Goal: Task Accomplishment & Management: Use online tool/utility

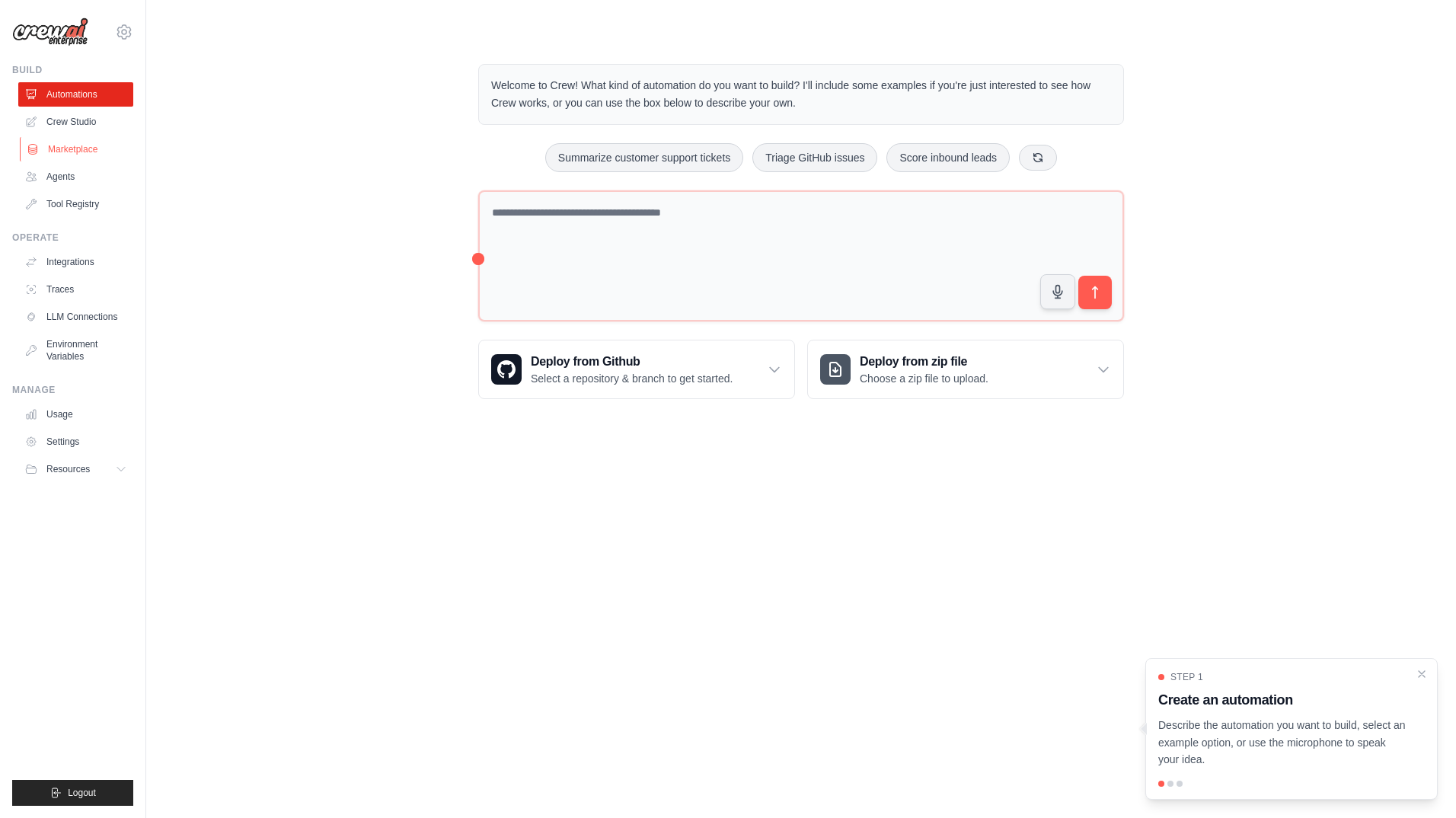
click at [78, 153] on link "Marketplace" at bounding box center [77, 149] width 115 height 24
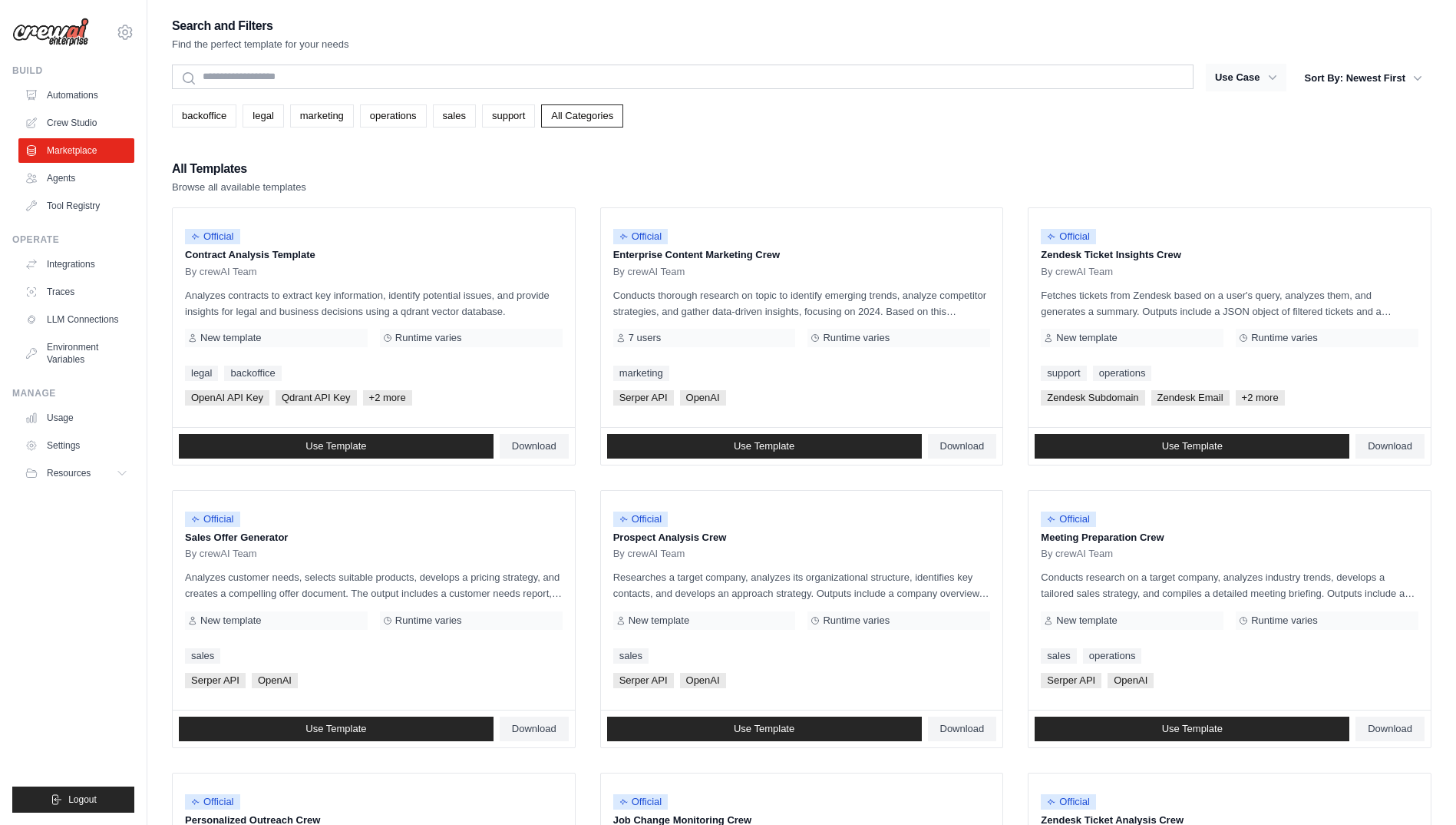
click at [1273, 78] on icon "button" at bounding box center [1272, 78] width 15 height 15
click at [1277, 78] on icon "button" at bounding box center [1272, 78] width 15 height 15
click at [1260, 80] on button "Use Case" at bounding box center [1246, 78] width 81 height 28
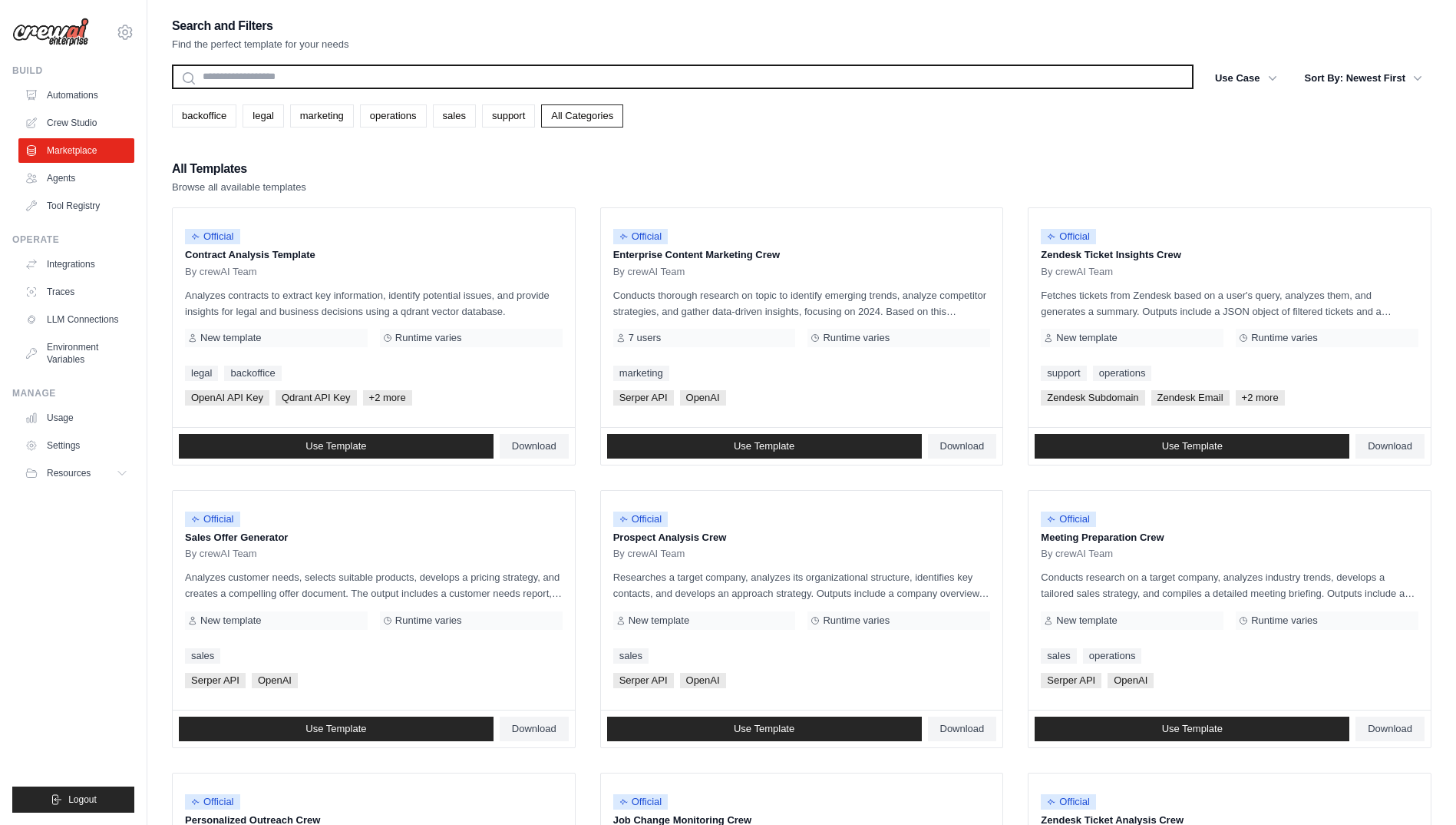
click at [276, 70] on input "text" at bounding box center [683, 77] width 1022 height 24
click at [276, 72] on input "text" at bounding box center [683, 77] width 1022 height 24
click at [276, 74] on input "text" at bounding box center [683, 77] width 1022 height 24
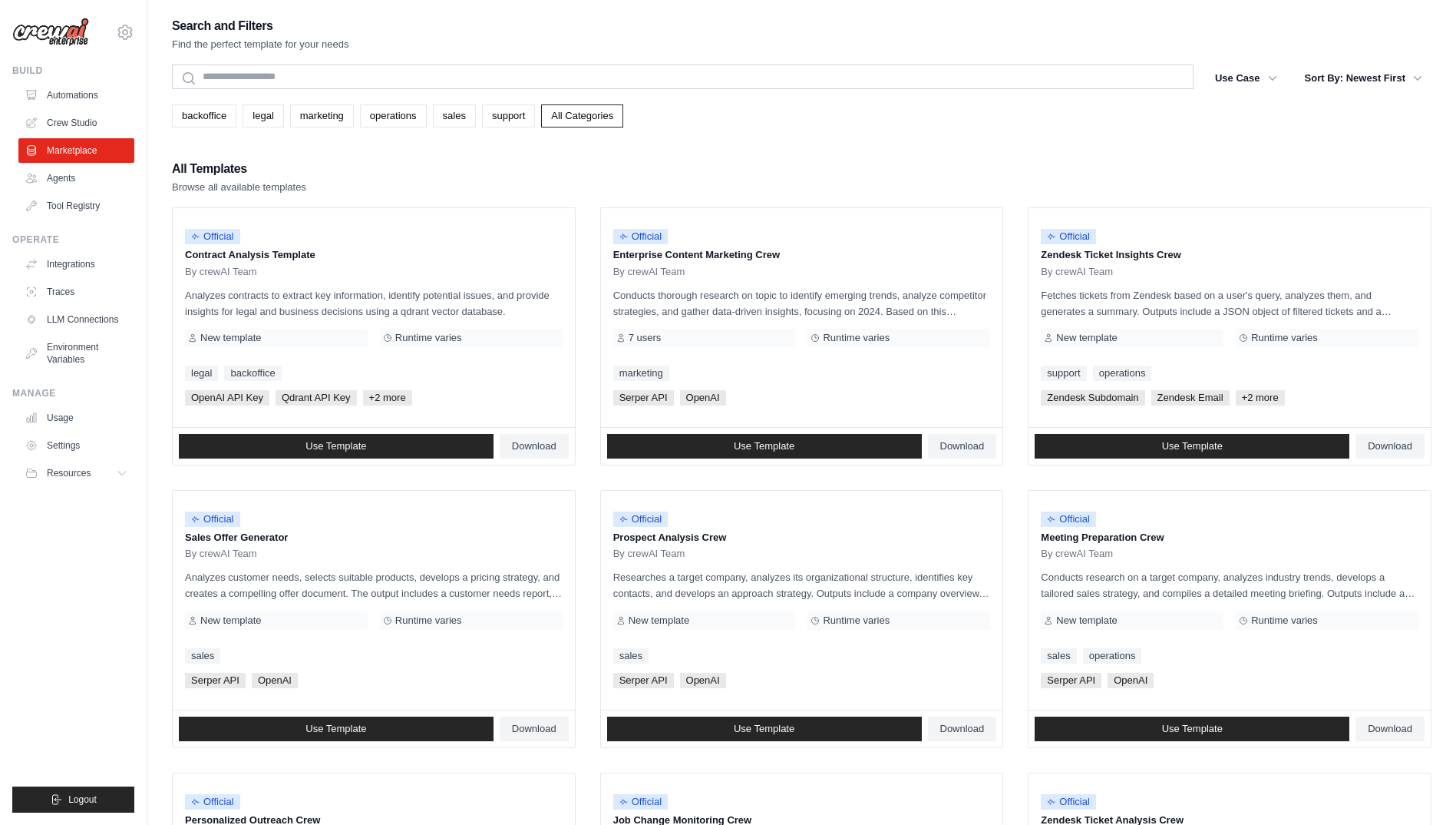
click at [493, 40] on div "Search and Filters Find the perfect template for your needs" at bounding box center [802, 33] width 1260 height 37
click at [67, 177] on link "Agents" at bounding box center [78, 178] width 116 height 24
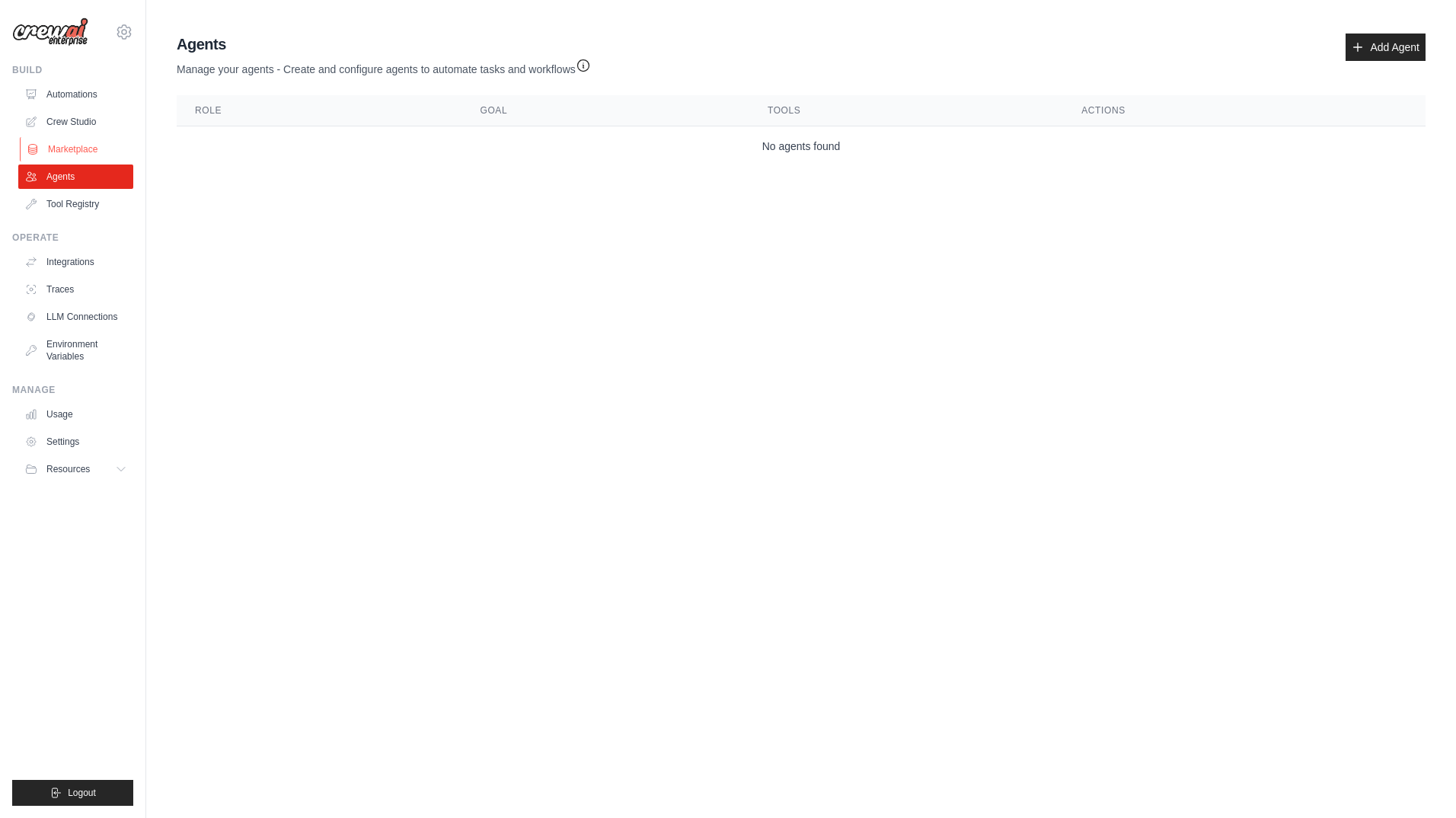
click at [69, 142] on link "Marketplace" at bounding box center [77, 149] width 115 height 24
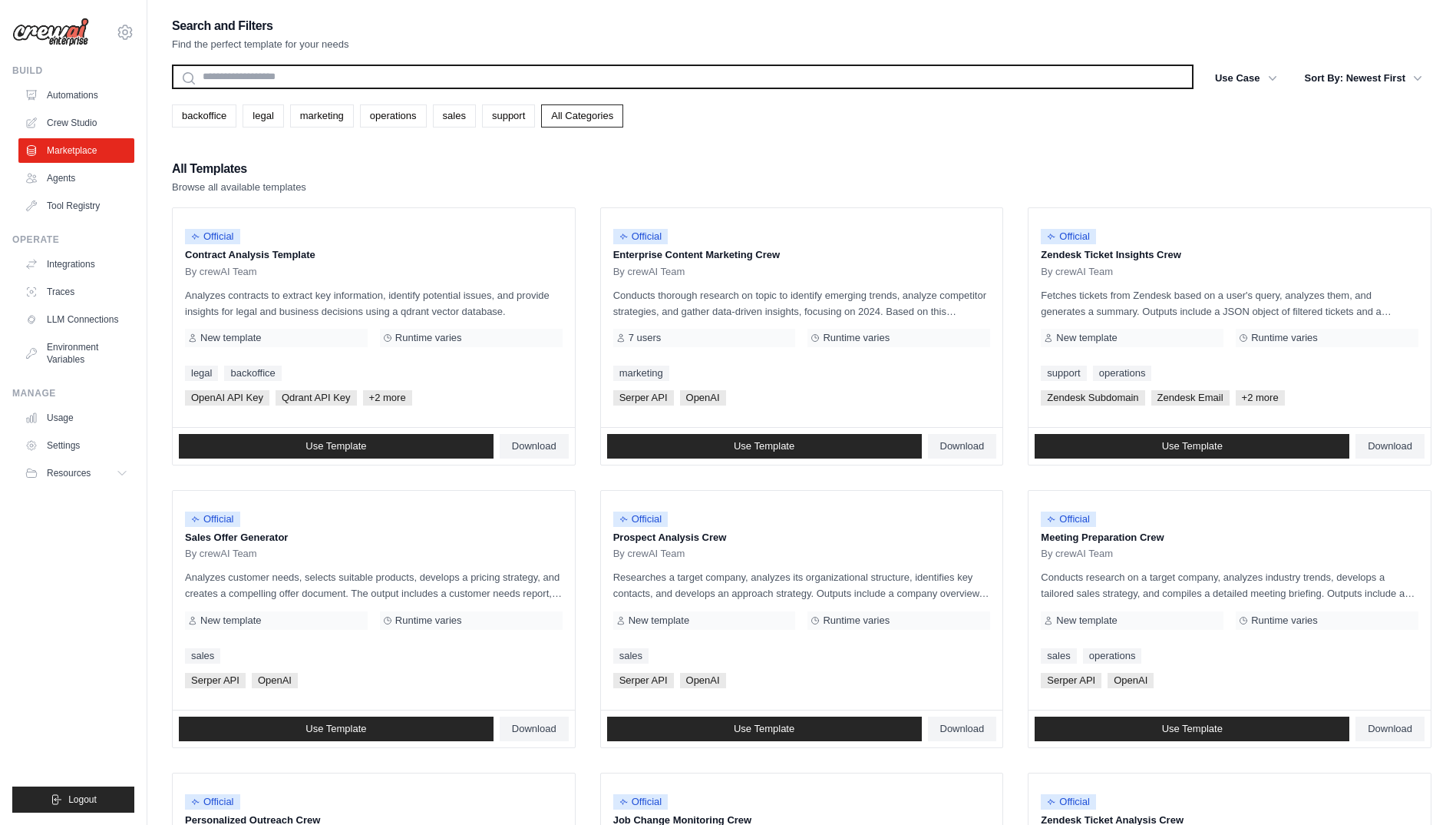
click at [262, 68] on input "text" at bounding box center [683, 77] width 1022 height 24
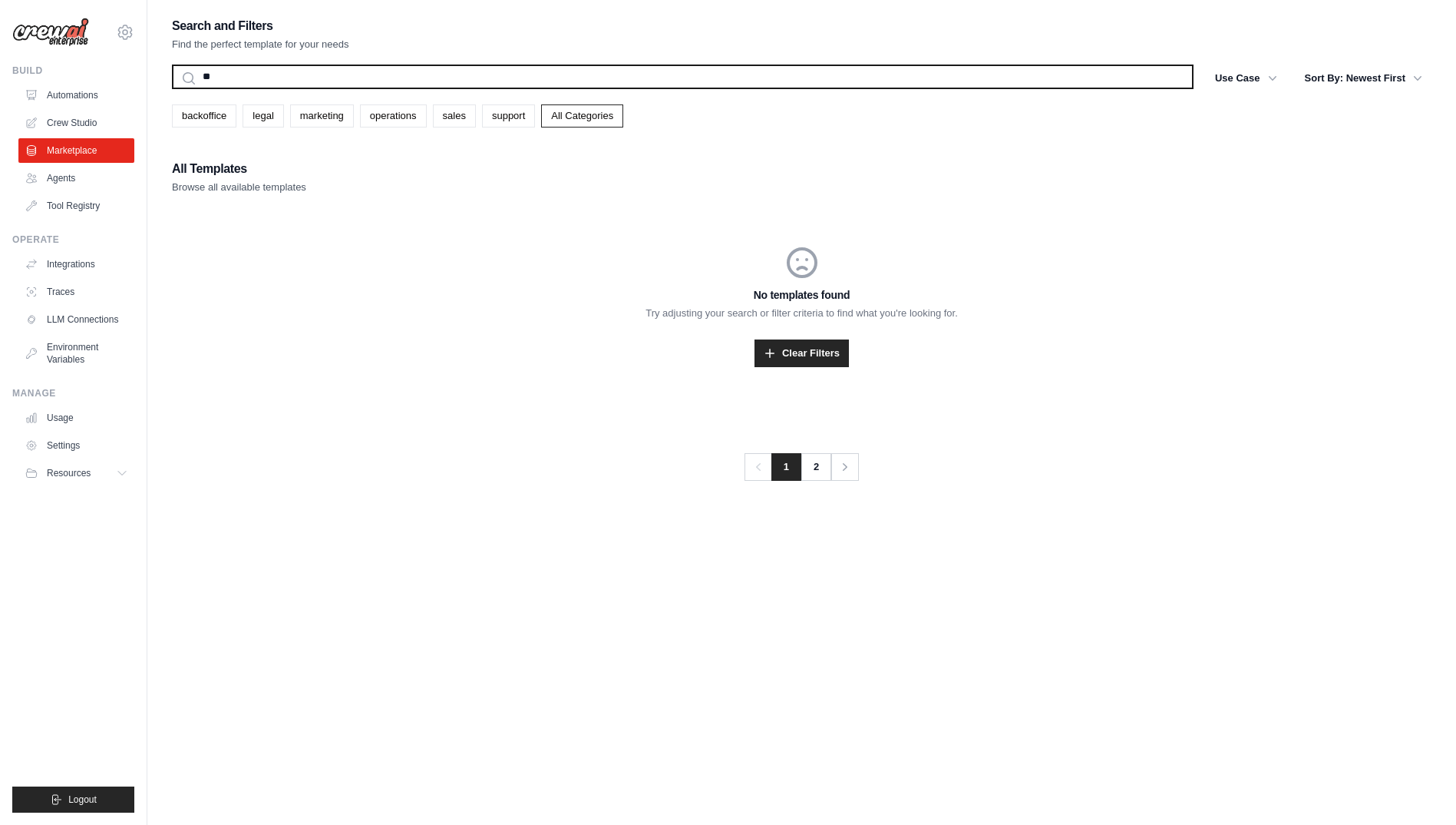
type input "*"
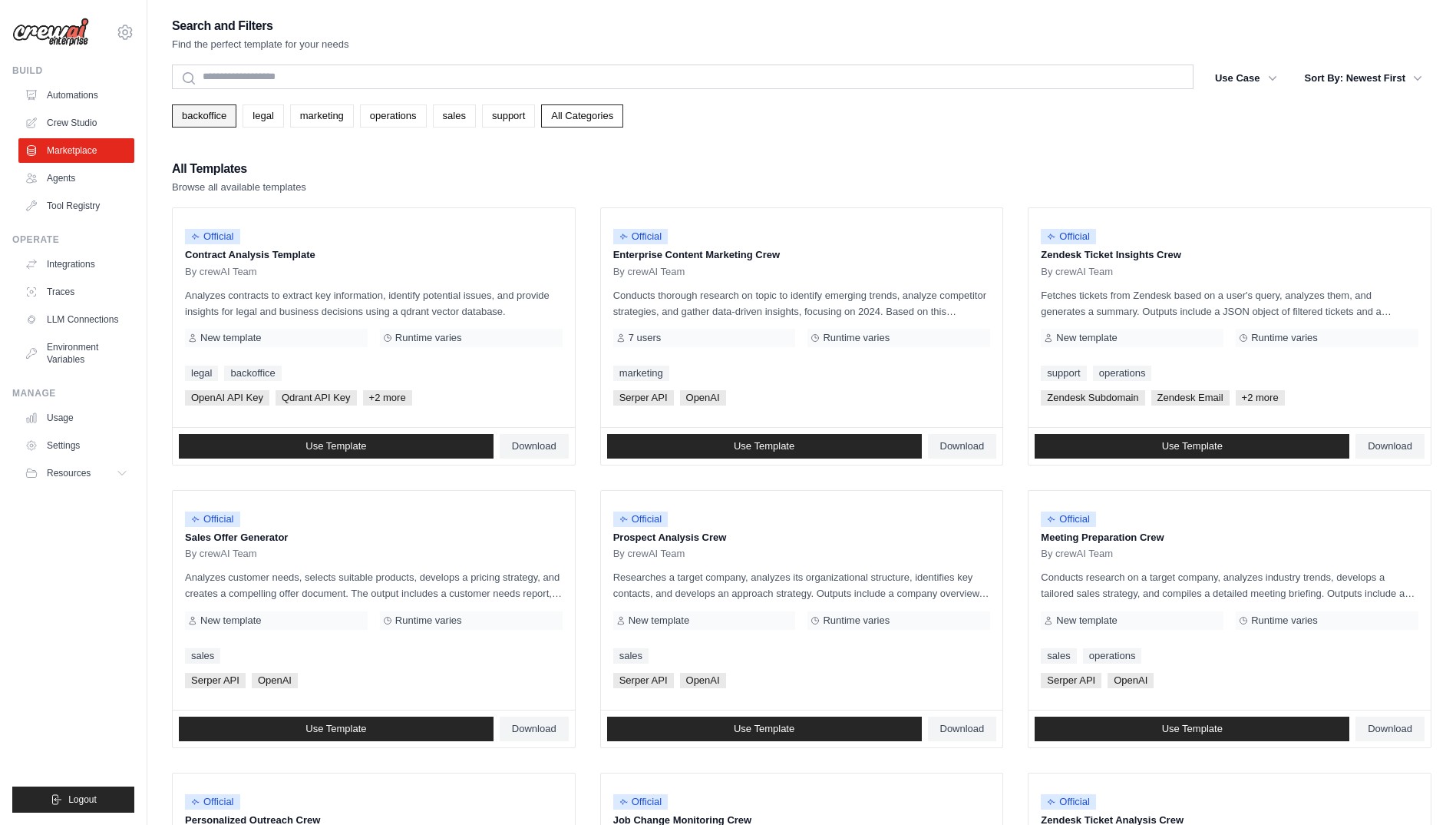
click at [202, 113] on link "backoffice" at bounding box center [204, 116] width 65 height 23
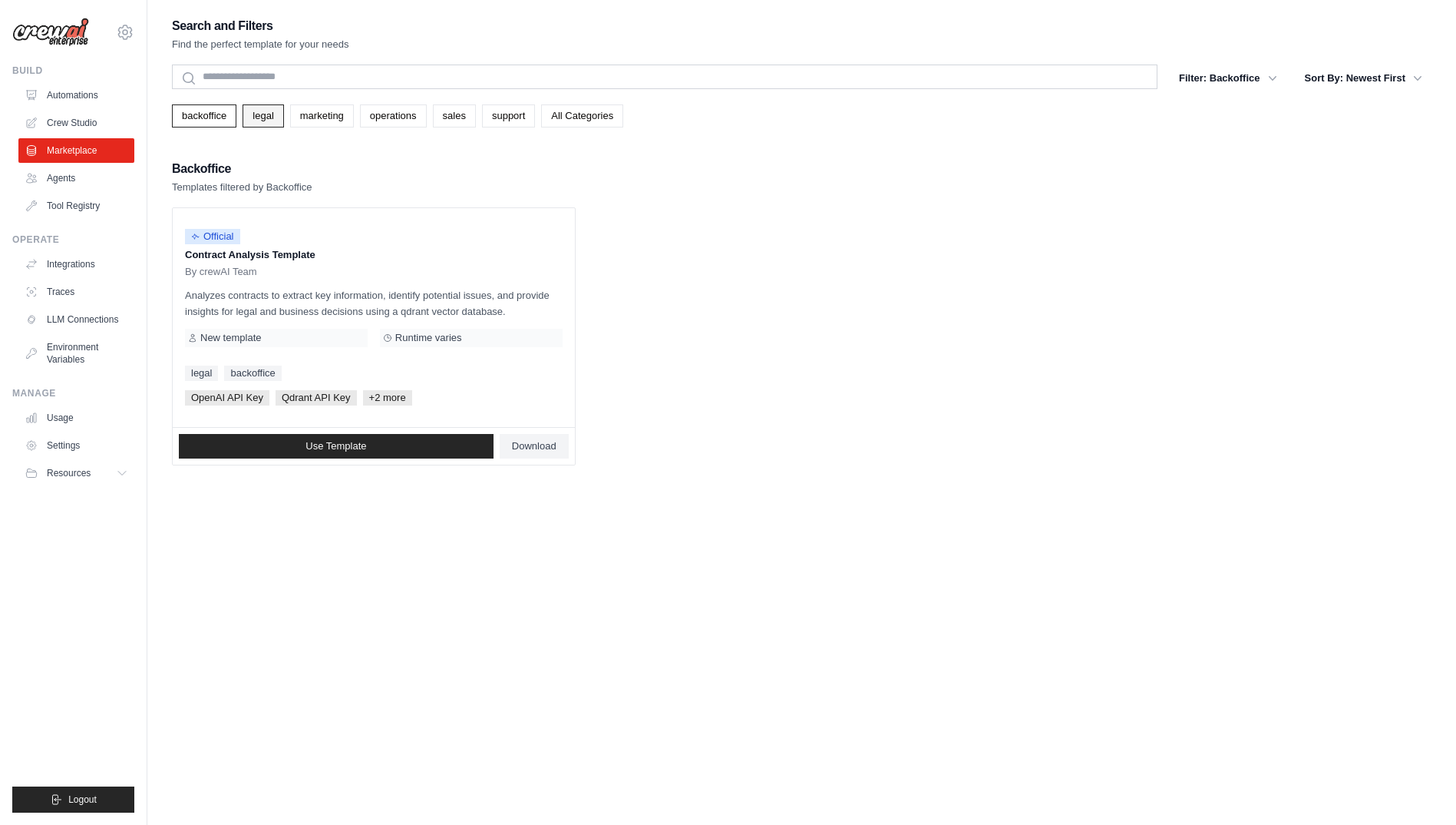
click at [259, 111] on link "legal" at bounding box center [262, 116] width 40 height 23
click at [317, 115] on link "marketing" at bounding box center [322, 116] width 64 height 23
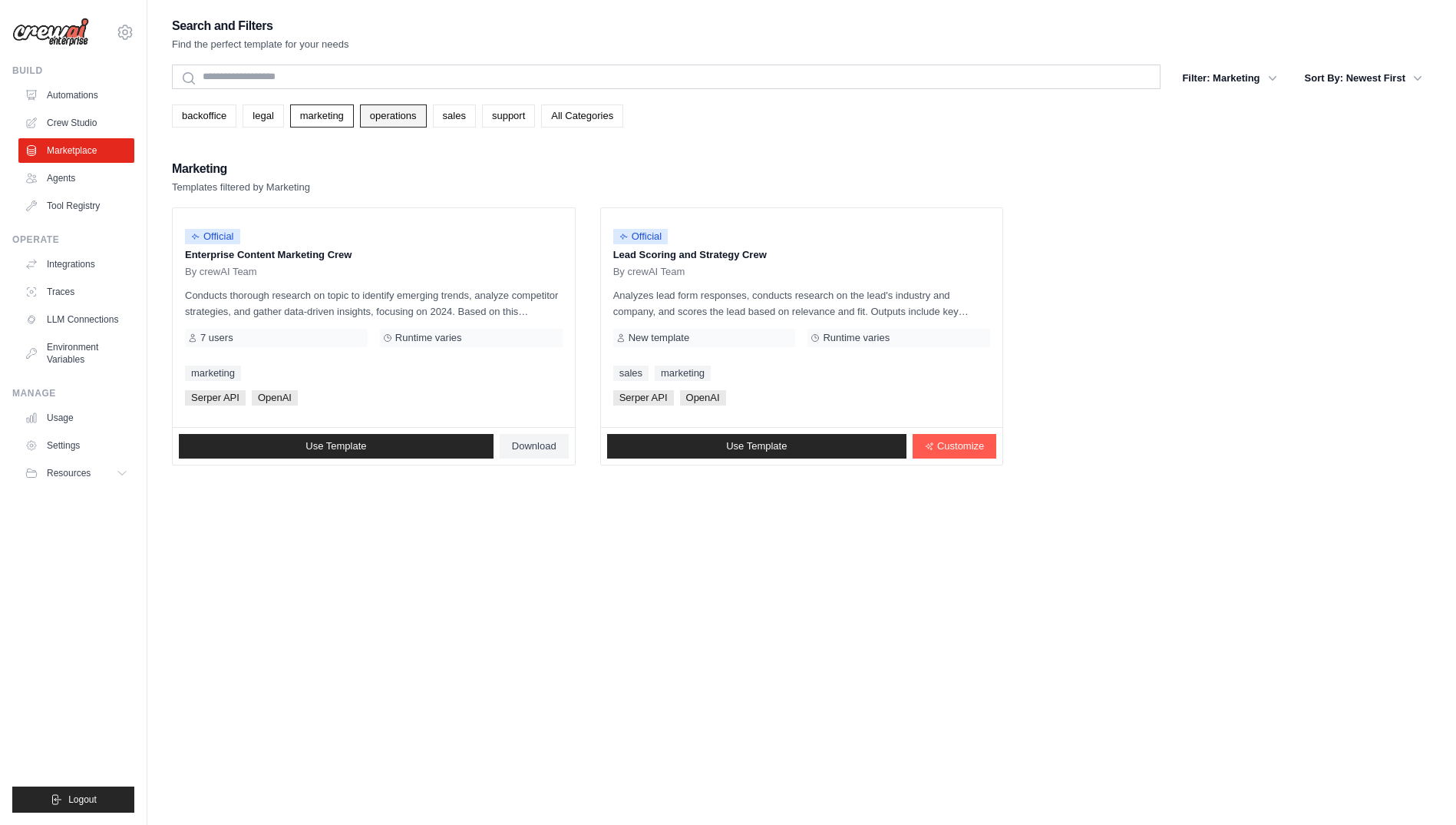
click at [374, 115] on link "operations" at bounding box center [393, 116] width 66 height 23
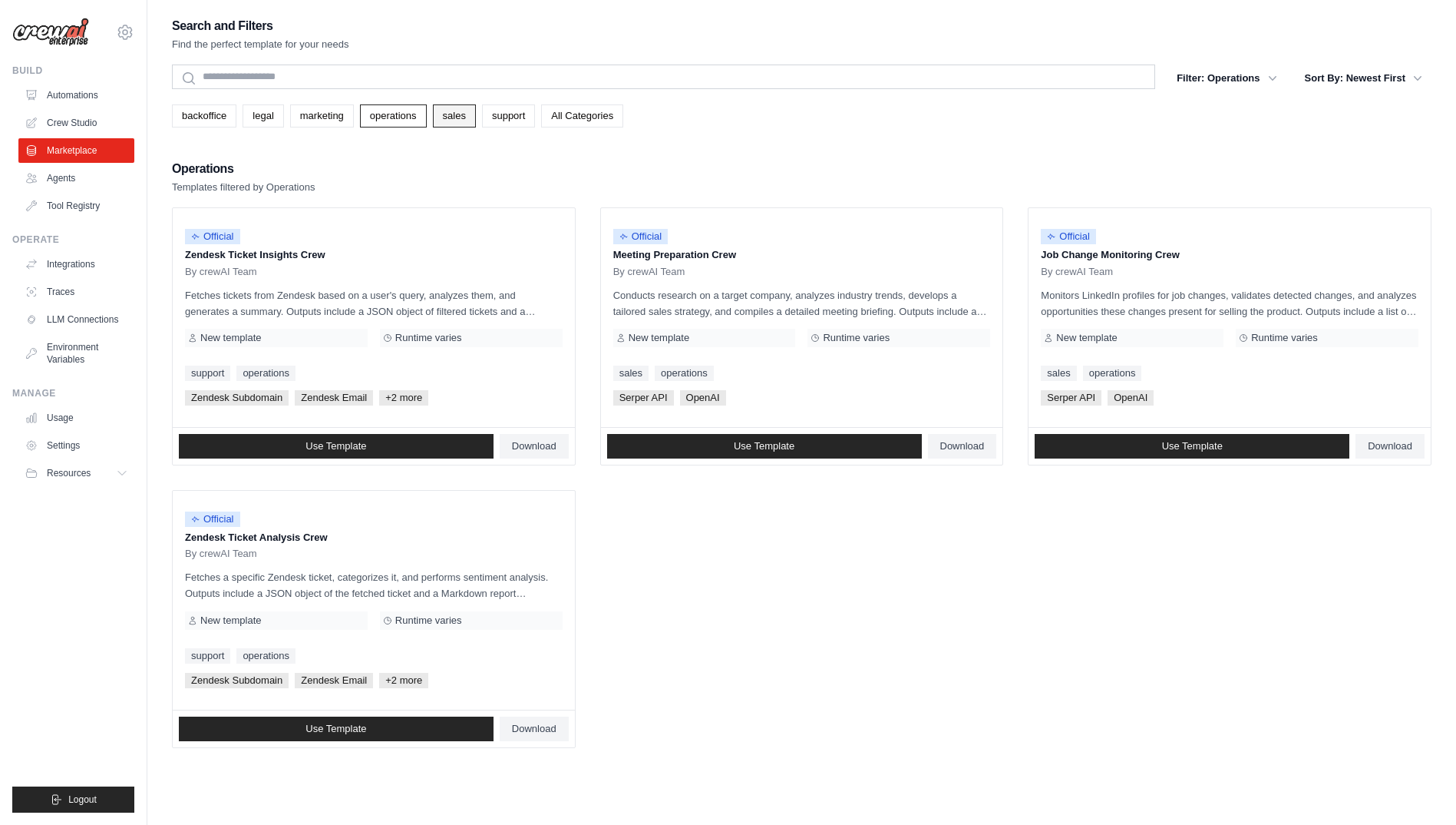
click at [456, 114] on link "sales" at bounding box center [454, 116] width 43 height 23
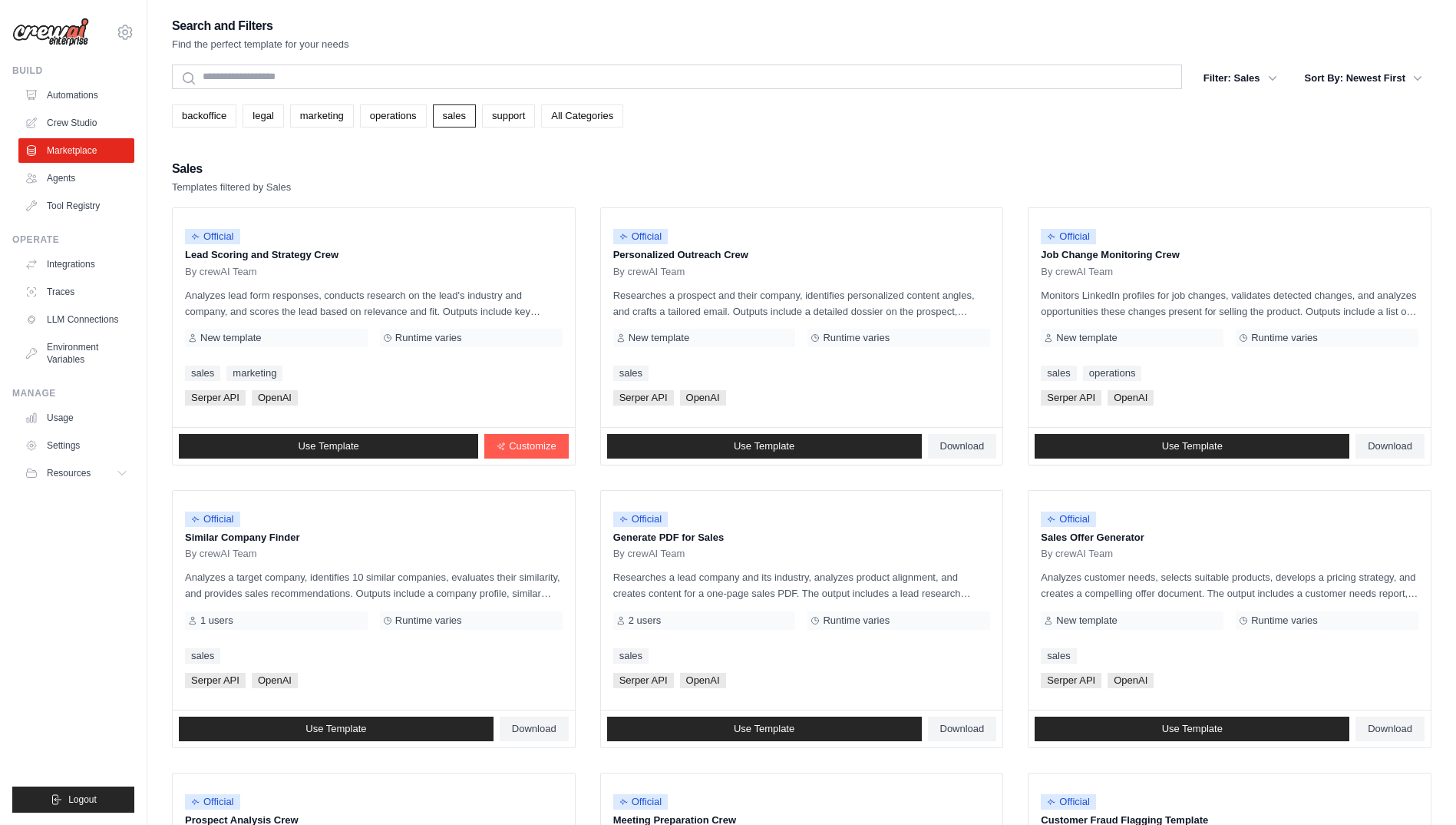
drag, startPoint x: 507, startPoint y: 113, endPoint x: 550, endPoint y: 120, distance: 43.6
click at [508, 114] on link "support" at bounding box center [508, 116] width 53 height 23
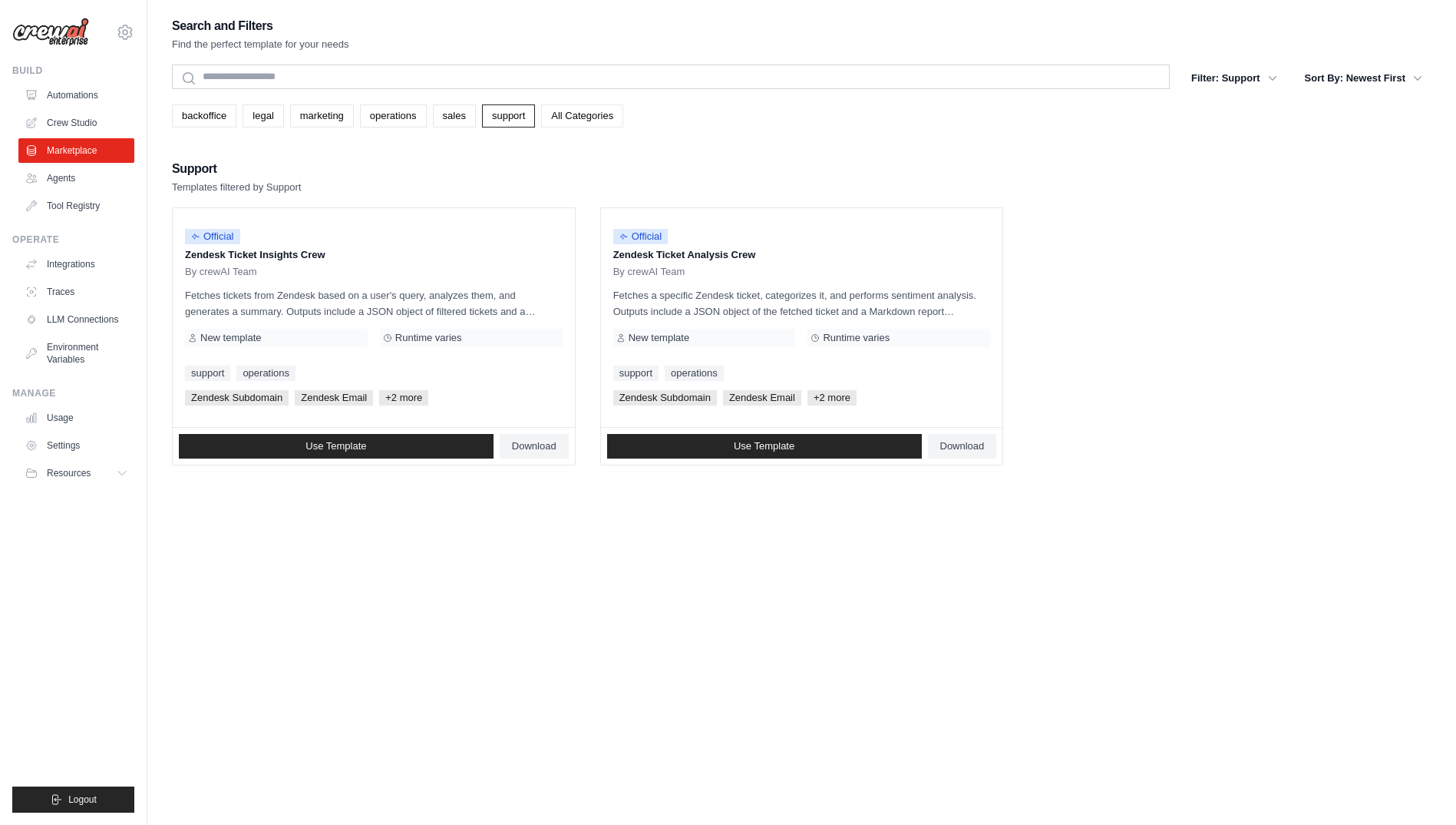
click at [596, 115] on link "All Categories" at bounding box center [582, 116] width 82 height 23
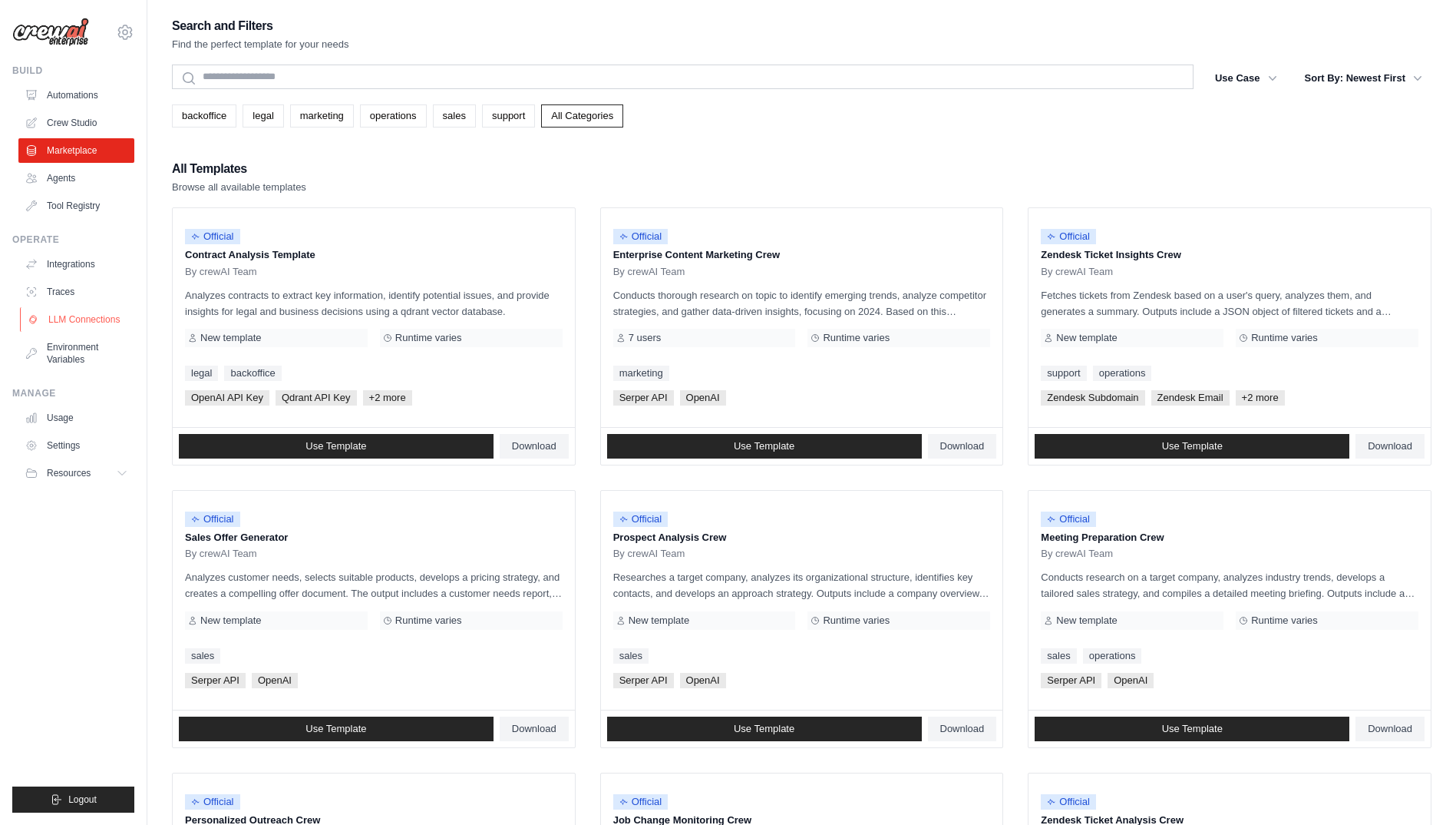
click at [96, 324] on link "LLM Connections" at bounding box center [78, 319] width 116 height 24
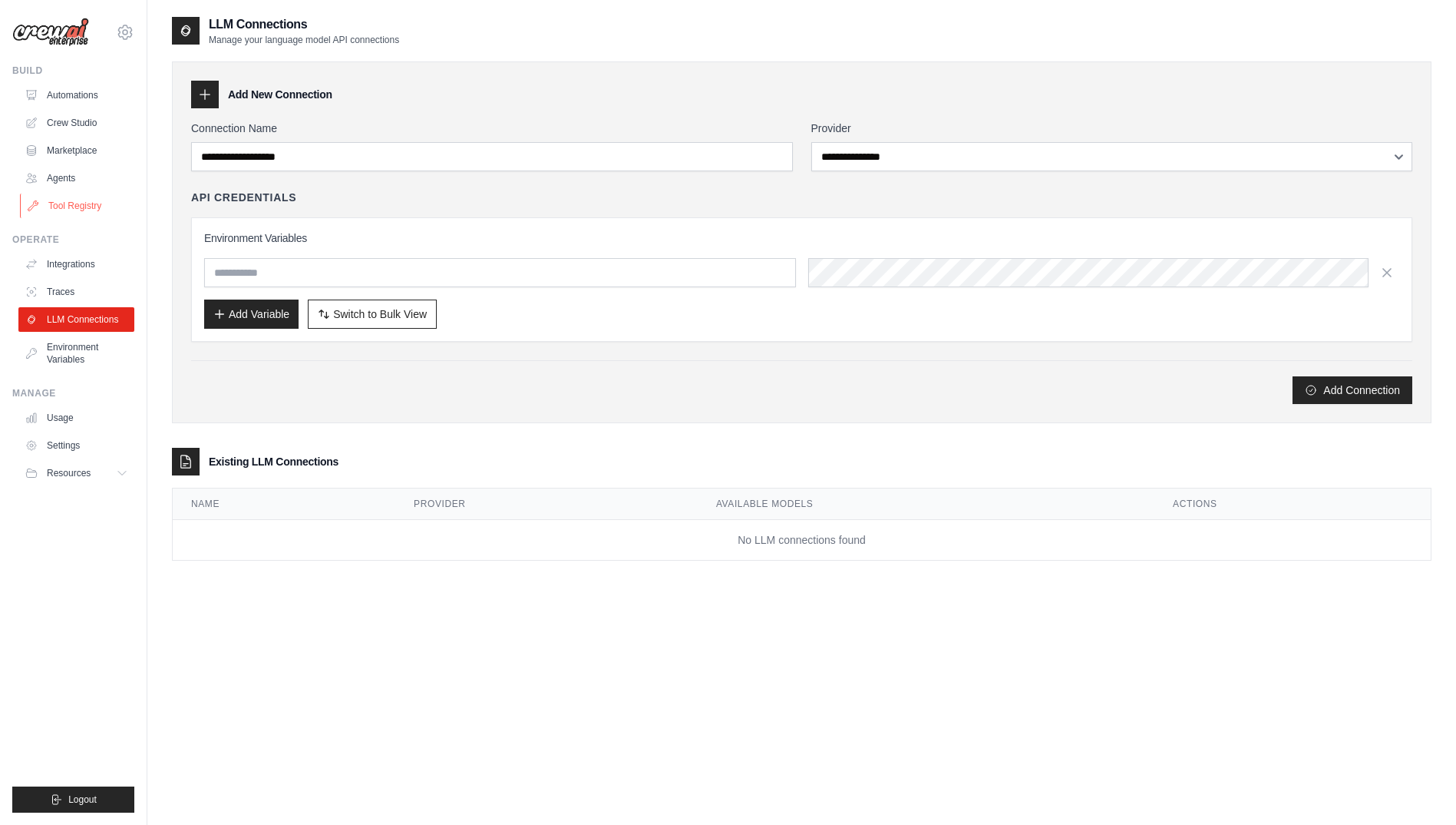
click at [82, 204] on link "Tool Registry" at bounding box center [78, 206] width 116 height 24
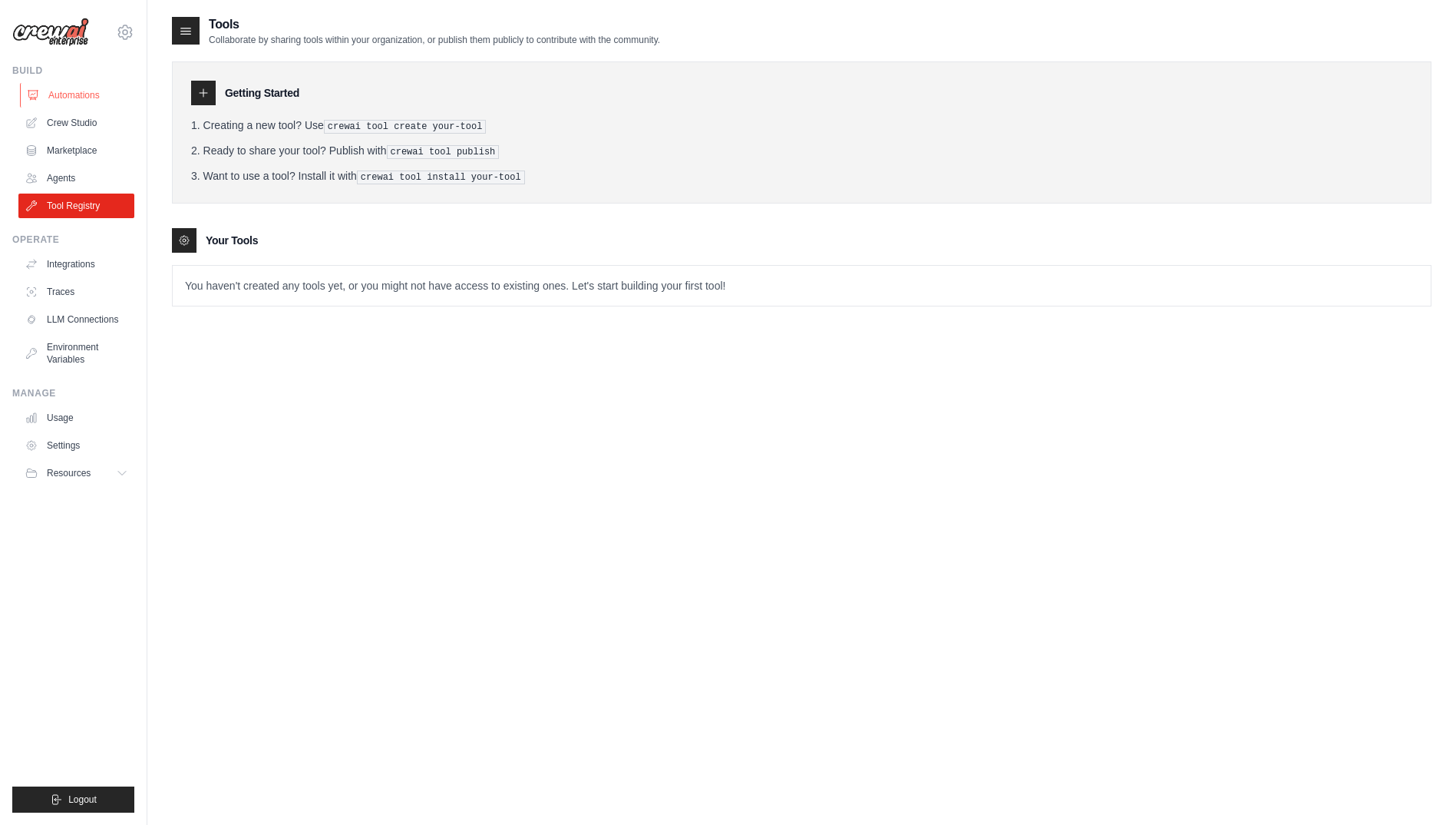
click at [64, 92] on link "Automations" at bounding box center [78, 96] width 116 height 24
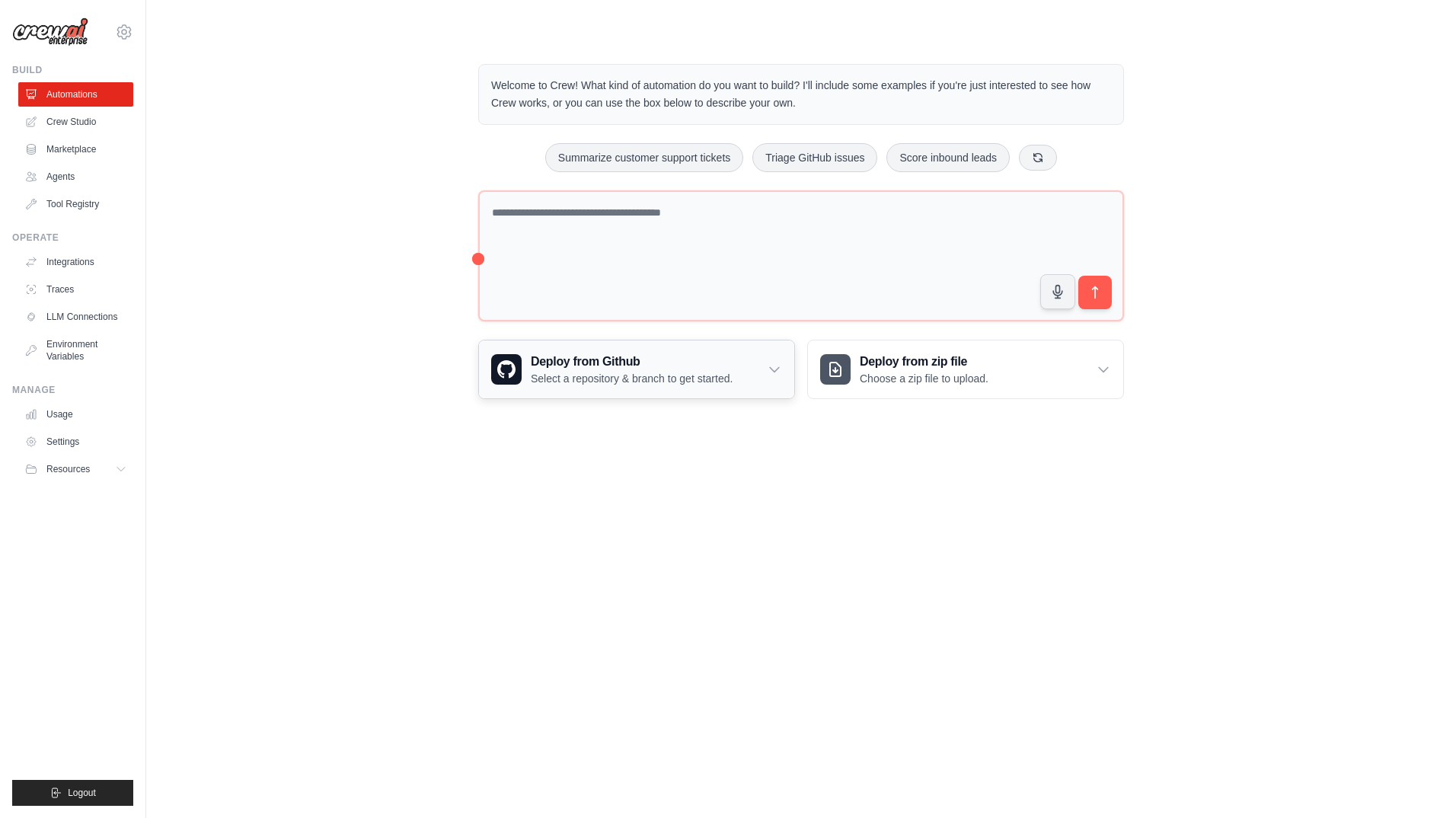
click at [779, 364] on icon at bounding box center [774, 369] width 15 height 15
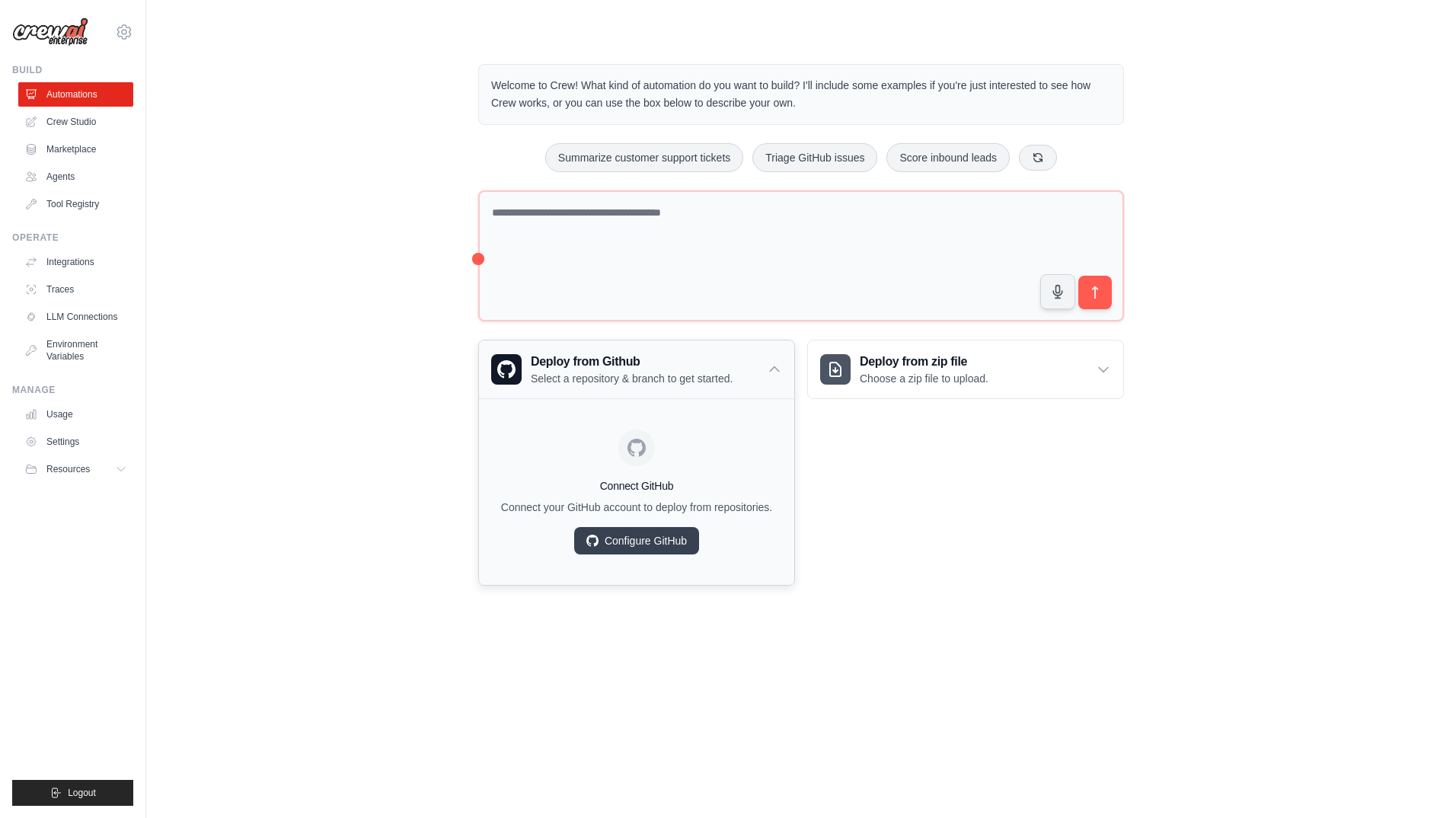
click at [779, 364] on icon at bounding box center [774, 369] width 15 height 15
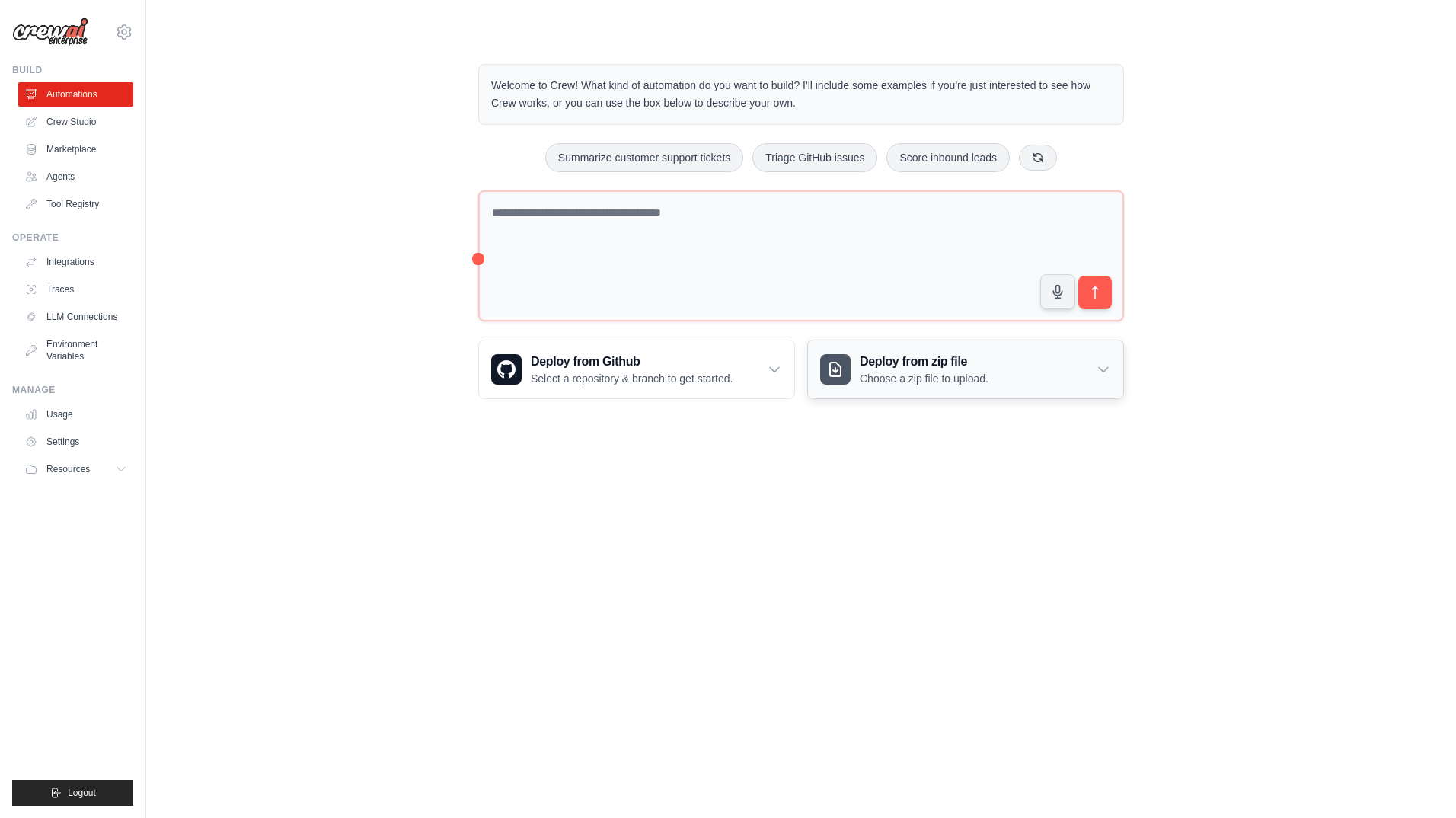
click at [1098, 368] on icon at bounding box center [1103, 369] width 15 height 15
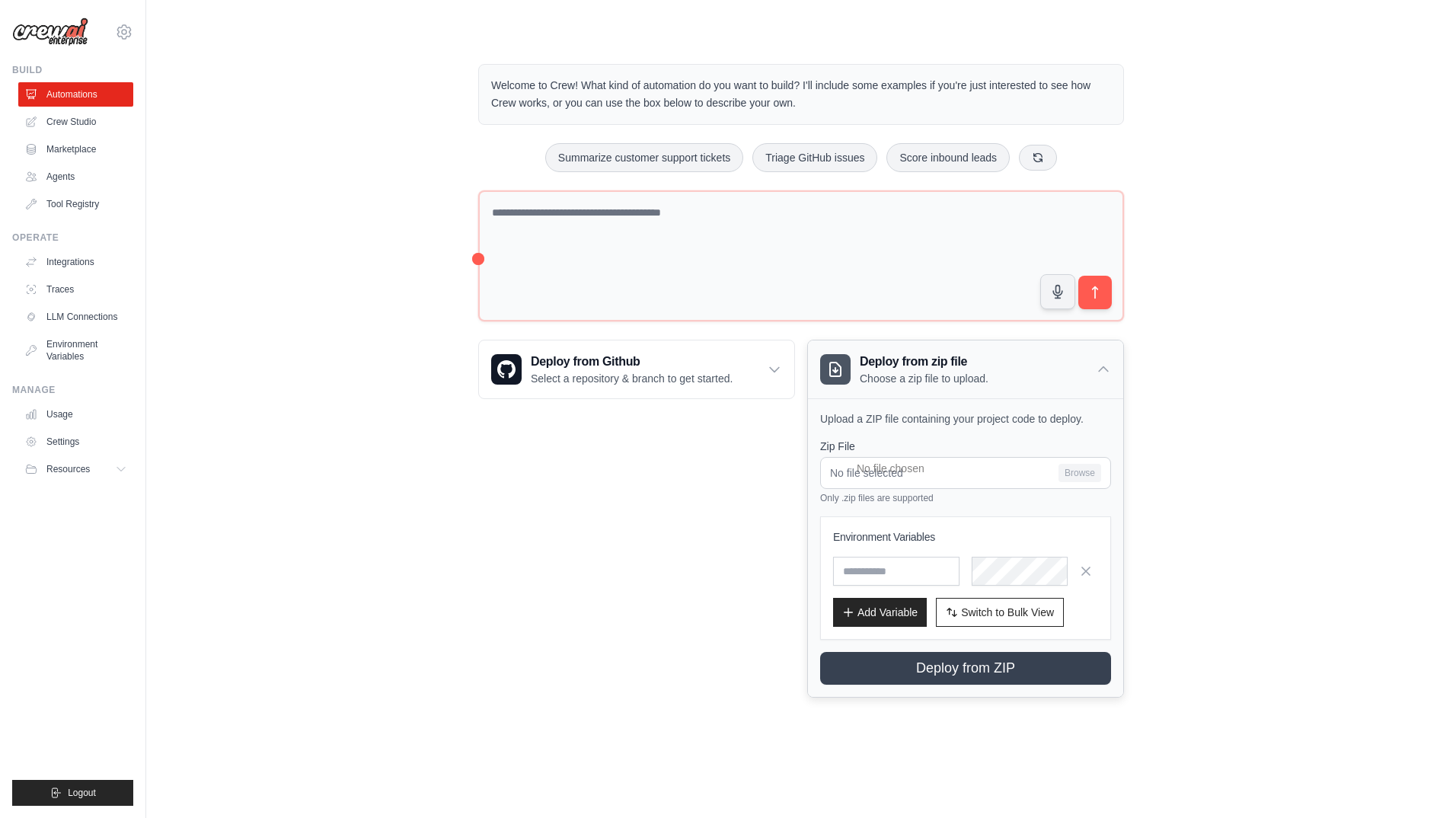
click at [1098, 368] on icon at bounding box center [1103, 369] width 15 height 15
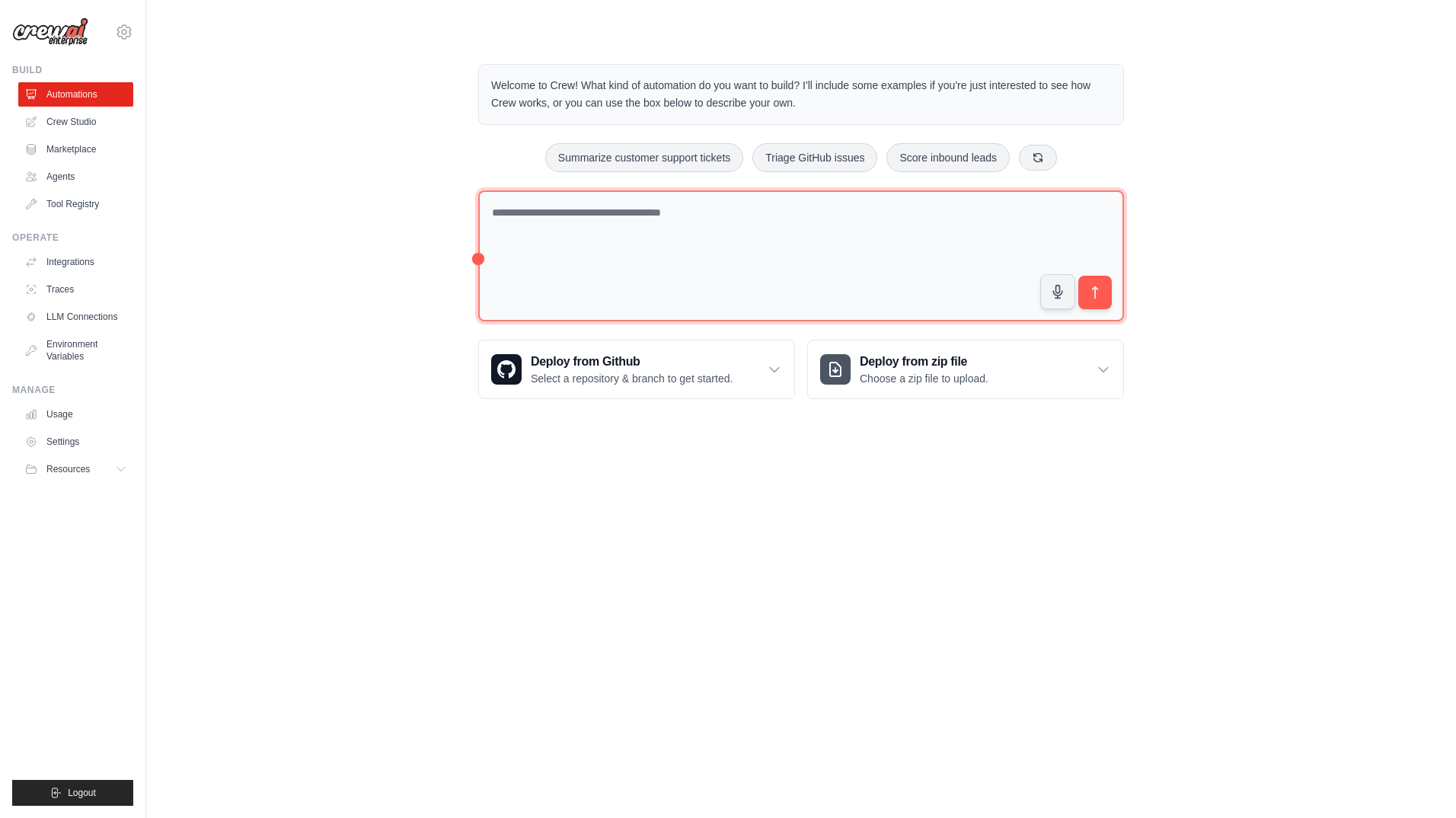
click at [556, 228] on textarea at bounding box center [800, 256] width 645 height 132
drag, startPoint x: 556, startPoint y: 228, endPoint x: 556, endPoint y: 286, distance: 58.0
click at [556, 286] on textarea at bounding box center [800, 256] width 645 height 132
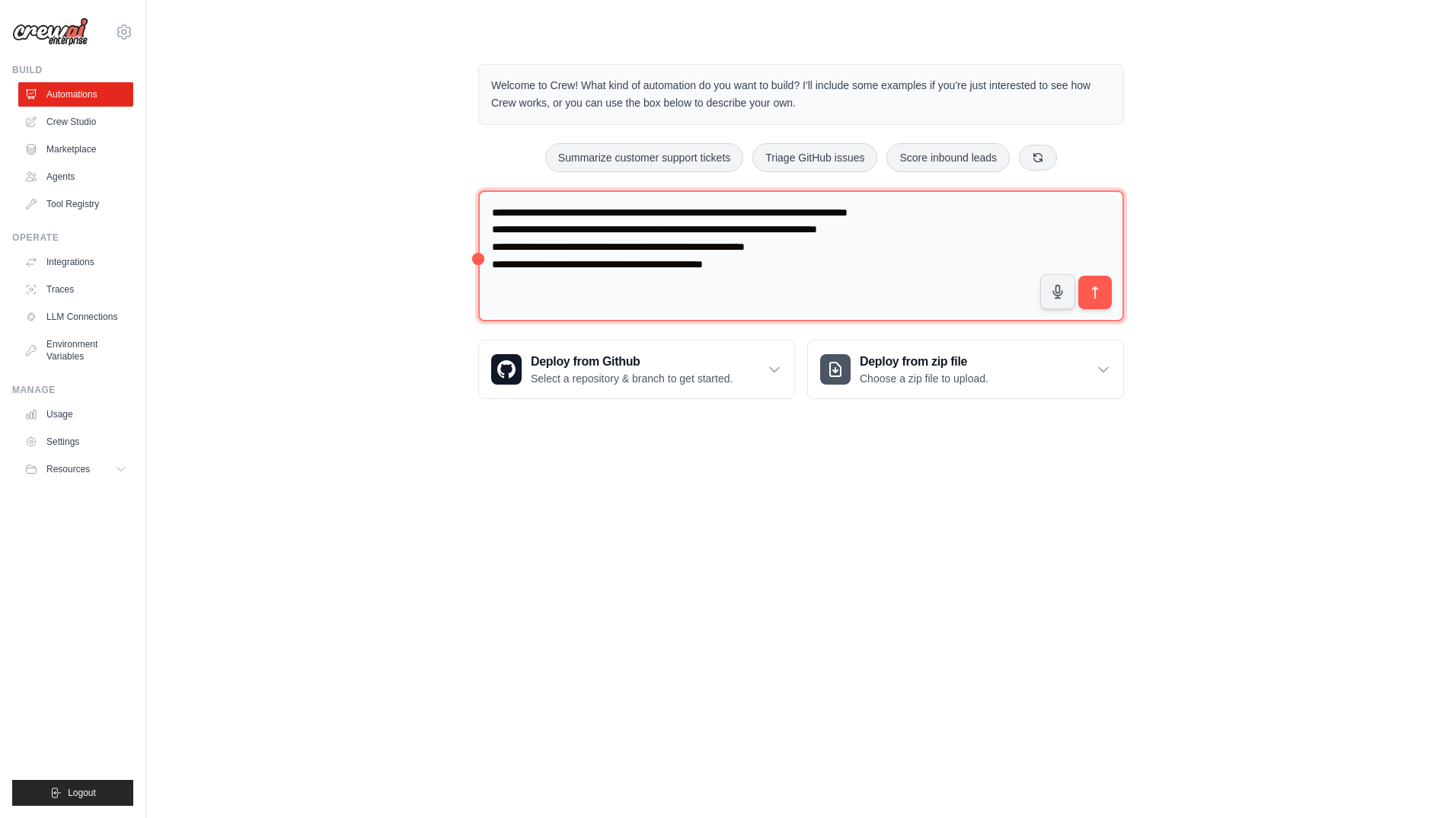
click at [805, 265] on textarea "**********" at bounding box center [800, 256] width 645 height 132
click at [936, 212] on textarea "**********" at bounding box center [800, 256] width 645 height 132
click at [942, 214] on textarea "**********" at bounding box center [800, 256] width 645 height 132
click at [1008, 287] on textarea "**********" at bounding box center [800, 256] width 645 height 132
type textarea "**********"
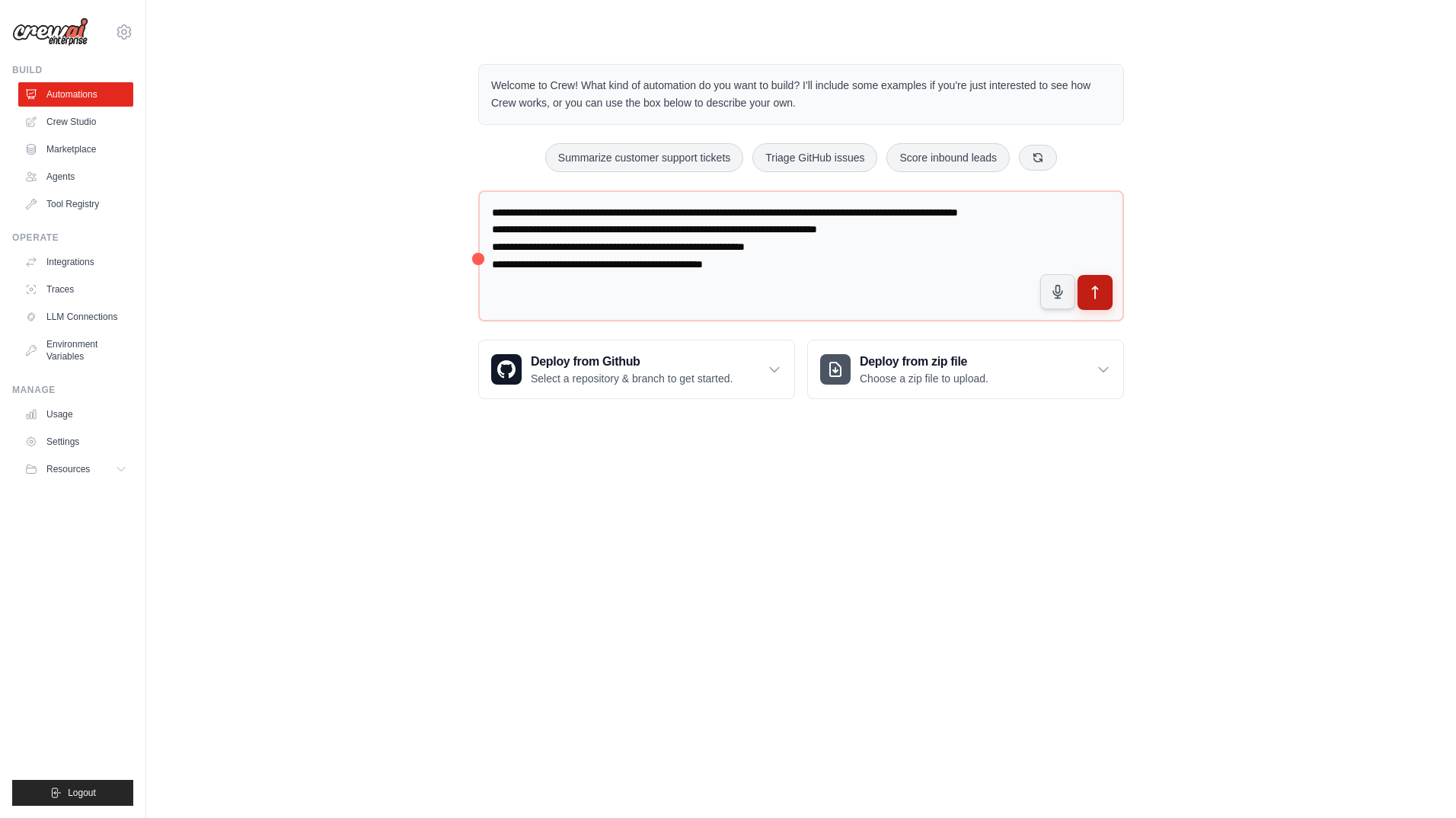
click at [1102, 291] on icon "submit" at bounding box center [1095, 292] width 16 height 16
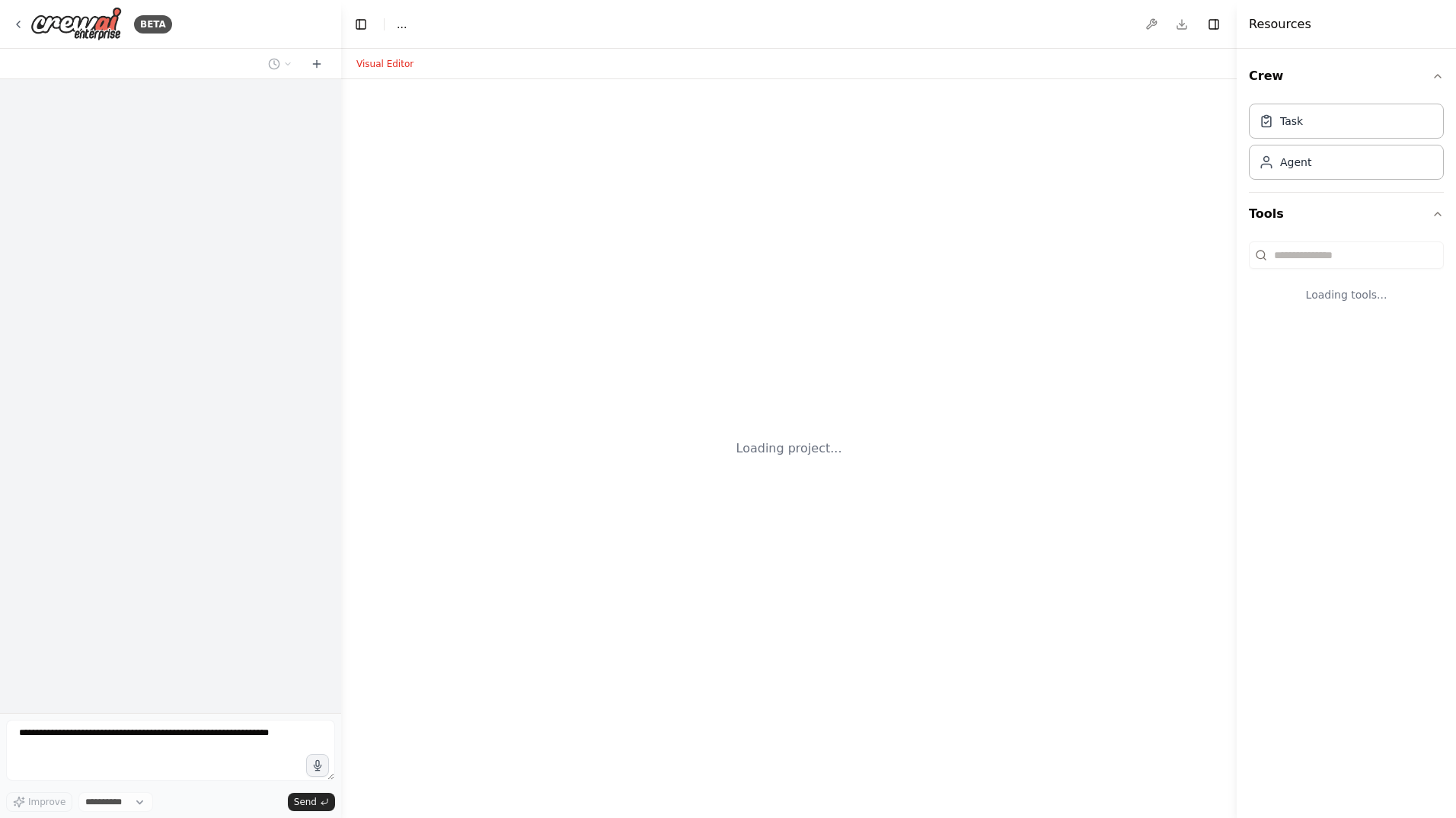
select select "****"
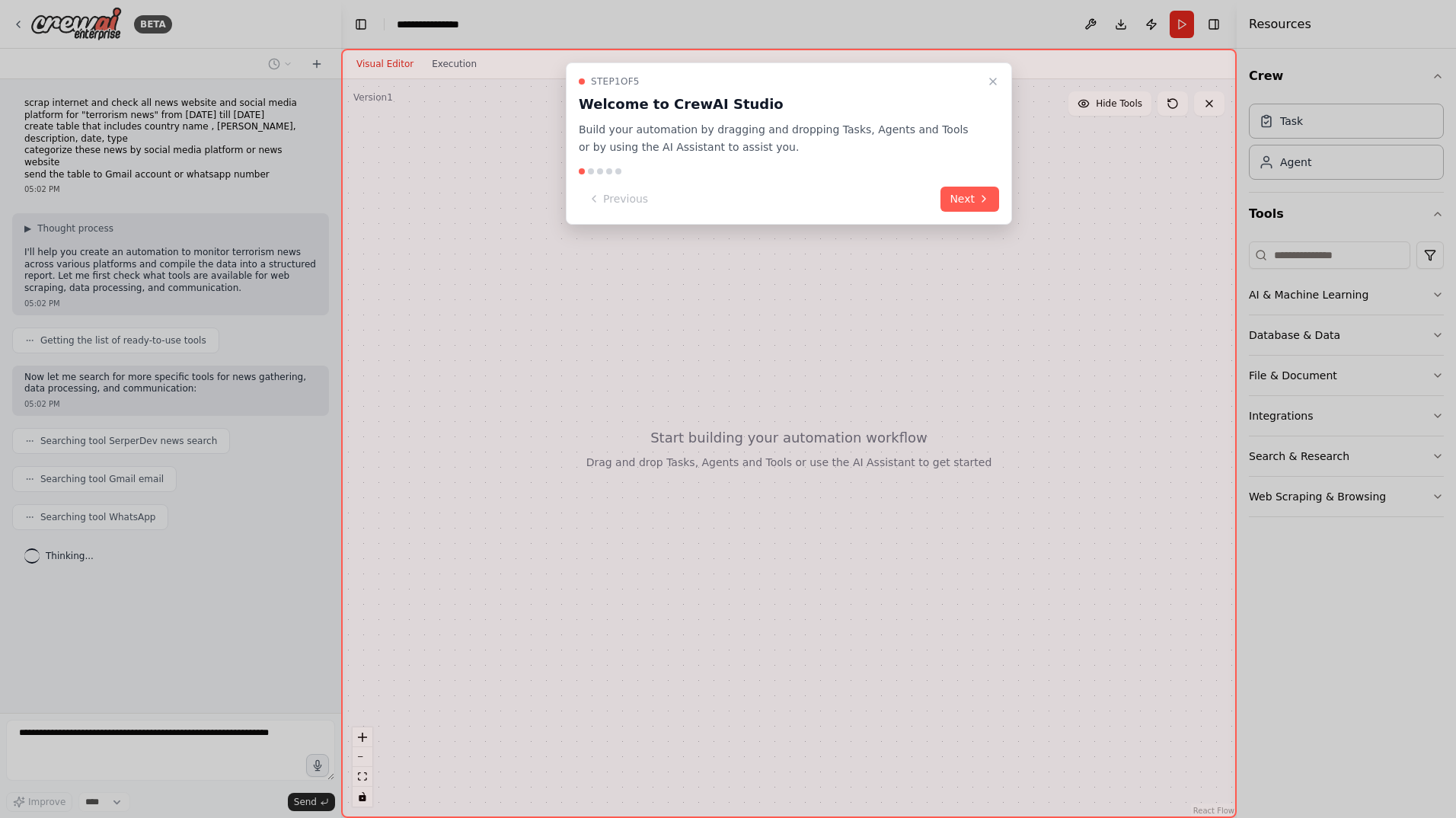
click at [979, 201] on button "Next" at bounding box center [969, 199] width 58 height 25
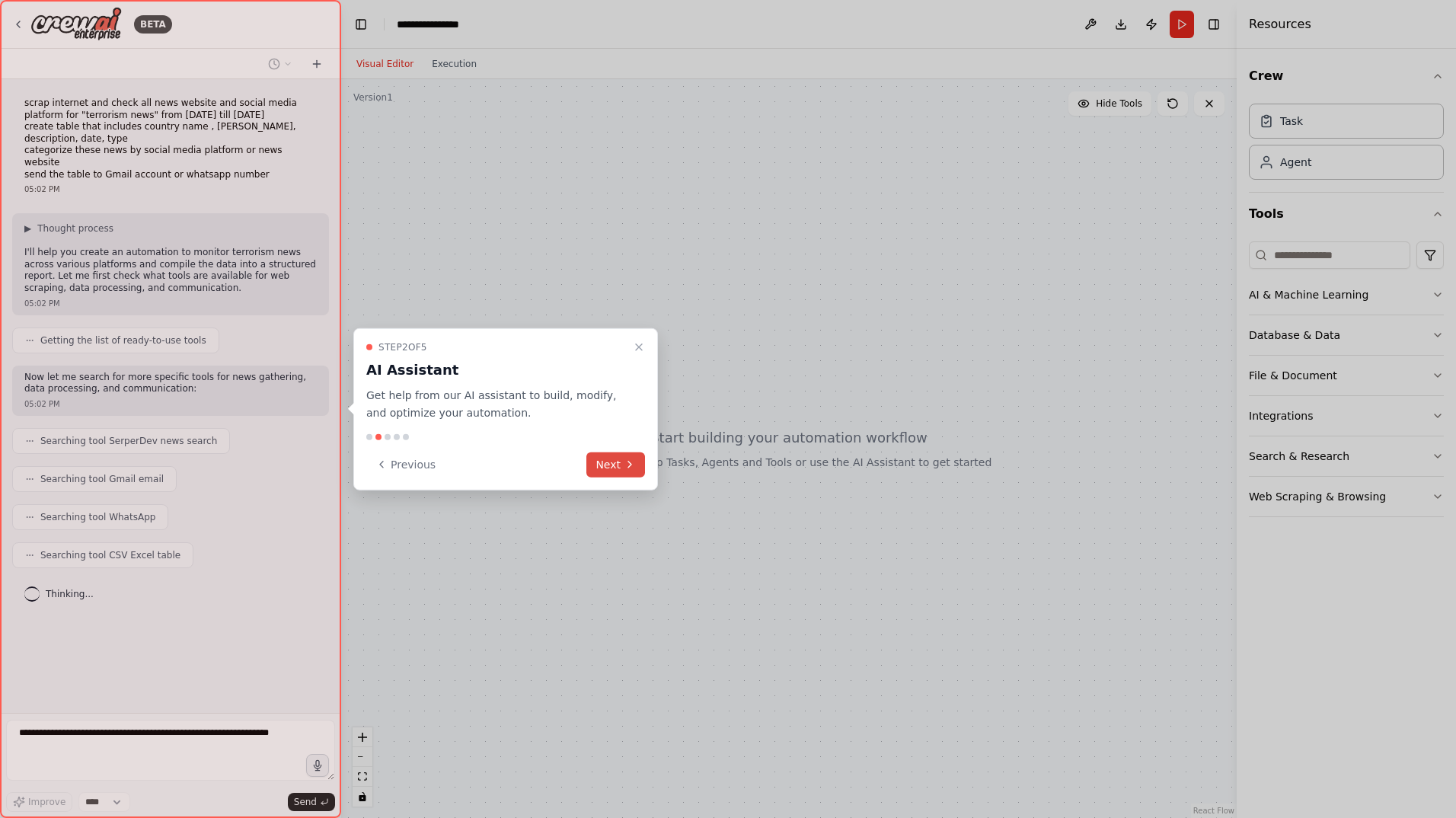
click at [628, 459] on icon at bounding box center [630, 464] width 12 height 12
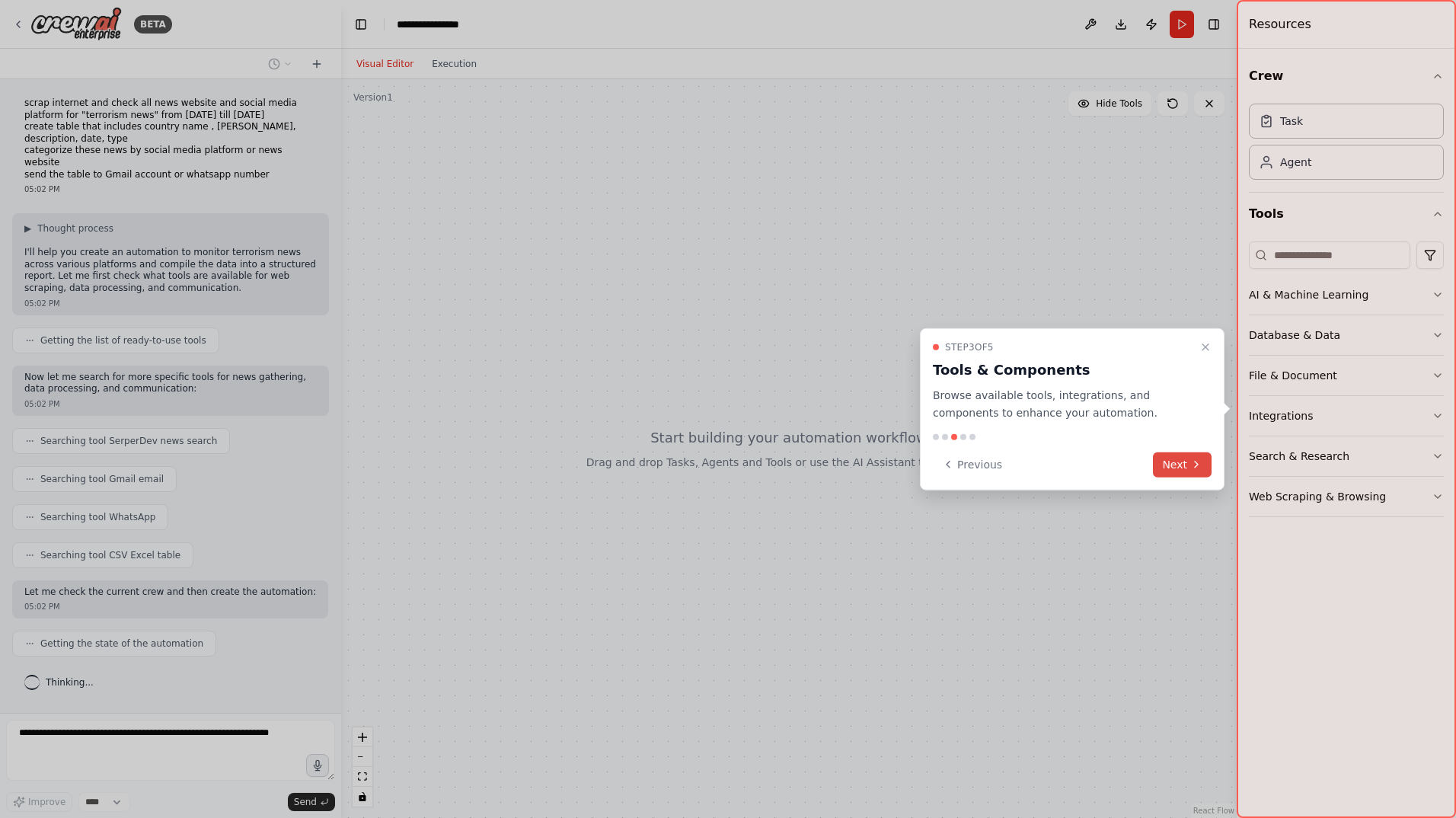
click at [1175, 459] on button "Next" at bounding box center [1181, 463] width 58 height 25
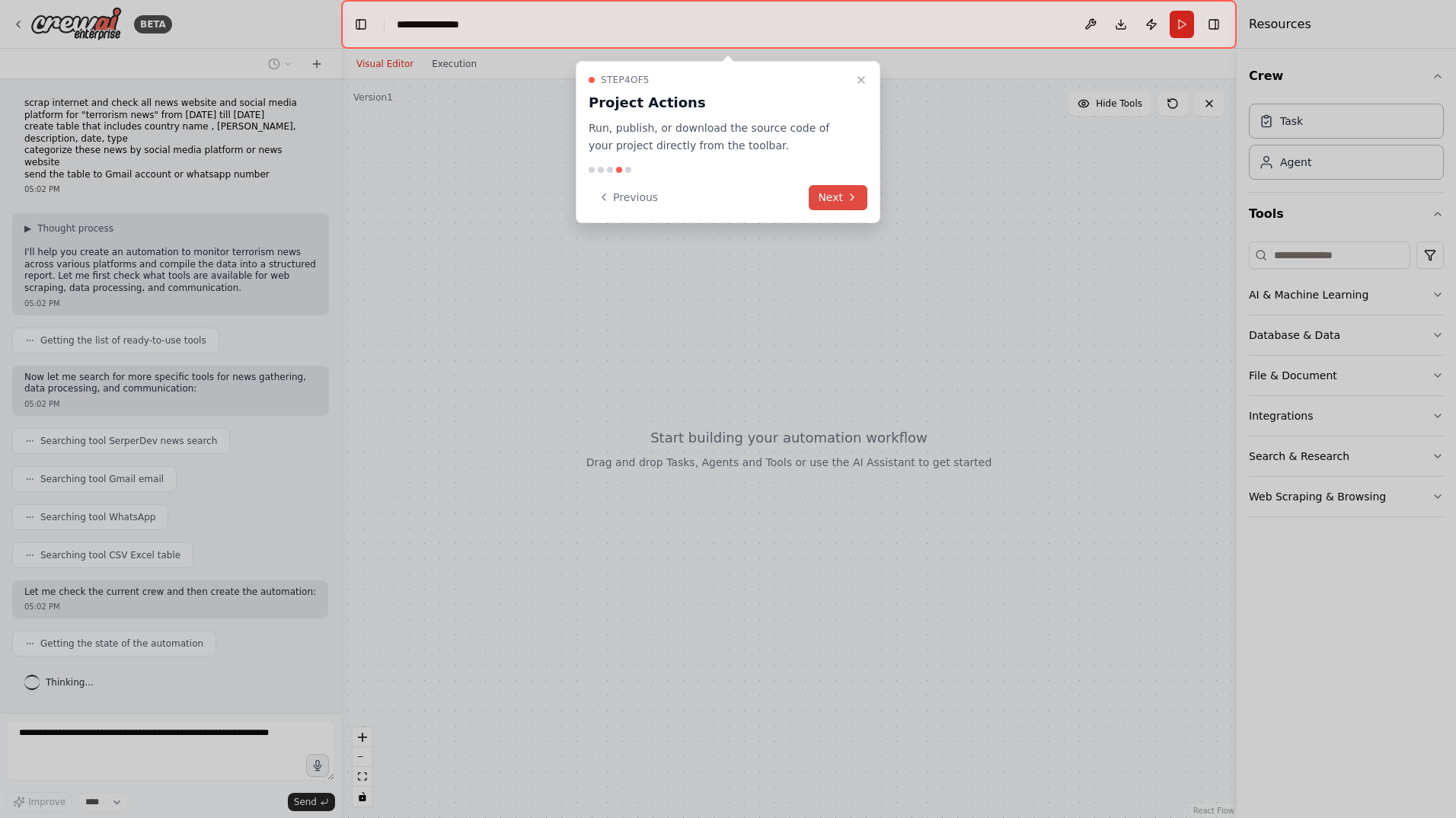
click at [823, 193] on button "Next" at bounding box center [838, 197] width 58 height 25
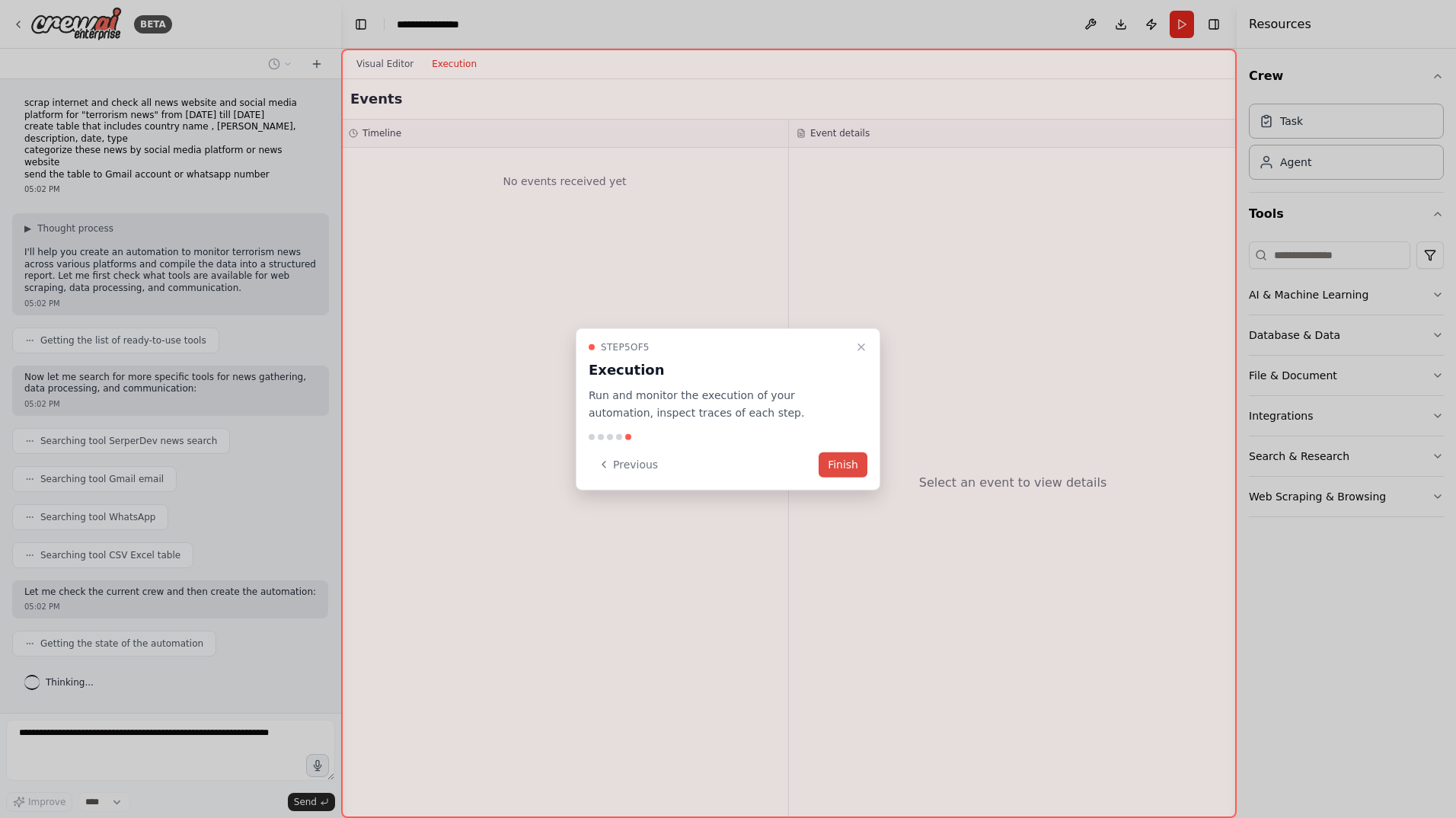
click at [848, 463] on button "Finish" at bounding box center [842, 463] width 48 height 25
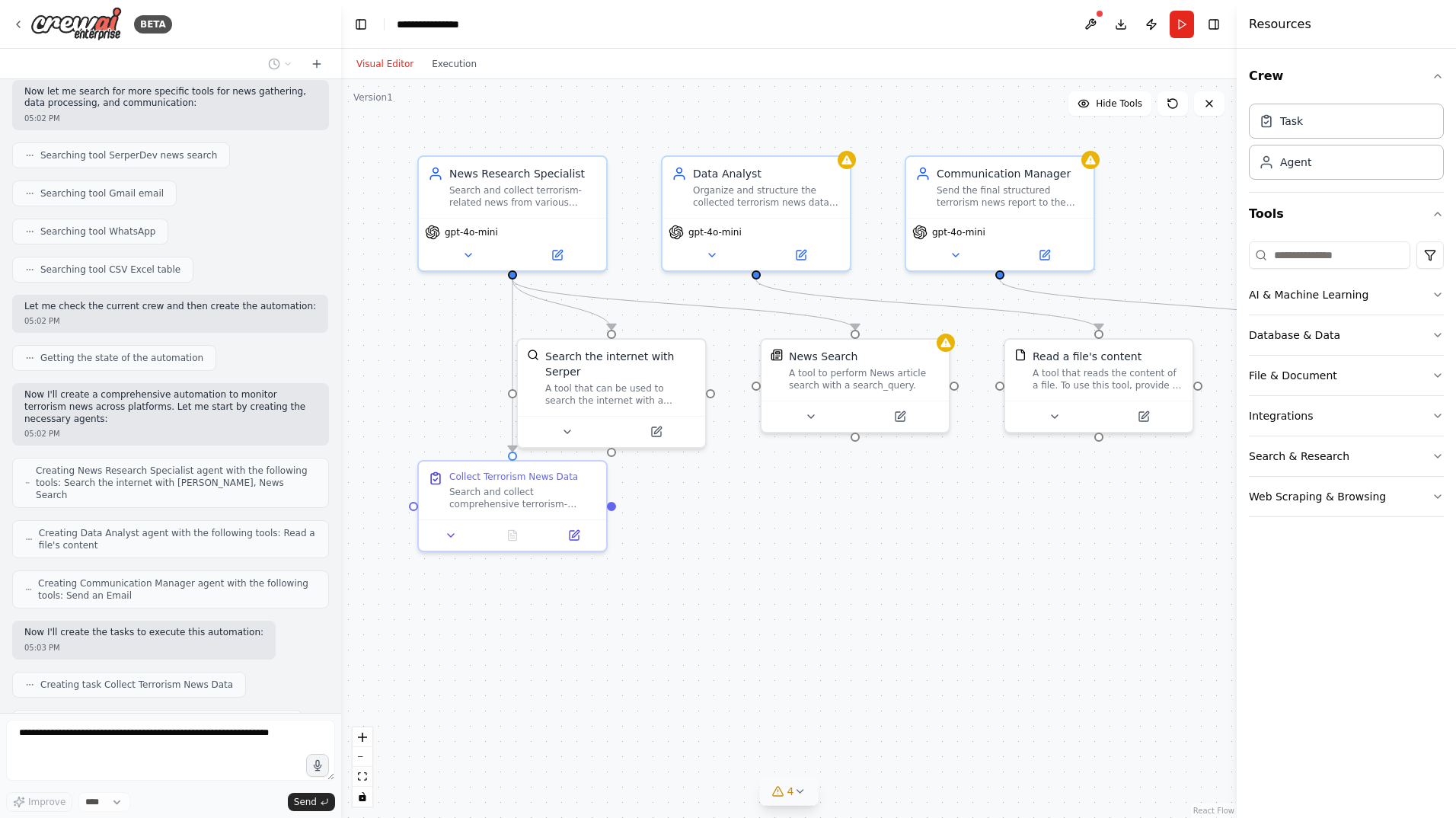
scroll to position [323, 0]
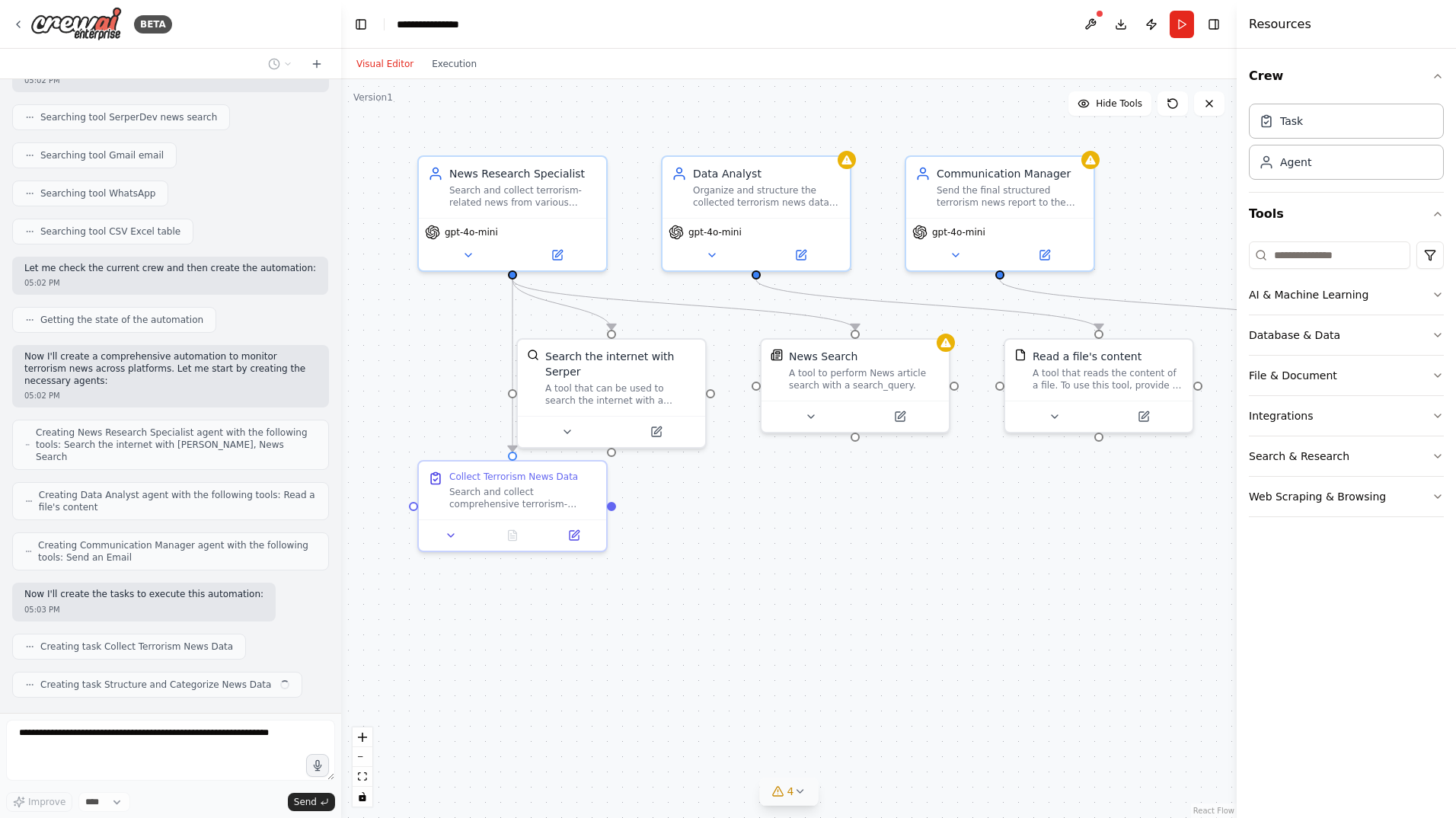
click at [799, 788] on icon at bounding box center [799, 790] width 12 height 12
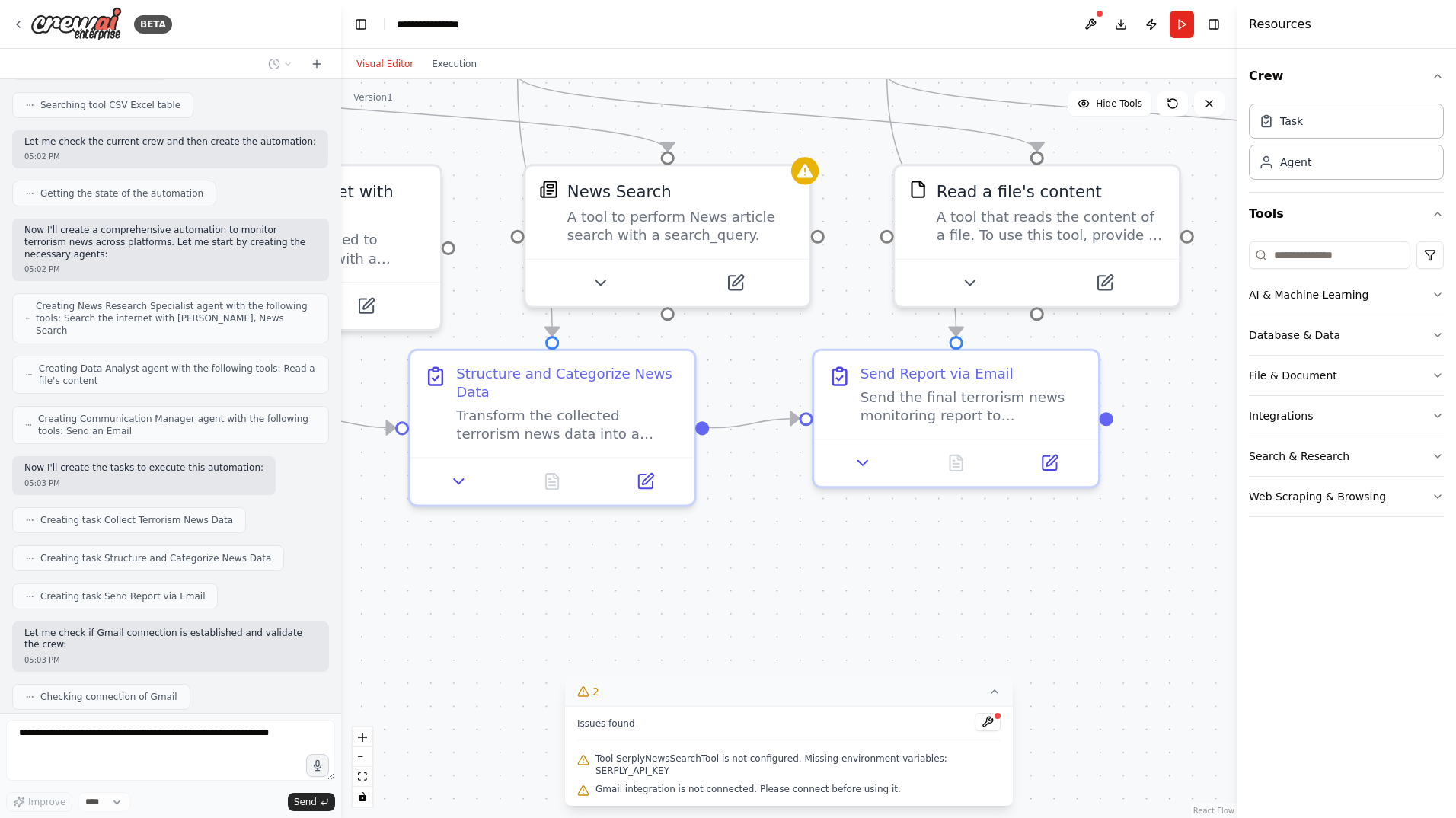
scroll to position [488, 0]
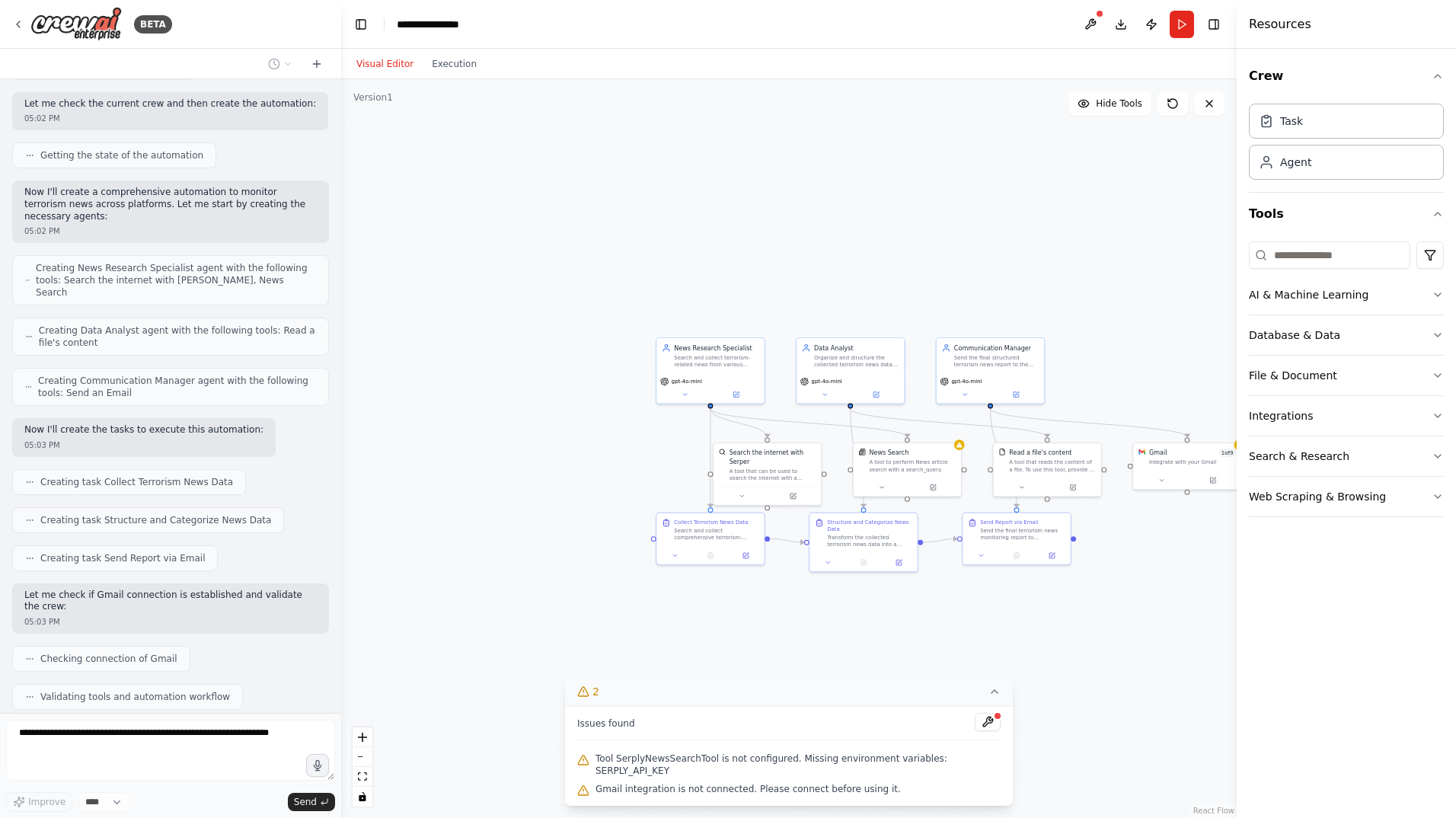
click at [988, 697] on icon at bounding box center [994, 691] width 12 height 12
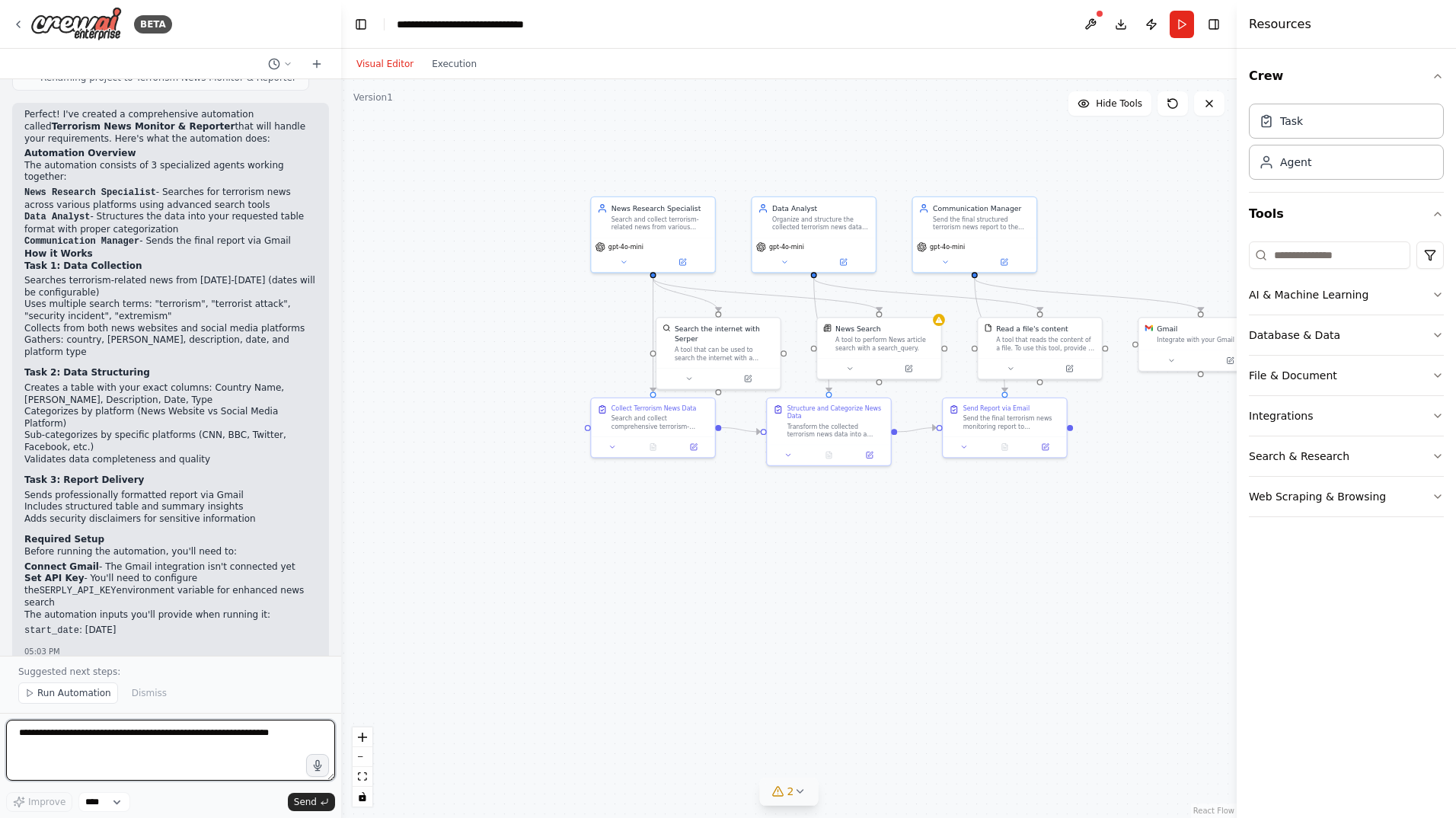
scroll to position [1242, 0]
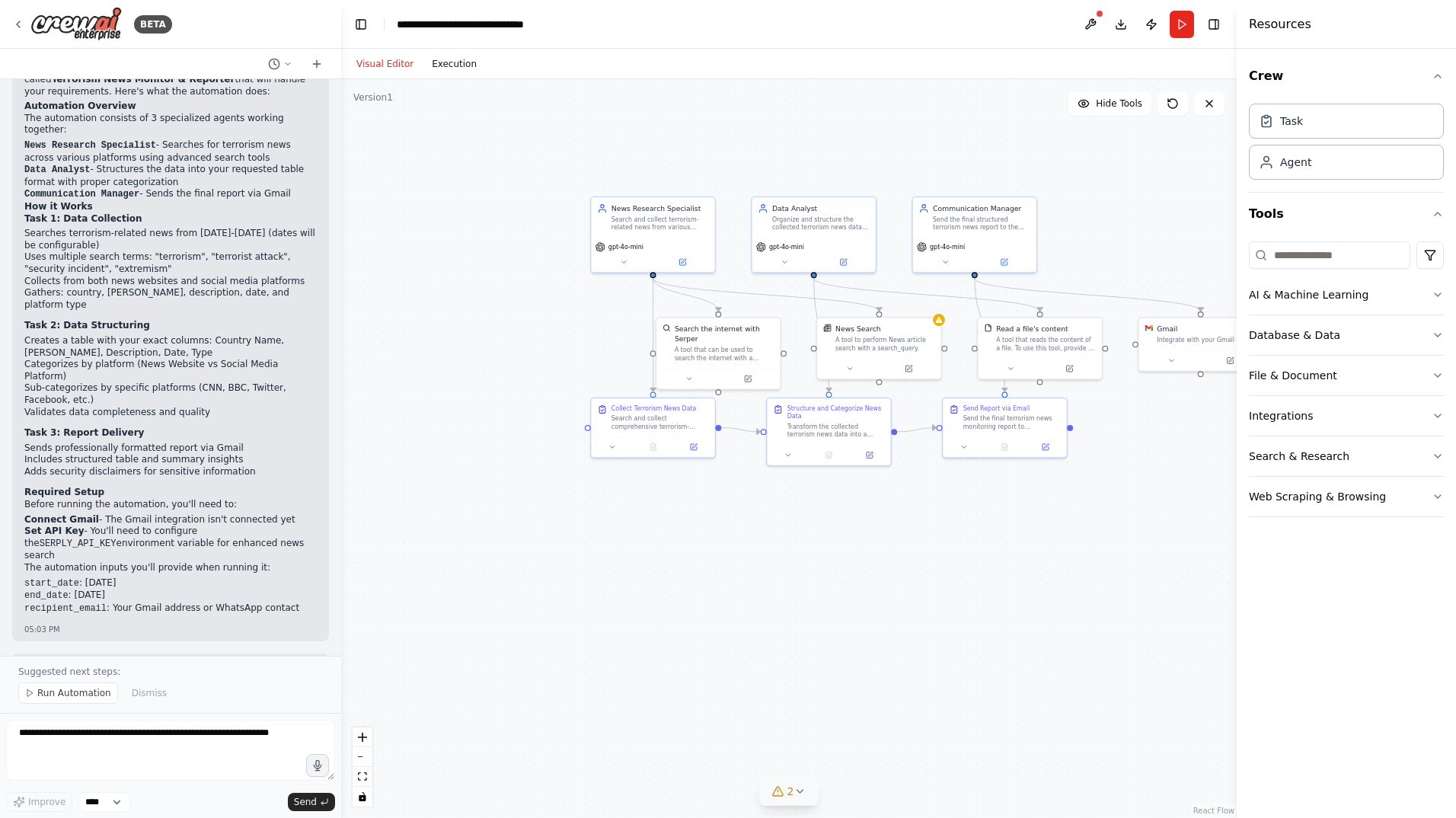
click at [446, 68] on button "Execution" at bounding box center [454, 64] width 63 height 19
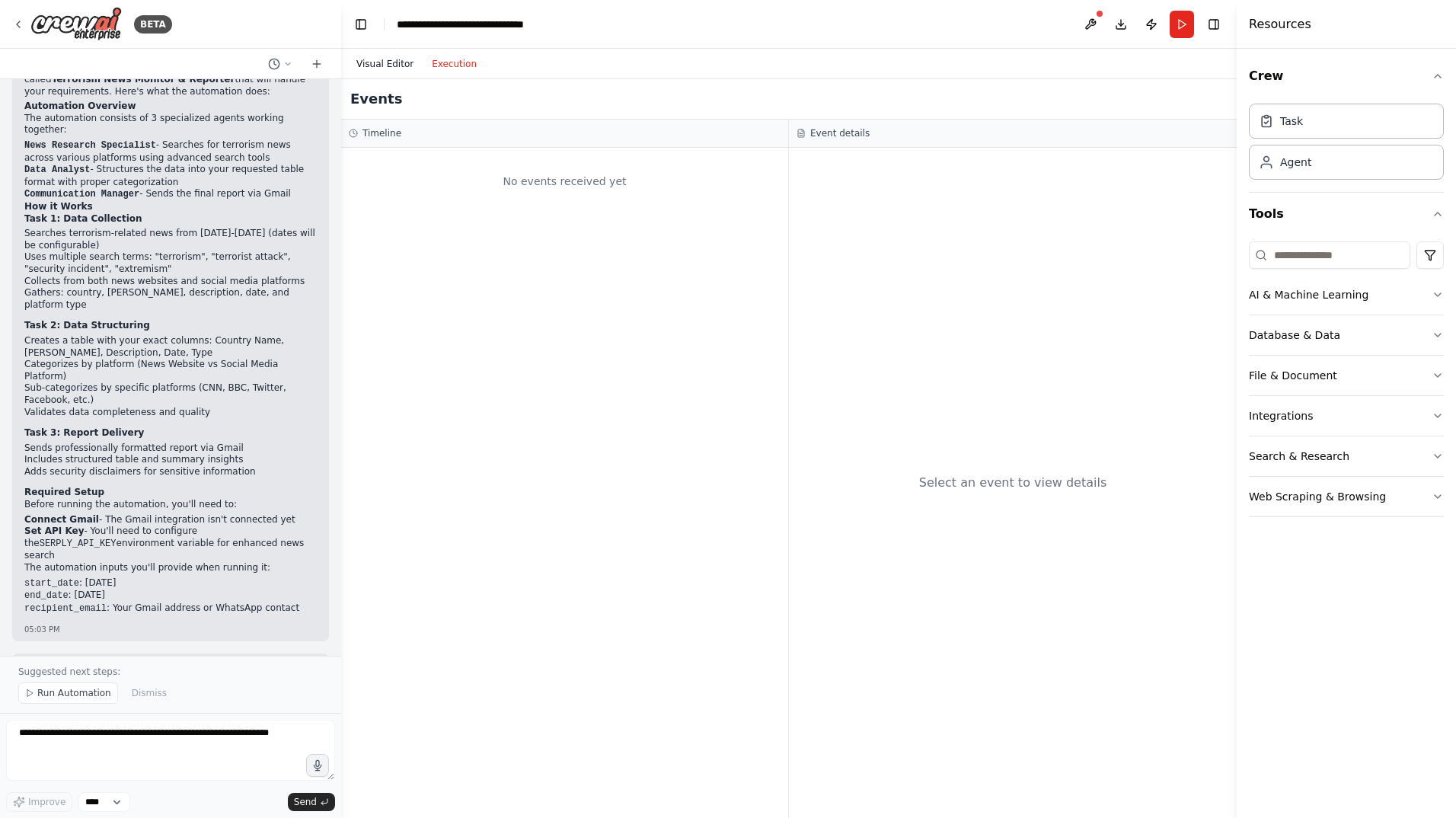
click at [387, 61] on button "Visual Editor" at bounding box center [384, 64] width 75 height 19
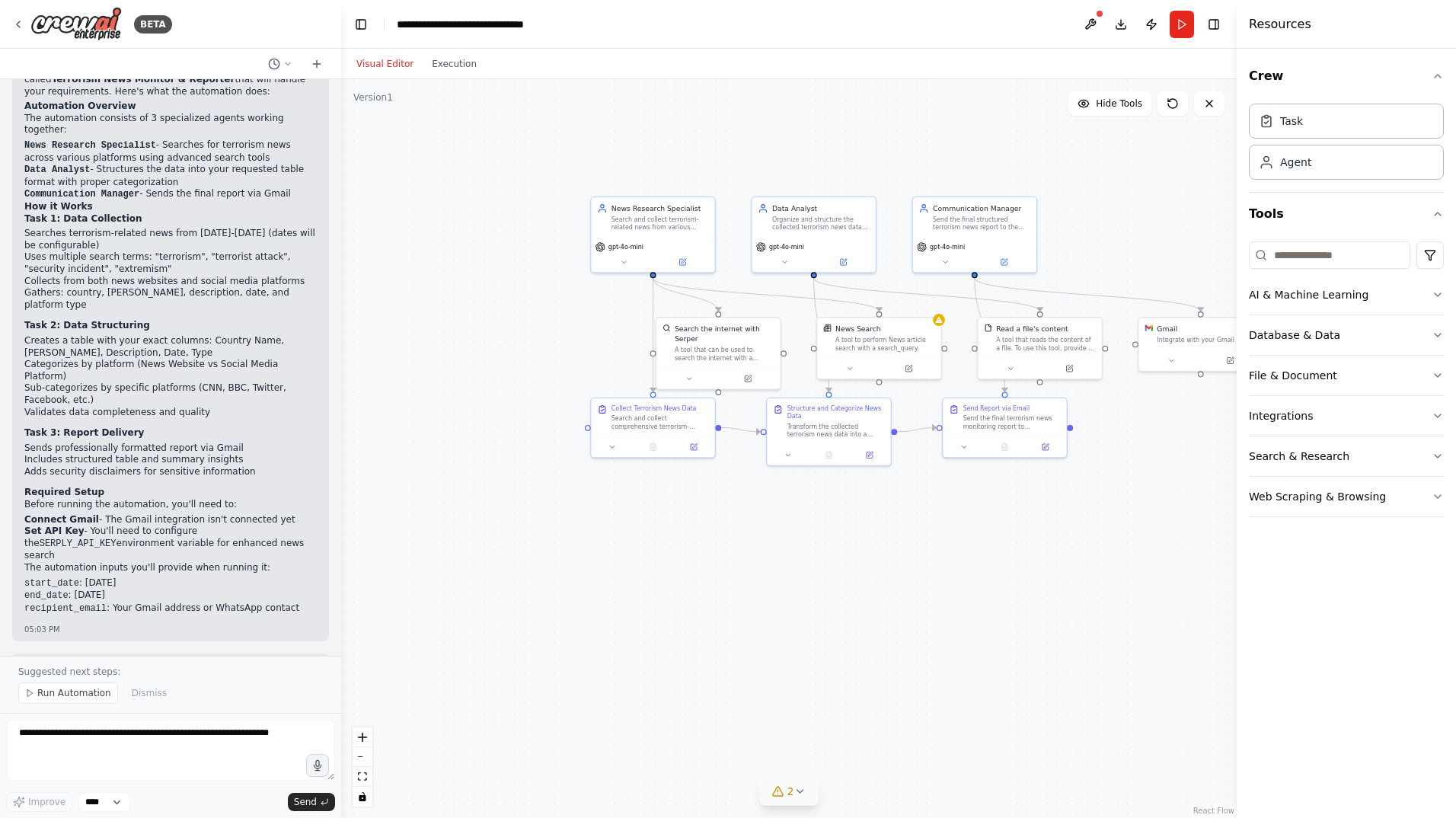
click at [116, 539] on code "SERPLY_API_KEY" at bounding box center [78, 543] width 77 height 10
copy li "SERPLY_API_KEY"
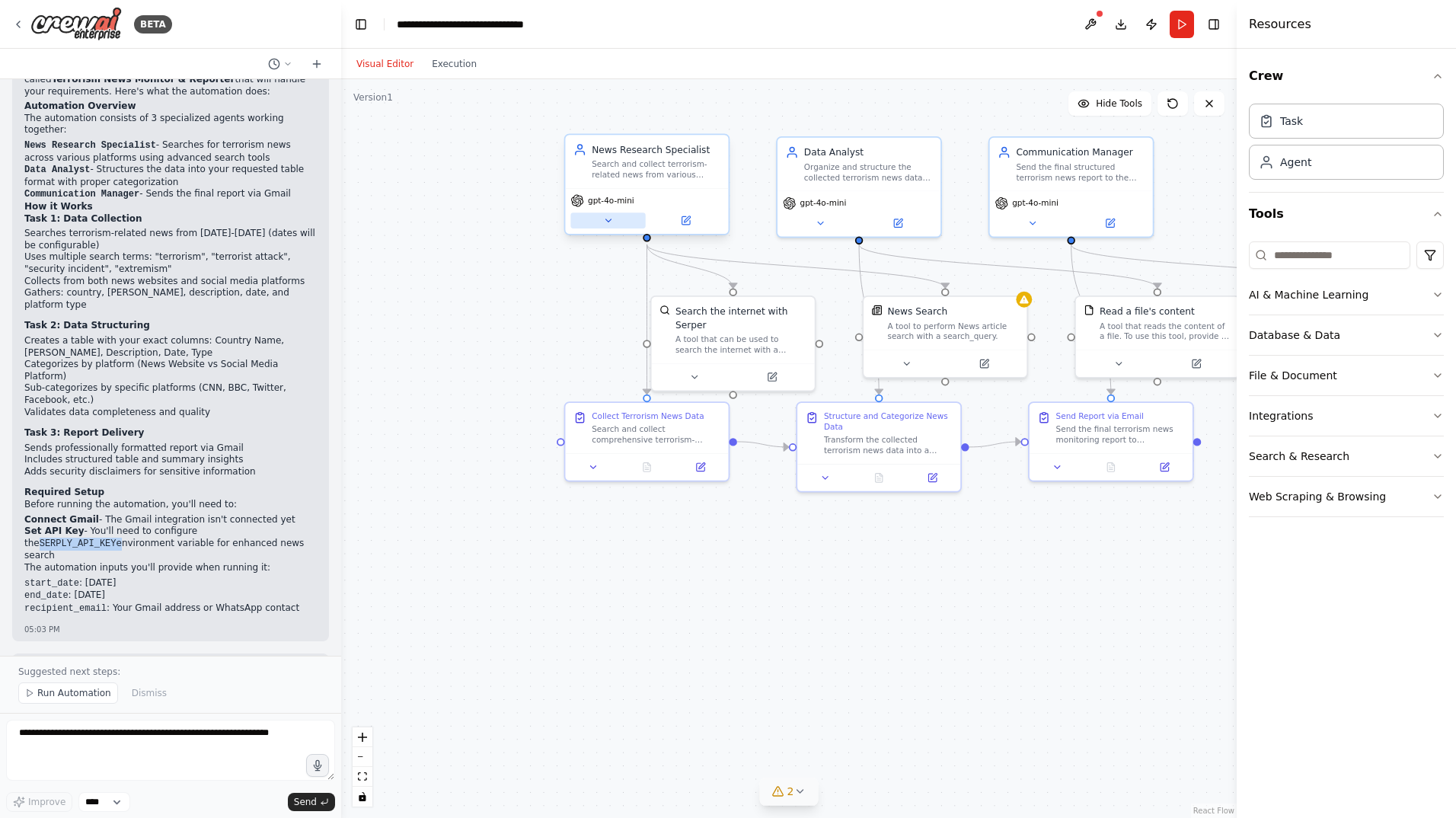
click at [610, 222] on icon at bounding box center [607, 220] width 10 height 10
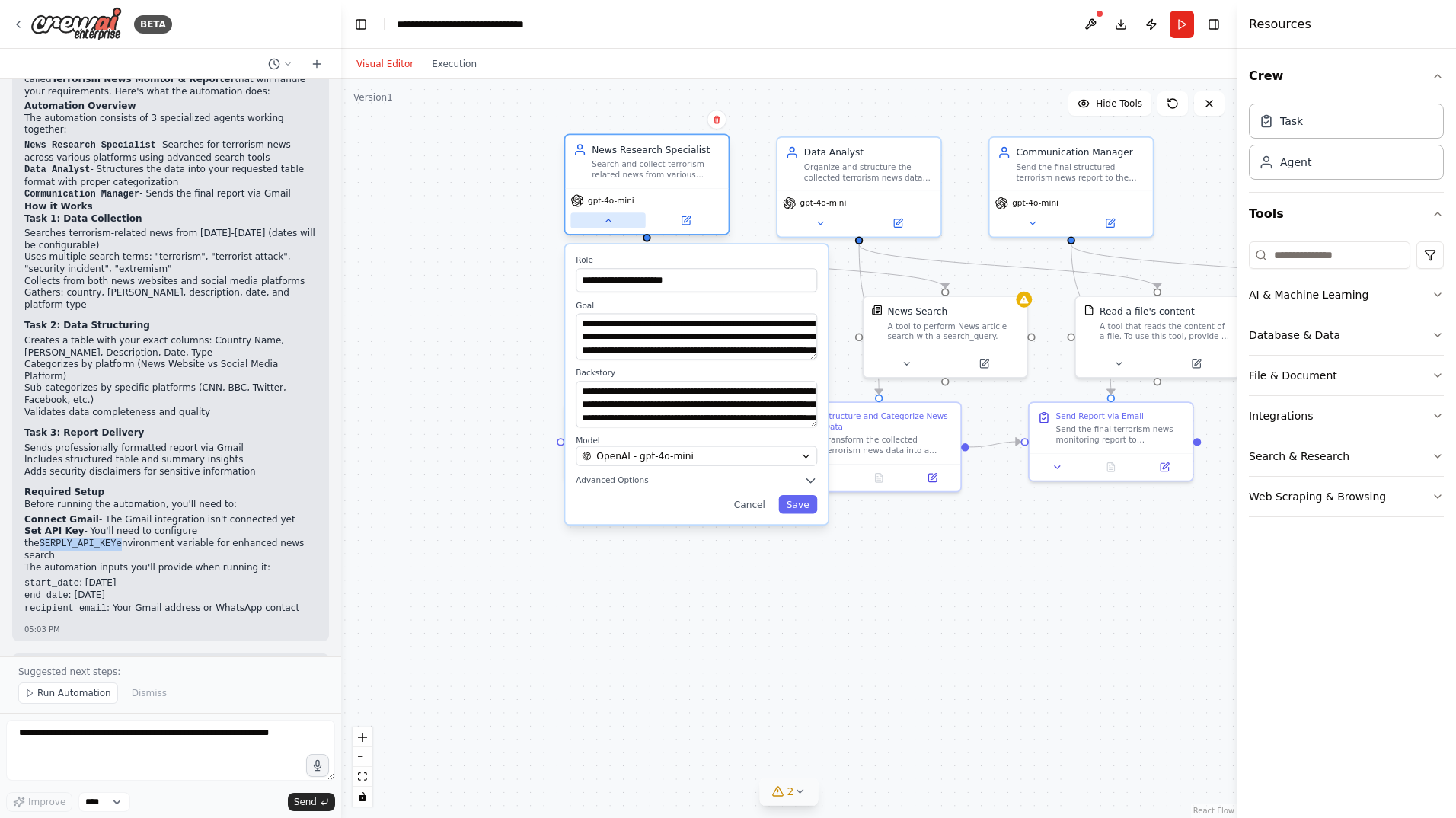
click at [611, 222] on icon at bounding box center [607, 220] width 10 height 10
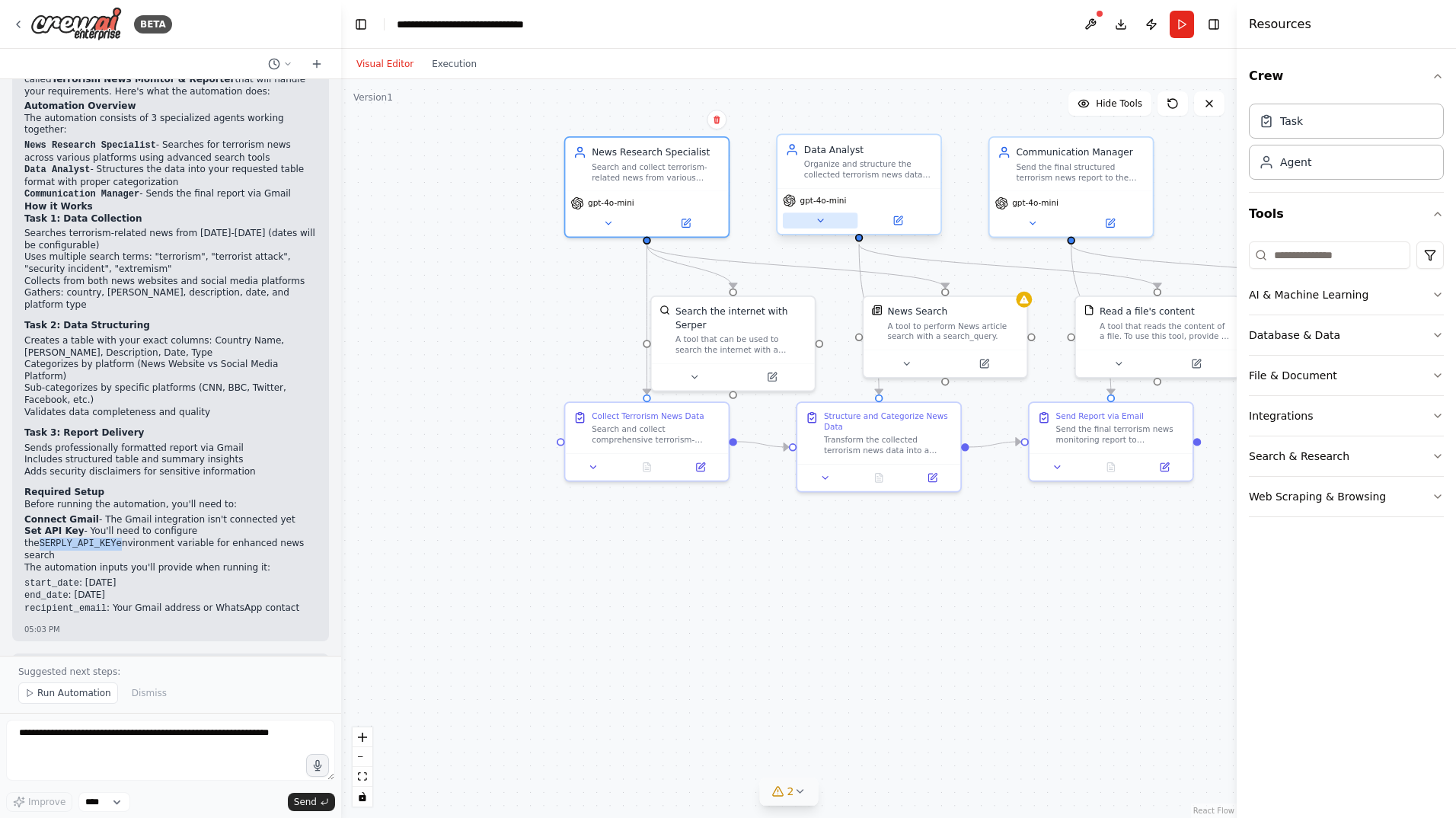
click at [821, 221] on icon at bounding box center [821, 220] width 6 height 2
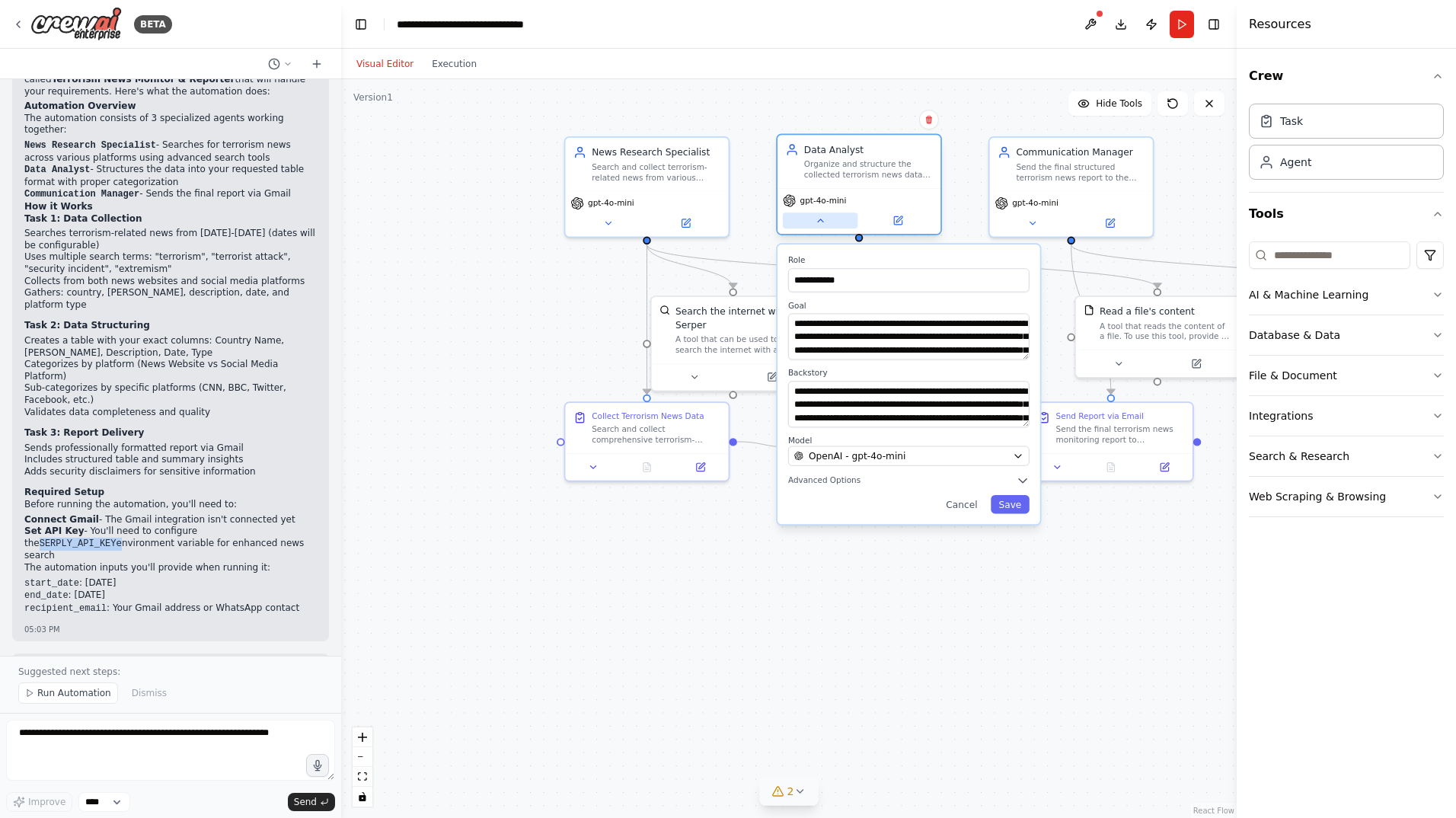
click at [821, 221] on icon at bounding box center [821, 220] width 6 height 2
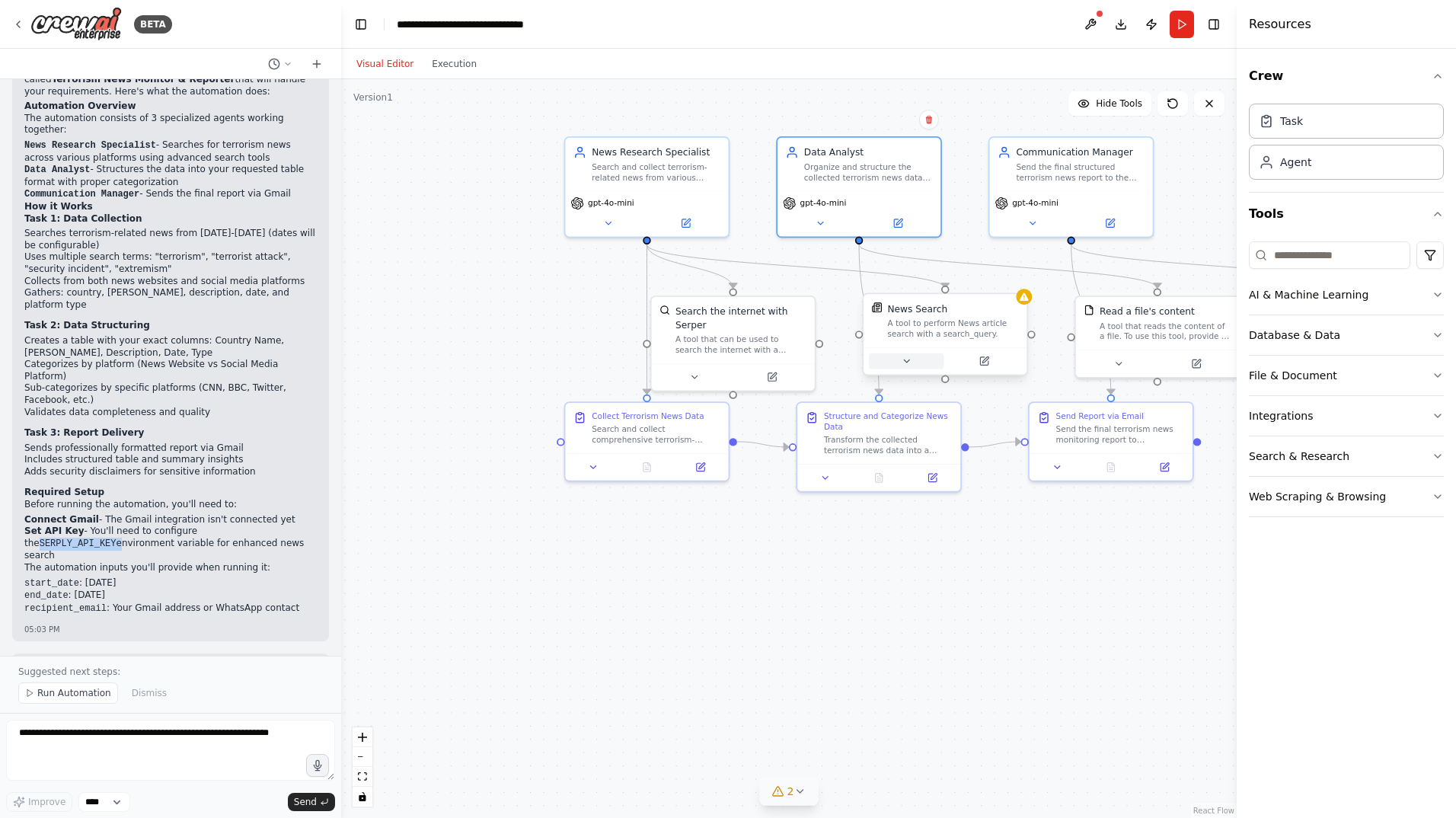
click at [901, 361] on icon at bounding box center [905, 360] width 10 height 10
click at [904, 357] on icon at bounding box center [899, 360] width 10 height 10
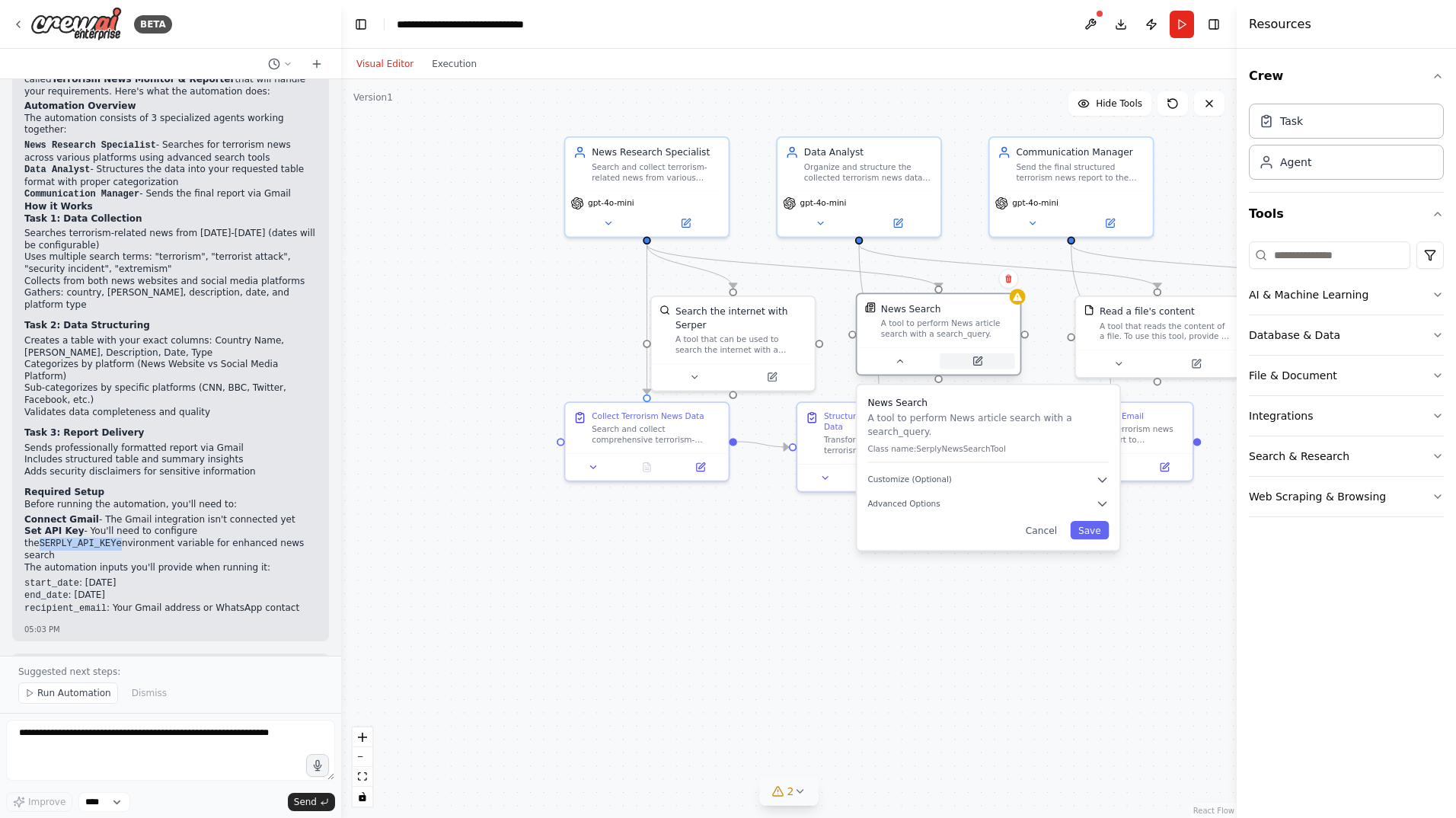
click at [981, 363] on icon at bounding box center [977, 360] width 10 height 10
click at [975, 370] on div at bounding box center [937, 361] width 162 height 28
click at [976, 362] on icon at bounding box center [978, 359] width 6 height 6
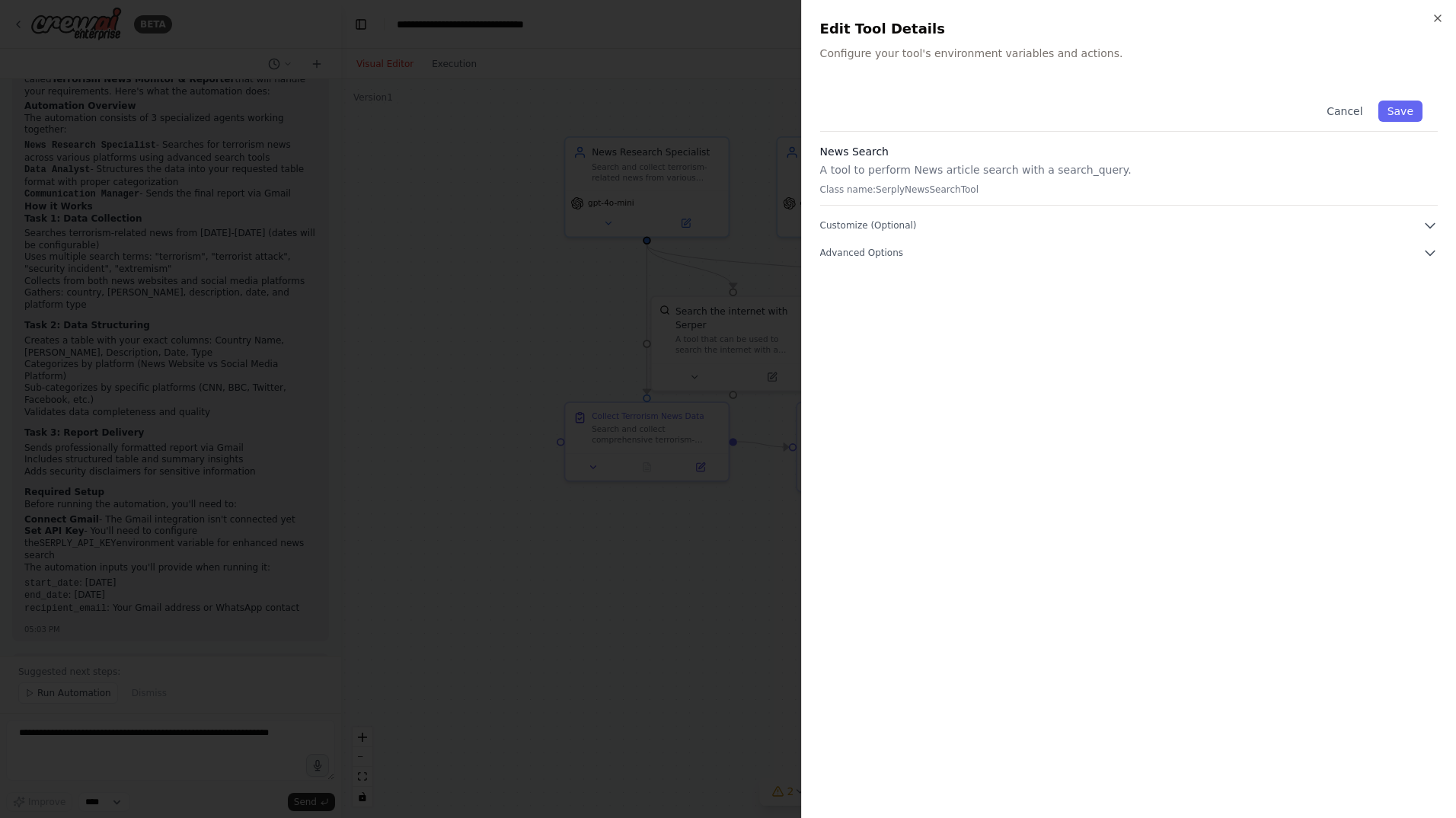
click at [981, 180] on div "News Search A tool to perform News article search with a search_query. Class na…" at bounding box center [1128, 175] width 618 height 61
click at [945, 187] on p "Class name: SerplyNewsSearchTool" at bounding box center [1128, 189] width 618 height 12
click at [956, 194] on p "Class name: SerplyNewsSearchTool" at bounding box center [1128, 189] width 618 height 12
click at [952, 194] on p "Class name: SerplyNewsSearchTool" at bounding box center [1128, 189] width 618 height 12
click at [1436, 14] on icon "button" at bounding box center [1437, 18] width 12 height 12
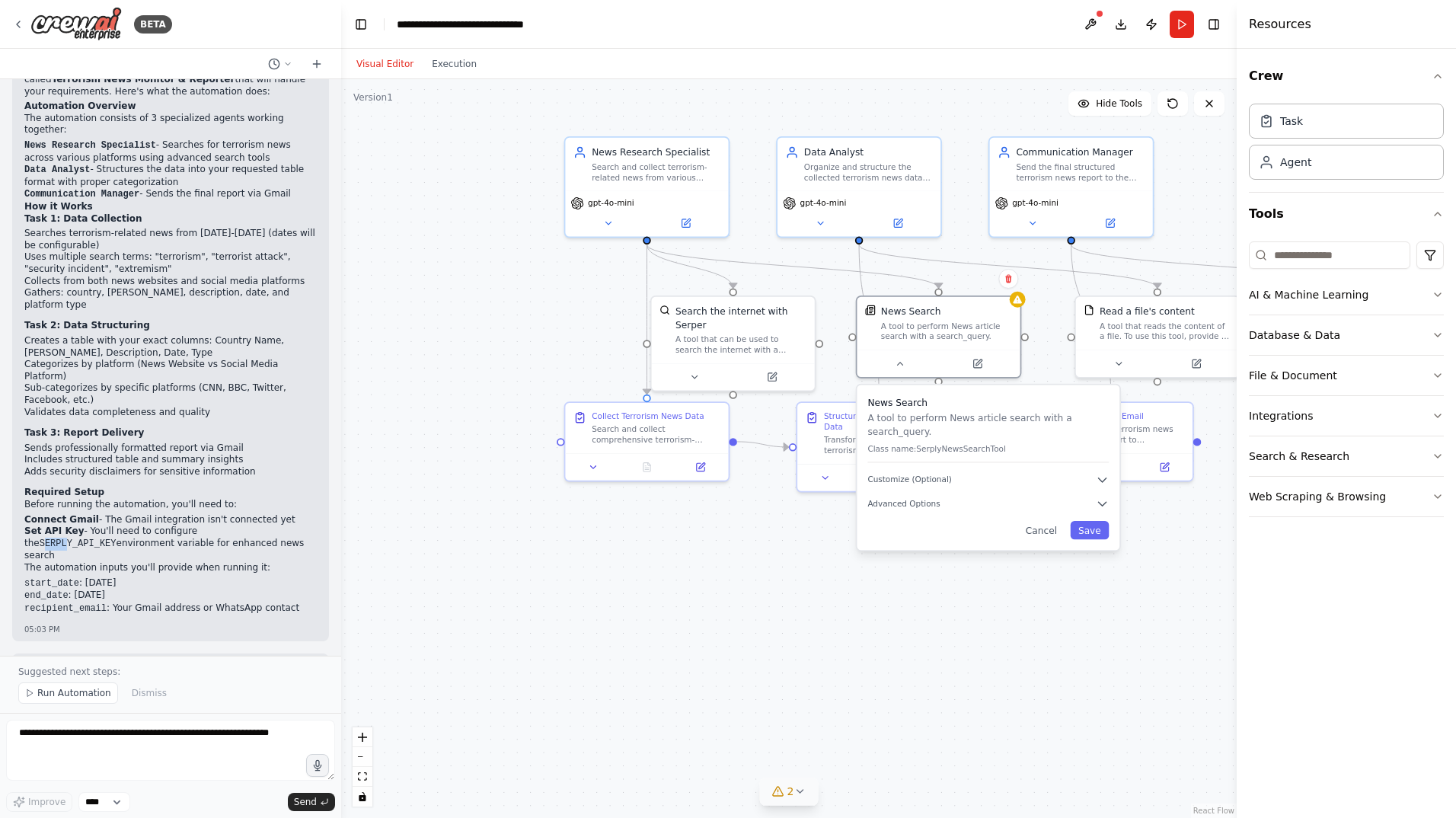
drag, startPoint x: 199, startPoint y: 448, endPoint x: 220, endPoint y: 446, distance: 21.1
click at [116, 539] on code "SERPLY_API_KEY" at bounding box center [78, 543] width 77 height 10
drag, startPoint x: 220, startPoint y: 446, endPoint x: 273, endPoint y: 446, distance: 53.0
click at [273, 526] on li "Set API Key - You'll need to configure the SERPLY_API_KEY environment variable …" at bounding box center [170, 543] width 292 height 36
copy code "SERPLY_API_KEY"
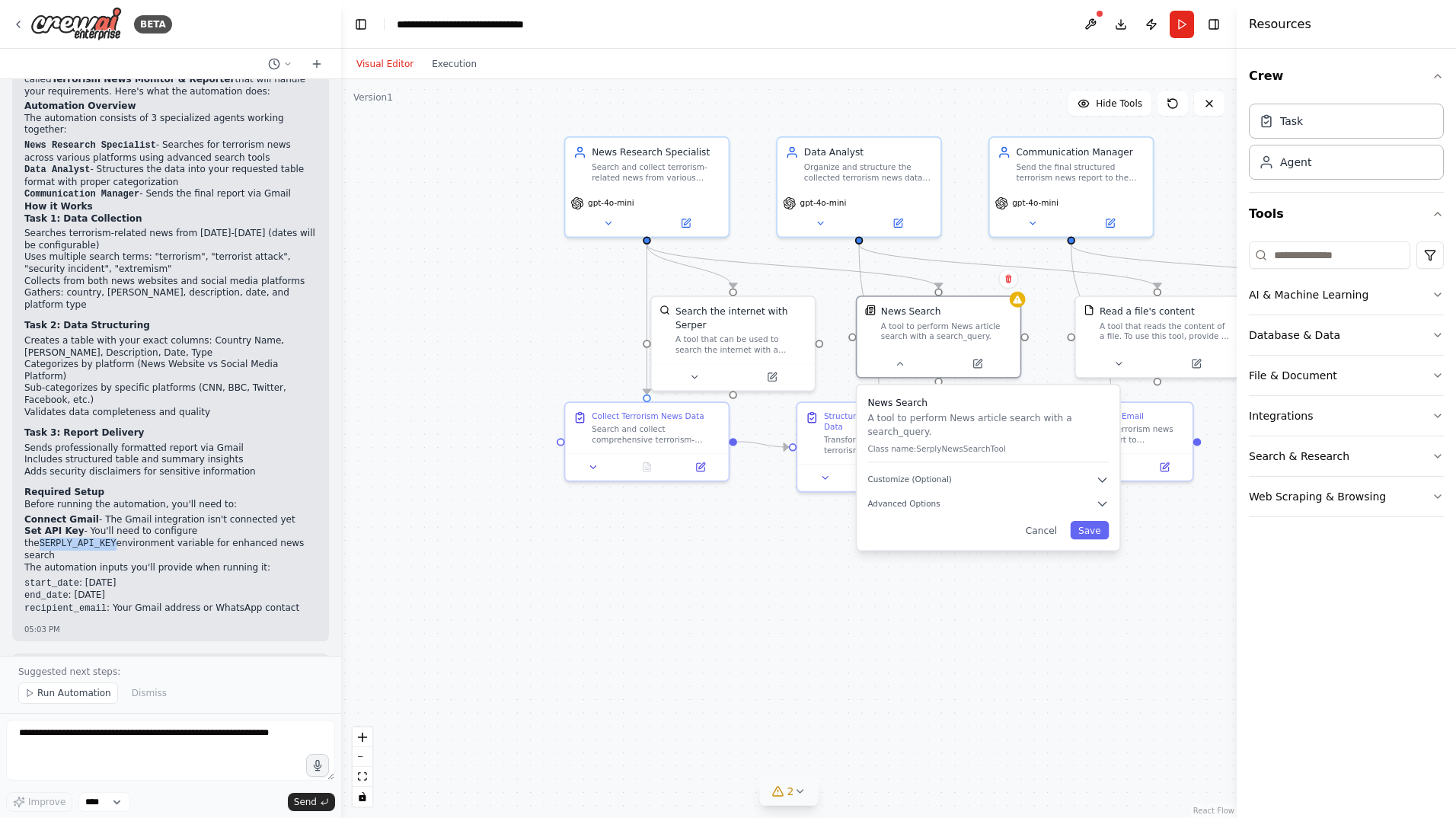
click at [903, 425] on div "News Search A tool to perform News article search with a search_query. Class na…" at bounding box center [988, 429] width 241 height 67
click at [980, 357] on icon at bounding box center [978, 359] width 6 height 6
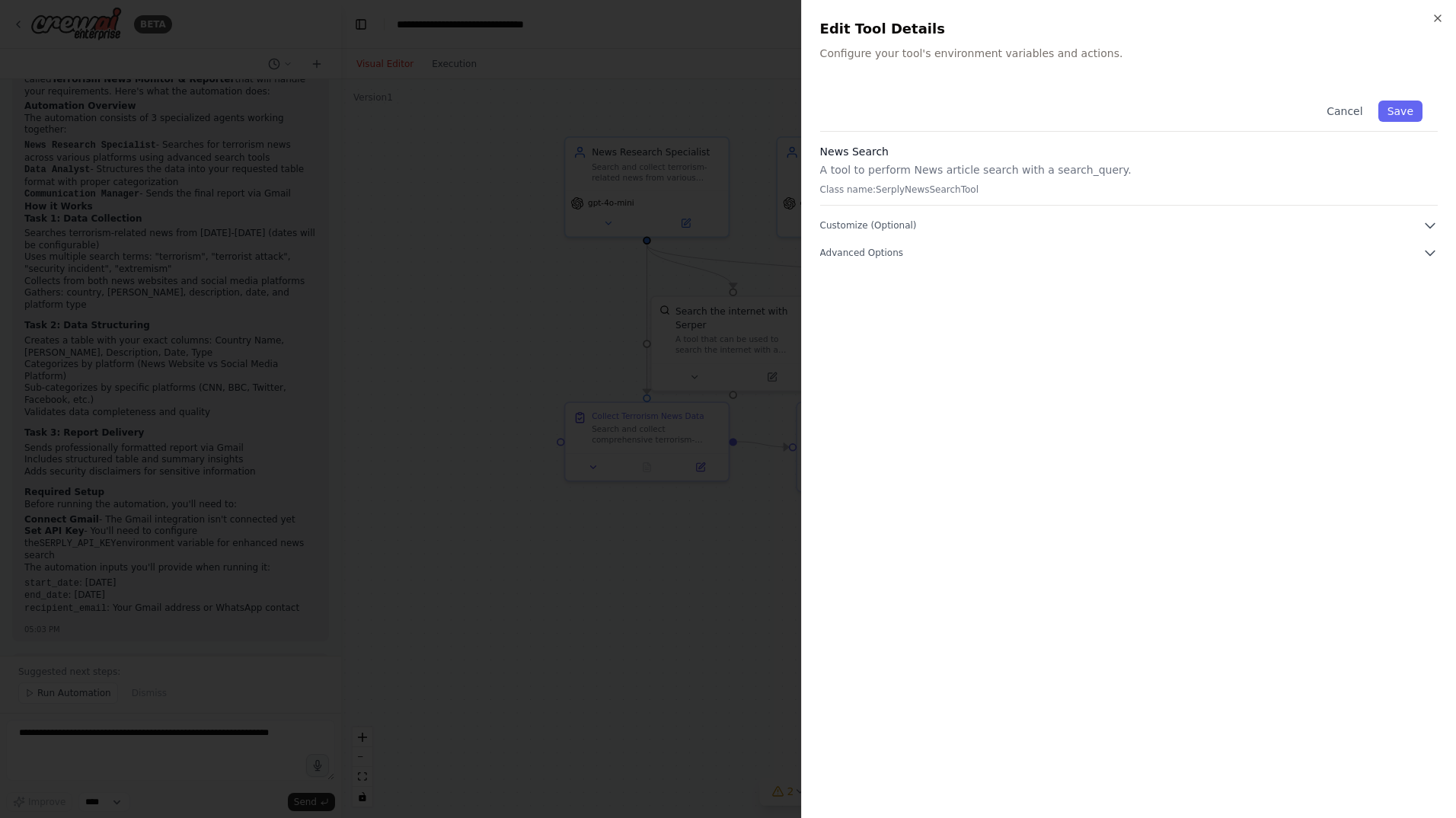
click at [916, 176] on p "A tool to perform News article search with a search_query." at bounding box center [1128, 170] width 618 height 15
drag, startPoint x: 916, startPoint y: 176, endPoint x: 878, endPoint y: 227, distance: 63.6
click at [878, 227] on span "Customize (Optional)" at bounding box center [868, 225] width 97 height 12
click at [868, 415] on span "Advanced Options" at bounding box center [861, 410] width 83 height 12
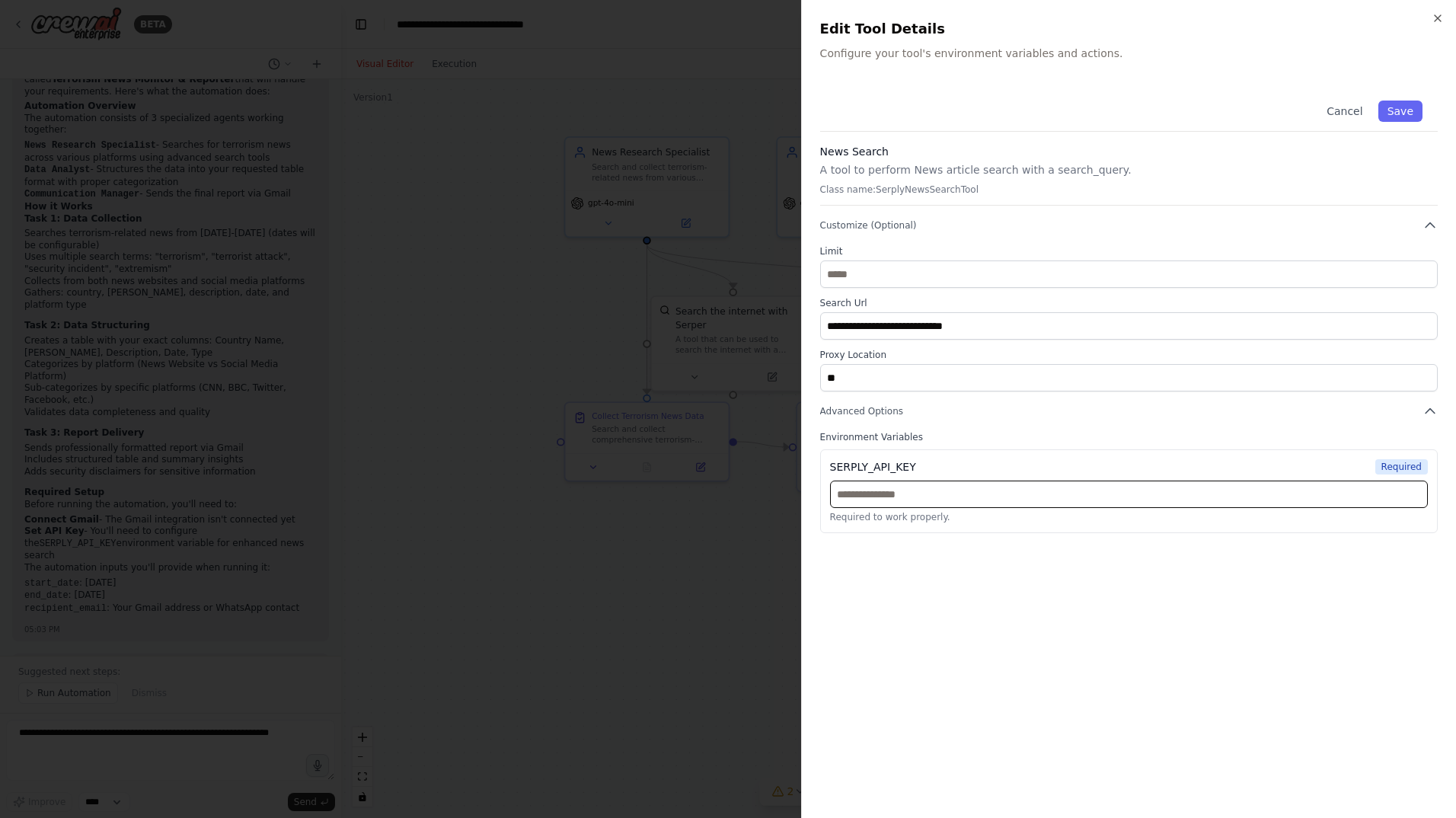
click at [900, 492] on input "text" at bounding box center [1129, 494] width 598 height 28
paste input "**********"
type input "**********"
click at [1216, 614] on div "**********" at bounding box center [1128, 442] width 618 height 714
click at [1409, 111] on button "Save" at bounding box center [1400, 110] width 45 height 21
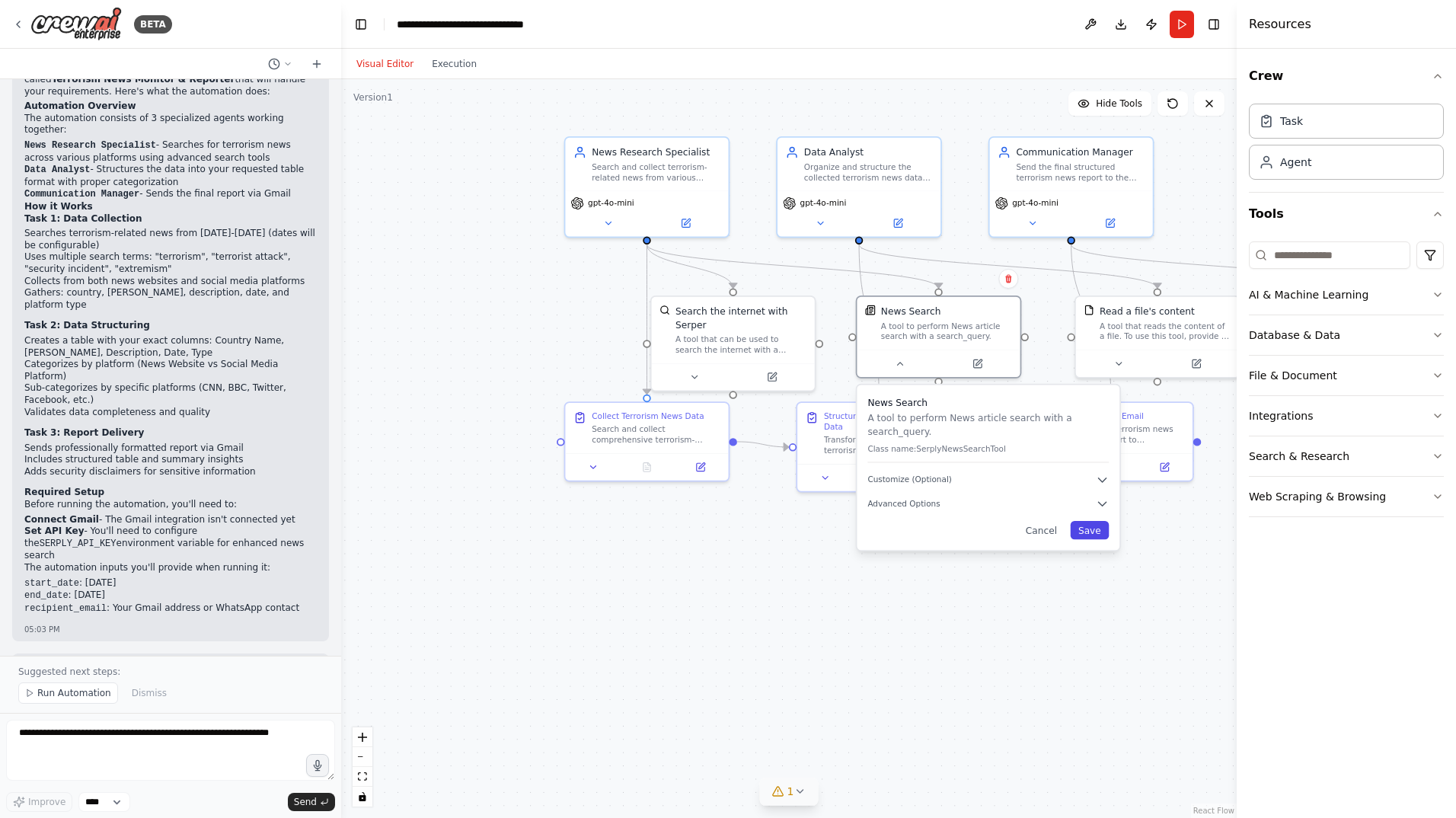
click at [1086, 521] on button "Save" at bounding box center [1089, 530] width 39 height 19
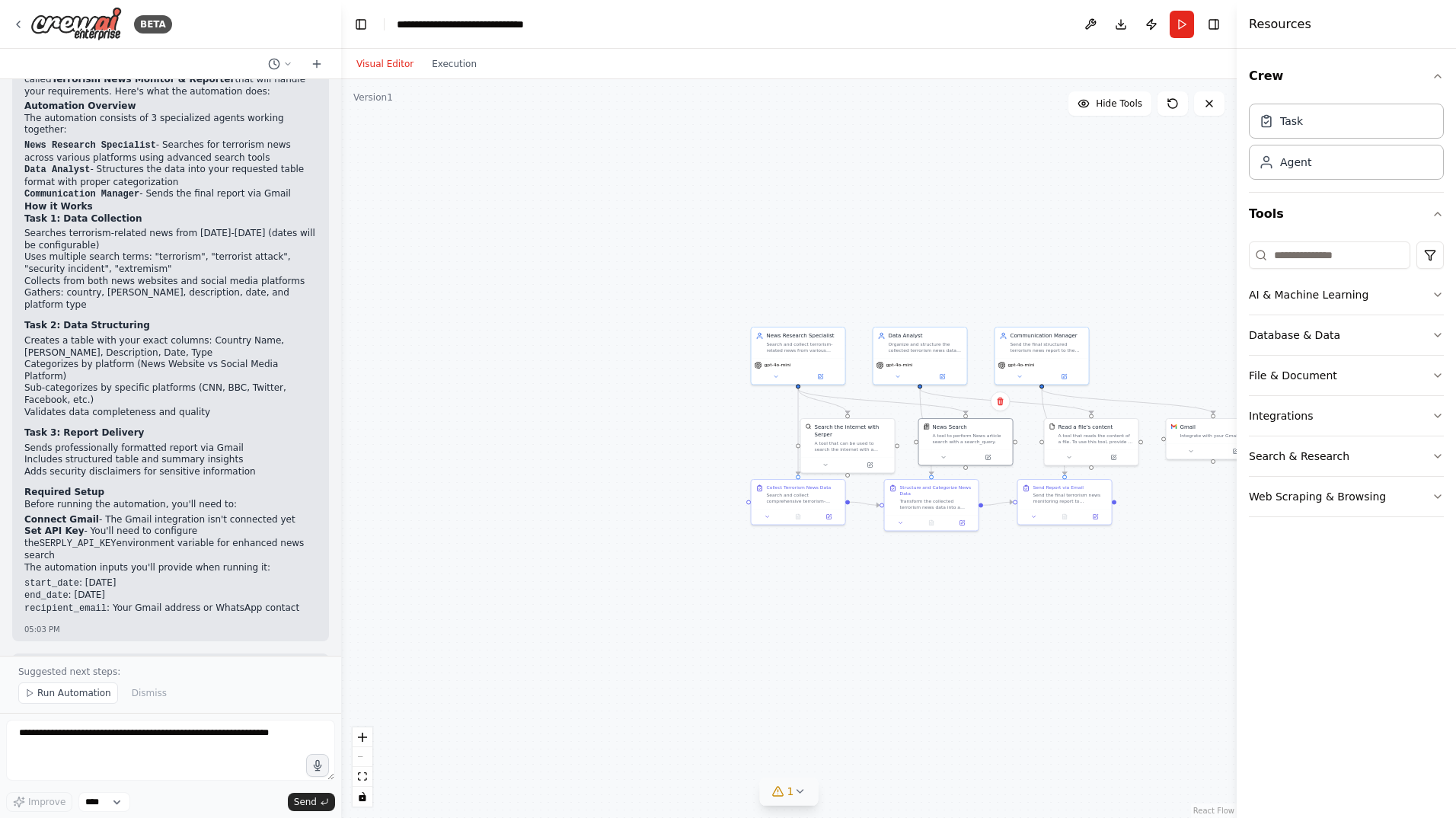
click at [804, 786] on icon at bounding box center [799, 790] width 12 height 12
click at [731, 788] on span "Gmail integration is not connected. Please connect before using it." at bounding box center [798, 788] width 306 height 12
click at [924, 747] on button at bounding box center [937, 752] width 26 height 19
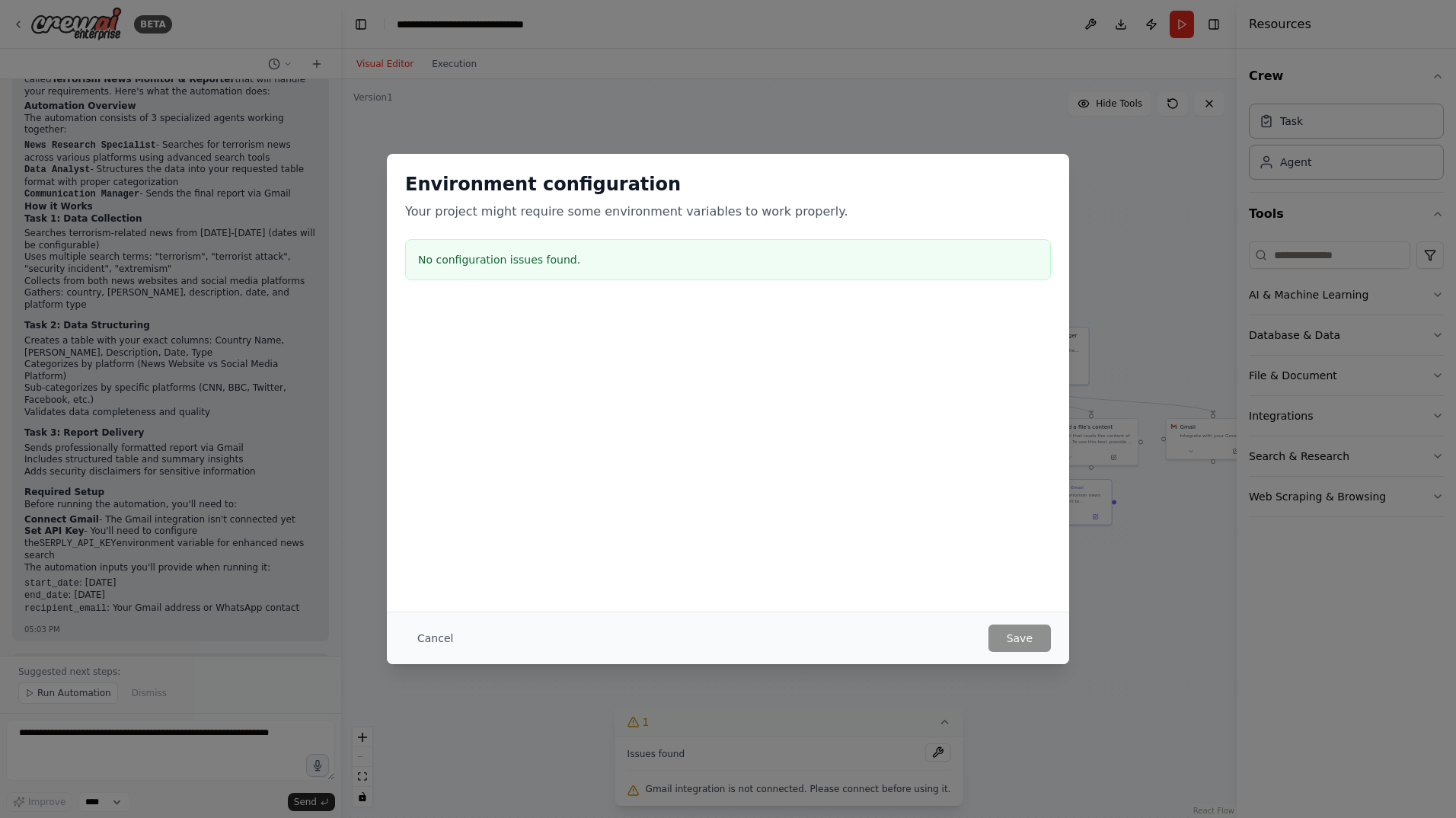
click at [547, 273] on div "No configuration issues found." at bounding box center [727, 259] width 645 height 41
click at [422, 641] on button "Cancel" at bounding box center [435, 638] width 60 height 28
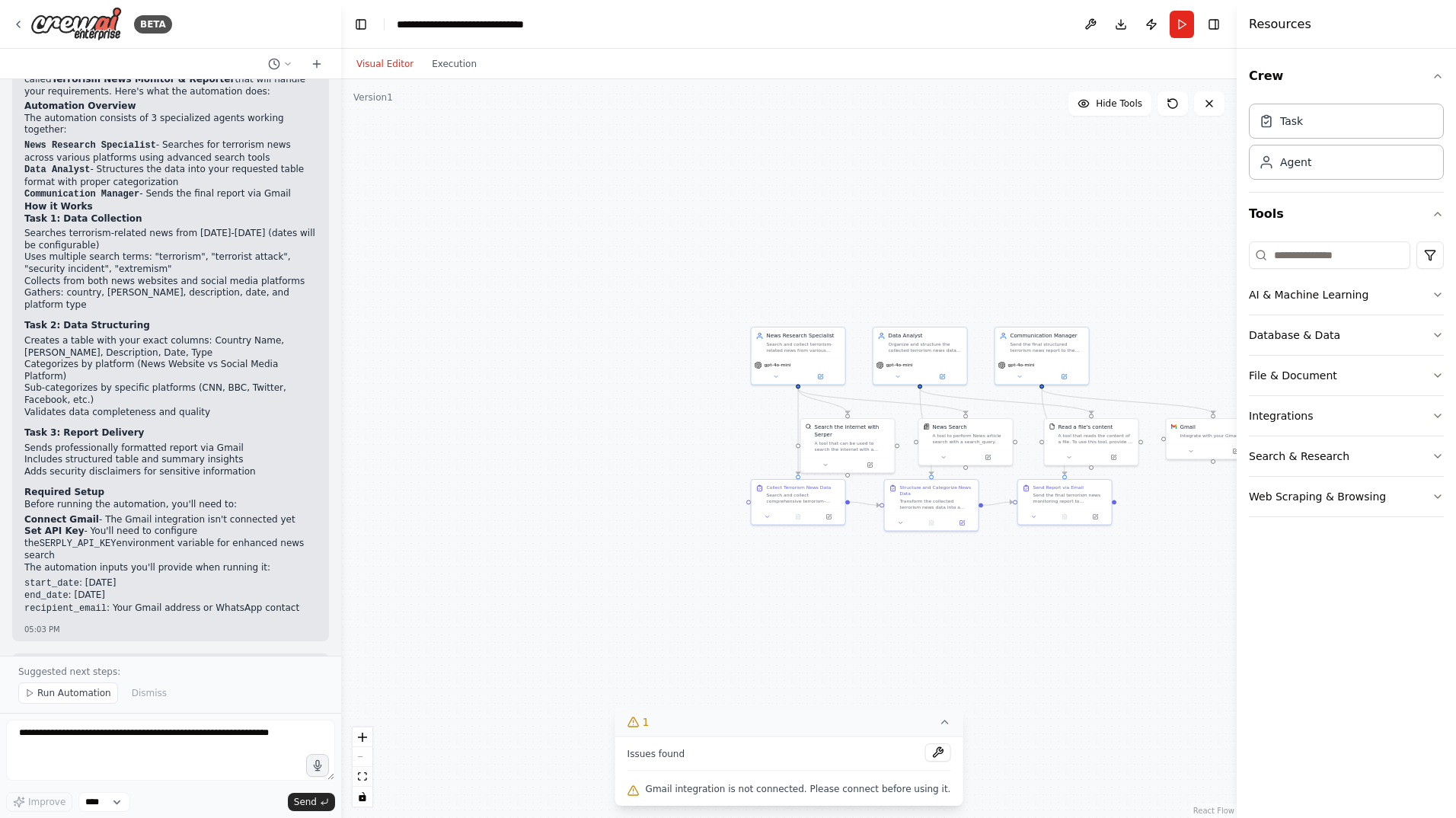
click at [1236, 449] on button "Toggle Sidebar" at bounding box center [1236, 409] width 12 height 818
click at [1233, 451] on button "Toggle Sidebar" at bounding box center [1236, 409] width 12 height 818
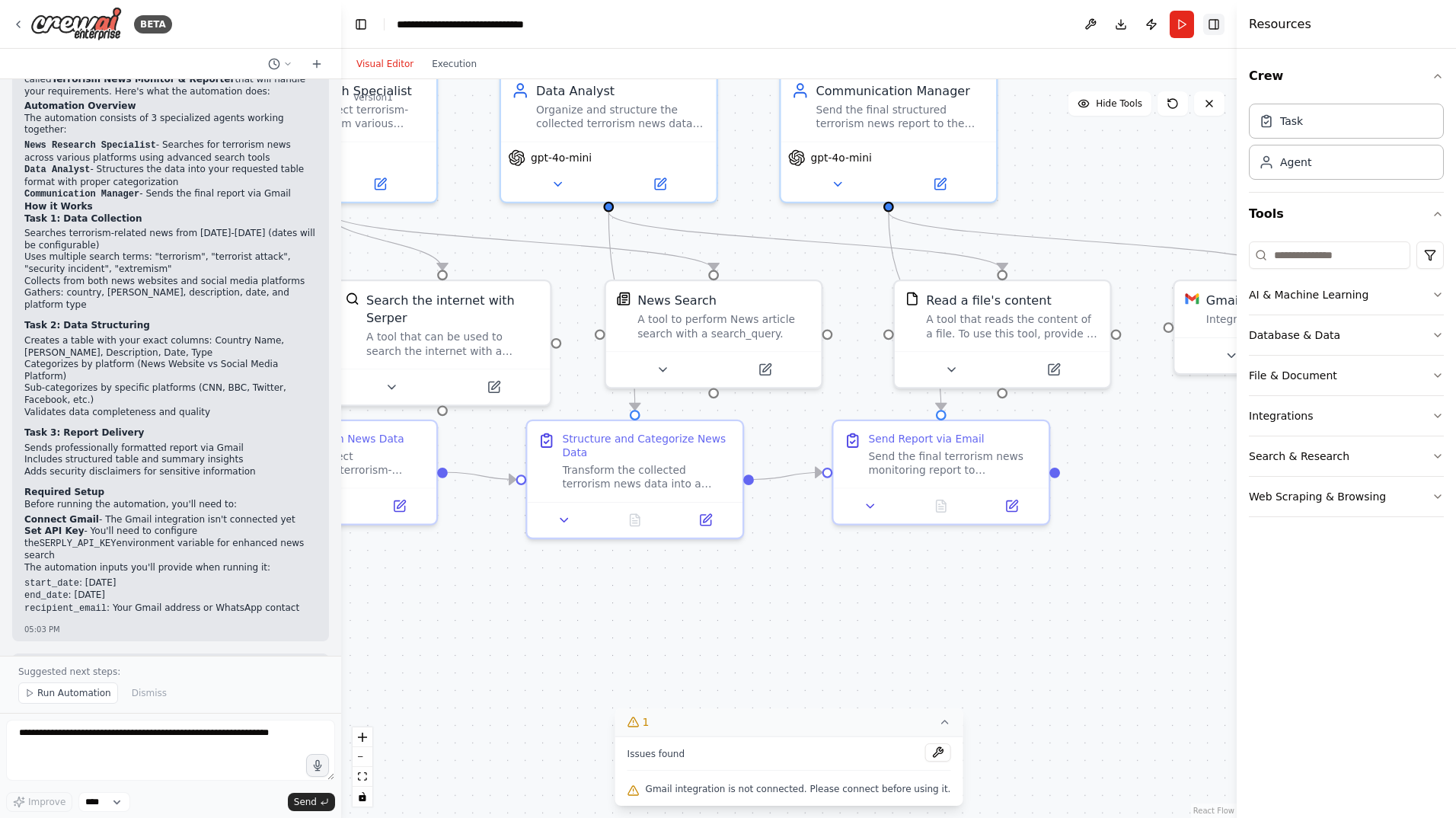
click at [1208, 26] on button "Toggle Right Sidebar" at bounding box center [1214, 24] width 21 height 21
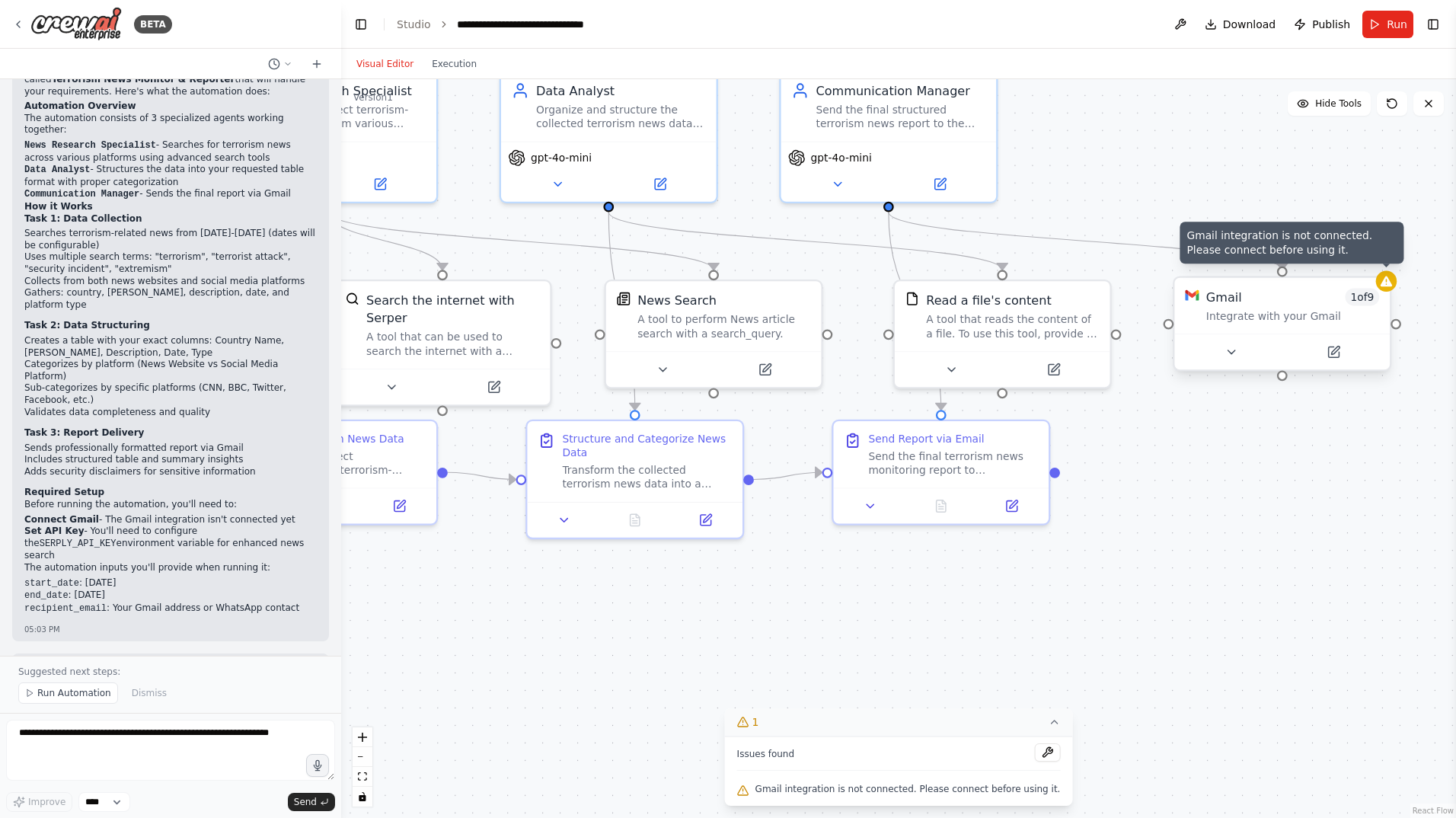
click at [1385, 287] on div "Gmail integration is not connected. Please connect before using it. Gmail 1 of …" at bounding box center [1281, 323] width 218 height 95
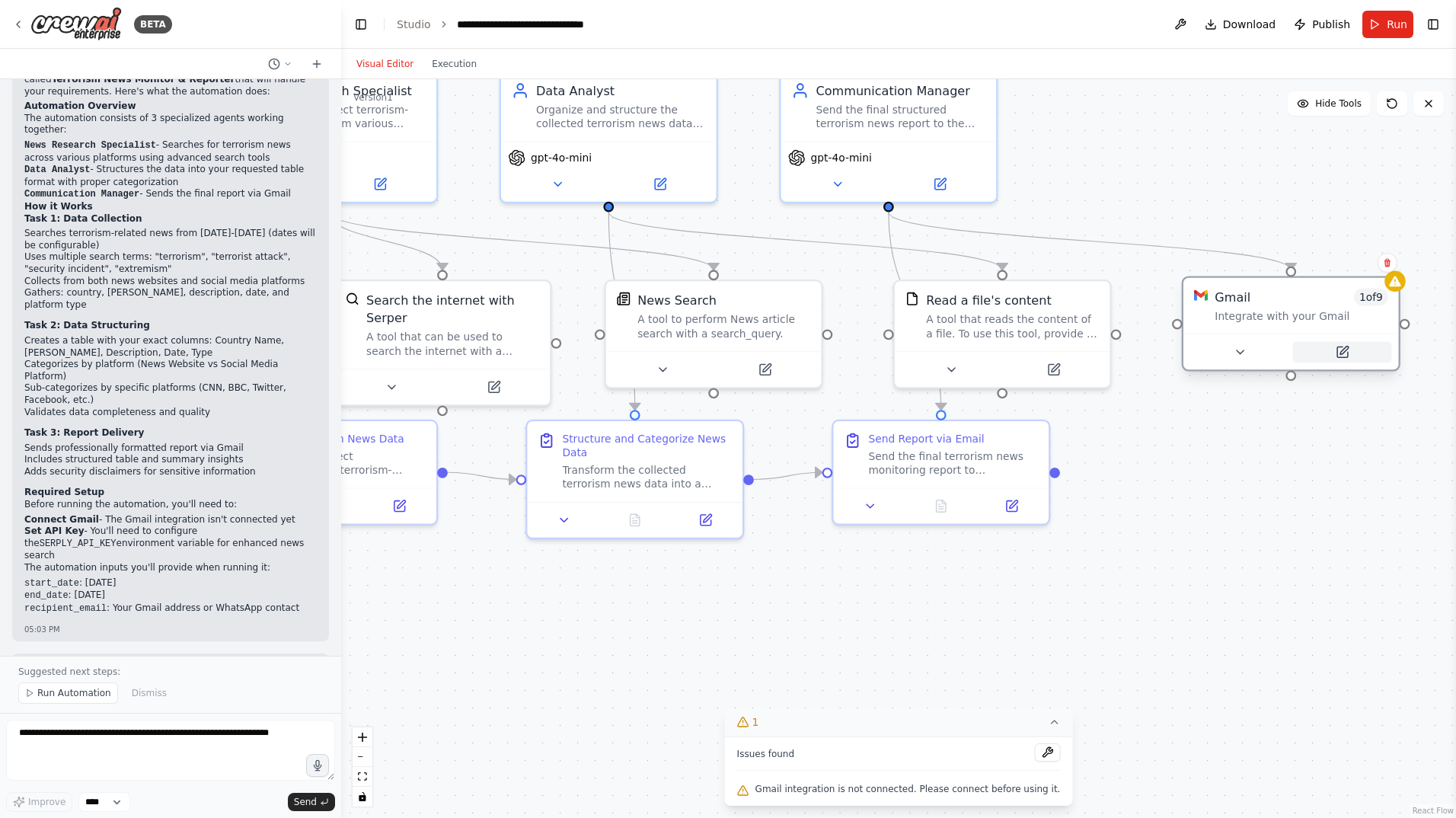
click at [1343, 347] on icon at bounding box center [1342, 351] width 10 height 10
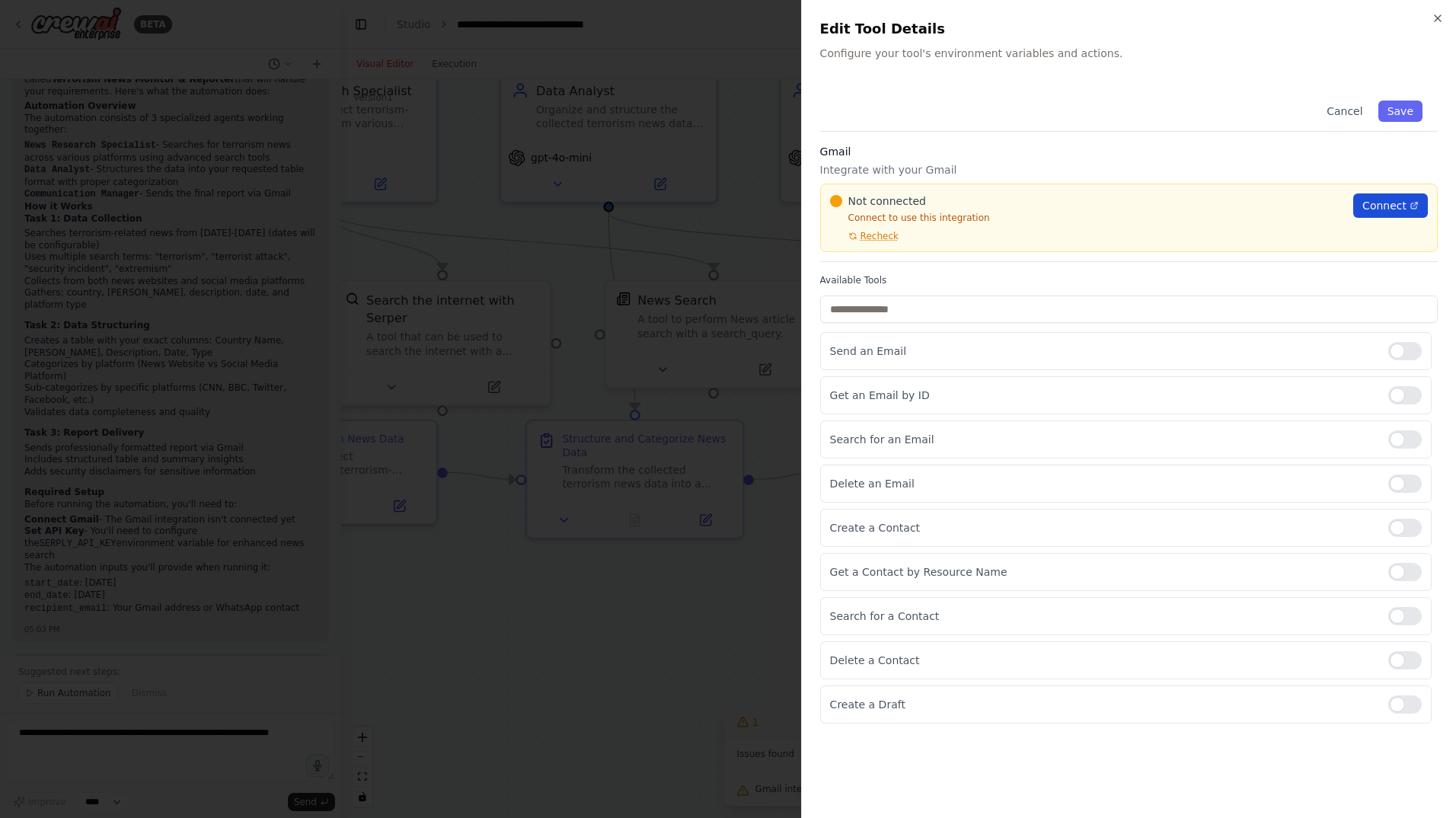
click at [1397, 202] on span "Connect" at bounding box center [1384, 205] width 45 height 15
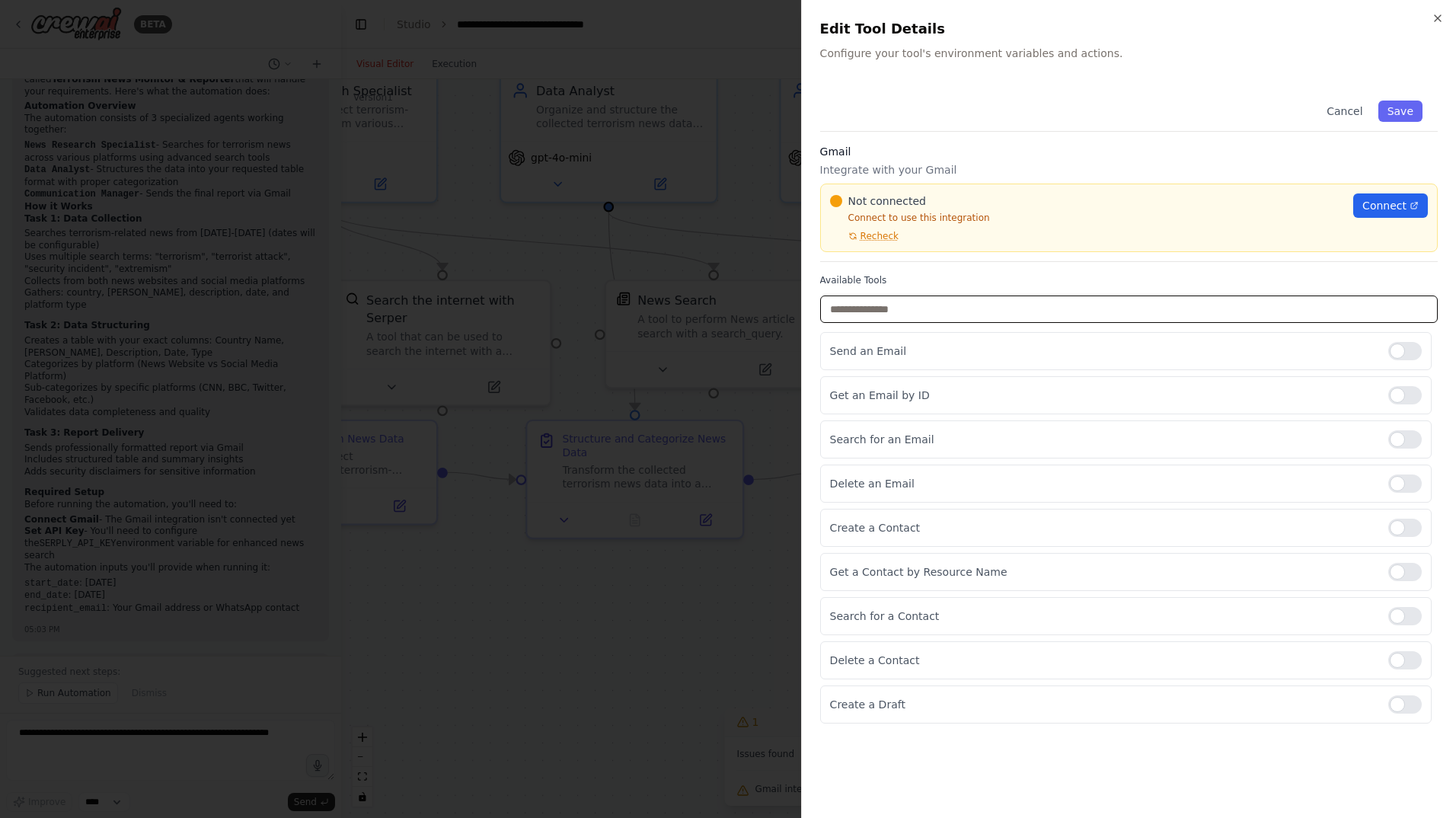
click at [933, 306] on input "text" at bounding box center [1128, 309] width 618 height 28
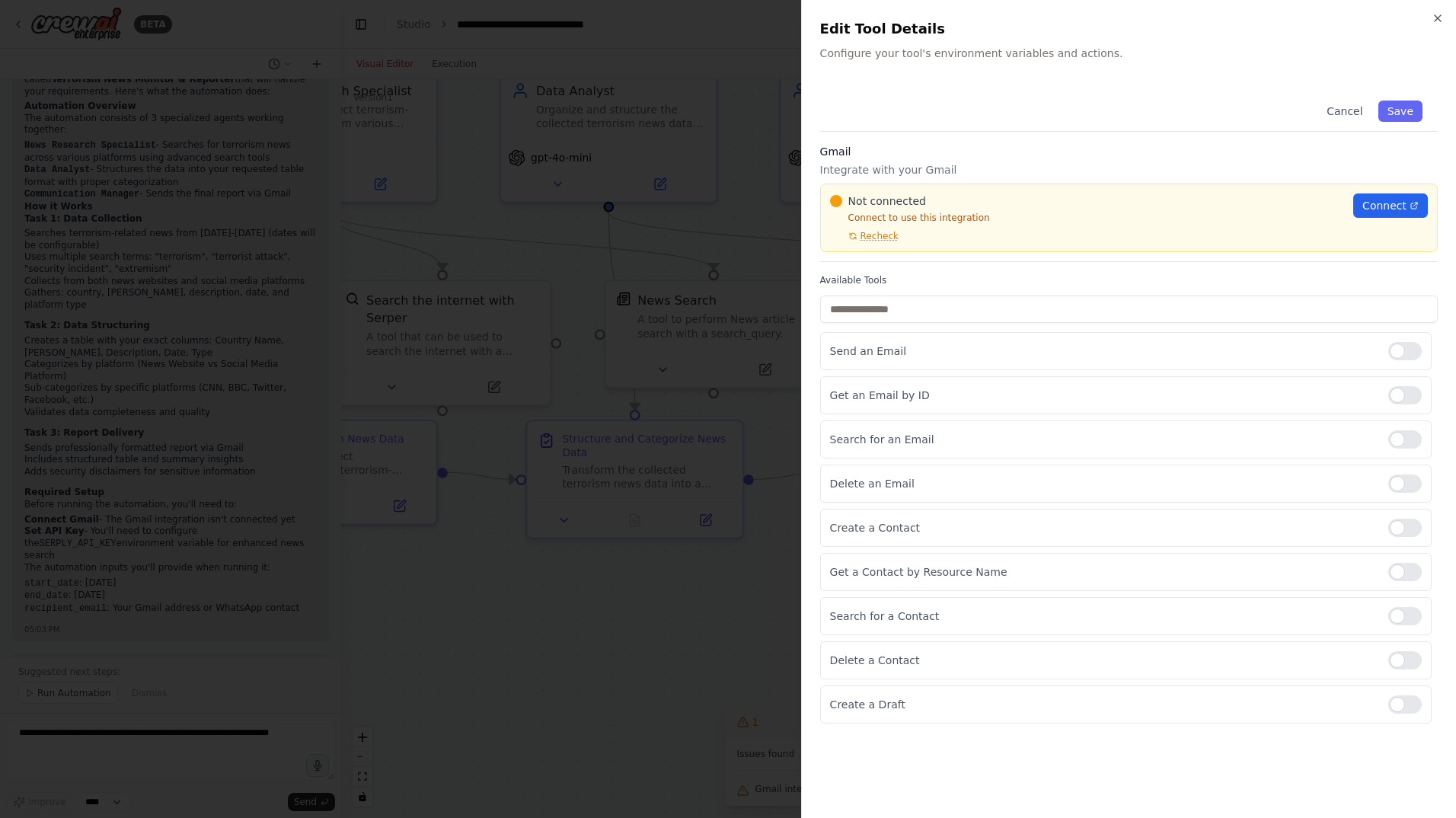
click at [1010, 748] on div "Cancel Save Gmail Integrate with your Gmail Not connected Connect to use this i…" at bounding box center [1128, 442] width 618 height 714
click at [877, 236] on span "Recheck" at bounding box center [879, 236] width 38 height 12
click at [1387, 196] on link "Connect" at bounding box center [1390, 205] width 74 height 24
click at [1434, 19] on icon "button" at bounding box center [1437, 18] width 12 height 12
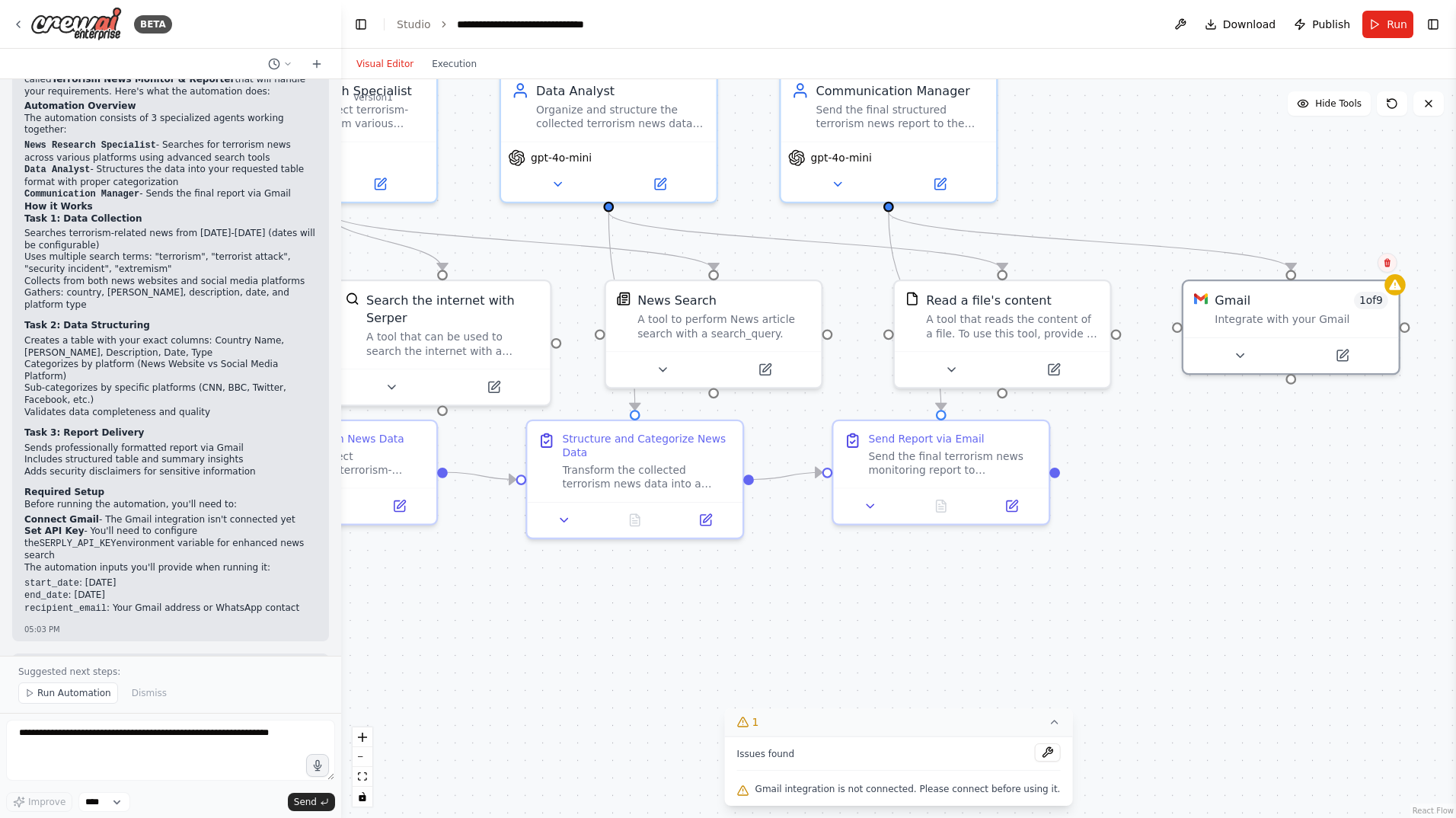
click at [1385, 256] on button at bounding box center [1386, 262] width 20 height 19
click at [1344, 260] on button "Confirm" at bounding box center [1345, 263] width 54 height 19
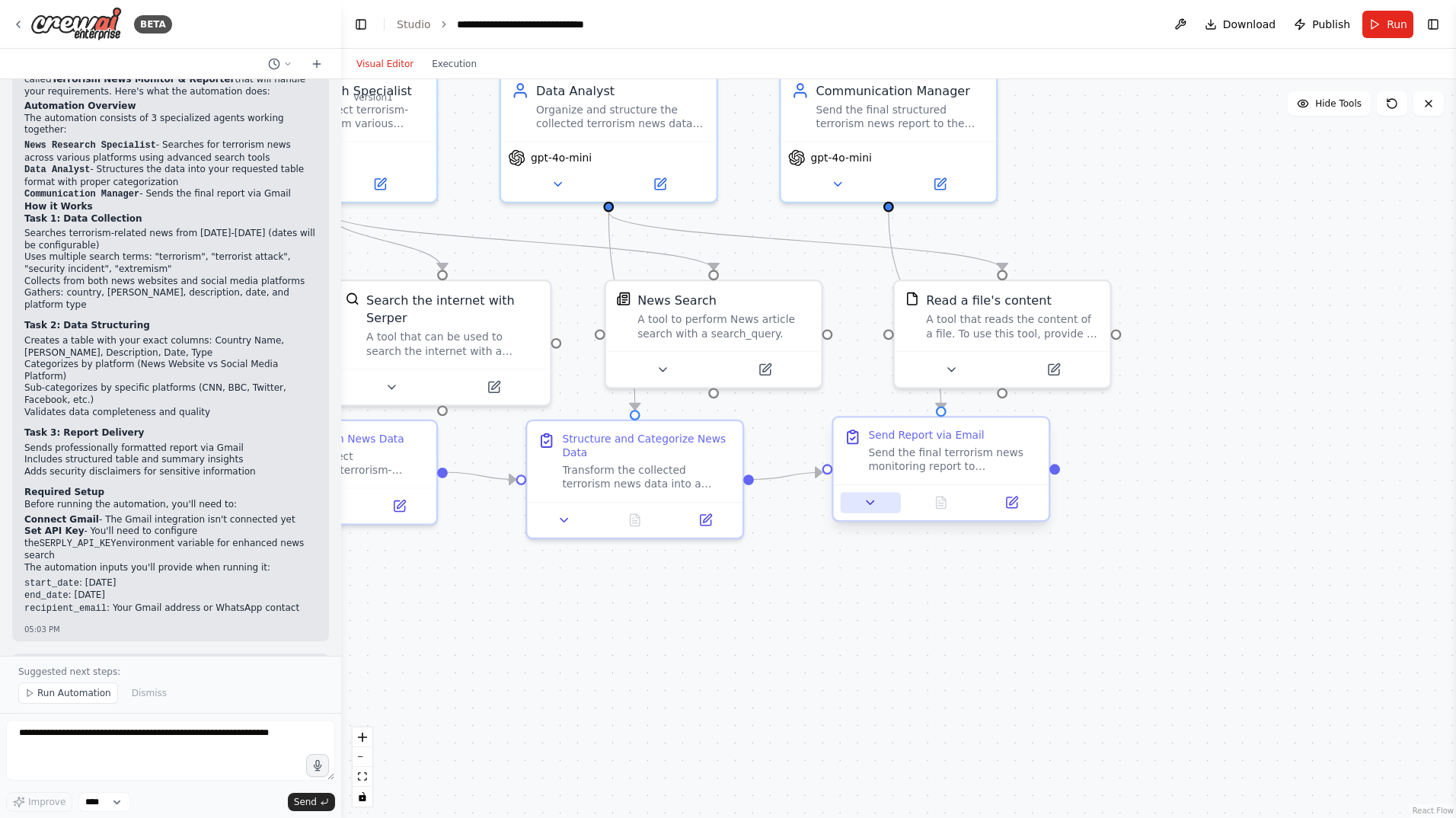
click at [871, 503] on icon at bounding box center [870, 503] width 6 height 4
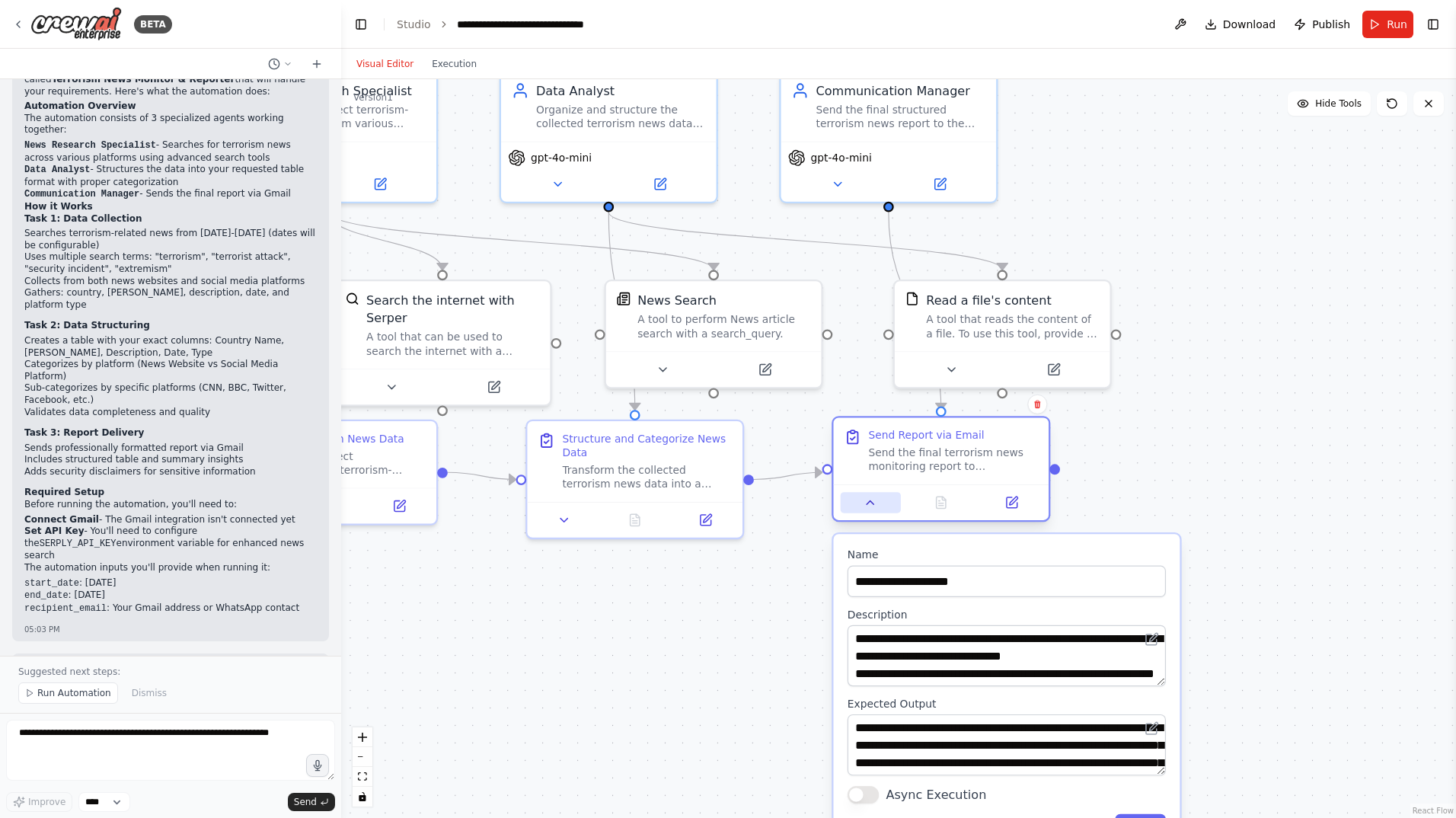
click at [871, 503] on icon at bounding box center [870, 503] width 6 height 4
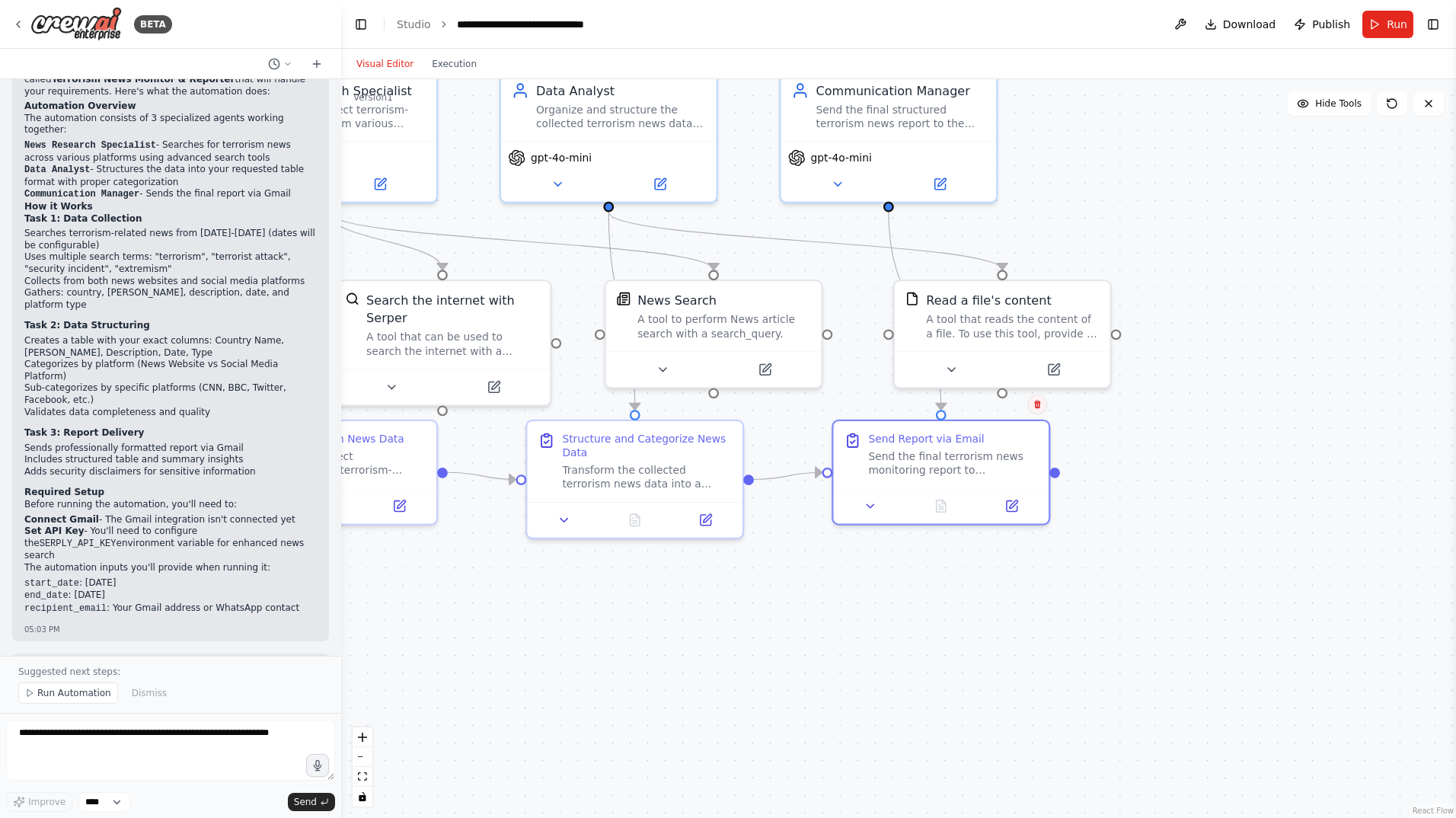
click at [1040, 406] on icon at bounding box center [1037, 404] width 9 height 9
click at [1007, 402] on button "Confirm" at bounding box center [994, 405] width 54 height 19
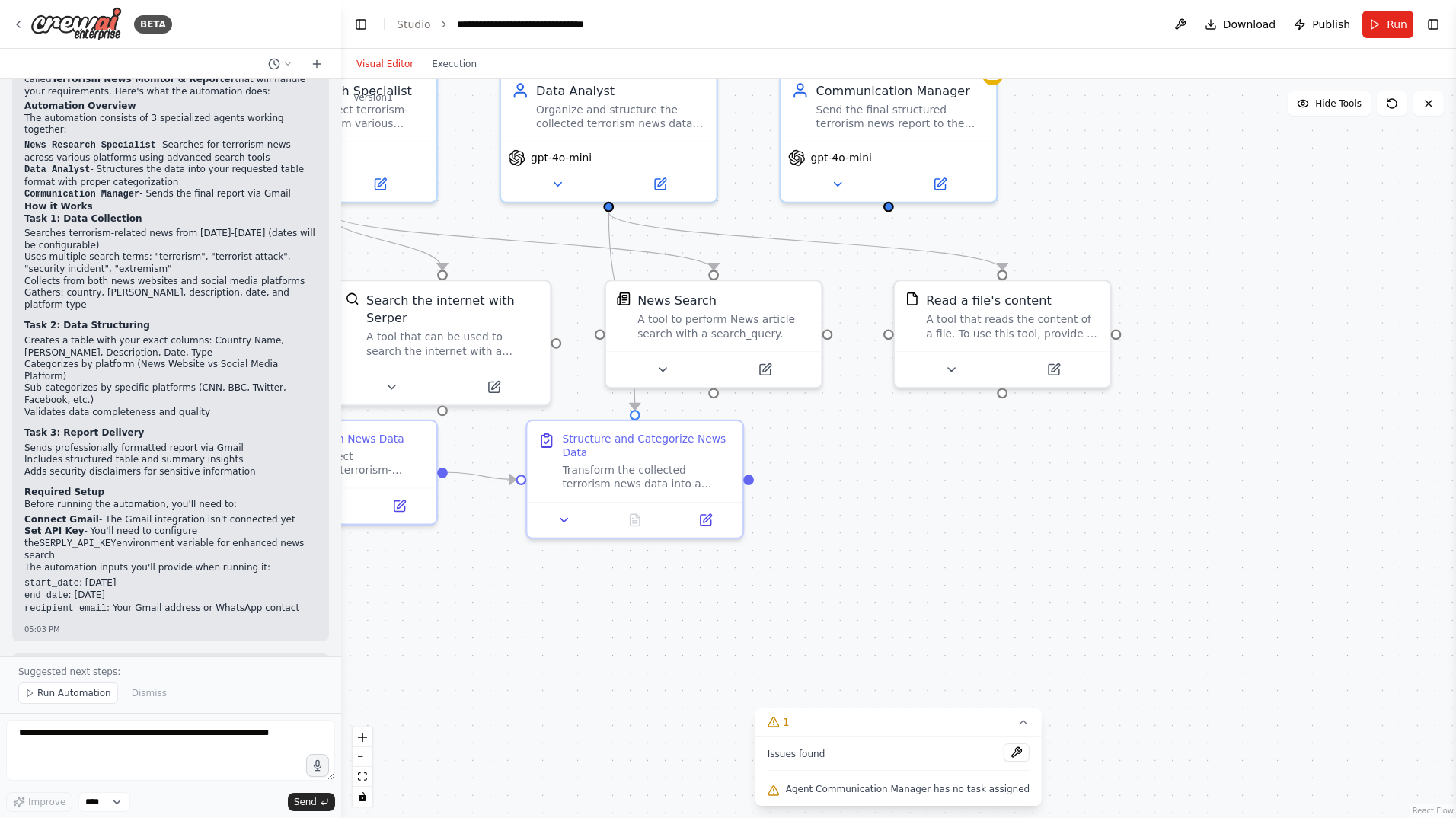
click at [873, 793] on span "Agent Communication Manager has no task assigned" at bounding box center [907, 788] width 243 height 12
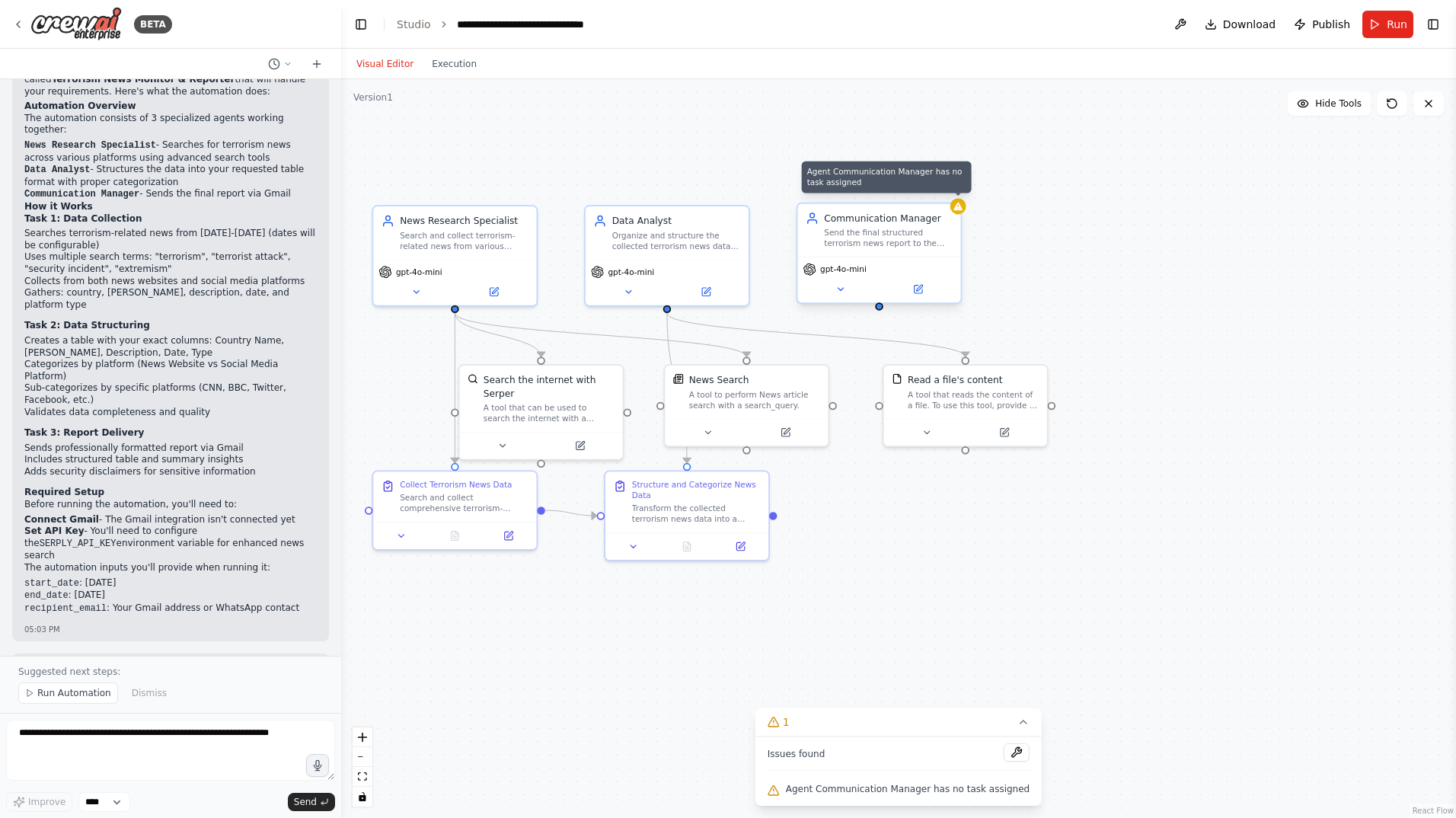
click at [962, 212] on div at bounding box center [957, 206] width 16 height 16
click at [931, 229] on div "Send the final structured terrorism news report to the specified {recipient_ema…" at bounding box center [888, 238] width 129 height 21
click at [923, 284] on icon at bounding box center [917, 289] width 10 height 10
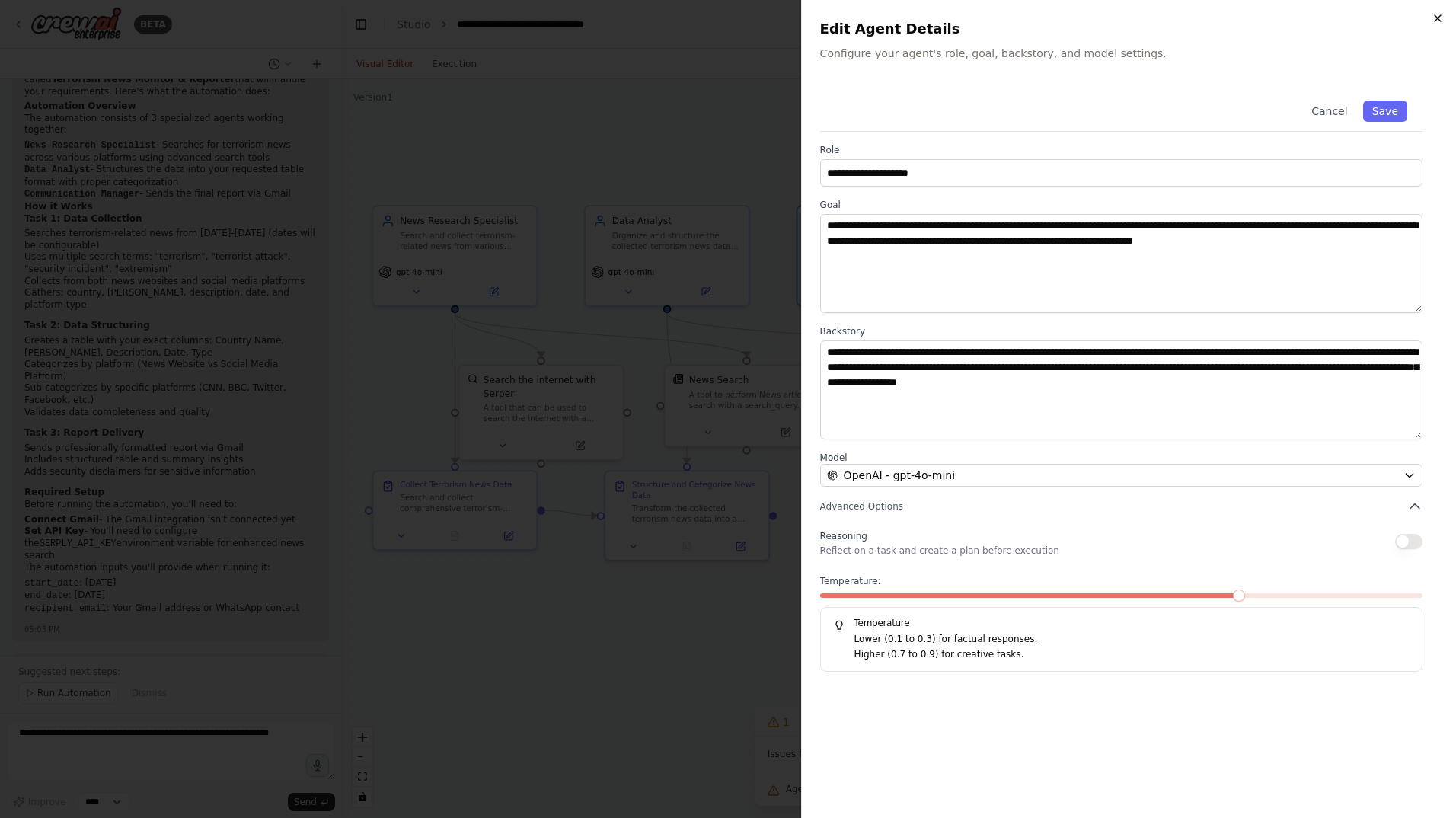
click at [1436, 15] on icon "button" at bounding box center [1437, 18] width 12 height 12
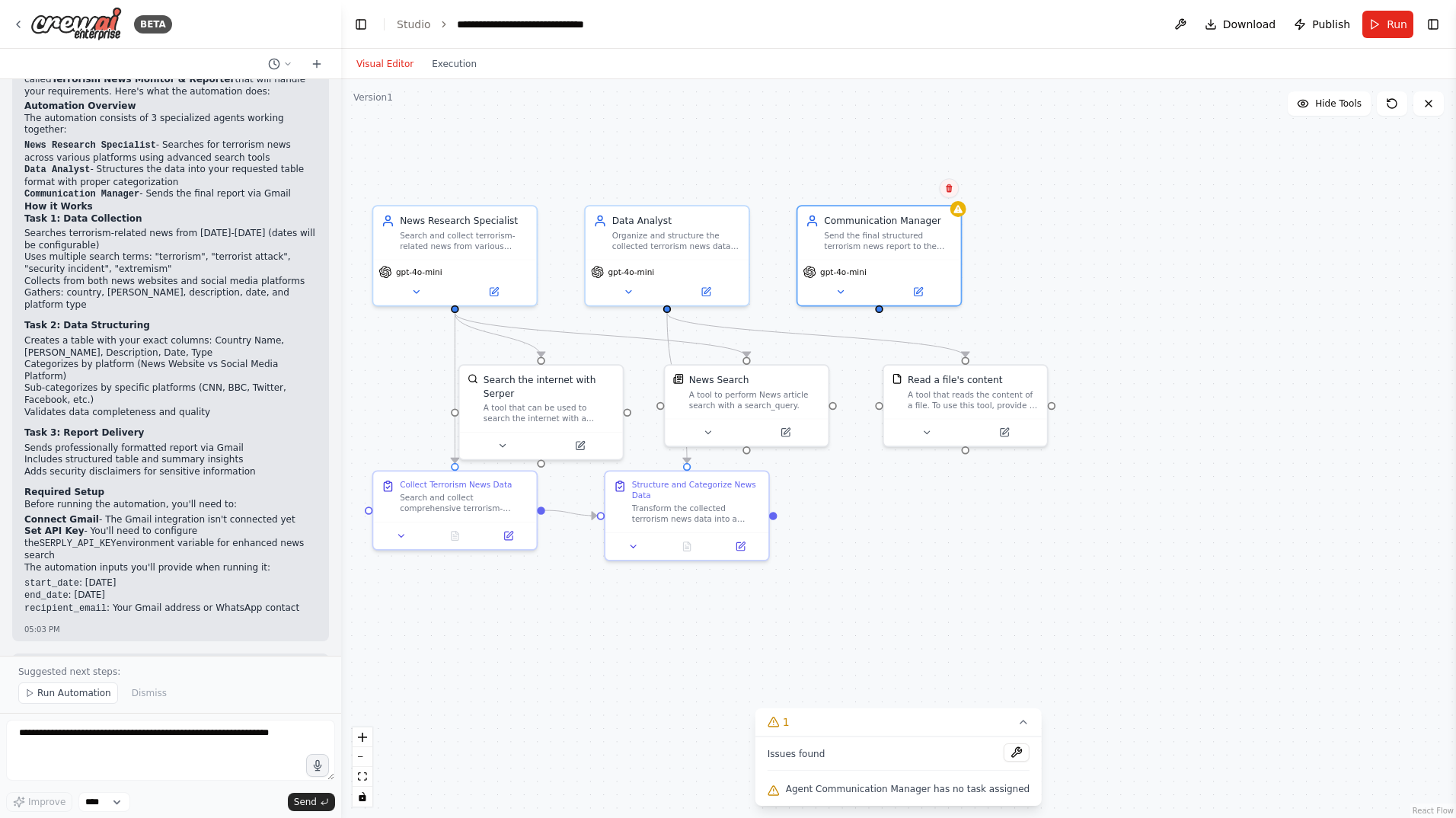
click at [945, 185] on icon at bounding box center [949, 188] width 9 height 9
click at [902, 186] on button "Confirm" at bounding box center [905, 188] width 54 height 19
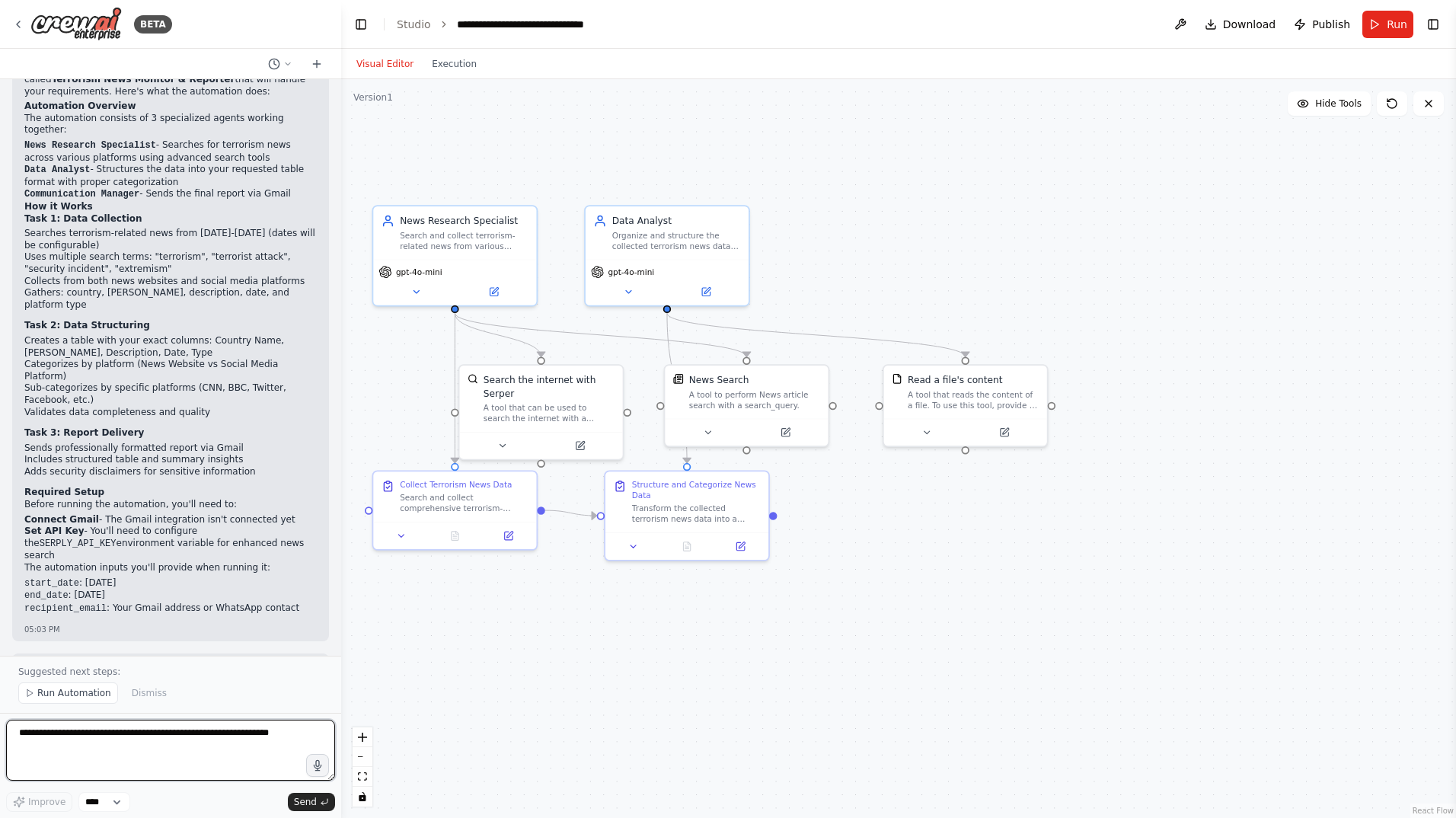
click at [74, 747] on textarea at bounding box center [171, 750] width 329 height 61
click at [288, 734] on textarea "**********" at bounding box center [171, 750] width 329 height 61
click at [48, 805] on span "Improve" at bounding box center [46, 801] width 37 height 12
click at [98, 753] on textarea "**********" at bounding box center [171, 750] width 329 height 61
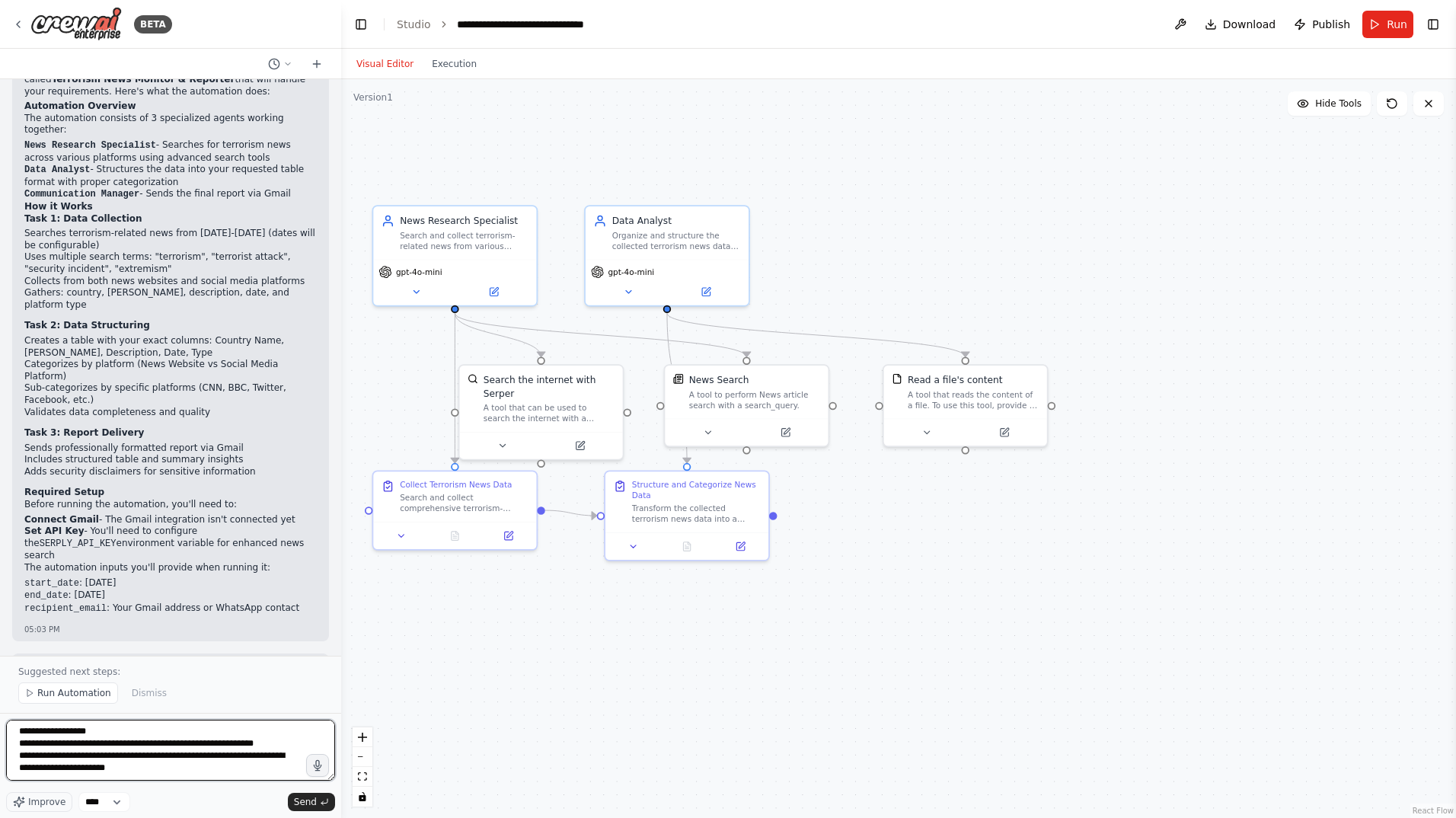
click at [142, 765] on textarea "**********" at bounding box center [171, 750] width 329 height 61
click at [194, 734] on textarea "**********" at bounding box center [171, 750] width 329 height 61
click at [176, 747] on textarea "**********" at bounding box center [171, 750] width 329 height 61
click at [53, 800] on span "Improve" at bounding box center [46, 801] width 37 height 12
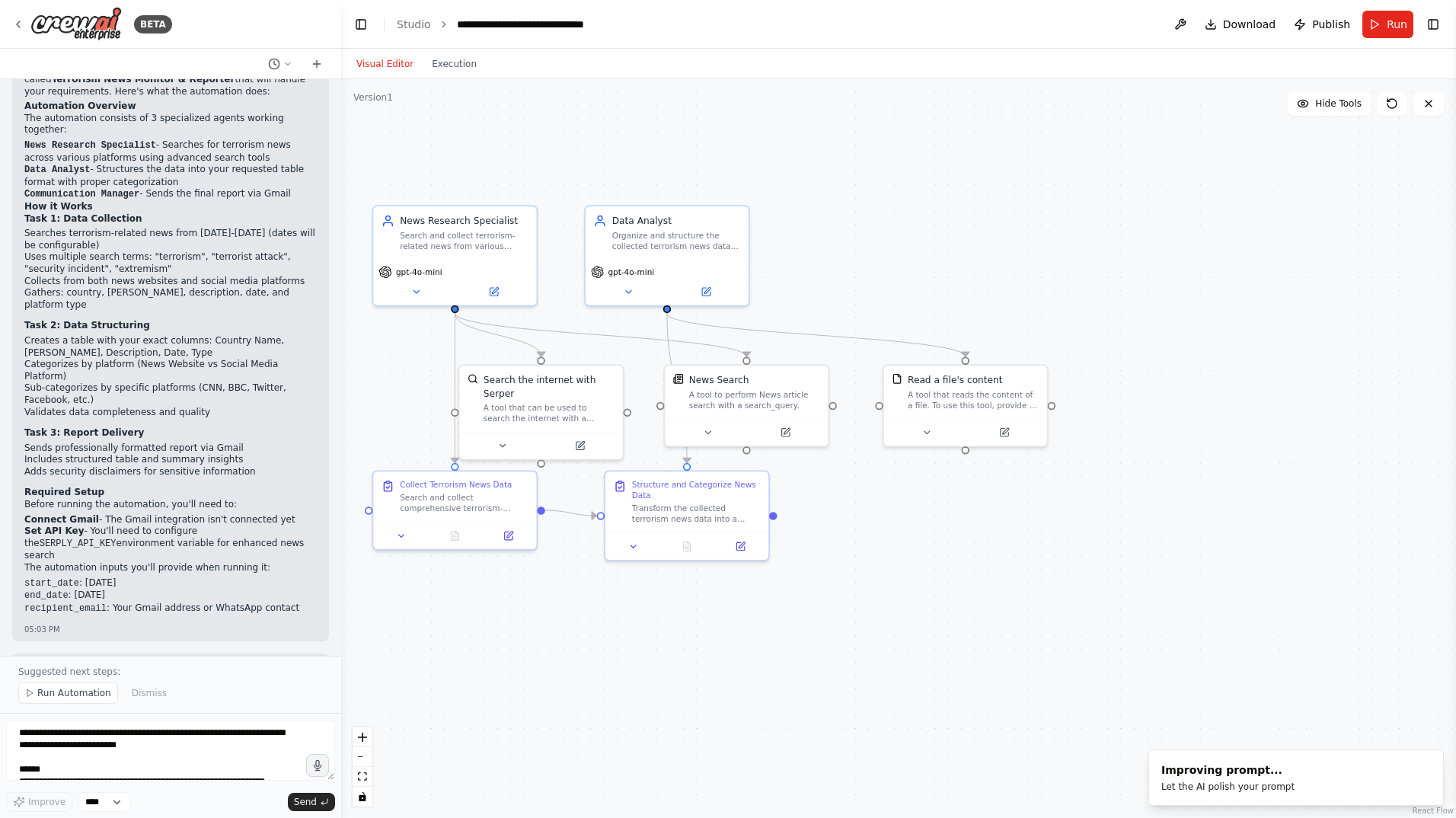
type textarea "**********"
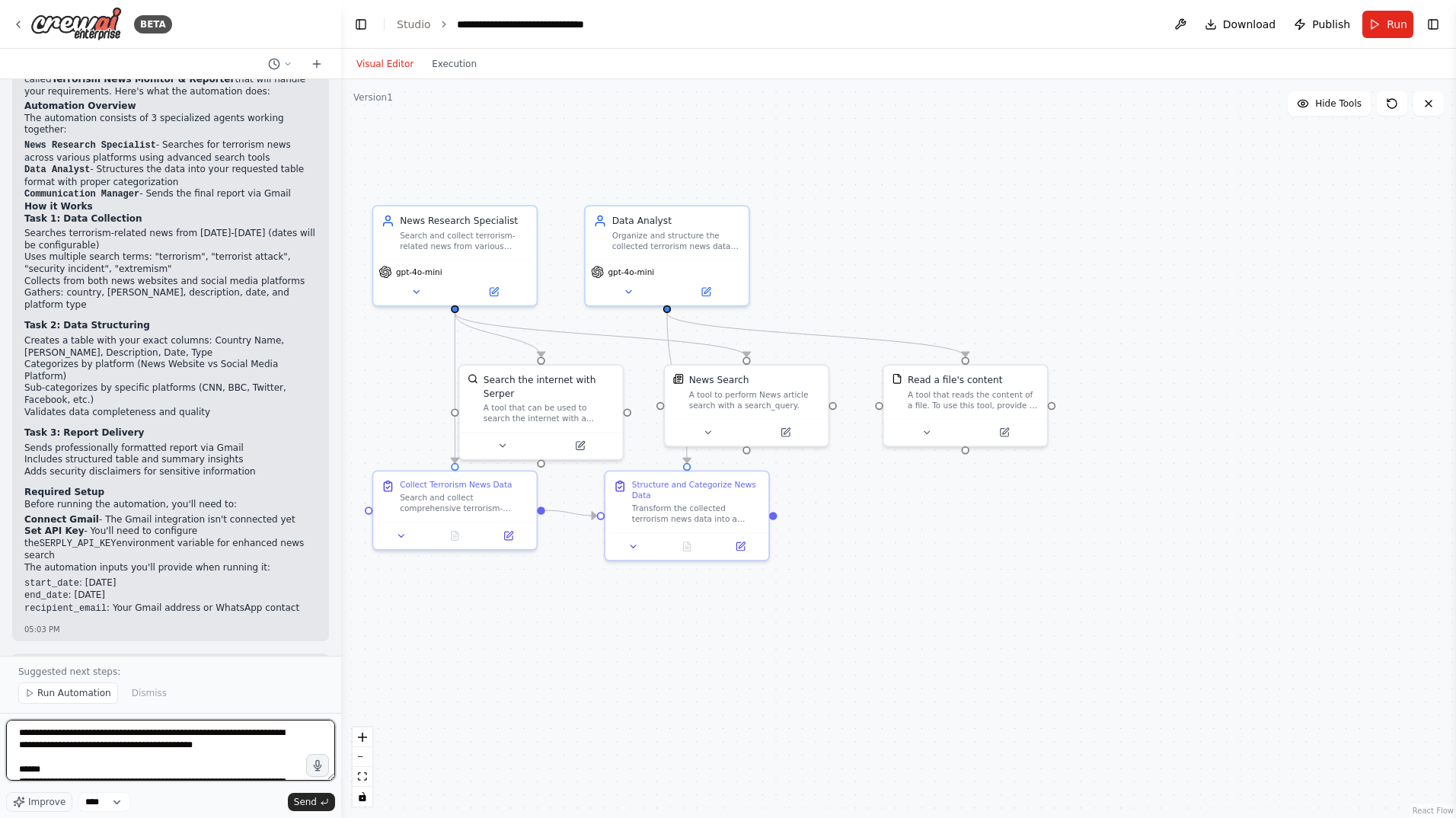
click at [149, 755] on textarea "**********" at bounding box center [171, 750] width 329 height 61
click at [321, 798] on icon "submit" at bounding box center [324, 801] width 9 height 9
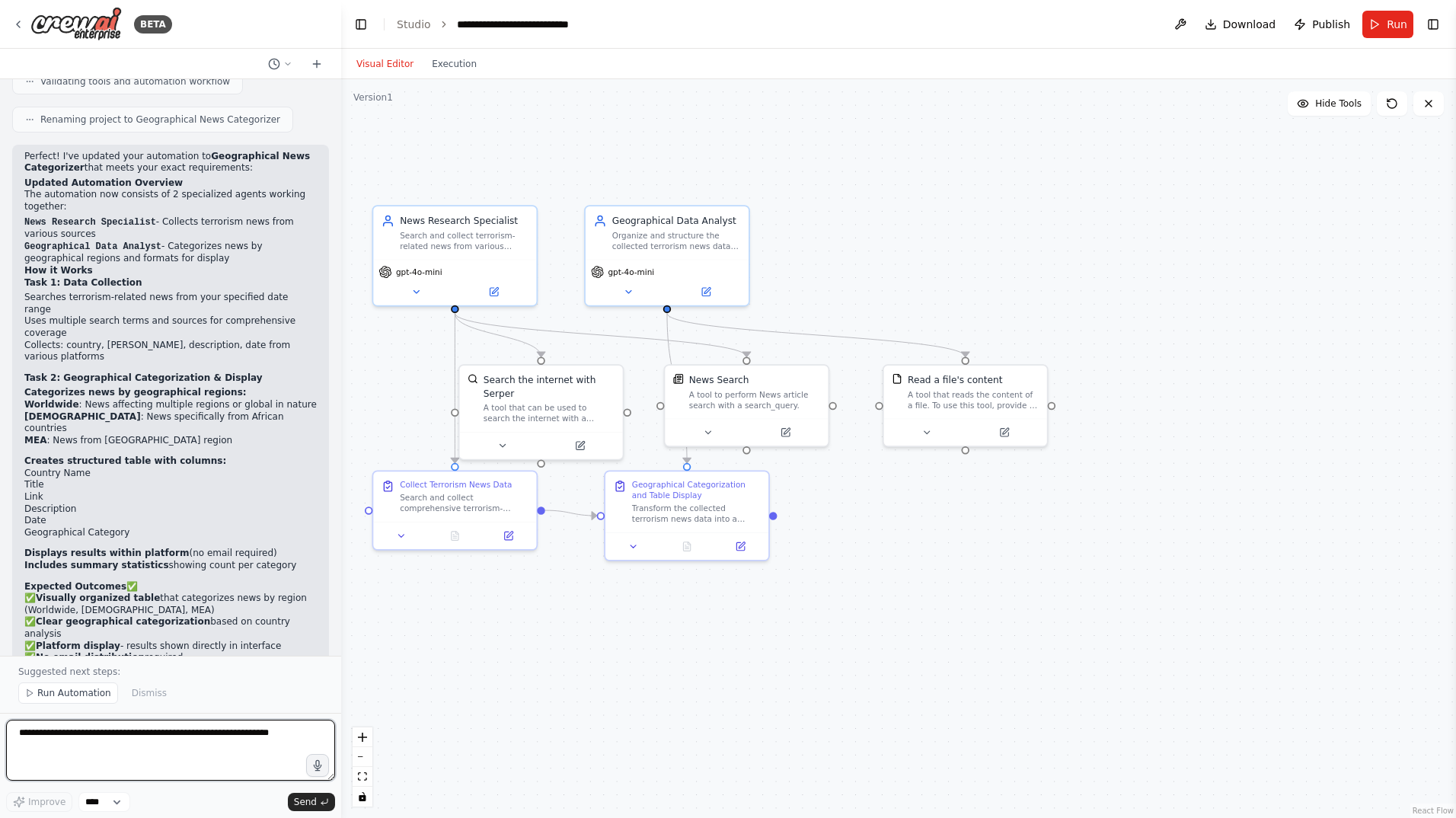
scroll to position [2574, 0]
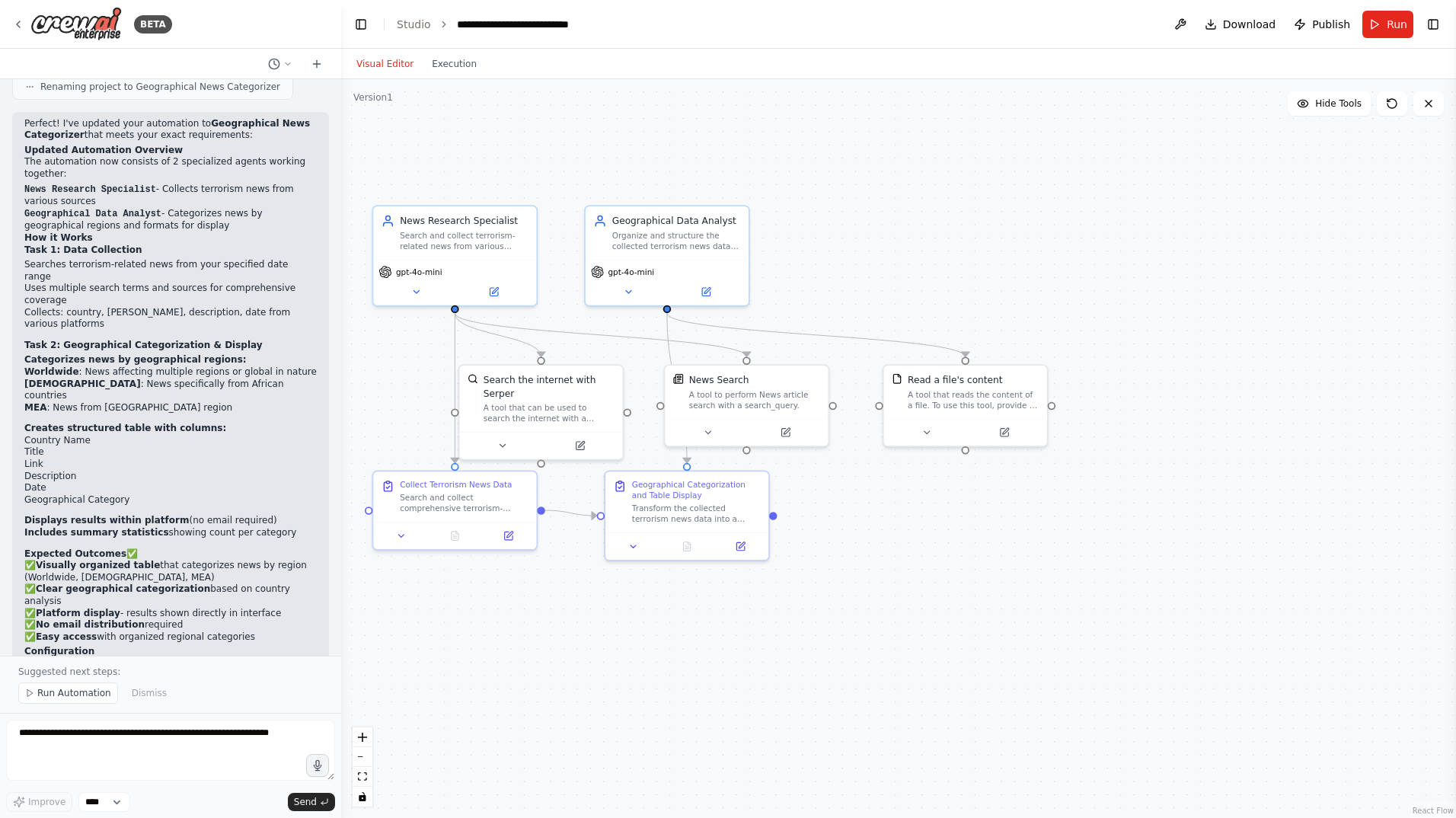
click at [50, 697] on span "Run Automation" at bounding box center [74, 693] width 74 height 12
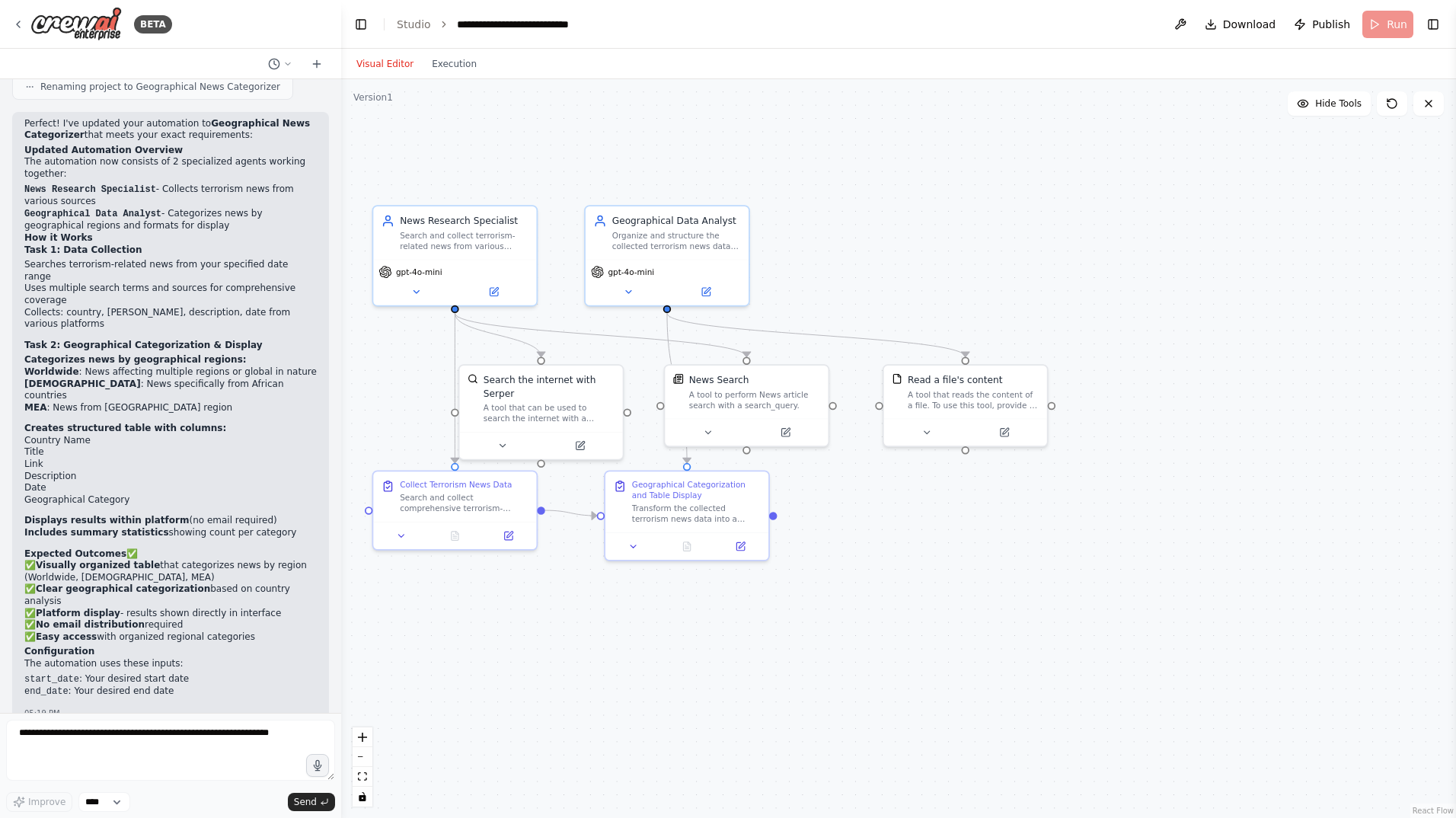
scroll to position [2517, 0]
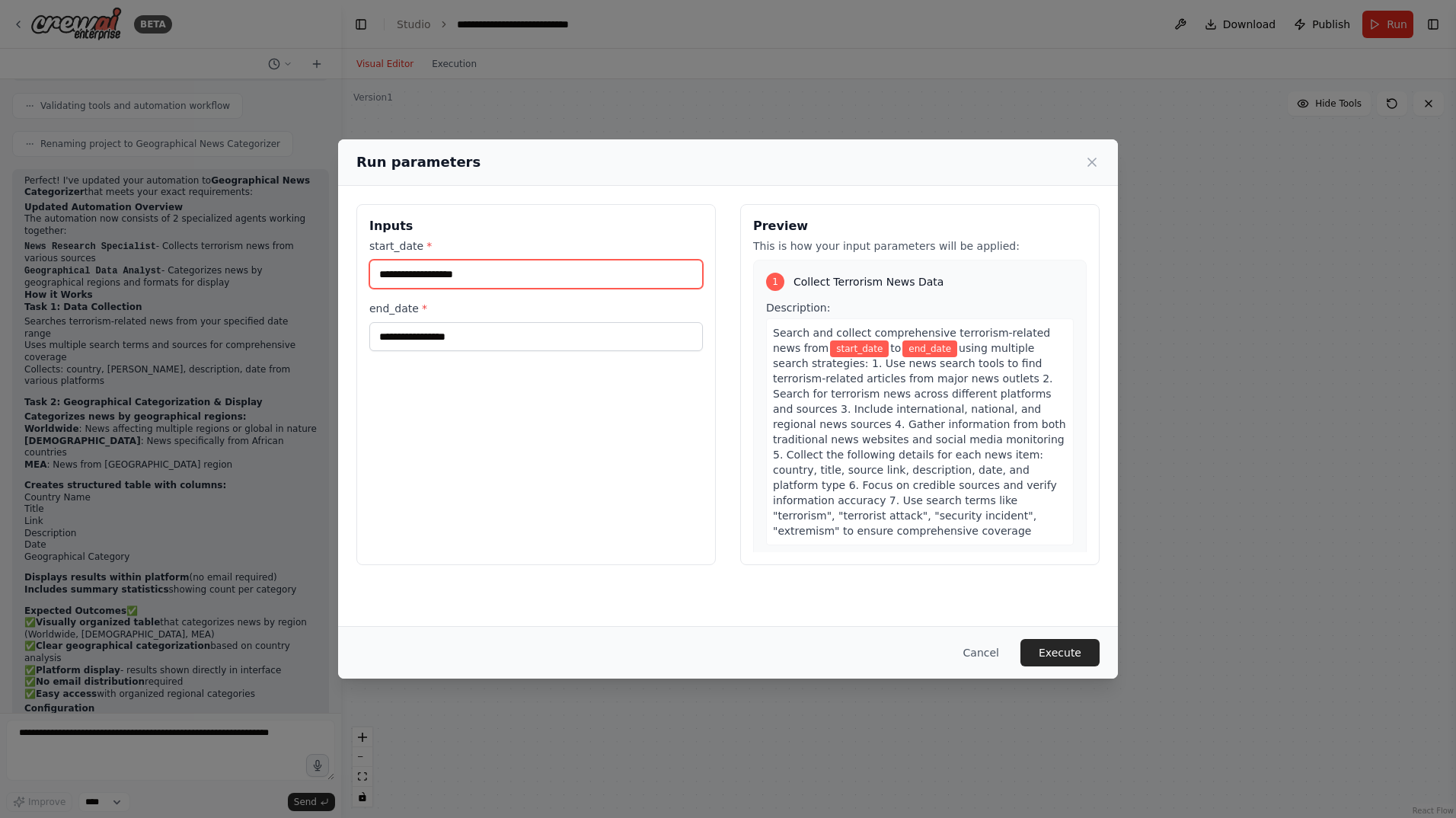
click at [484, 273] on input "start_date *" at bounding box center [536, 274] width 333 height 29
drag, startPoint x: 484, startPoint y: 273, endPoint x: 425, endPoint y: 281, distance: 59.5
click at [334, 273] on div "Run parameters Inputs start_date * end_date * Preview This is how your input pa…" at bounding box center [728, 409] width 1456 height 818
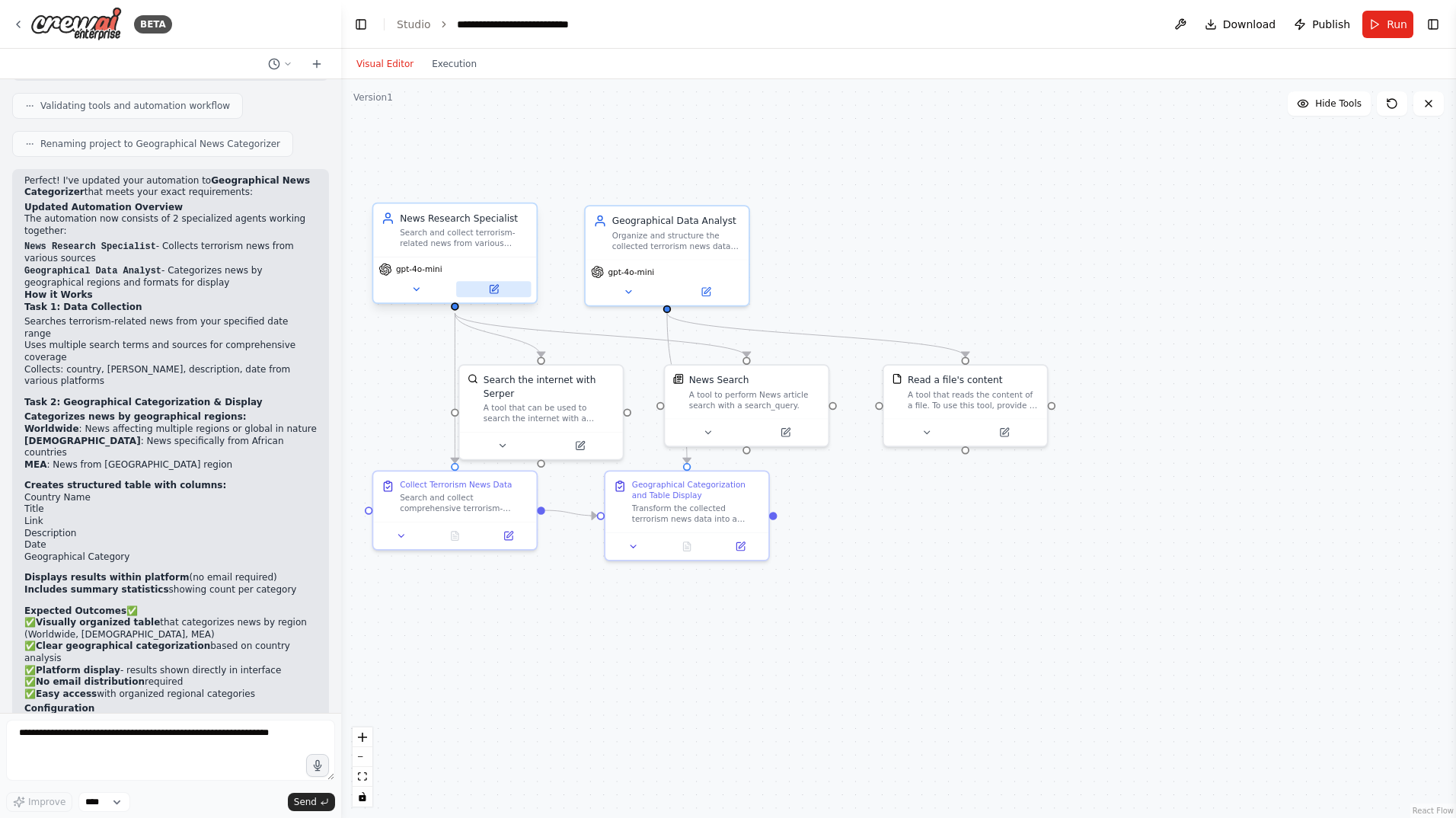
click at [500, 292] on button at bounding box center [493, 289] width 74 height 16
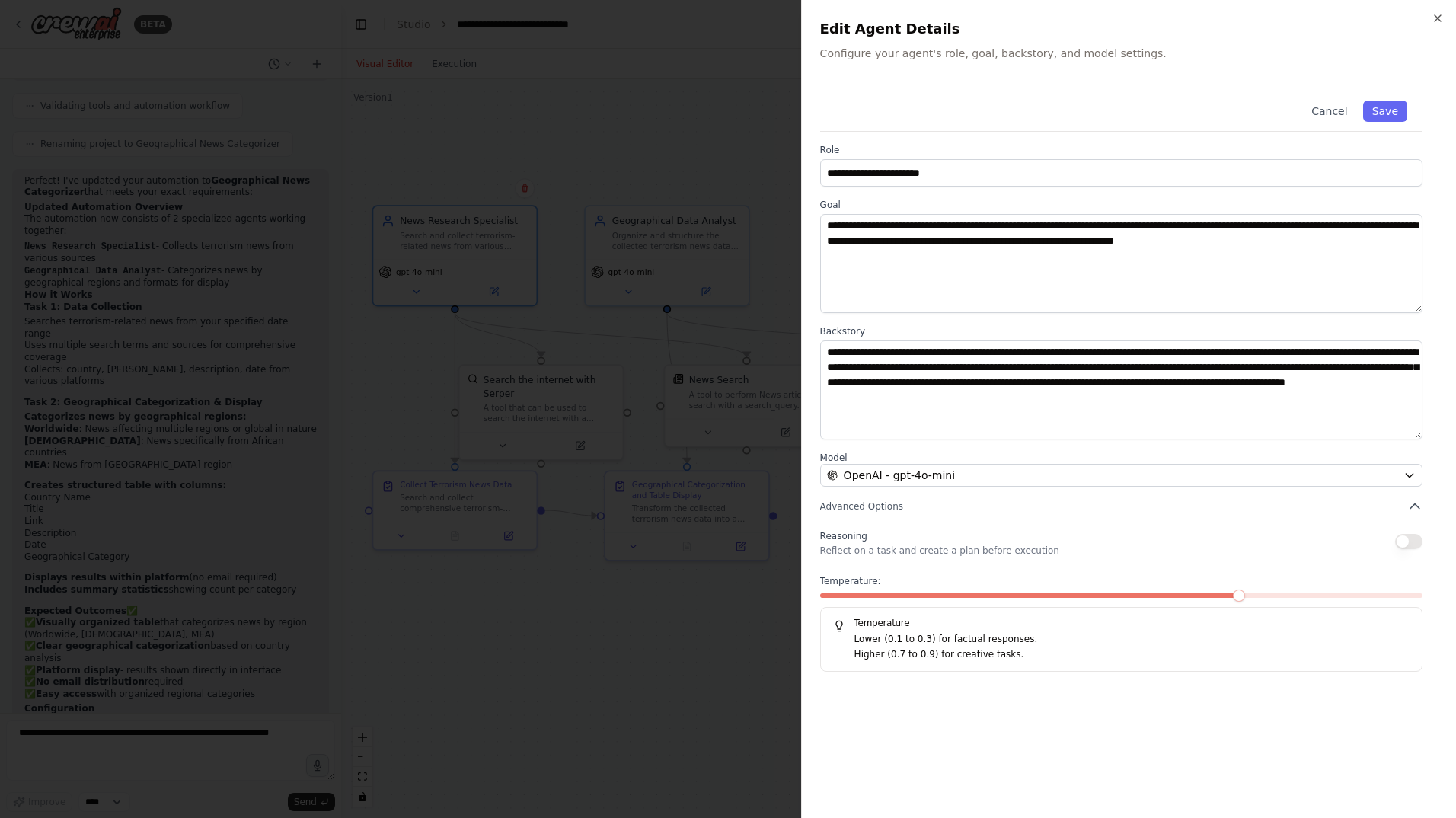
click at [1436, 5] on div "**********" at bounding box center [1128, 409] width 655 height 818
click at [1436, 16] on icon "button" at bounding box center [1437, 18] width 6 height 6
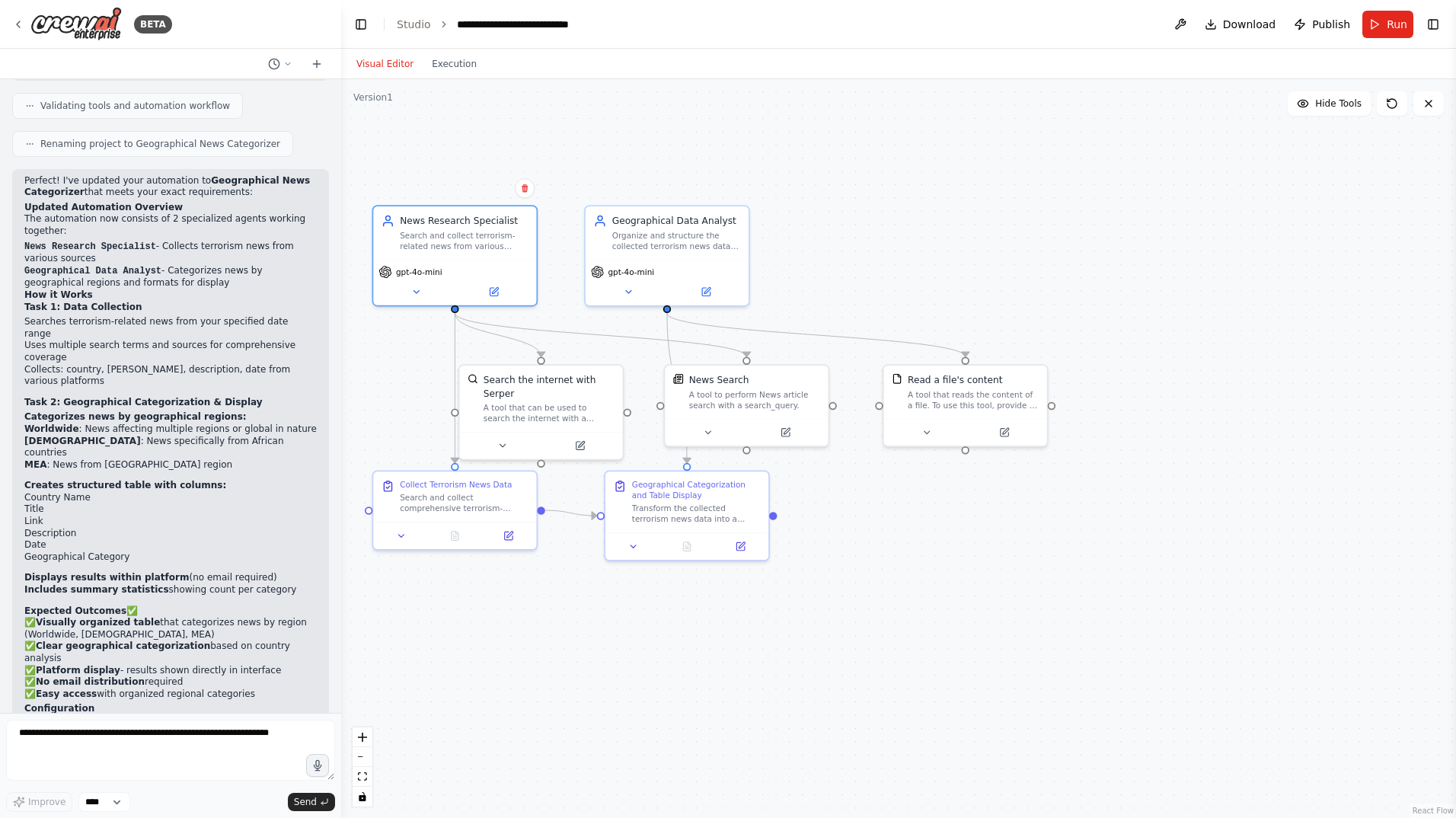
click at [196, 583] on div "Perfect! I've updated your automation to Geographical News Categorizer that mee…" at bounding box center [170, 475] width 317 height 613
click at [1391, 32] on button "Run" at bounding box center [1387, 24] width 51 height 28
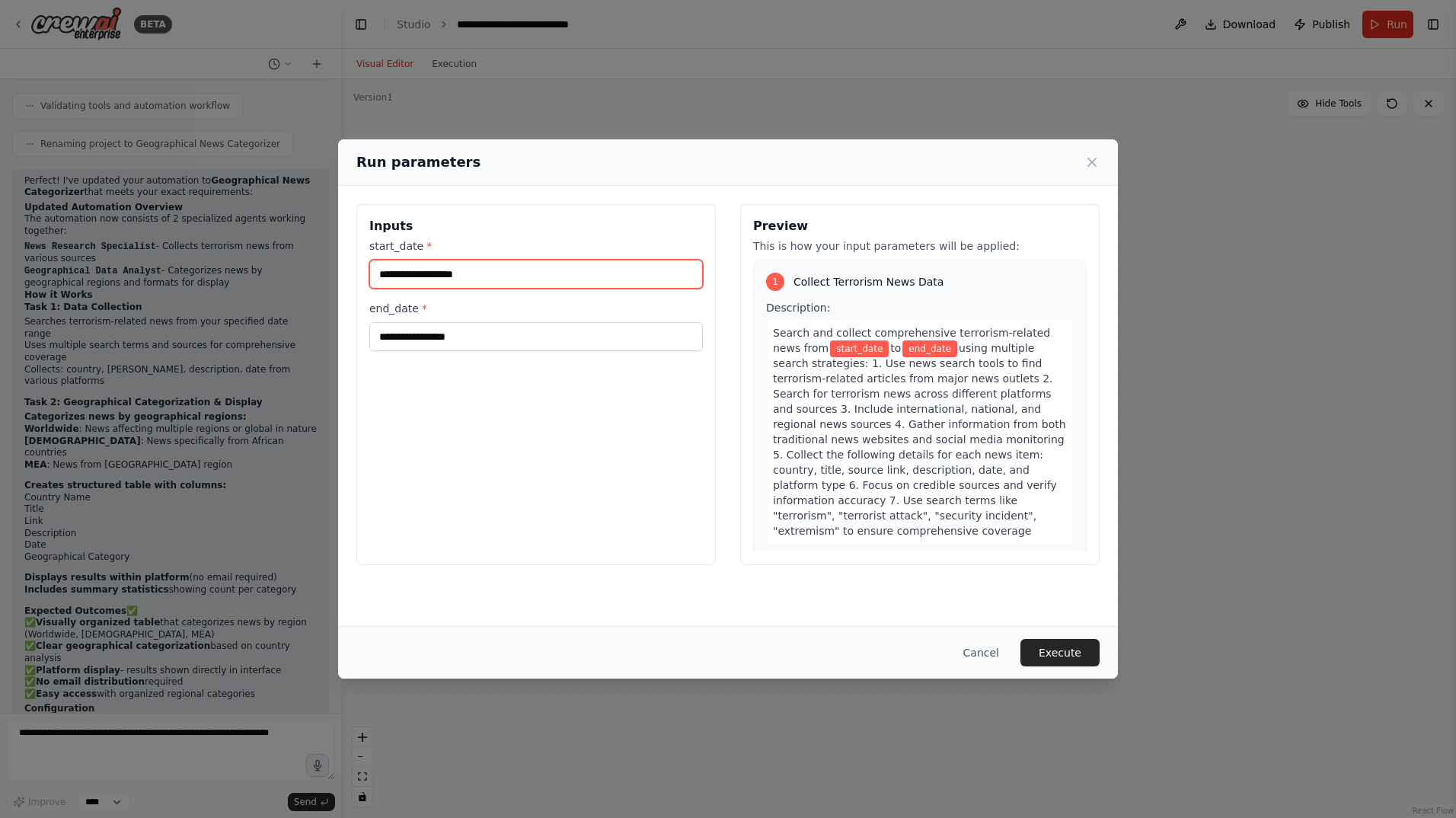
click at [483, 273] on input "start_date *" at bounding box center [536, 274] width 333 height 29
type input "********"
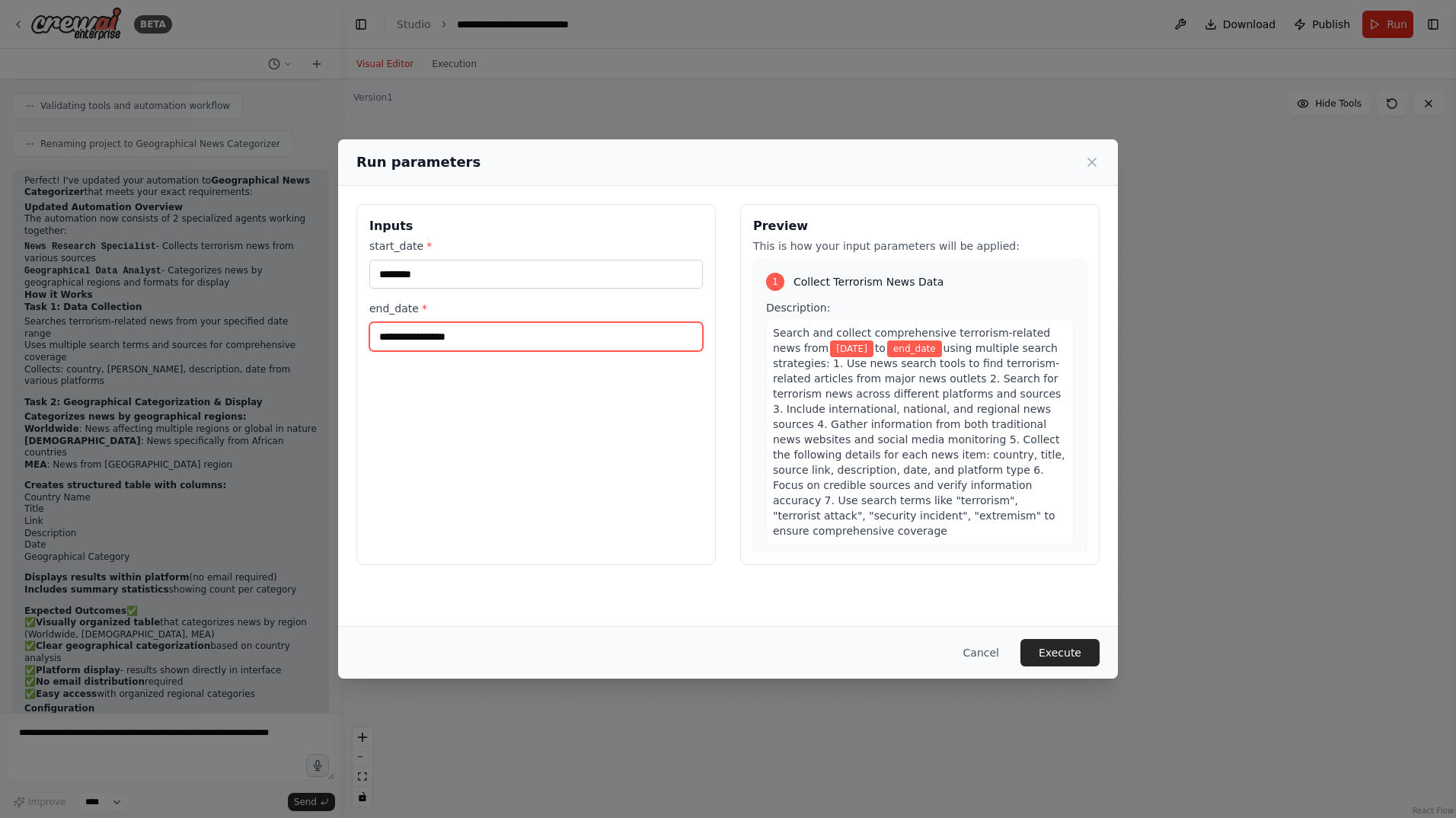
click at [468, 335] on input "end_date *" at bounding box center [536, 336] width 333 height 29
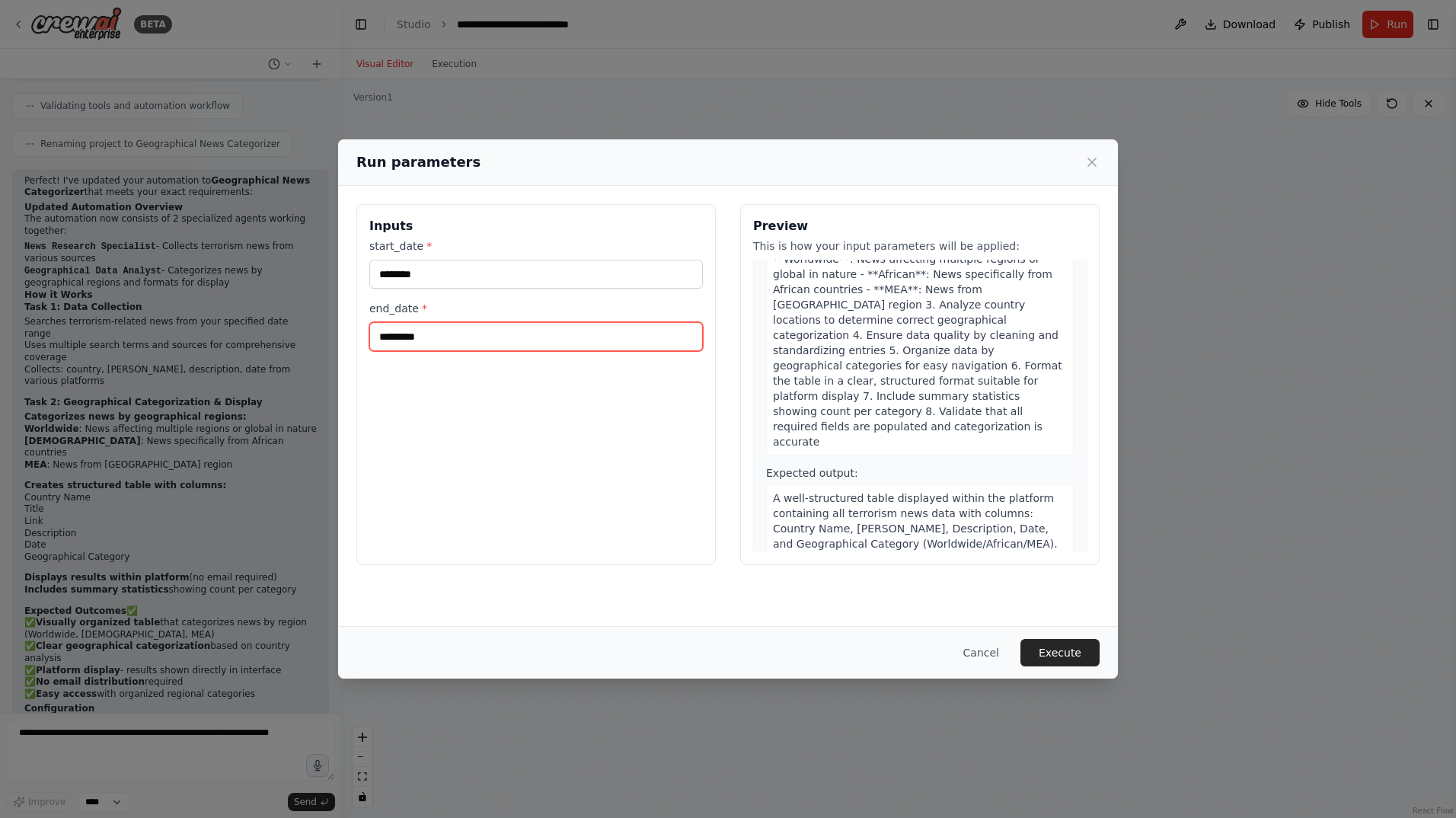
scroll to position [628, 0]
type input "*********"
click at [1073, 645] on button "Execute" at bounding box center [1060, 653] width 79 height 28
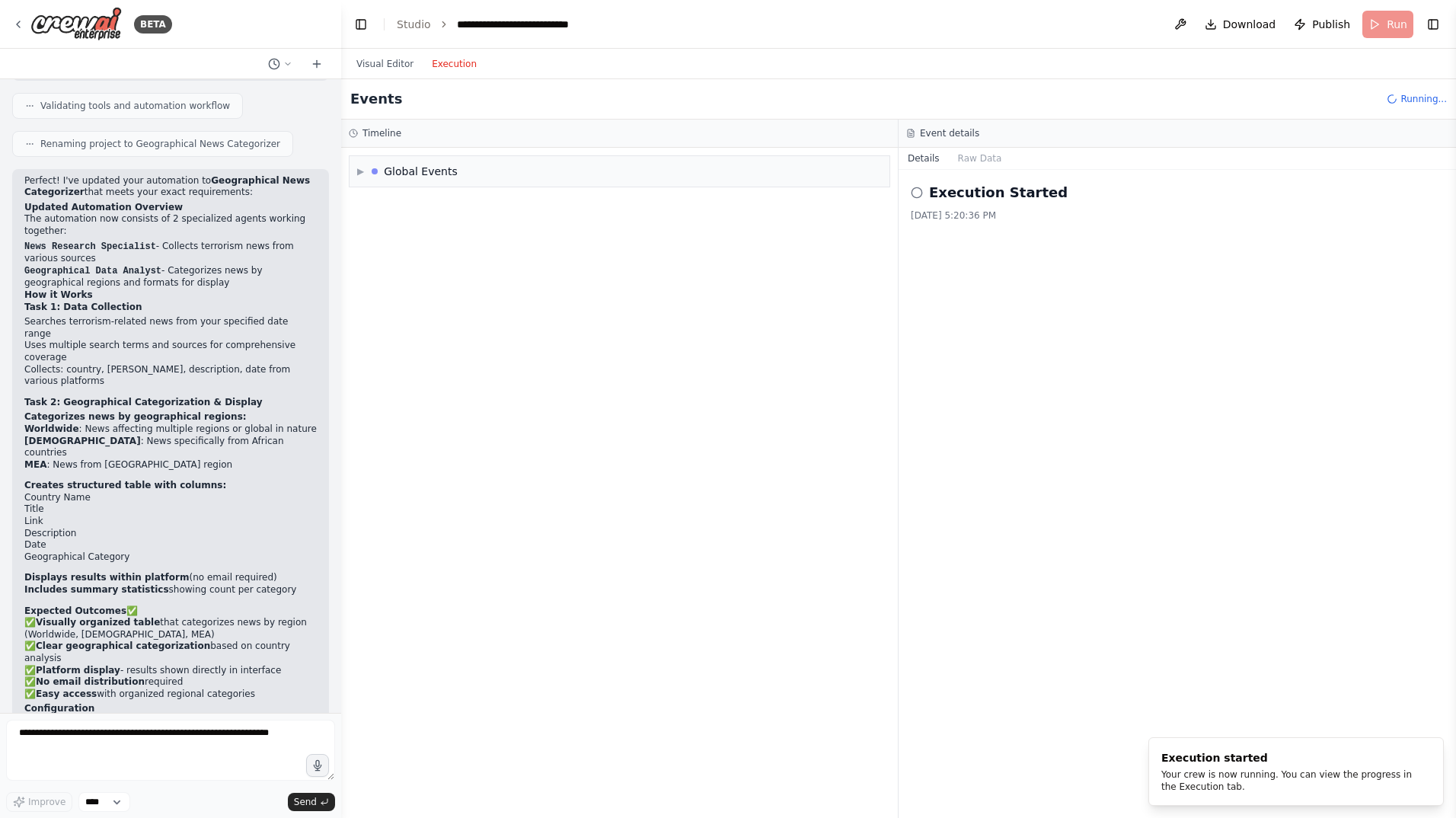
click at [457, 65] on button "Execution" at bounding box center [454, 64] width 63 height 19
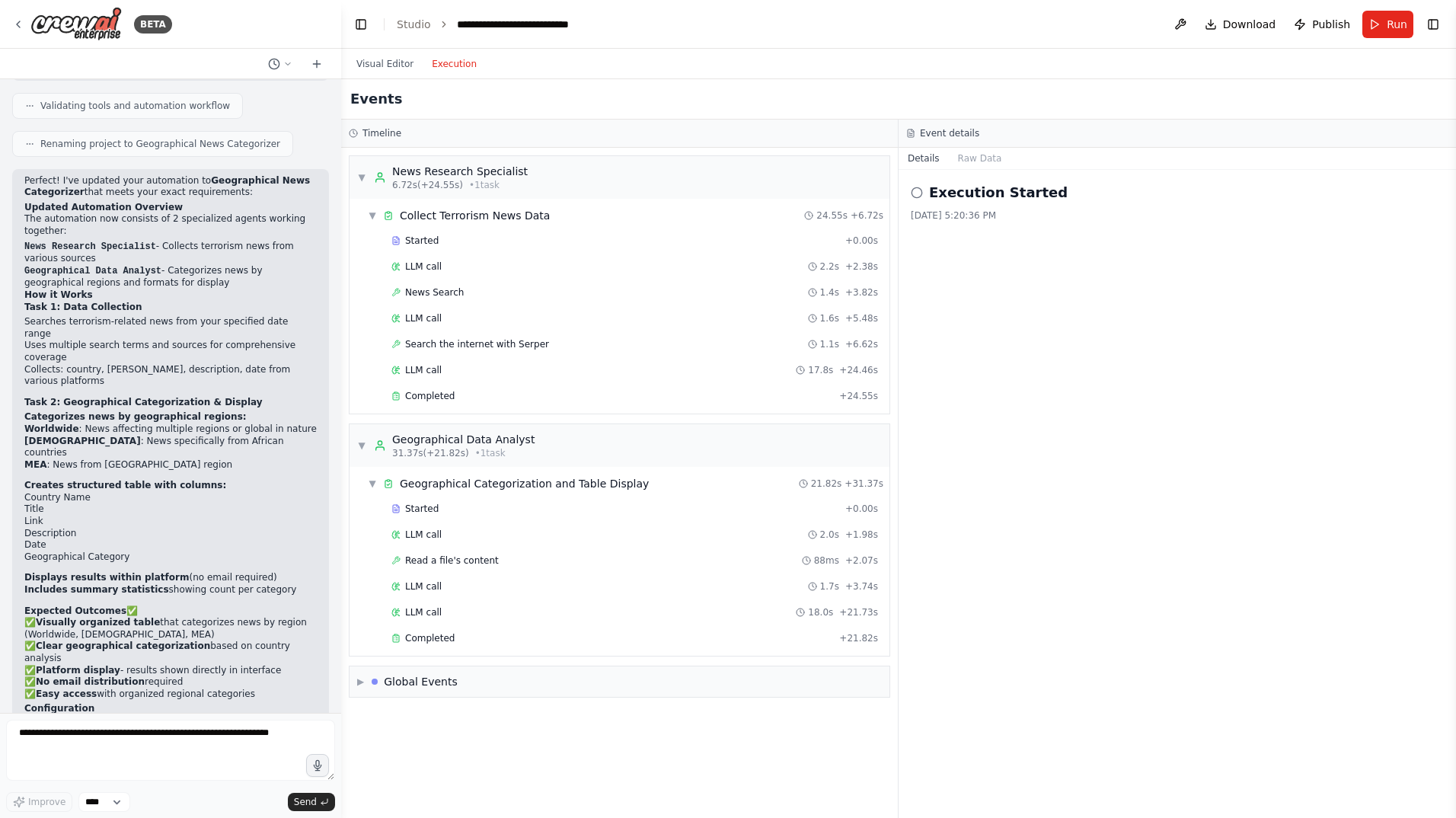
click at [914, 188] on circle at bounding box center [916, 192] width 10 height 10
click at [916, 190] on icon at bounding box center [916, 192] width 12 height 12
click at [975, 152] on button "Raw Data" at bounding box center [980, 158] width 62 height 21
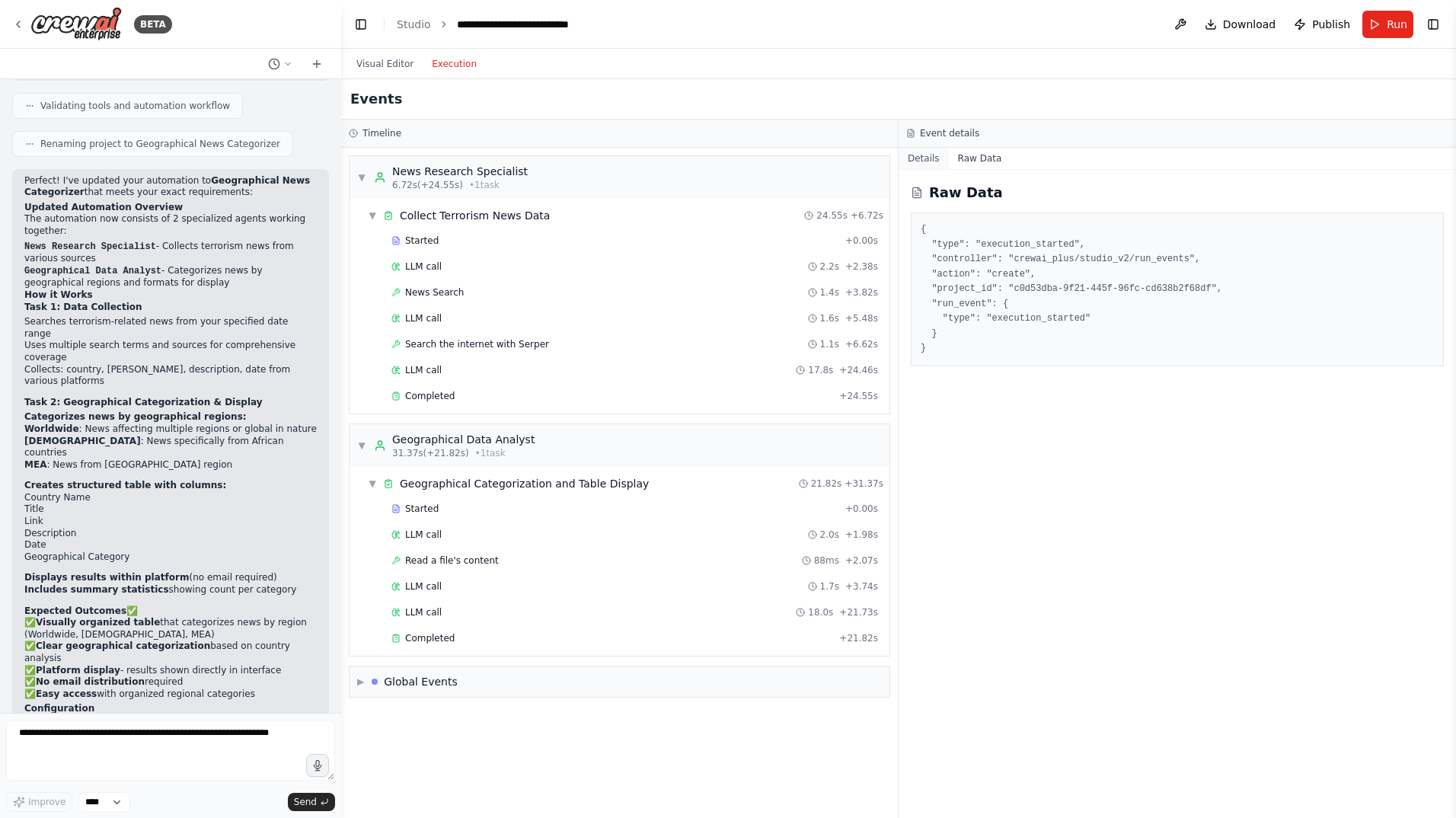
click at [922, 154] on button "Details" at bounding box center [924, 158] width 50 height 21
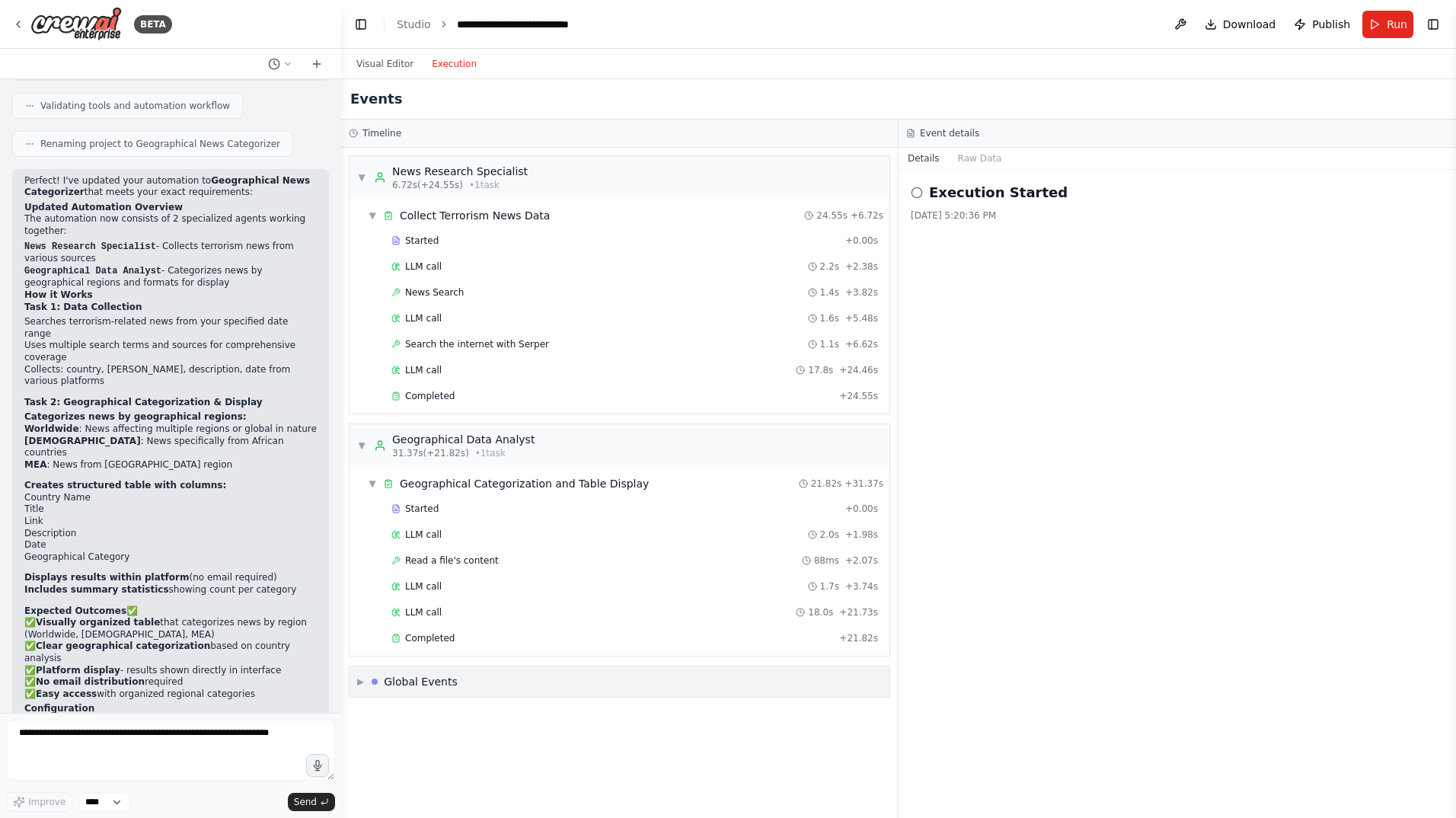
click at [378, 679] on div at bounding box center [374, 682] width 6 height 6
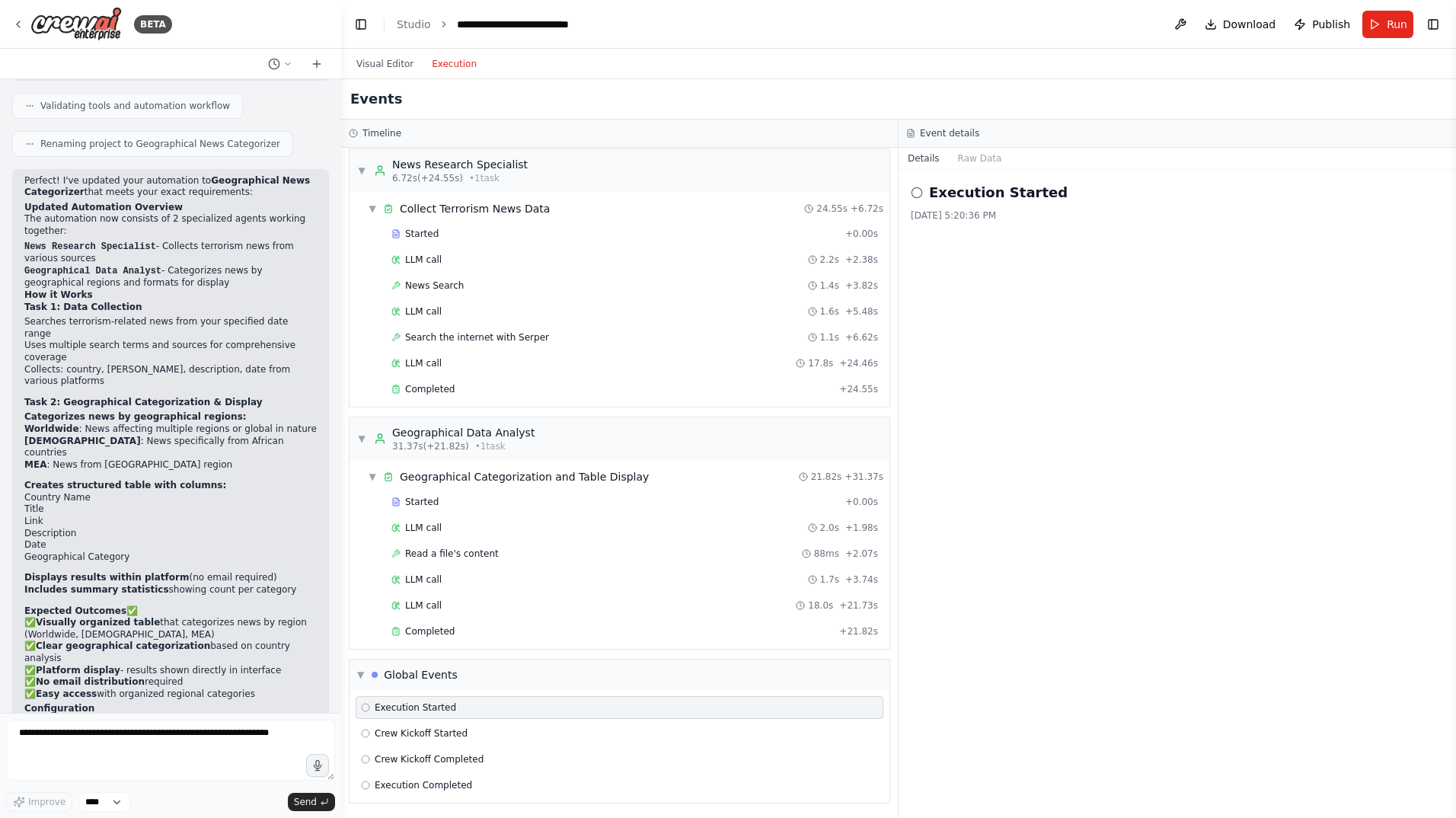
scroll to position [9, 0]
click at [366, 730] on icon at bounding box center [366, 731] width 9 height 9
click at [363, 755] on icon at bounding box center [366, 757] width 9 height 9
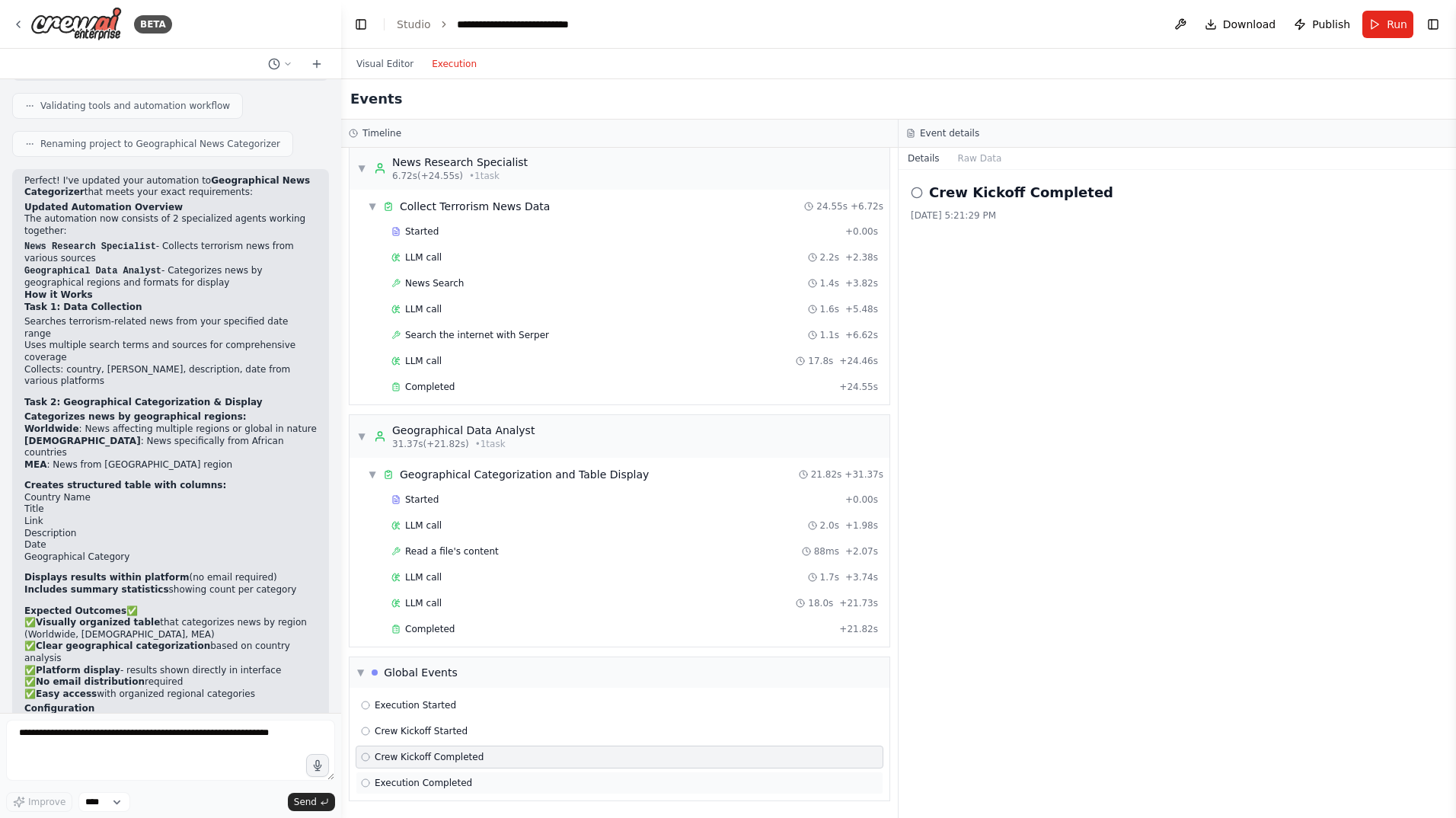
click at [368, 785] on icon at bounding box center [366, 783] width 9 height 9
click at [366, 668] on div "▼ Global Events" at bounding box center [408, 672] width 100 height 15
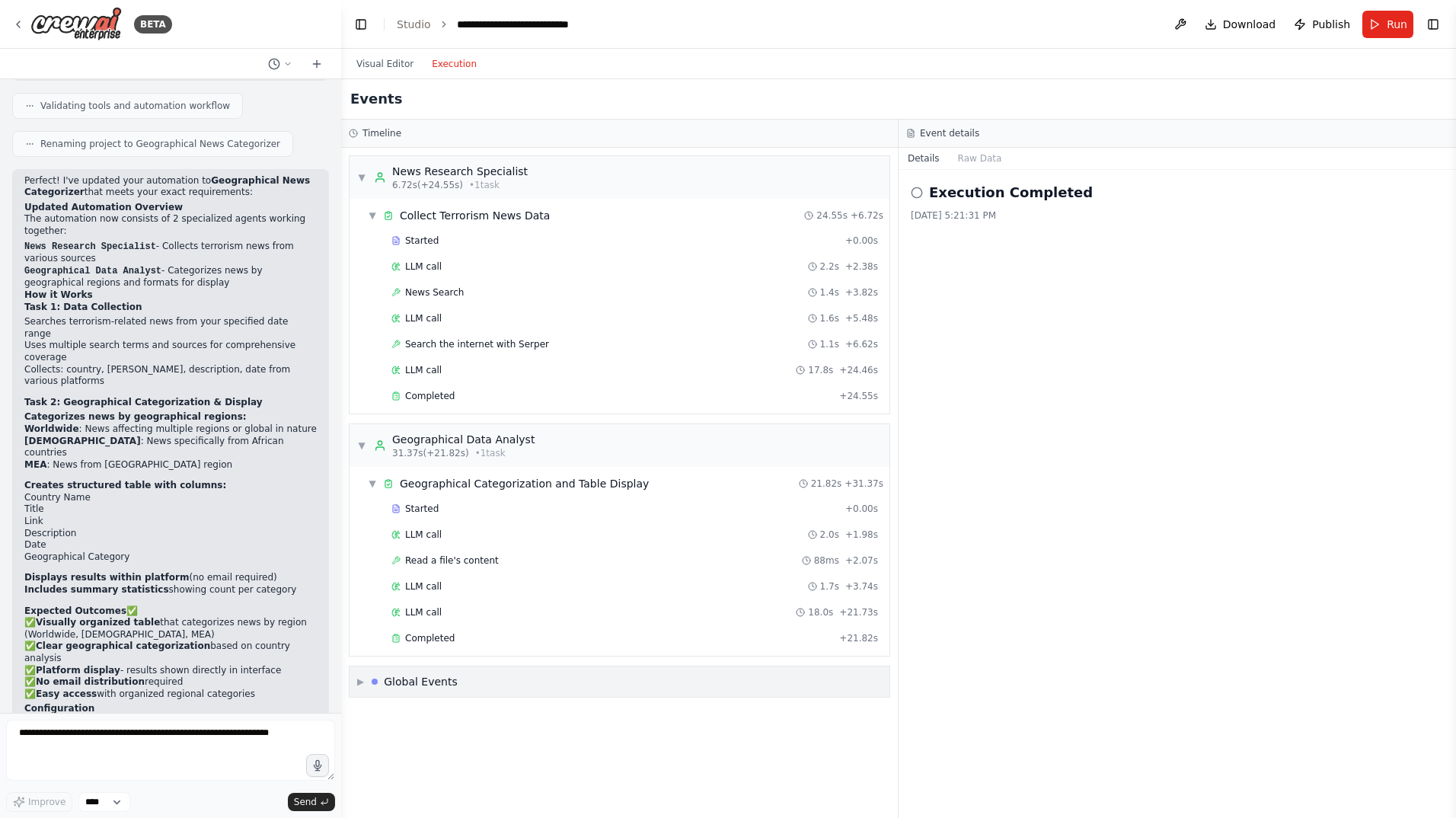
scroll to position [0, 0]
click at [393, 65] on button "Visual Editor" at bounding box center [384, 64] width 75 height 19
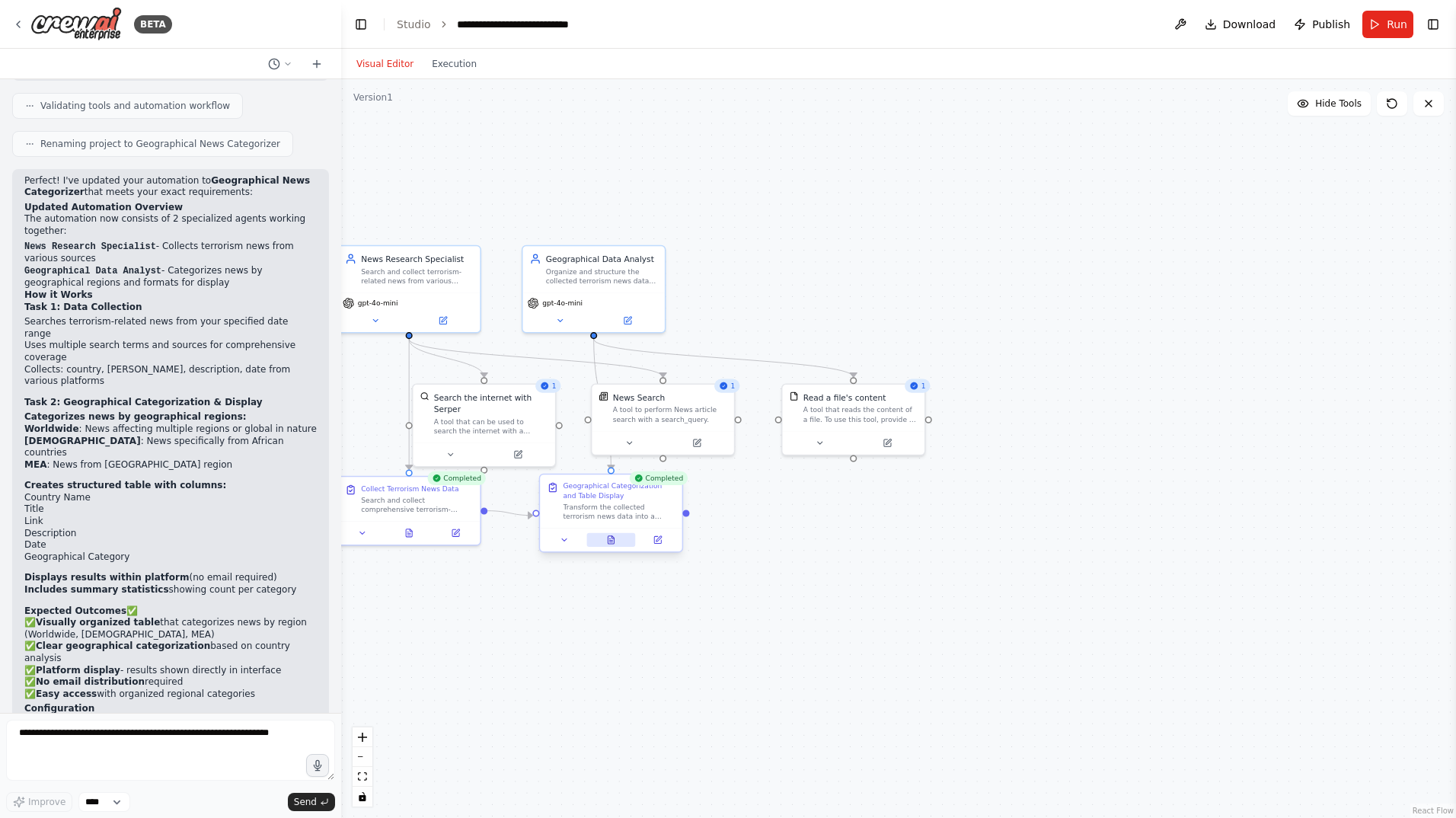
click at [610, 539] on icon at bounding box center [610, 539] width 6 height 7
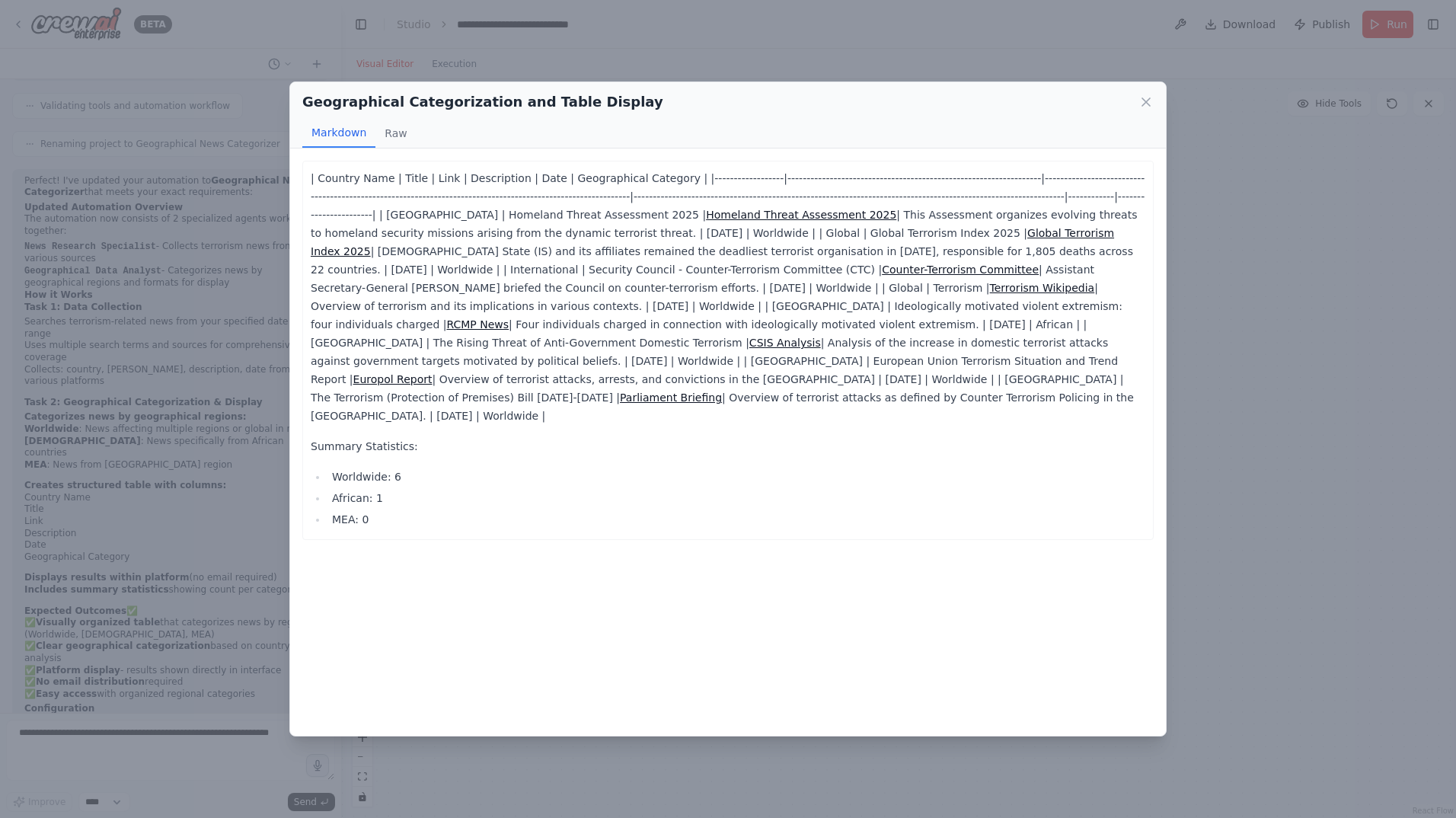
click at [321, 467] on ul "Worldwide: 6 African: 1 MEA: 0" at bounding box center [728, 498] width 835 height 61
drag, startPoint x: 345, startPoint y: 412, endPoint x: 396, endPoint y: 422, distance: 52.0
click at [396, 422] on div "| Country Name | Title | Link | Description | Date | Geographical Category | |-…" at bounding box center [728, 348] width 835 height 359
drag, startPoint x: 396, startPoint y: 422, endPoint x: 427, endPoint y: 478, distance: 64.0
click at [427, 510] on li "MEA: 0" at bounding box center [736, 519] width 818 height 19
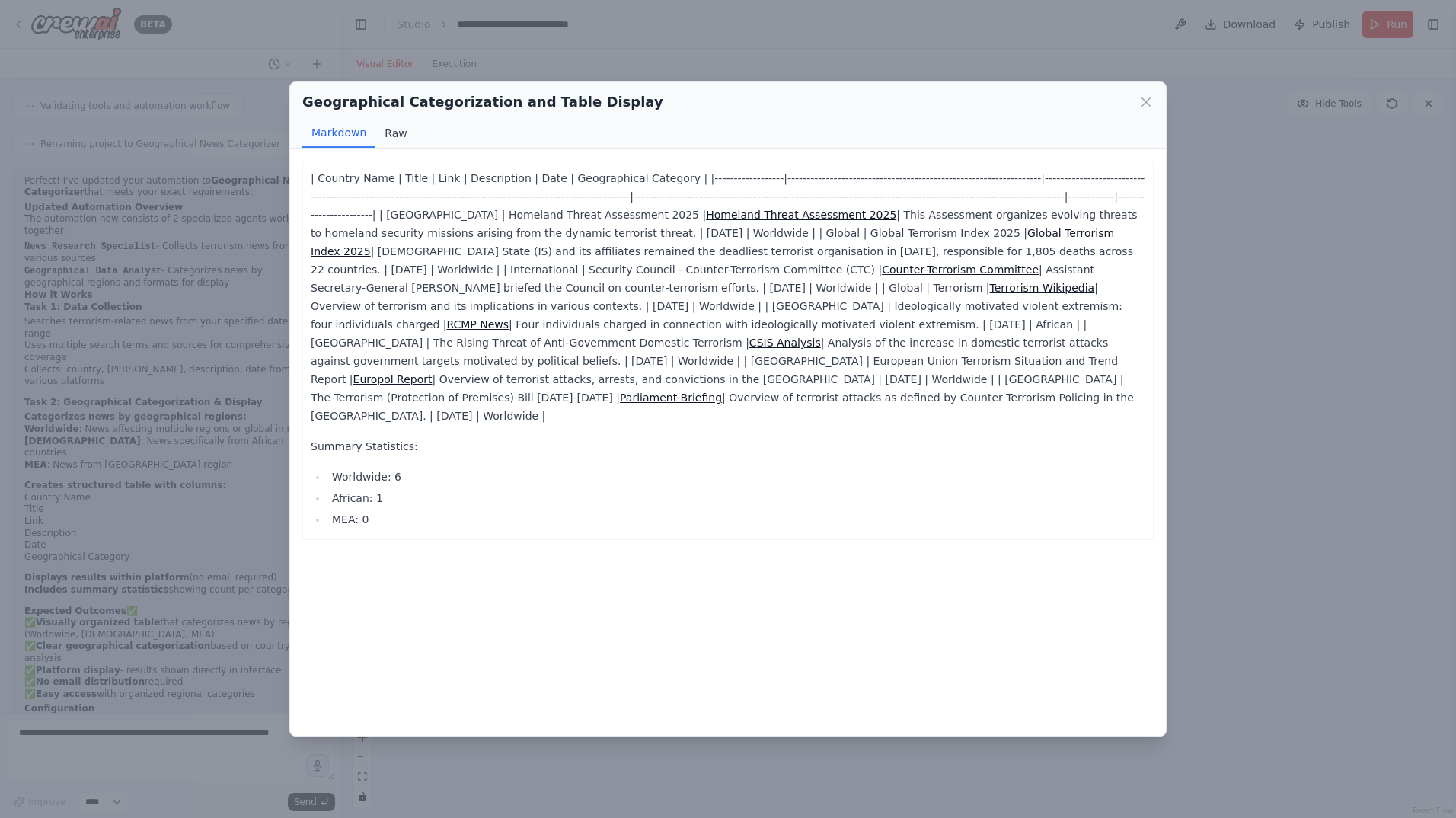
click at [396, 135] on button "Raw" at bounding box center [395, 133] width 40 height 29
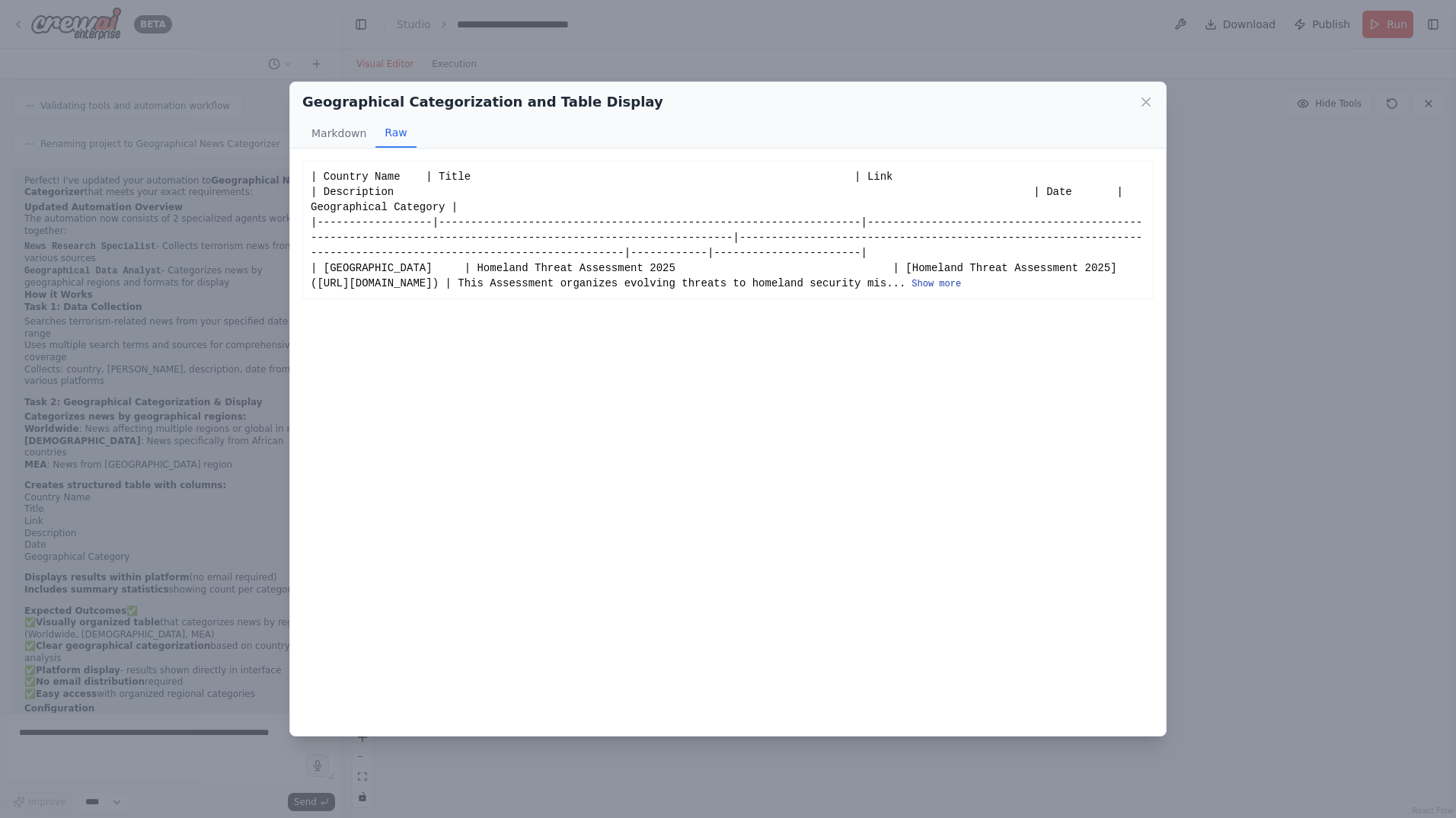
click at [911, 290] on button "Show more" at bounding box center [935, 283] width 49 height 12
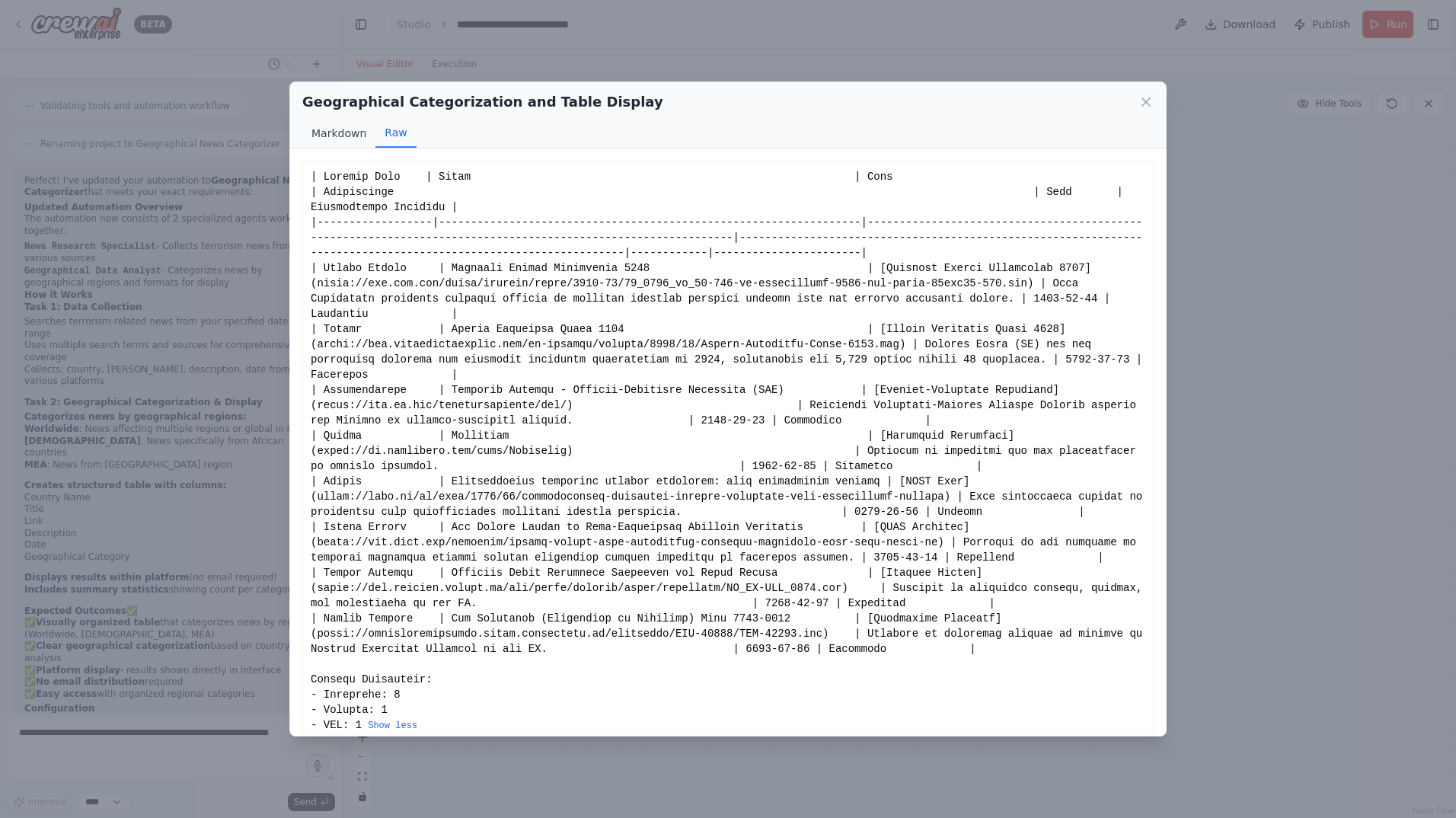
click at [344, 135] on button "Markdown" at bounding box center [339, 133] width 73 height 29
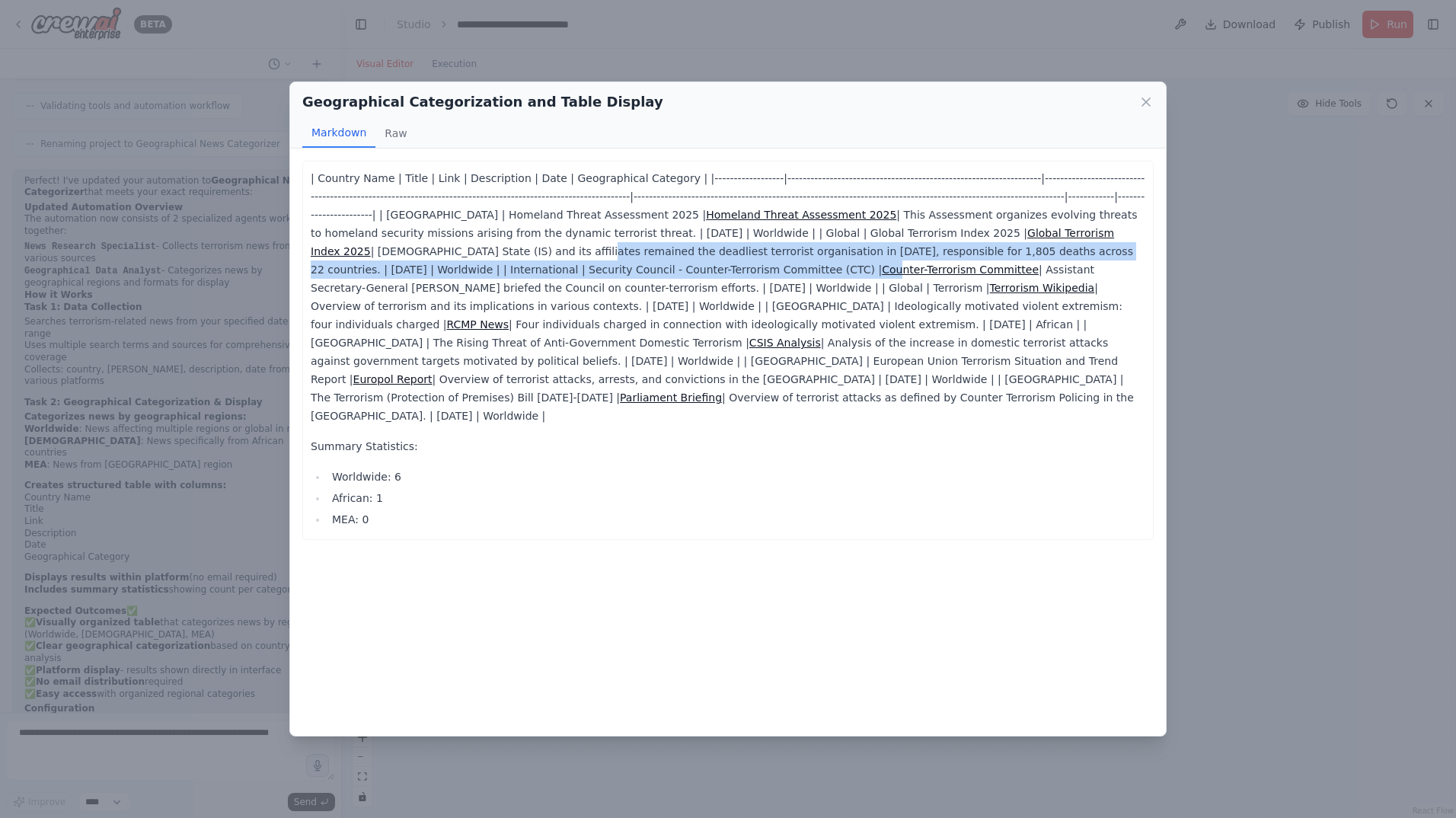
drag, startPoint x: 458, startPoint y: 255, endPoint x: 594, endPoint y: 261, distance: 136.1
click at [594, 261] on p "| Country Name | Title | Link | Description | Date | Geographical Category | |-…" at bounding box center [728, 297] width 835 height 256
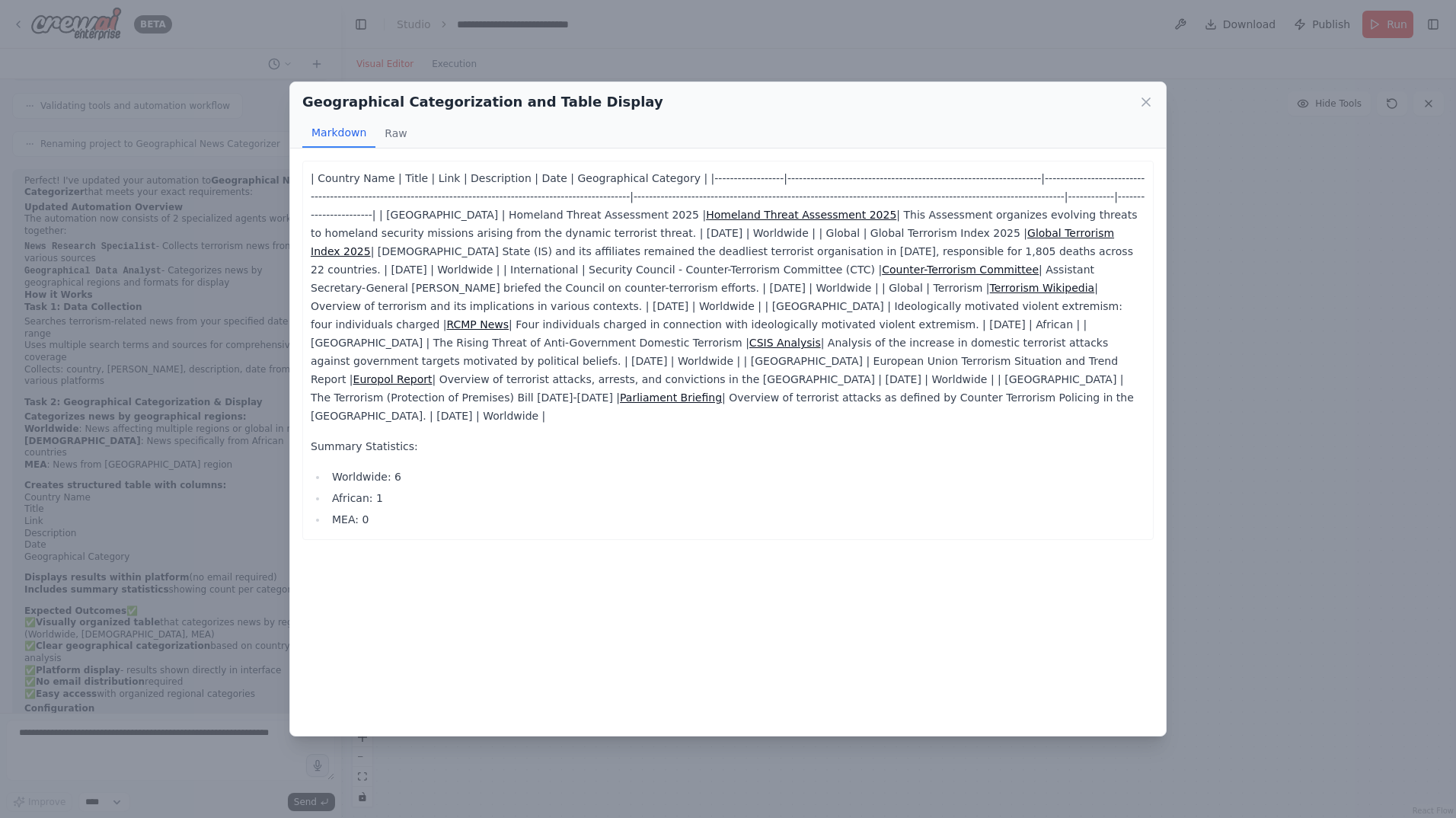
drag, startPoint x: 594, startPoint y: 261, endPoint x: 515, endPoint y: 219, distance: 89.5
click at [515, 219] on p "| Country Name | Title | Link | Description | Date | Geographical Category | |-…" at bounding box center [728, 297] width 835 height 256
click at [1144, 104] on icon at bounding box center [1146, 102] width 7 height 7
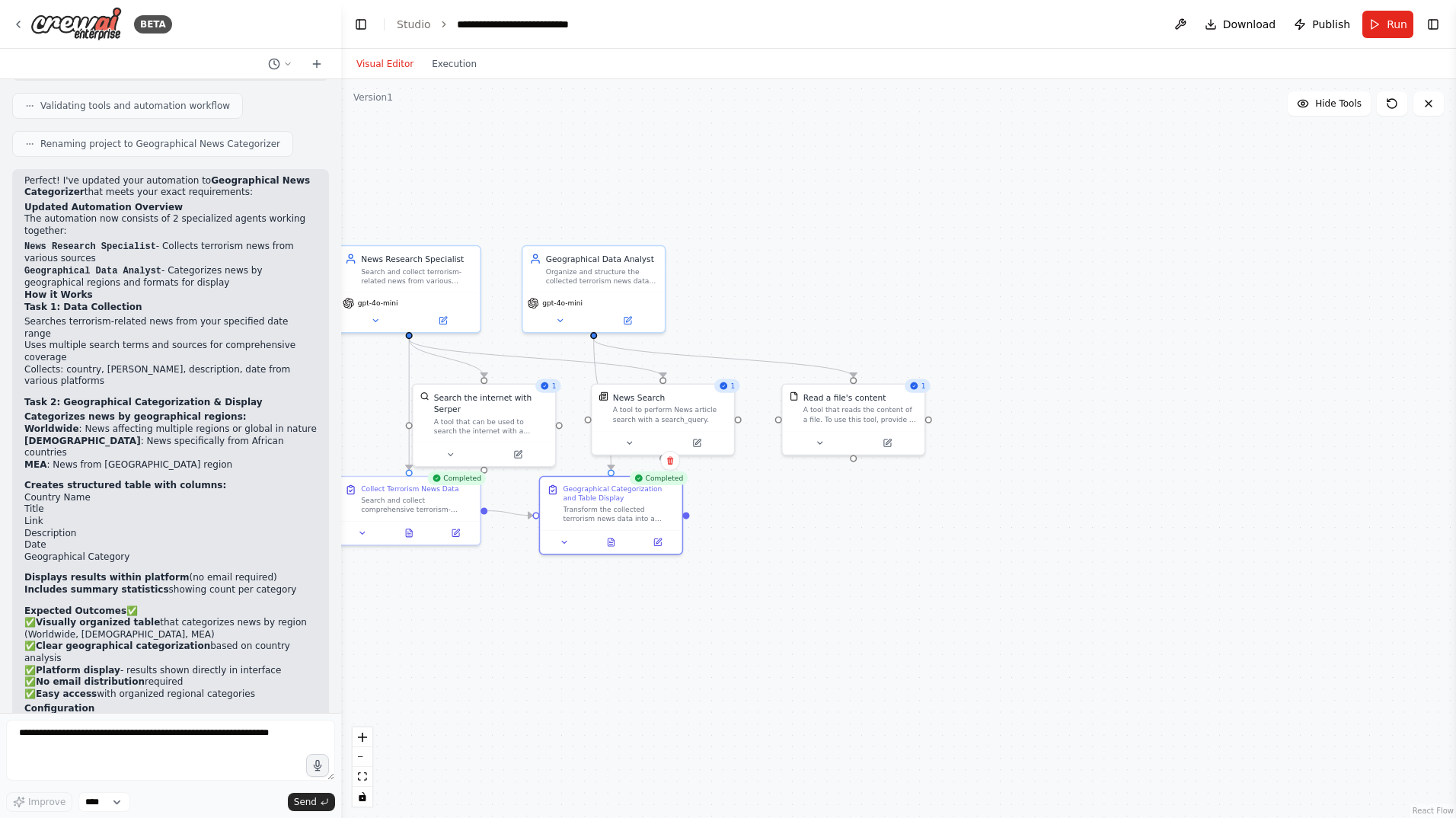
click at [922, 752] on div ".deletable-edge-delete-btn { width: 20px; height: 20px; border: 0px solid #ffff…" at bounding box center [898, 448] width 1114 height 738
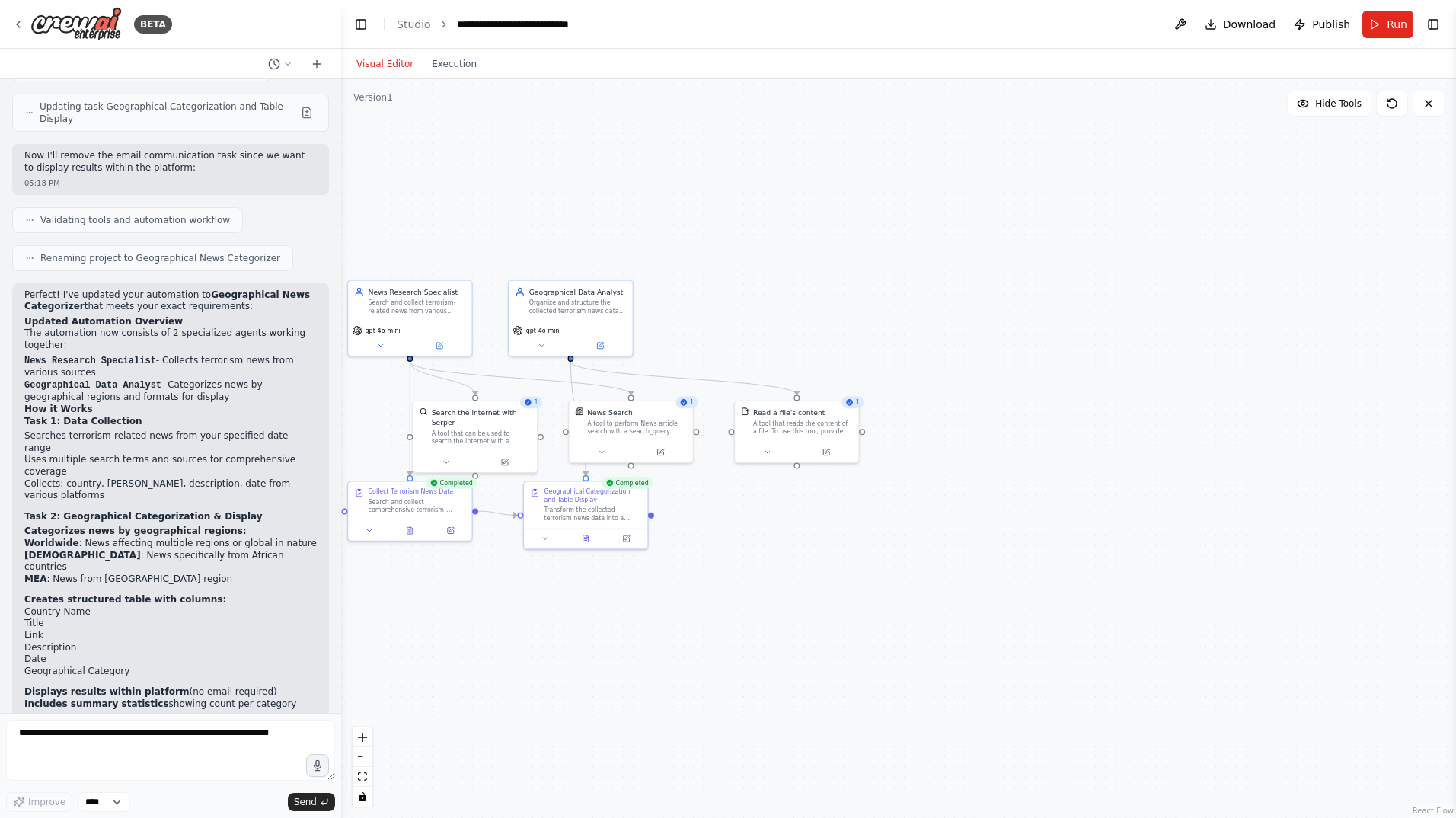
scroll to position [2365, 0]
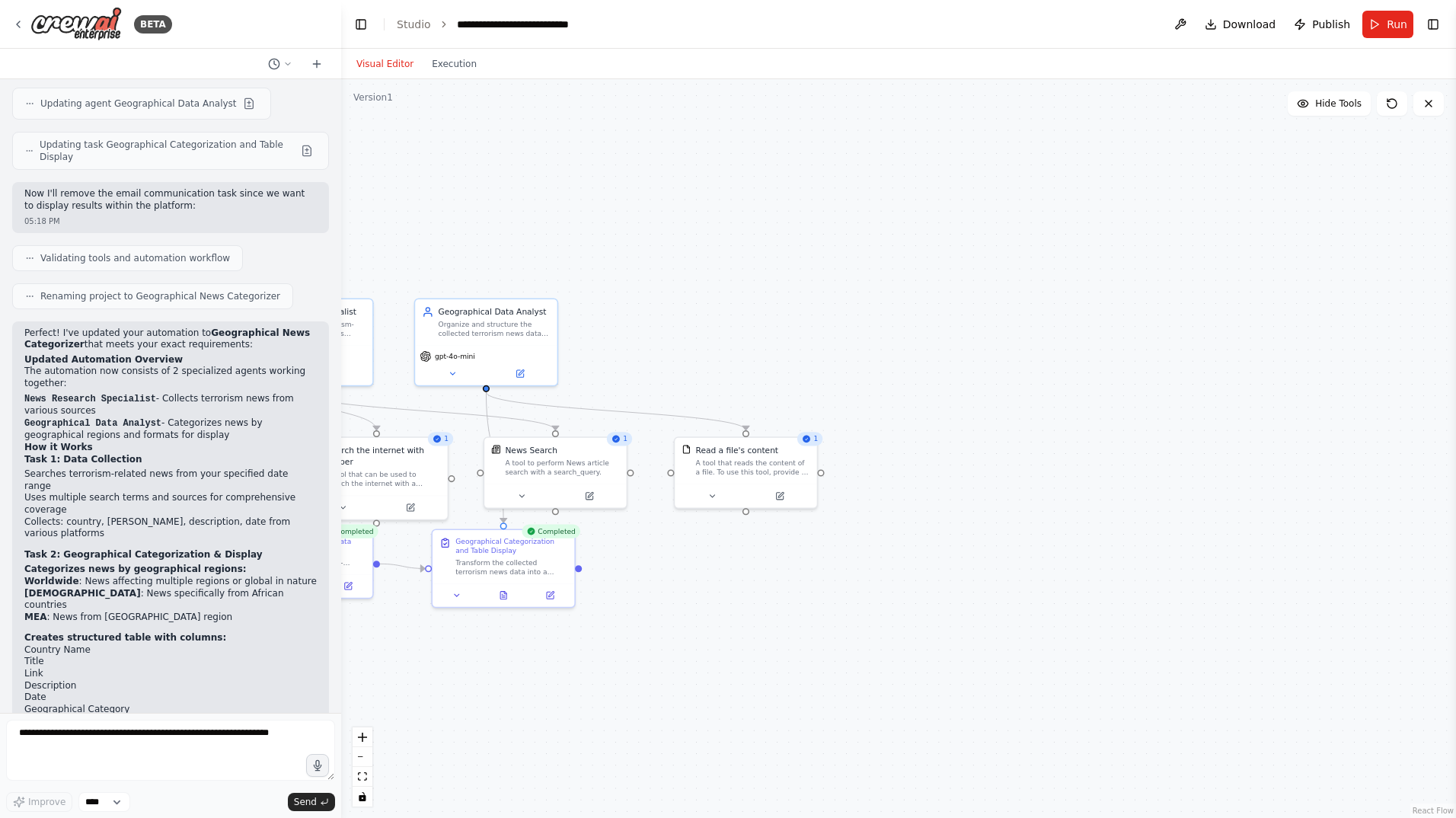
drag, startPoint x: 363, startPoint y: 23, endPoint x: 370, endPoint y: 40, distance: 18.4
click at [364, 24] on button "Toggle Left Sidebar" at bounding box center [360, 24] width 21 height 21
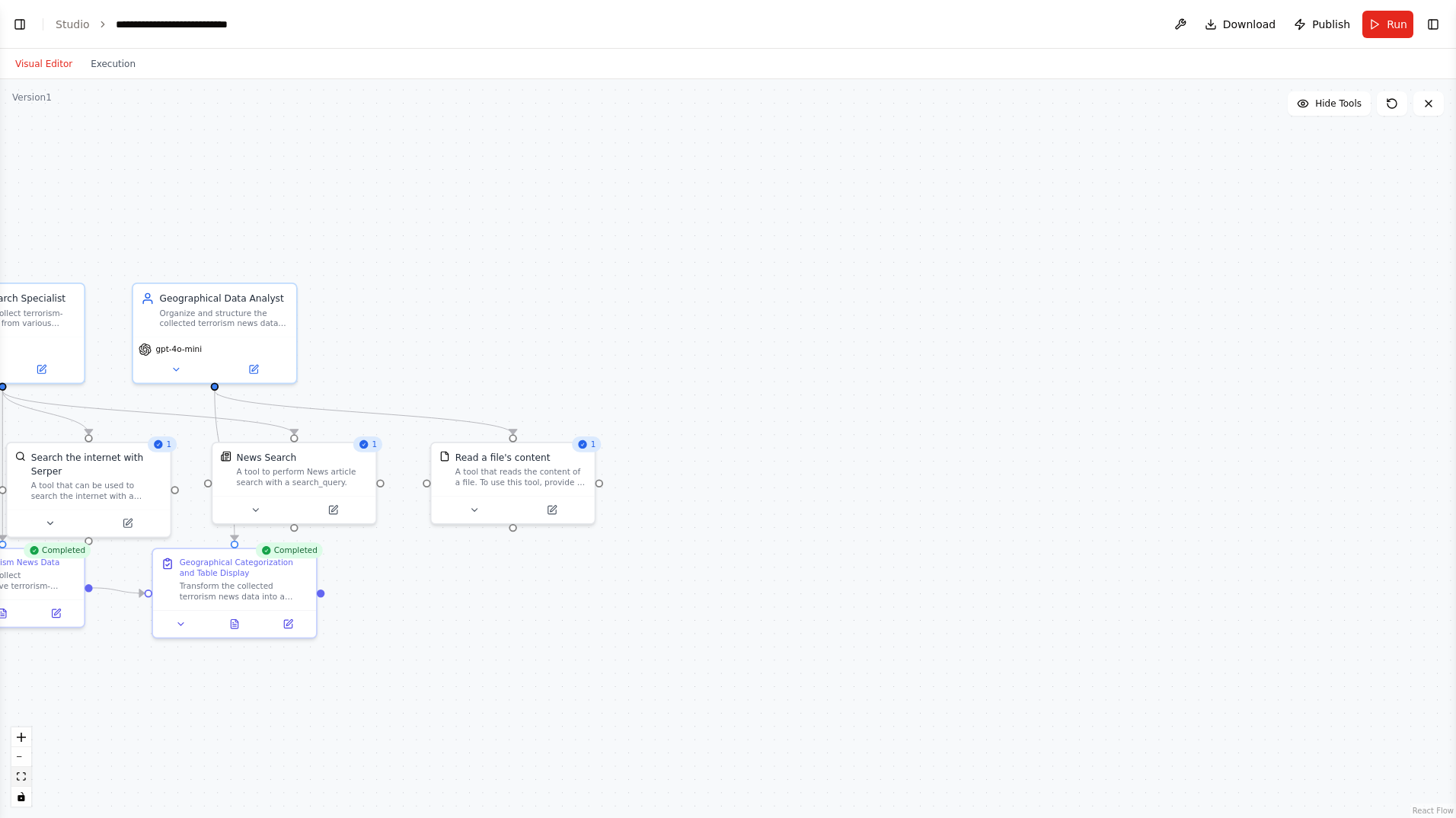
click at [22, 772] on icon "fit view" at bounding box center [21, 775] width 9 height 8
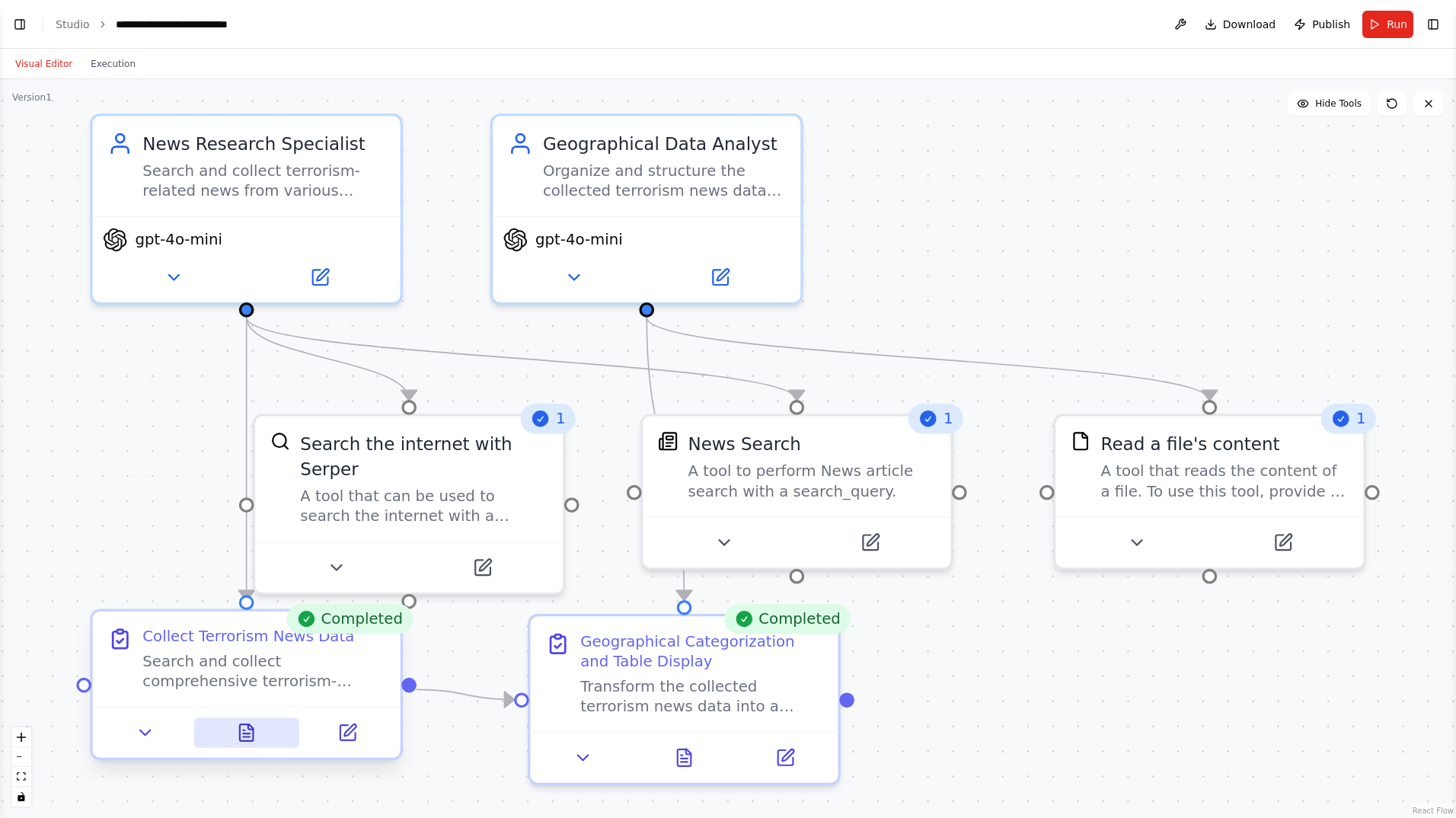
click at [255, 738] on icon at bounding box center [246, 732] width 20 height 19
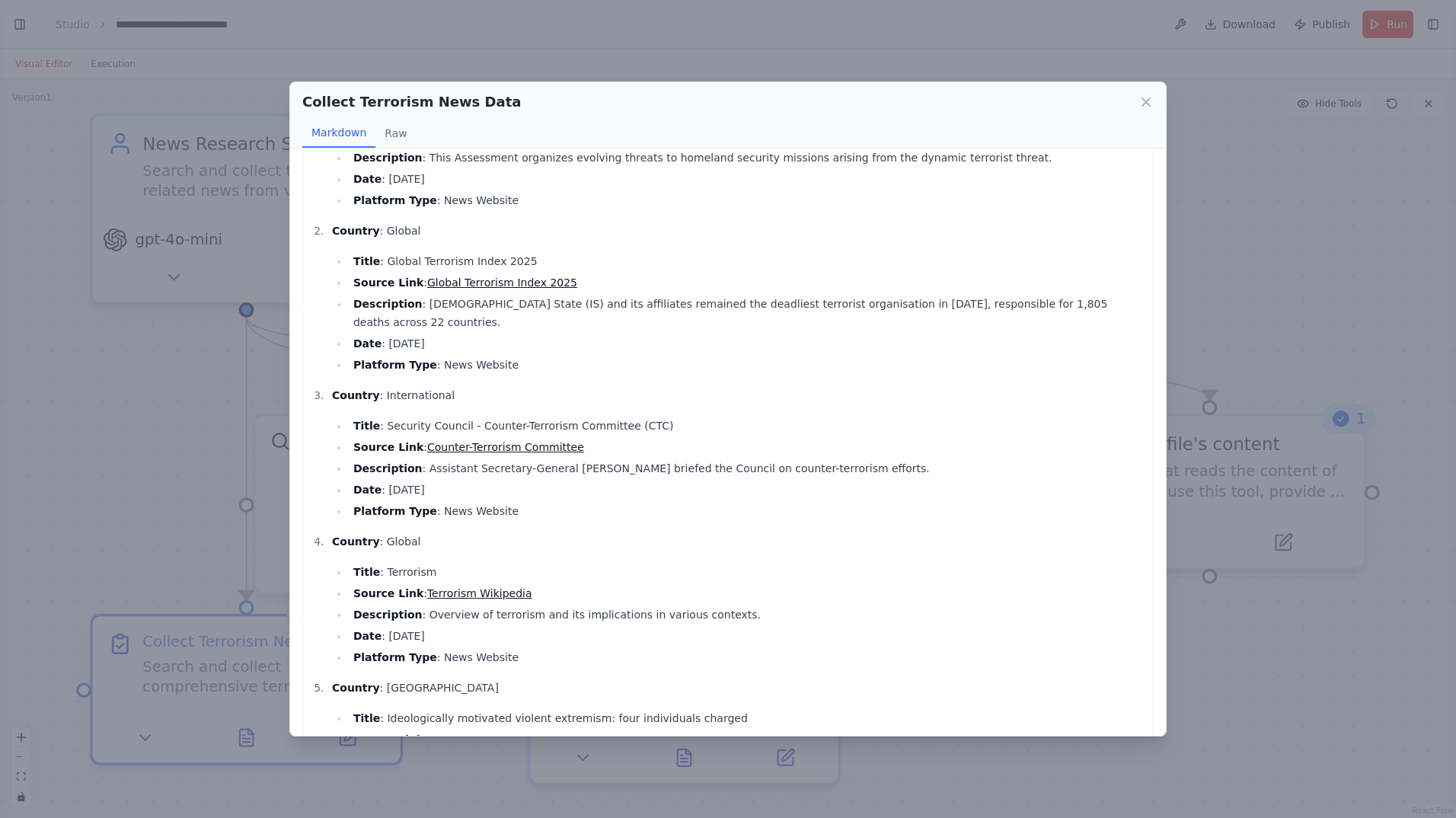
scroll to position [0, 0]
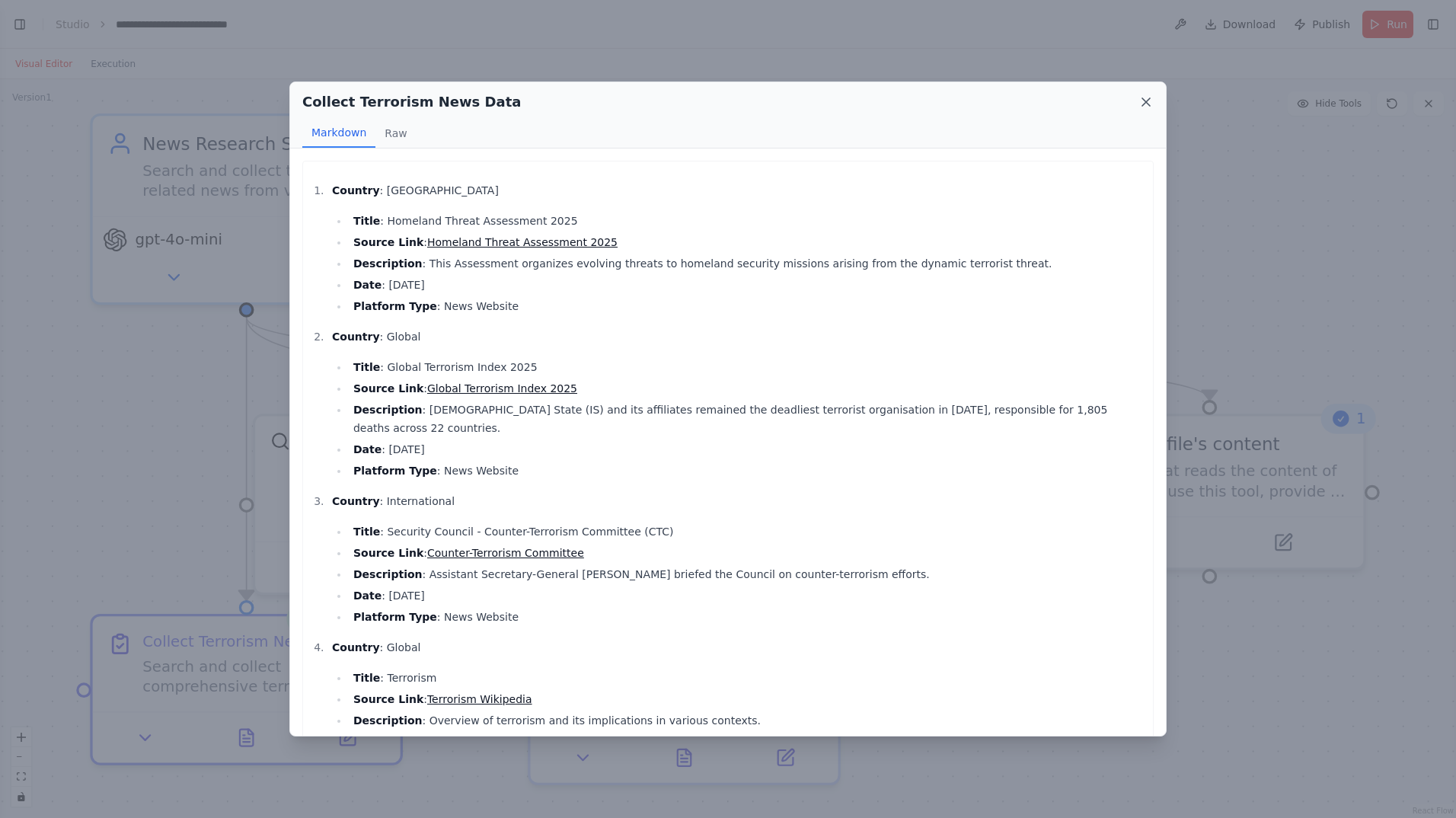
click at [1147, 97] on div "Collect Terrorism News Data" at bounding box center [728, 101] width 852 height 21
click at [1148, 97] on icon at bounding box center [1146, 102] width 15 height 15
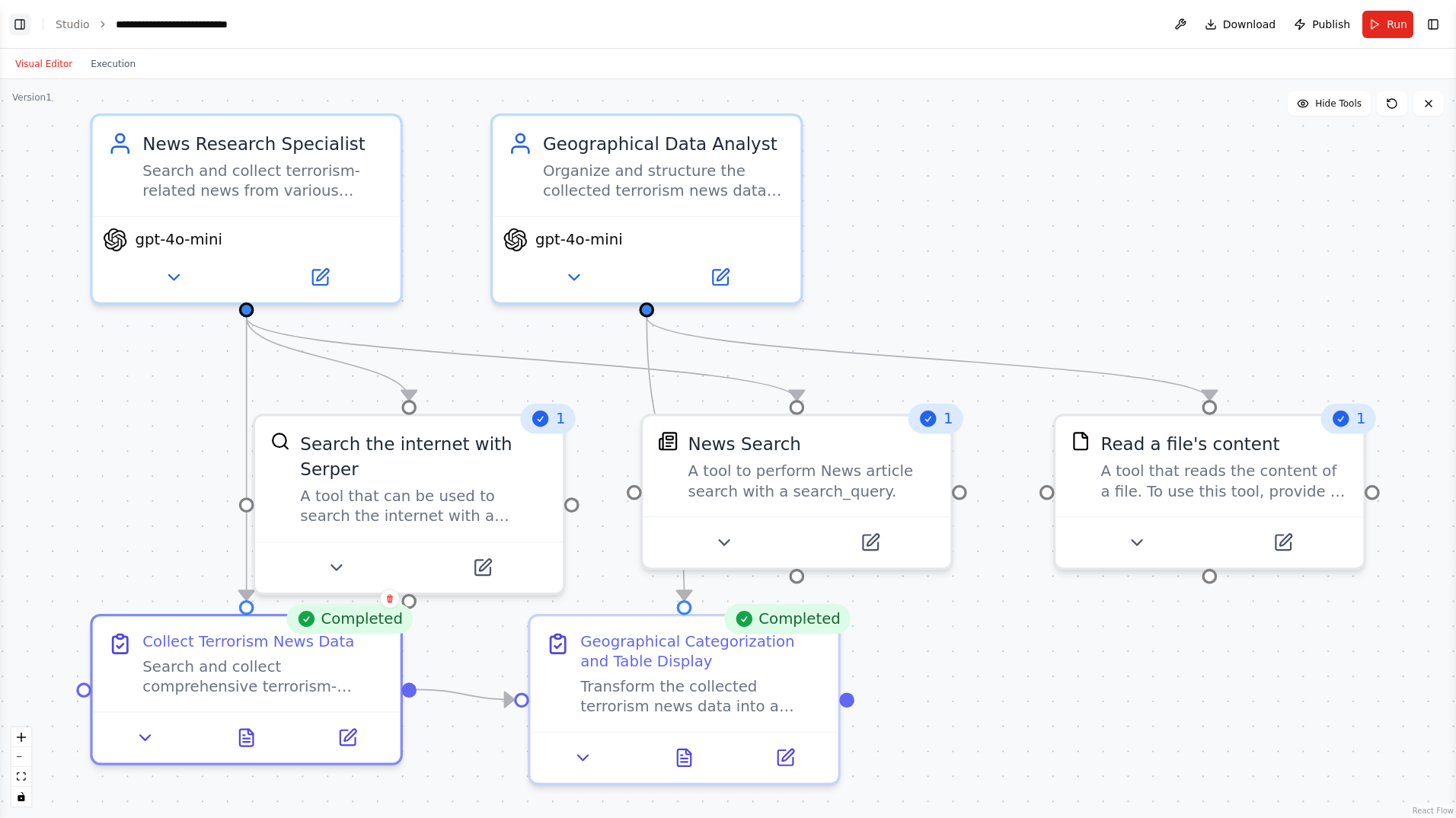
click at [25, 26] on button "Toggle Left Sidebar" at bounding box center [20, 24] width 21 height 21
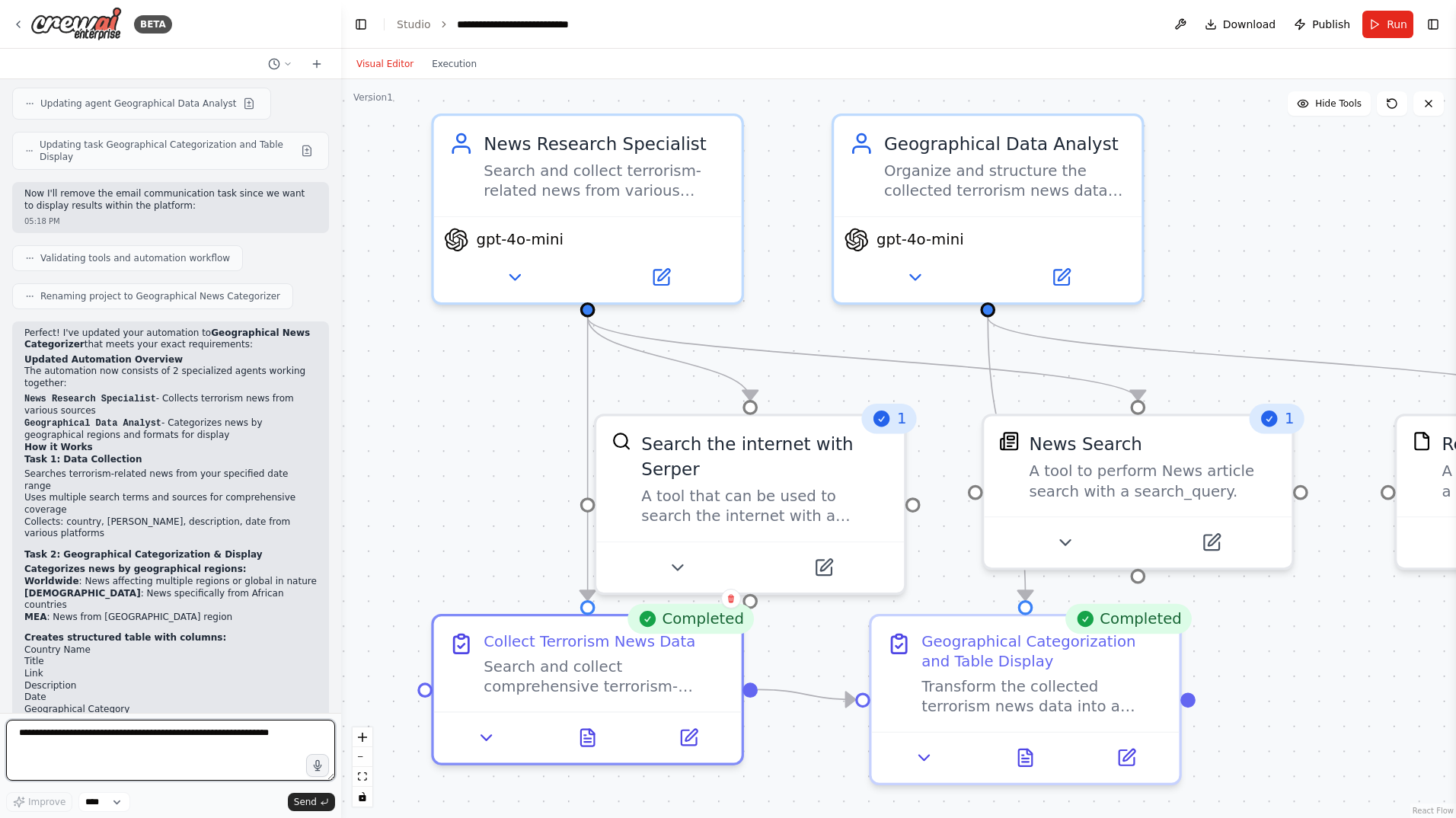
click at [136, 750] on textarea at bounding box center [171, 750] width 329 height 61
type textarea "**********"
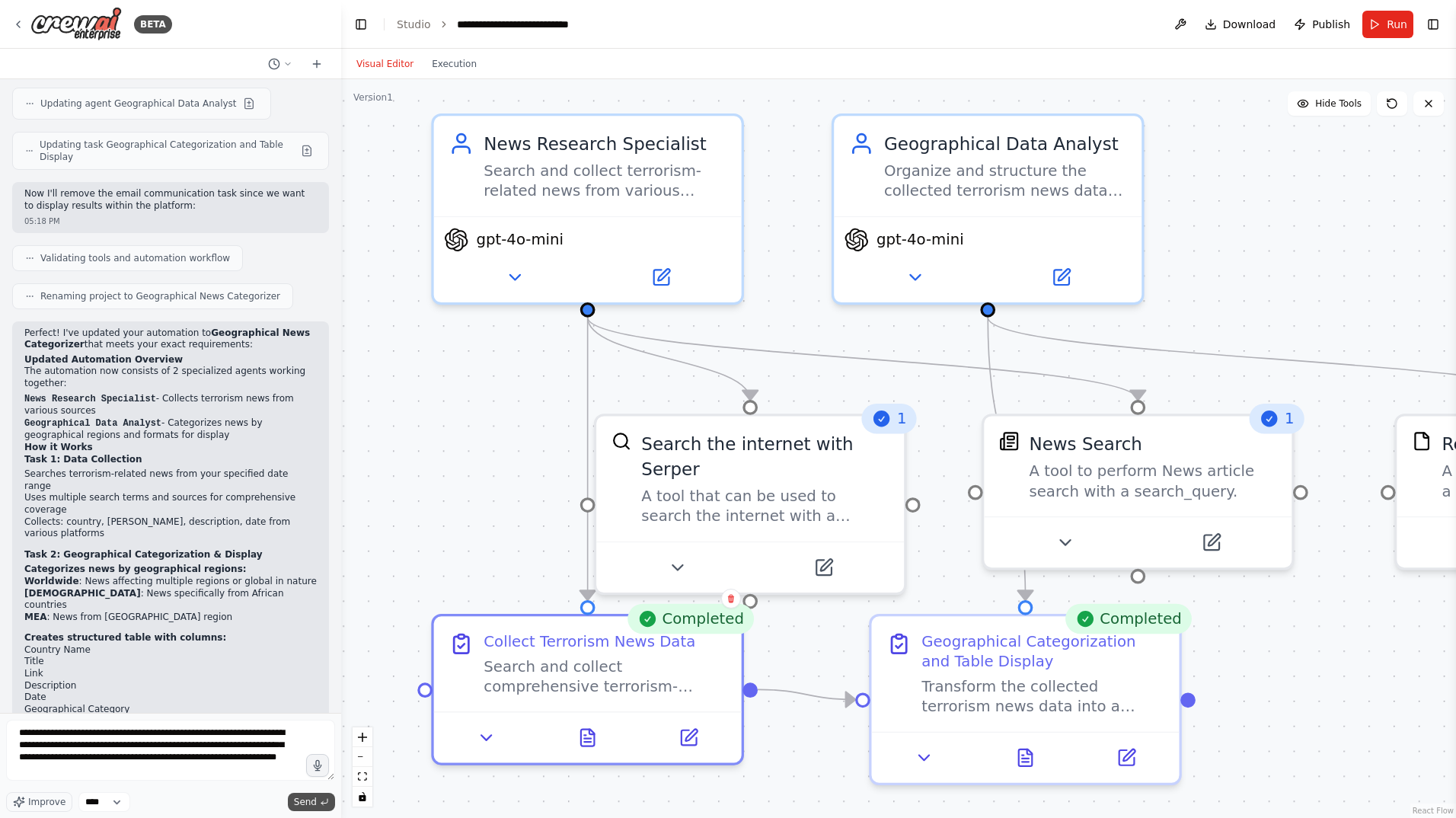
click at [318, 799] on button "Send" at bounding box center [311, 802] width 47 height 19
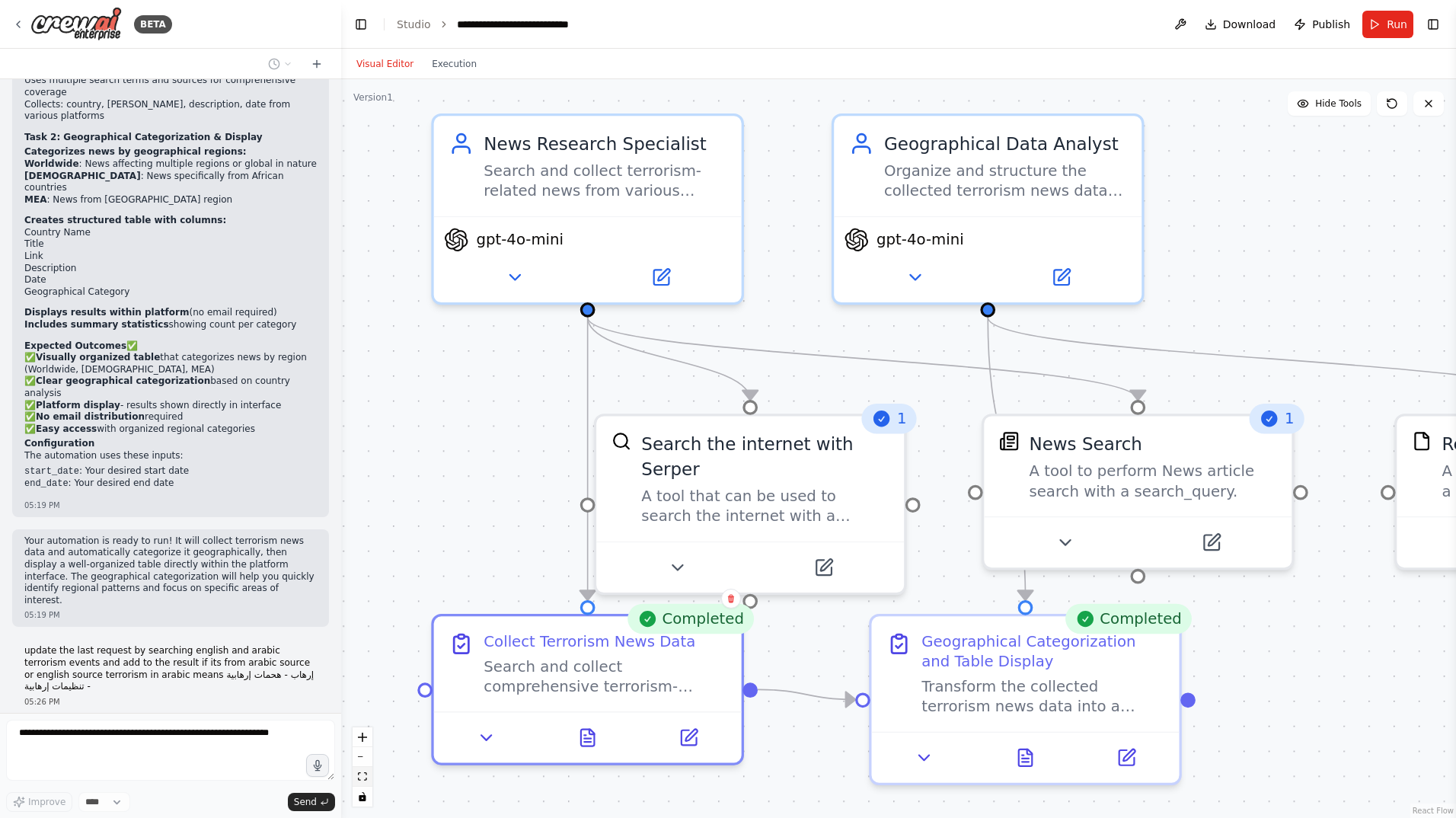
scroll to position [2872, 0]
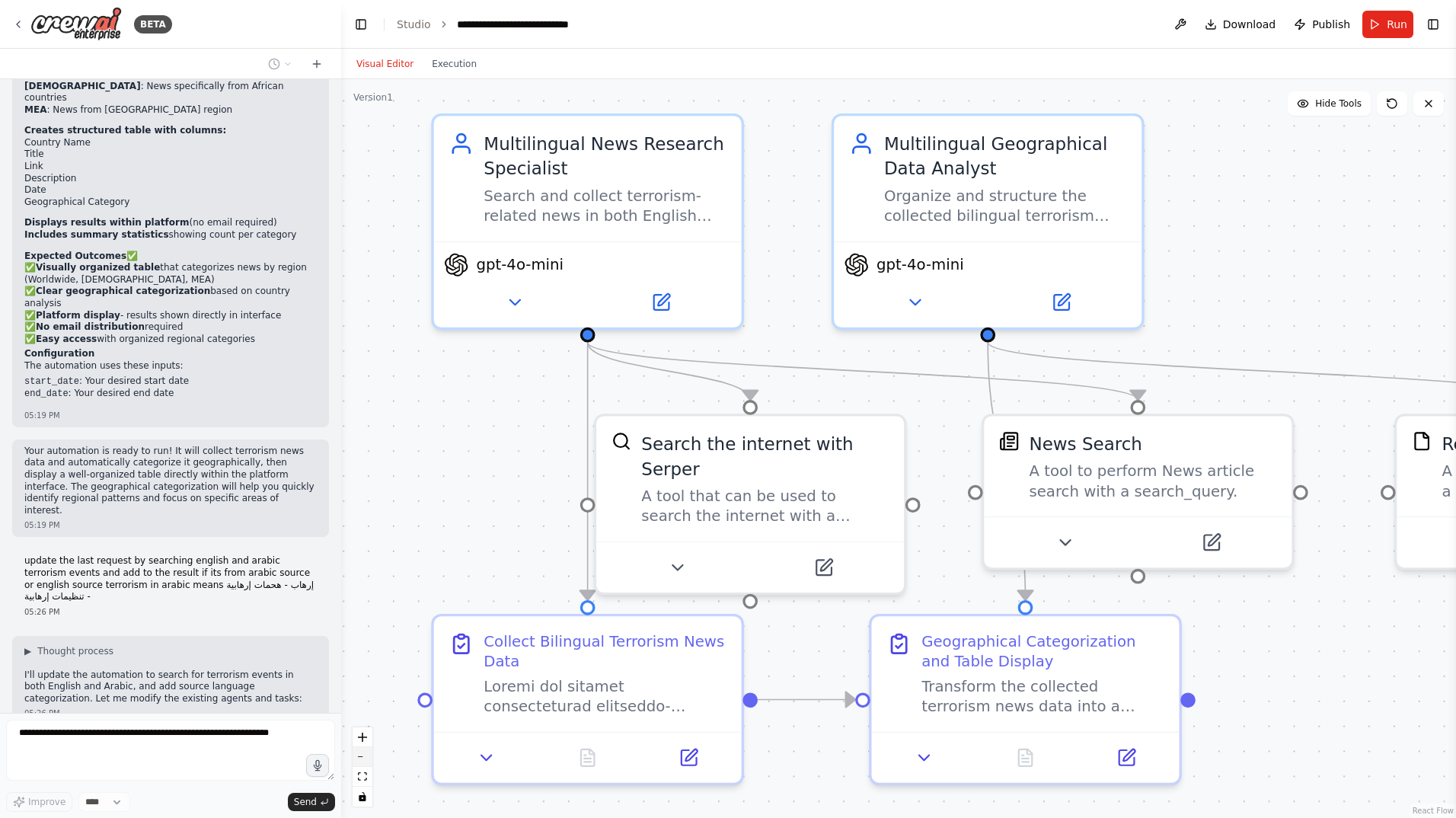
click at [363, 755] on button "zoom out" at bounding box center [362, 756] width 20 height 19
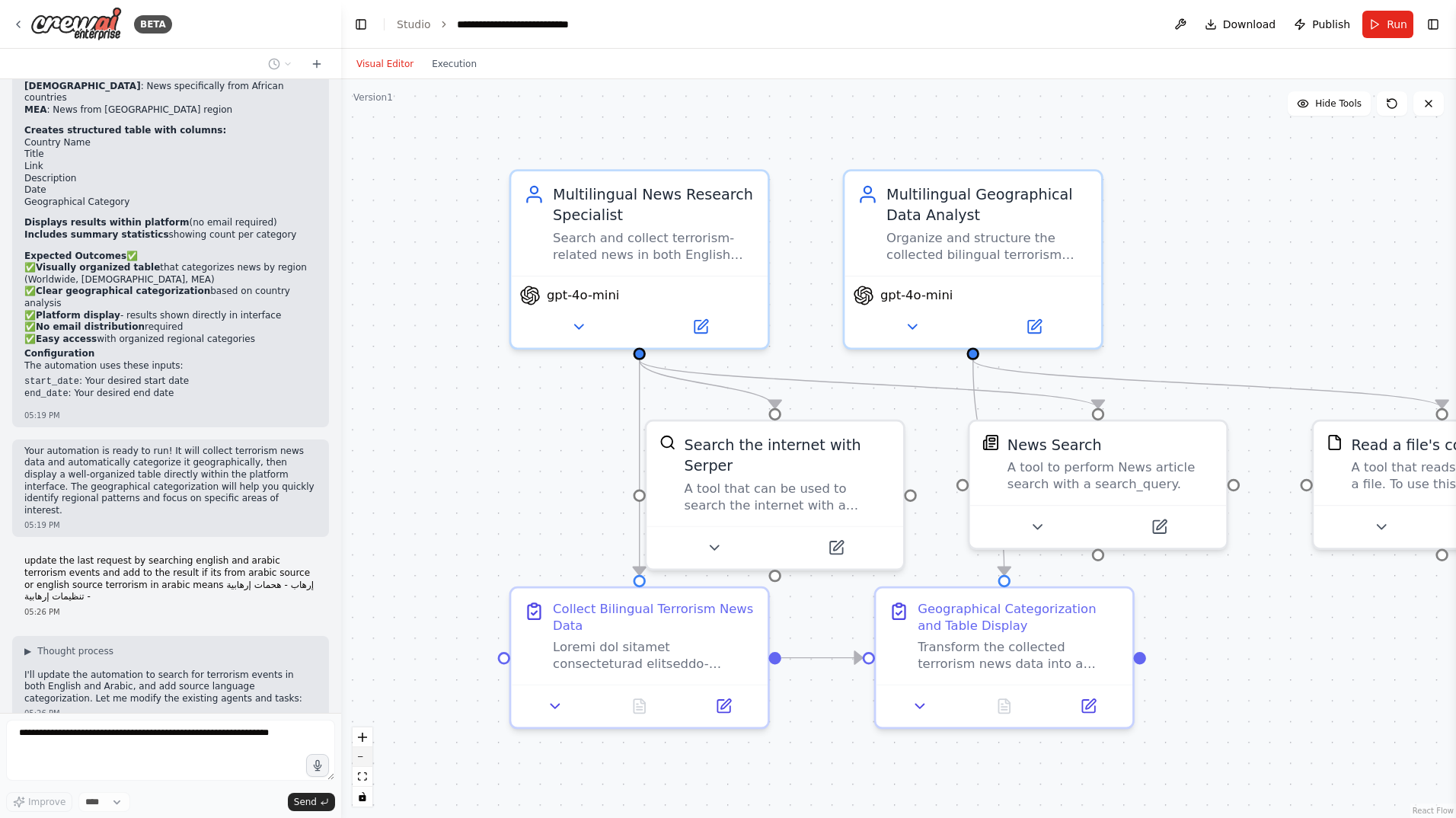
click at [363, 755] on button "zoom out" at bounding box center [362, 756] width 20 height 19
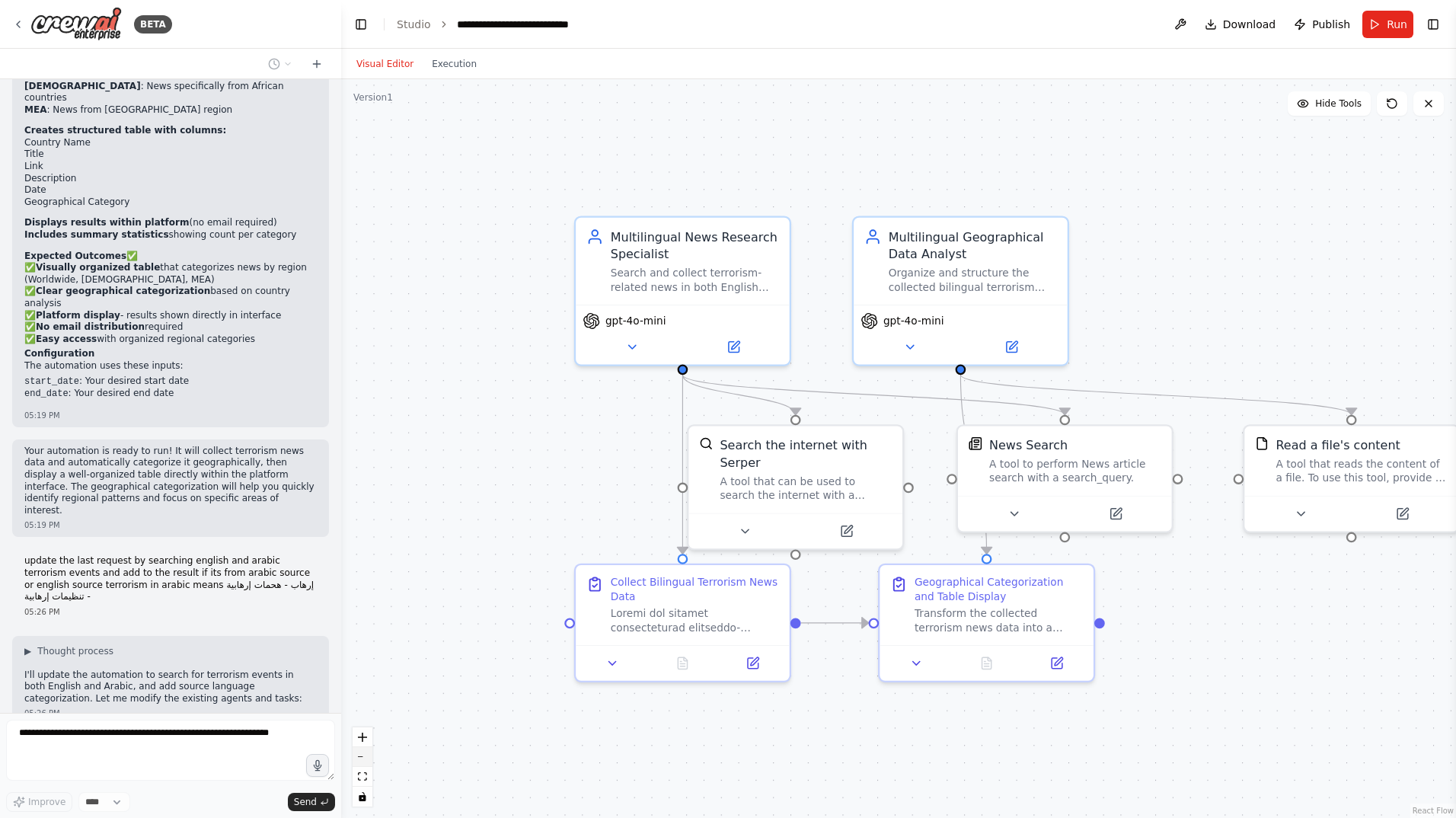
click at [363, 755] on button "zoom out" at bounding box center [362, 756] width 20 height 19
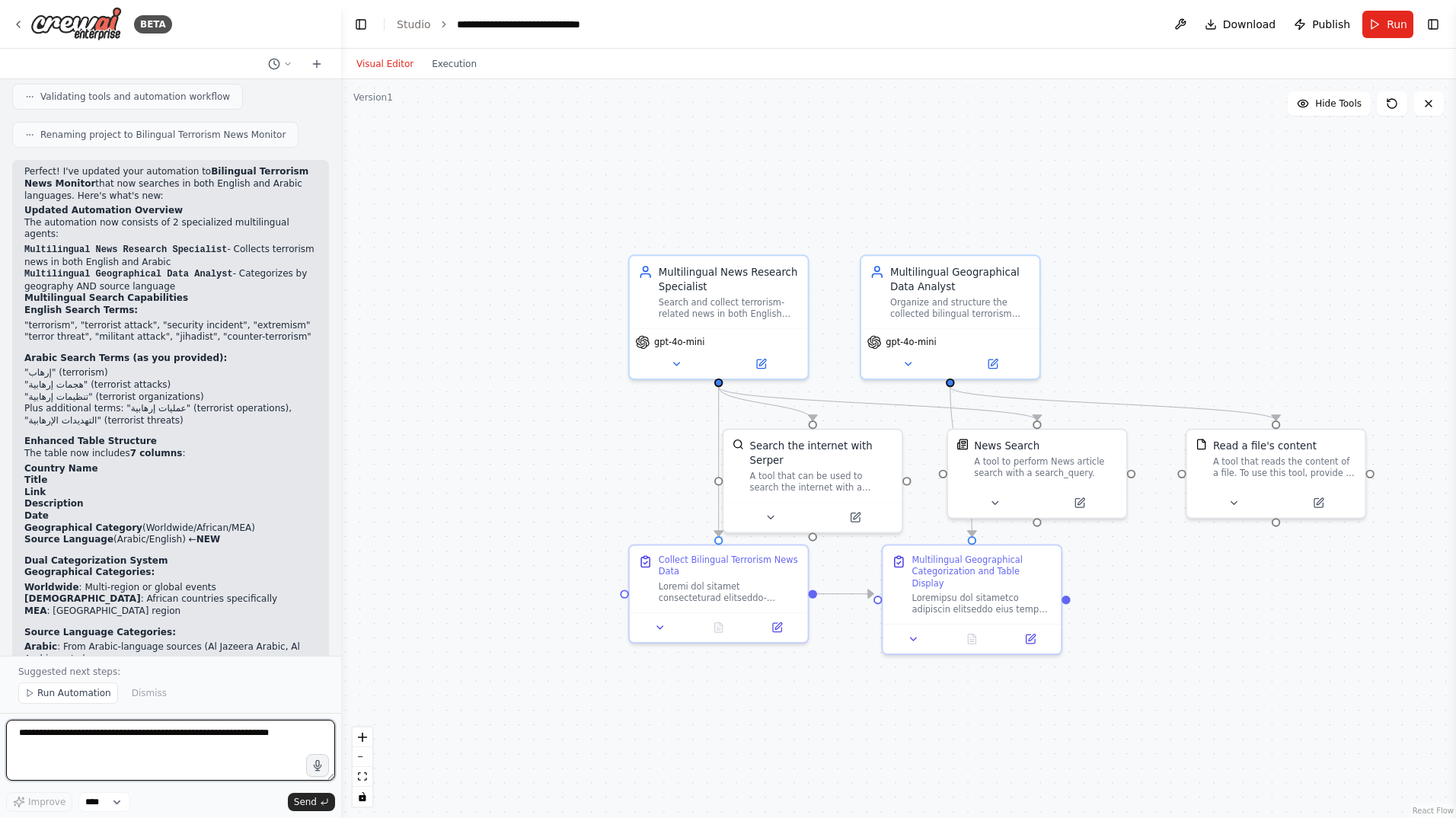
scroll to position [3734, 0]
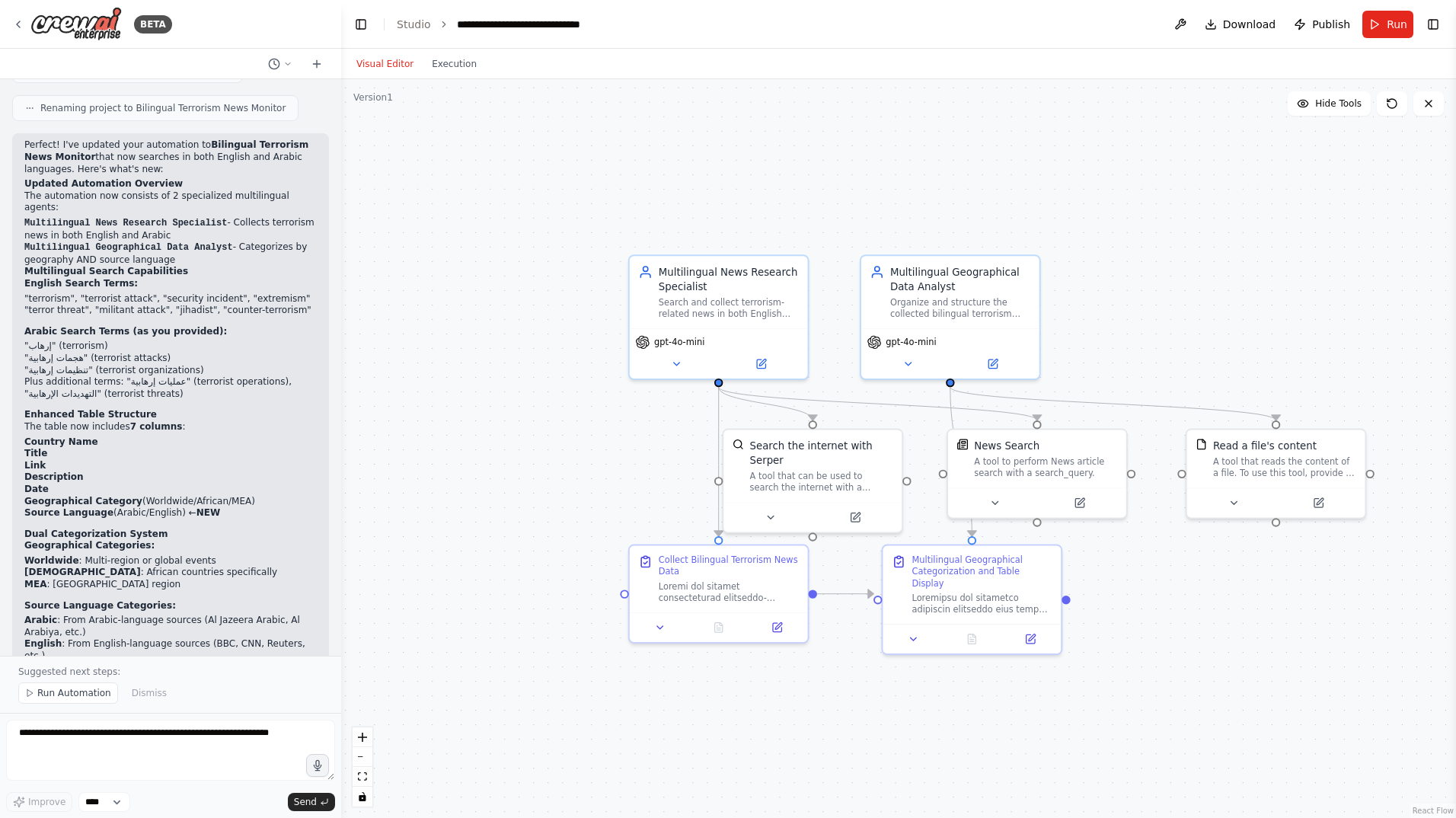
click at [72, 695] on span "Run Automation" at bounding box center [74, 693] width 74 height 12
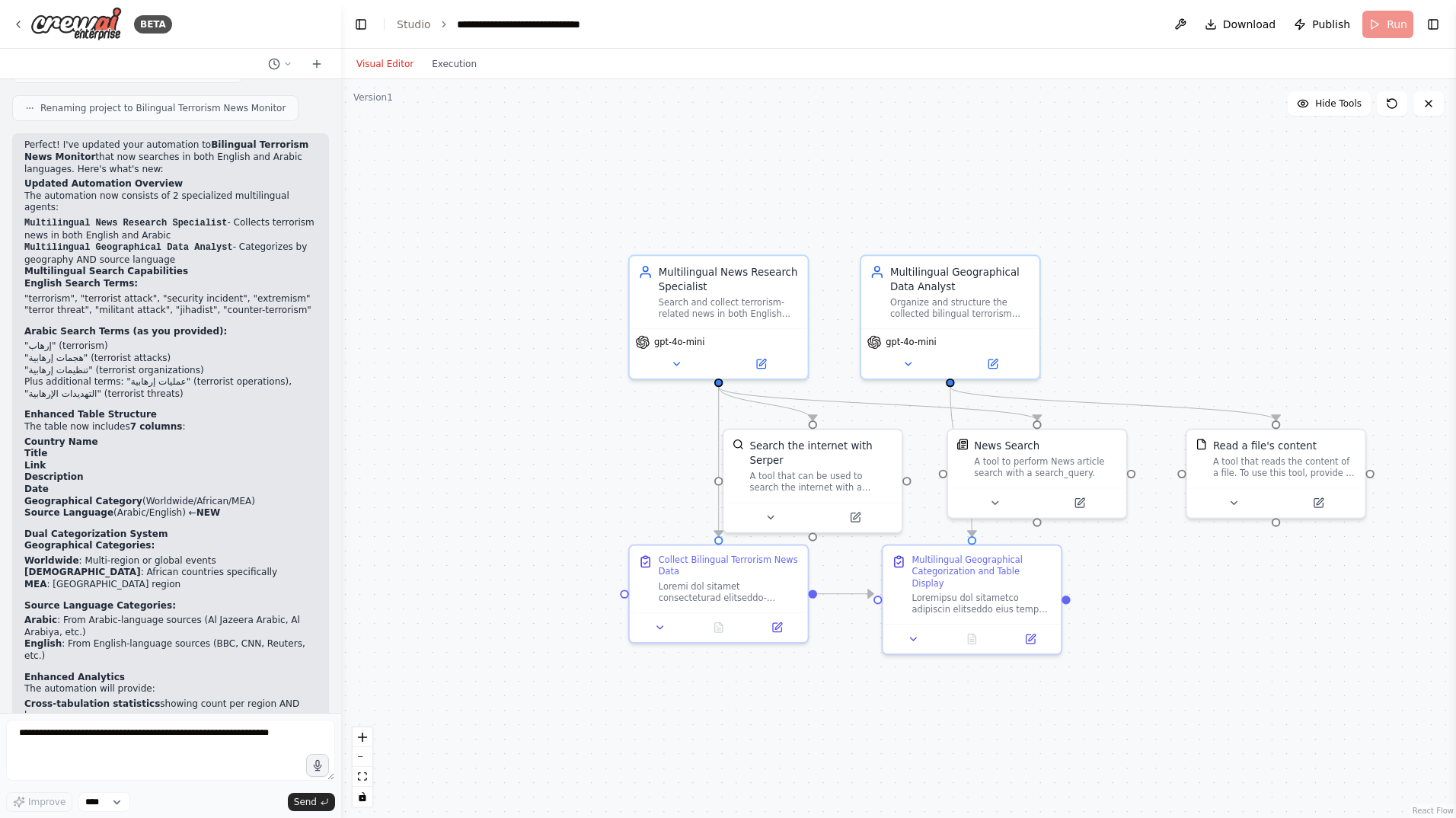
scroll to position [3677, 0]
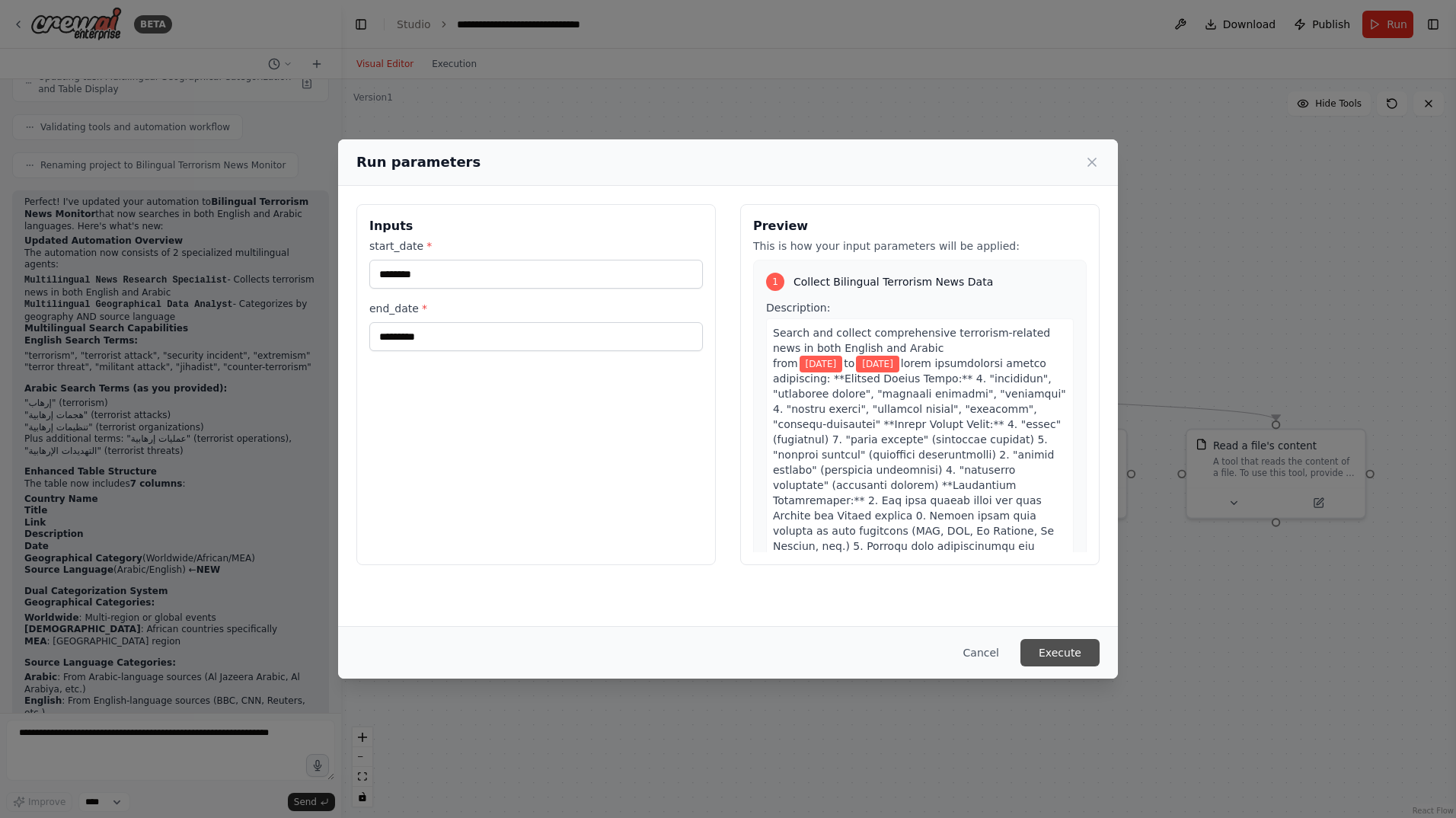
click at [1055, 656] on button "Execute" at bounding box center [1060, 653] width 79 height 28
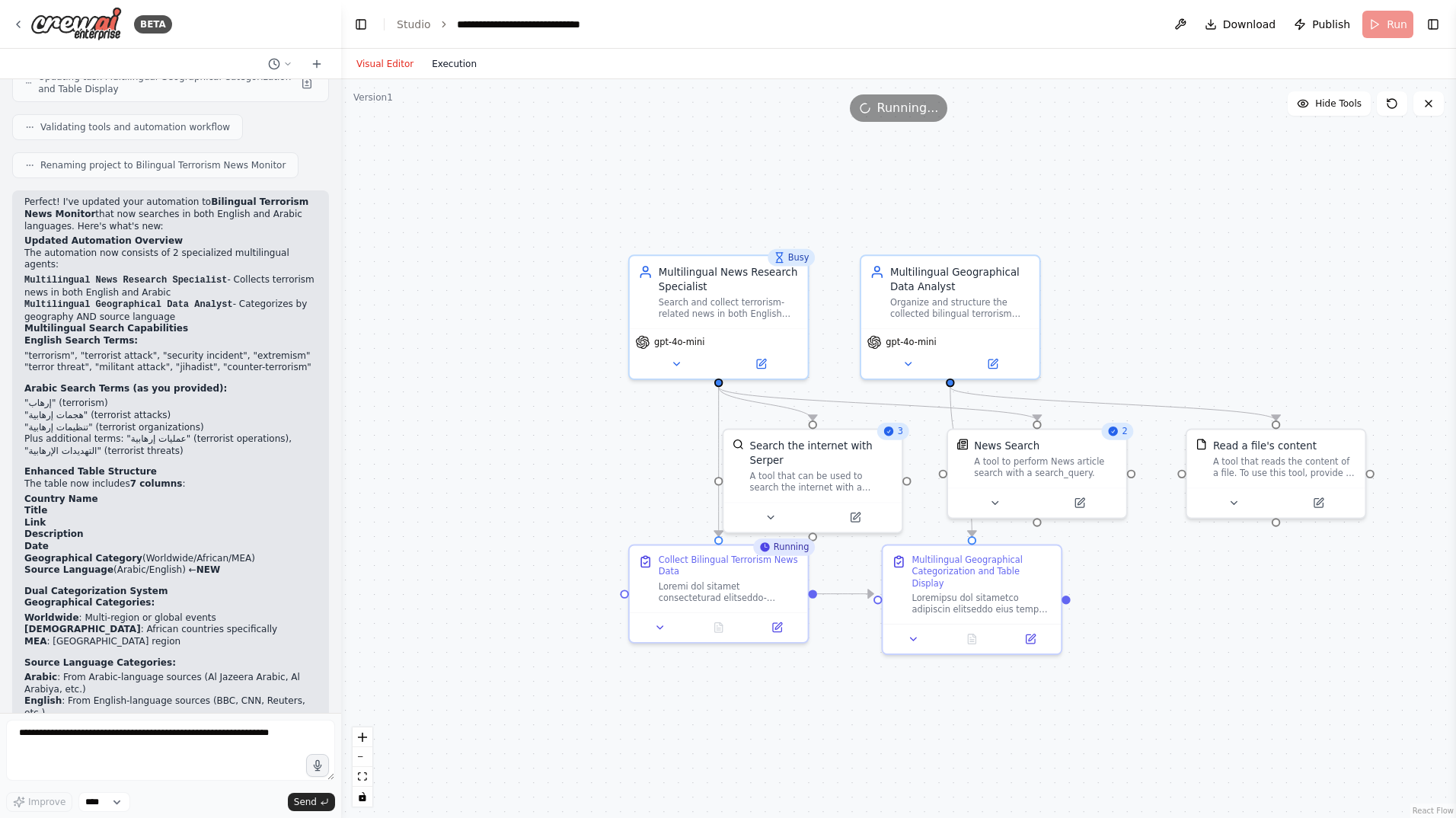
click at [450, 65] on button "Execution" at bounding box center [454, 64] width 63 height 19
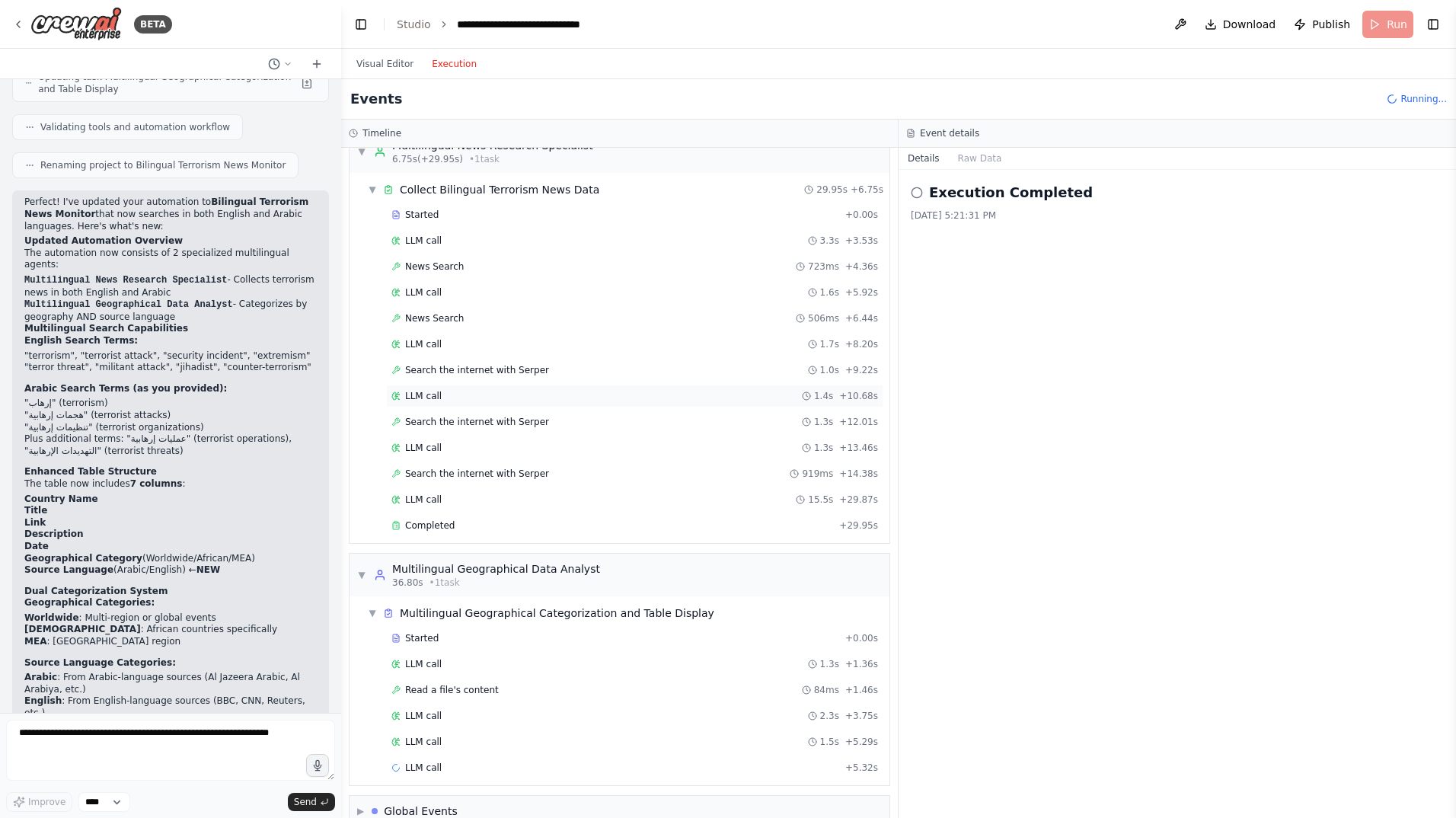
scroll to position [52, 0]
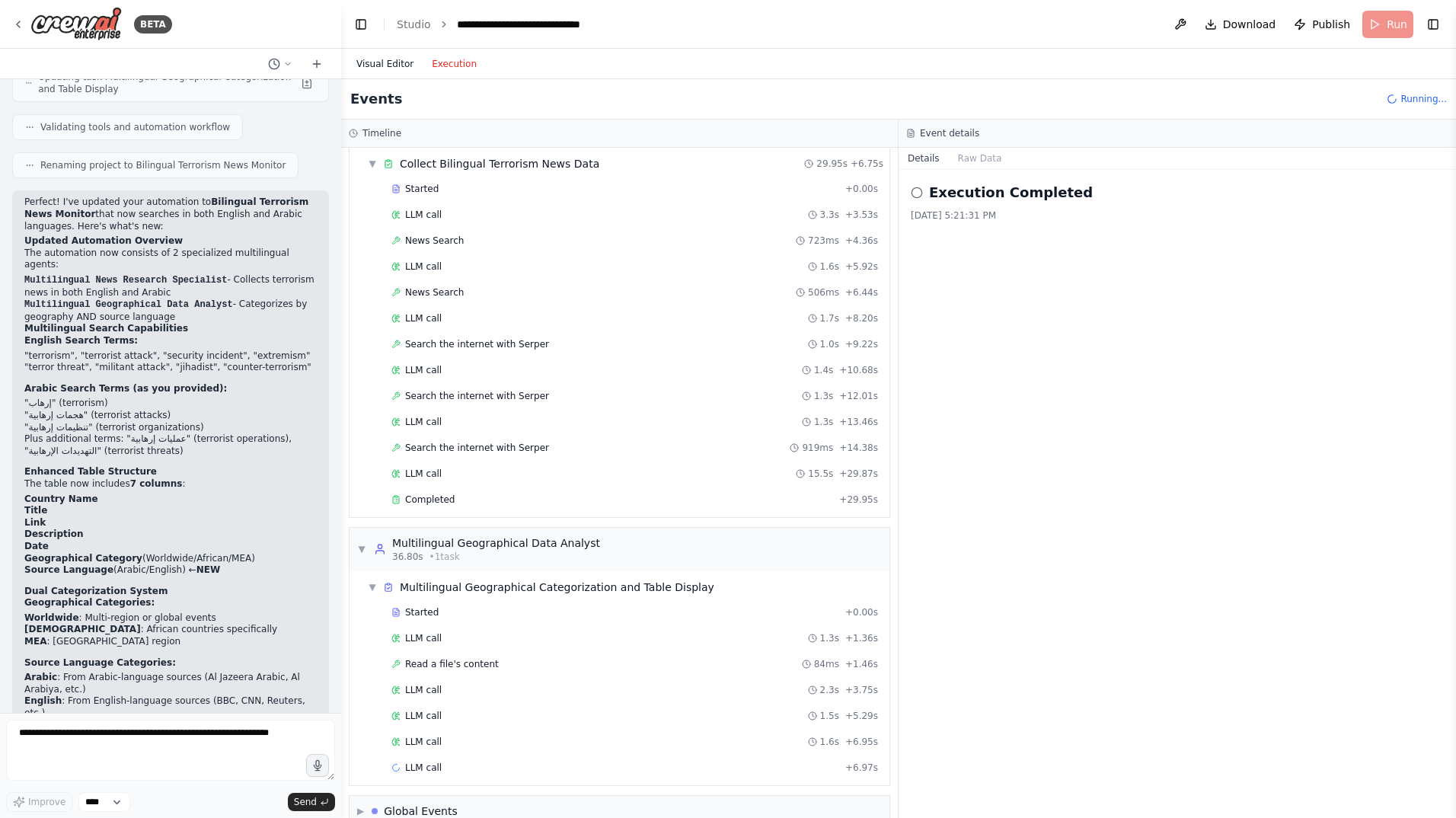
click at [378, 63] on button "Visual Editor" at bounding box center [384, 64] width 75 height 19
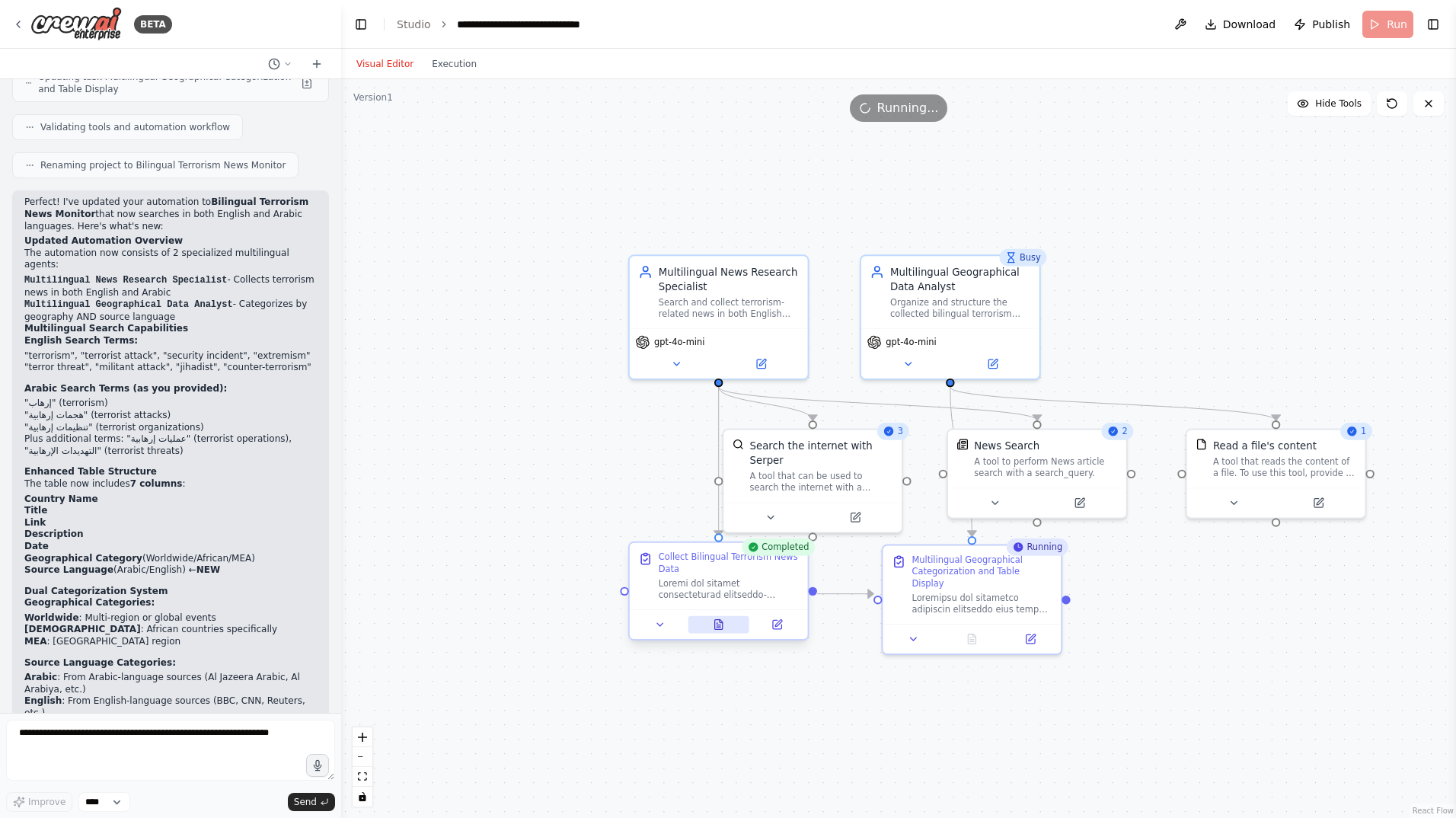
click at [716, 626] on icon at bounding box center [719, 624] width 7 height 10
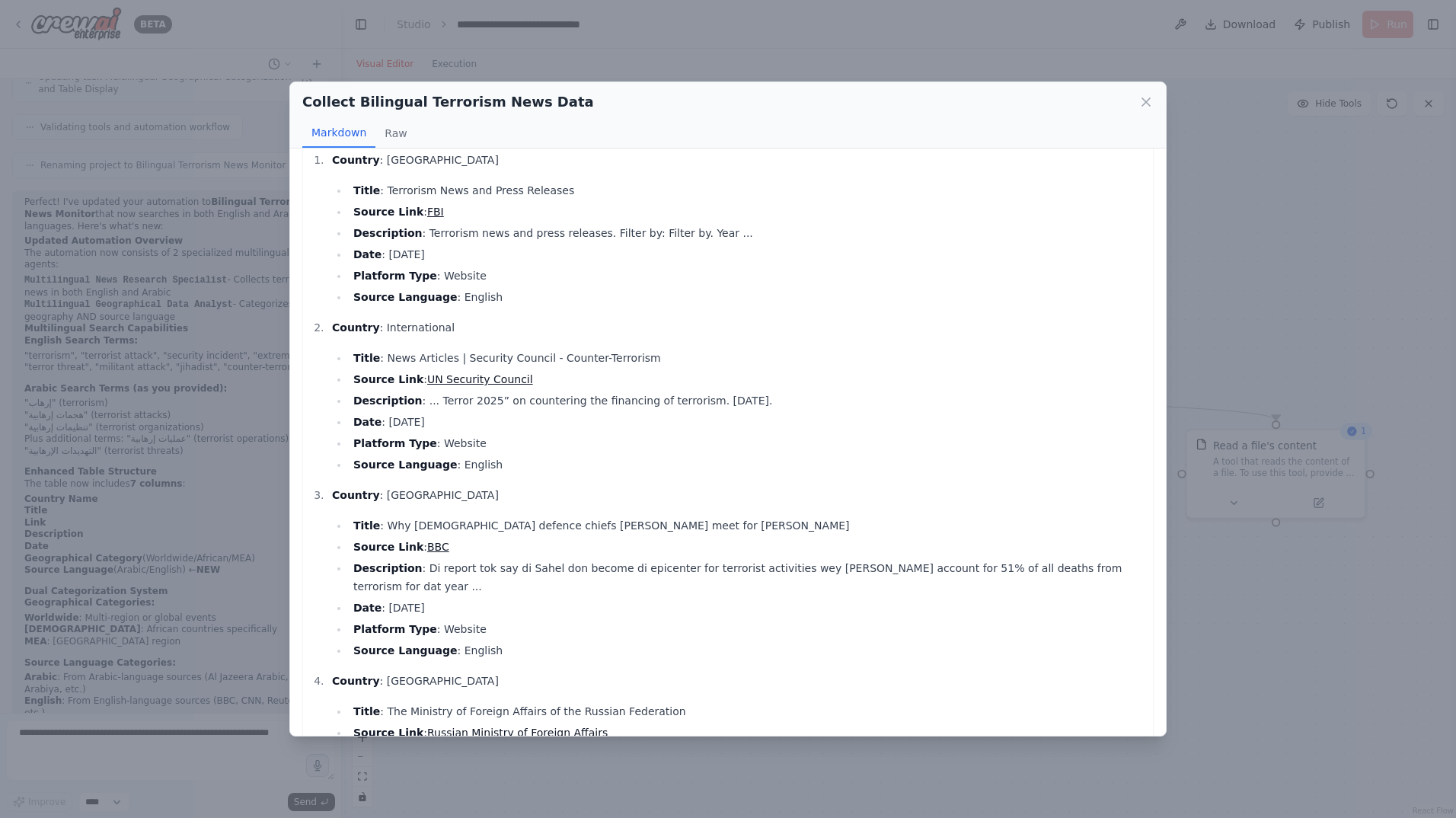
scroll to position [0, 0]
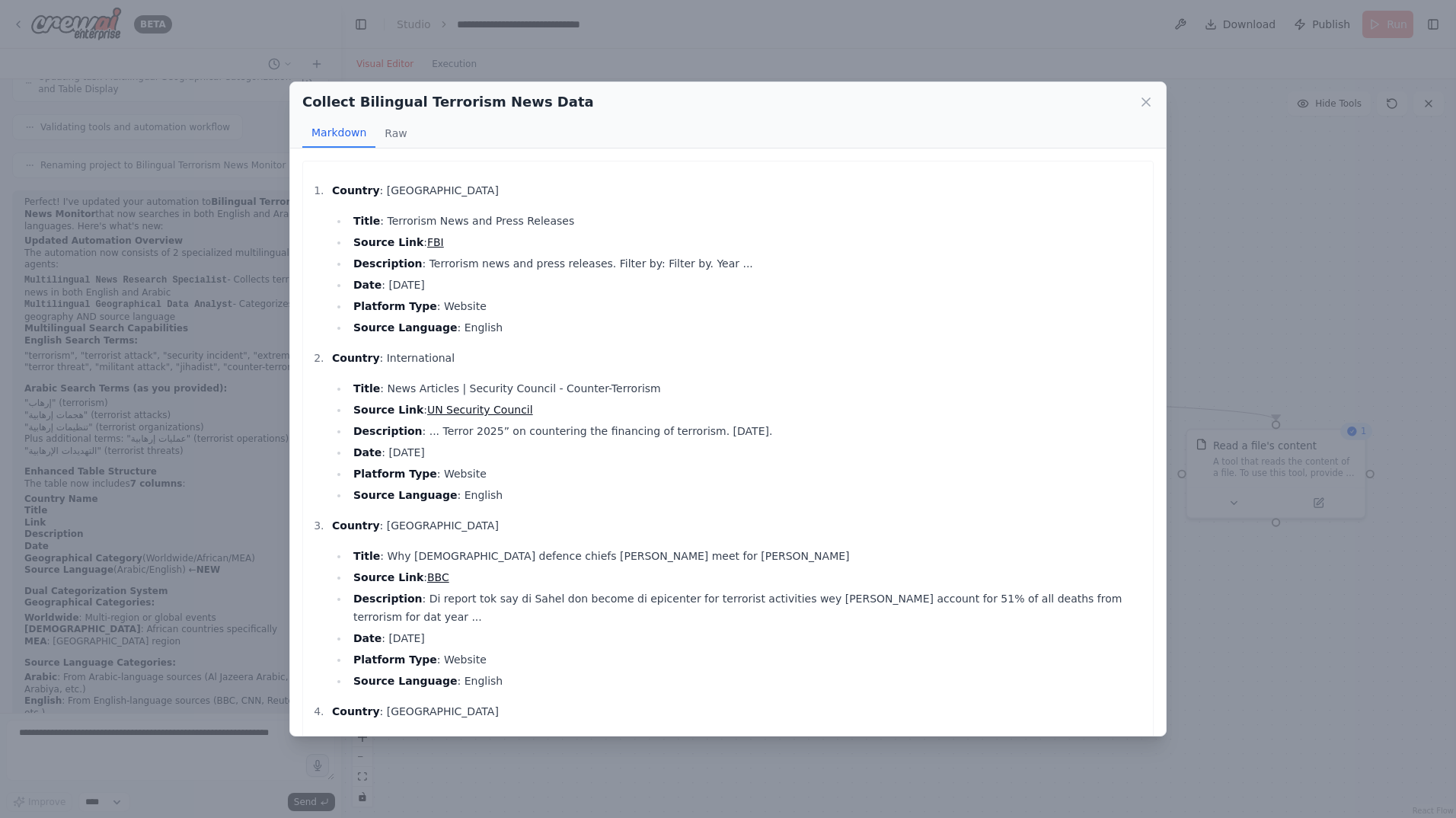
click at [1241, 258] on div "Collect Bilingual Terrorism News Data Markdown Raw Country : United States Titl…" at bounding box center [728, 409] width 1456 height 818
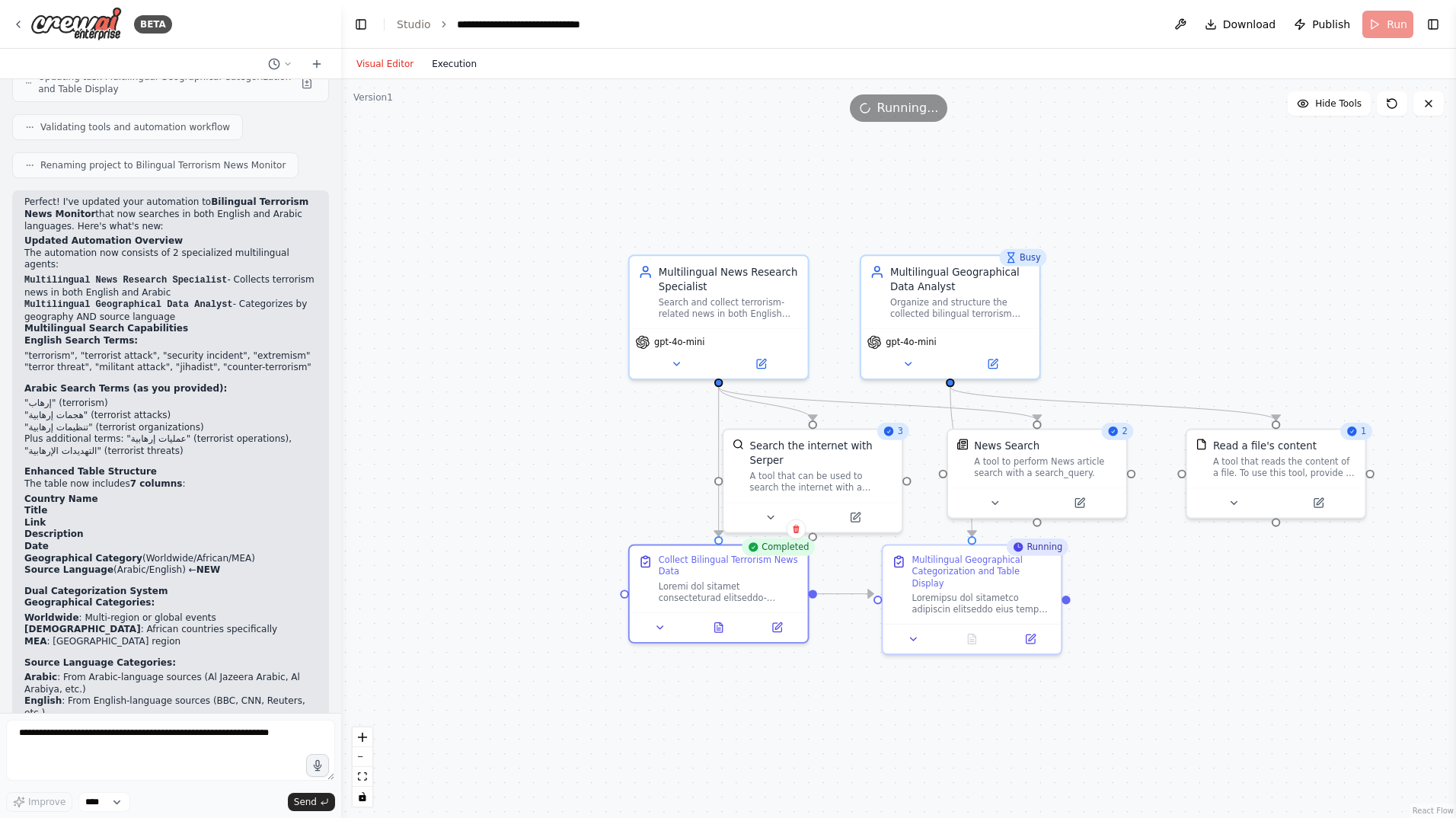
click at [451, 62] on button "Execution" at bounding box center [454, 64] width 63 height 19
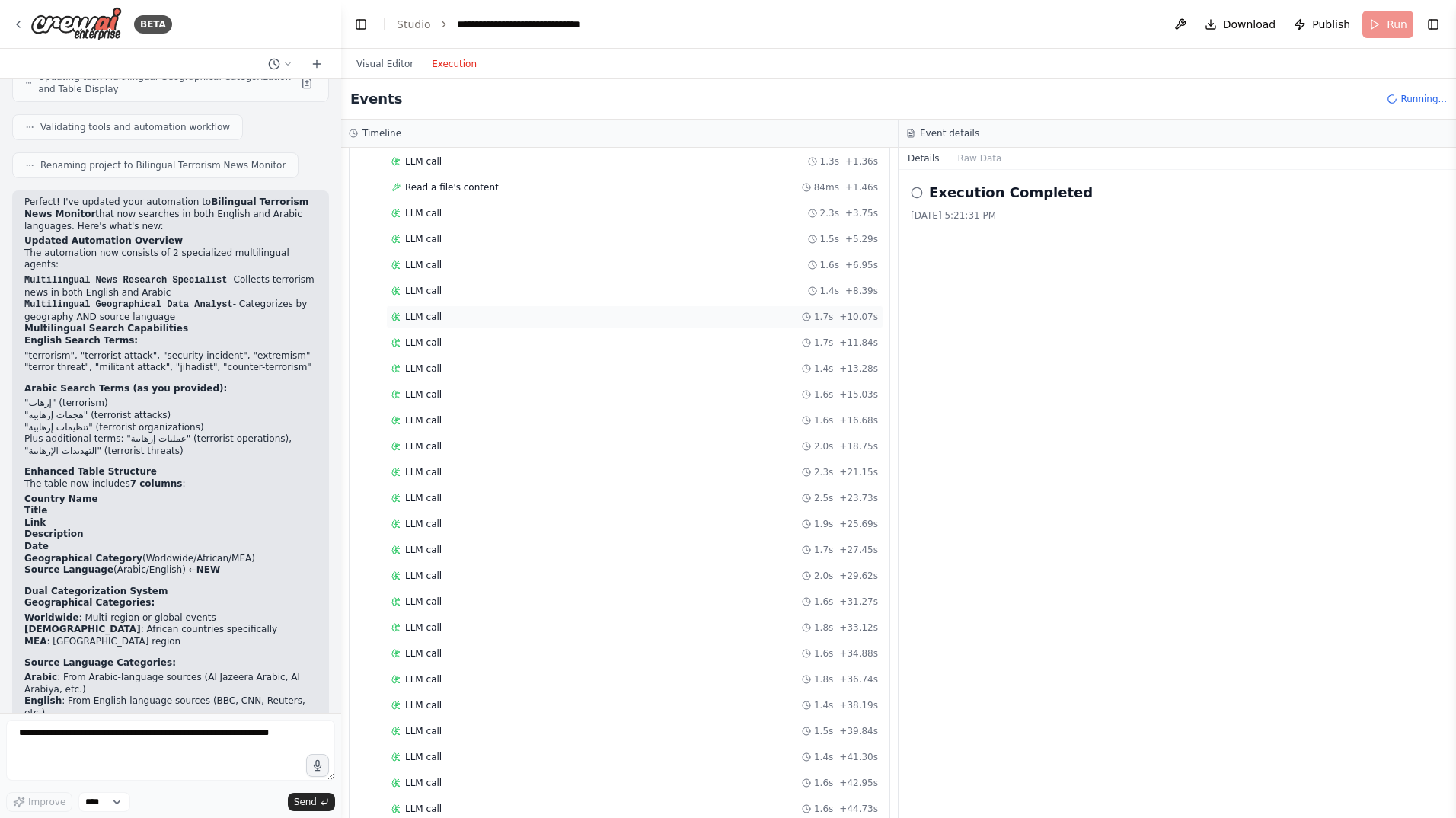
scroll to position [595, 0]
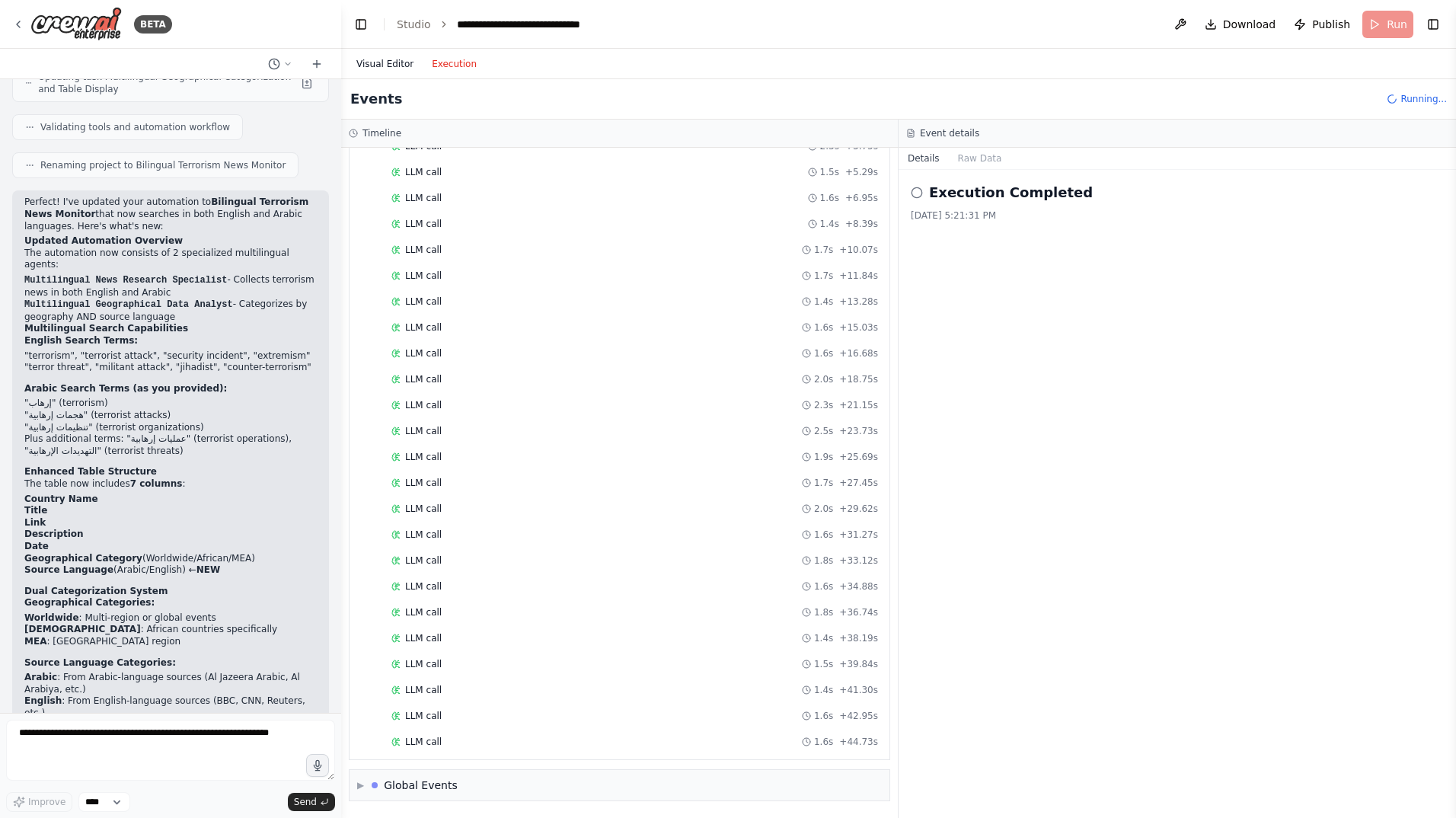
click at [371, 58] on button "Visual Editor" at bounding box center [384, 64] width 75 height 19
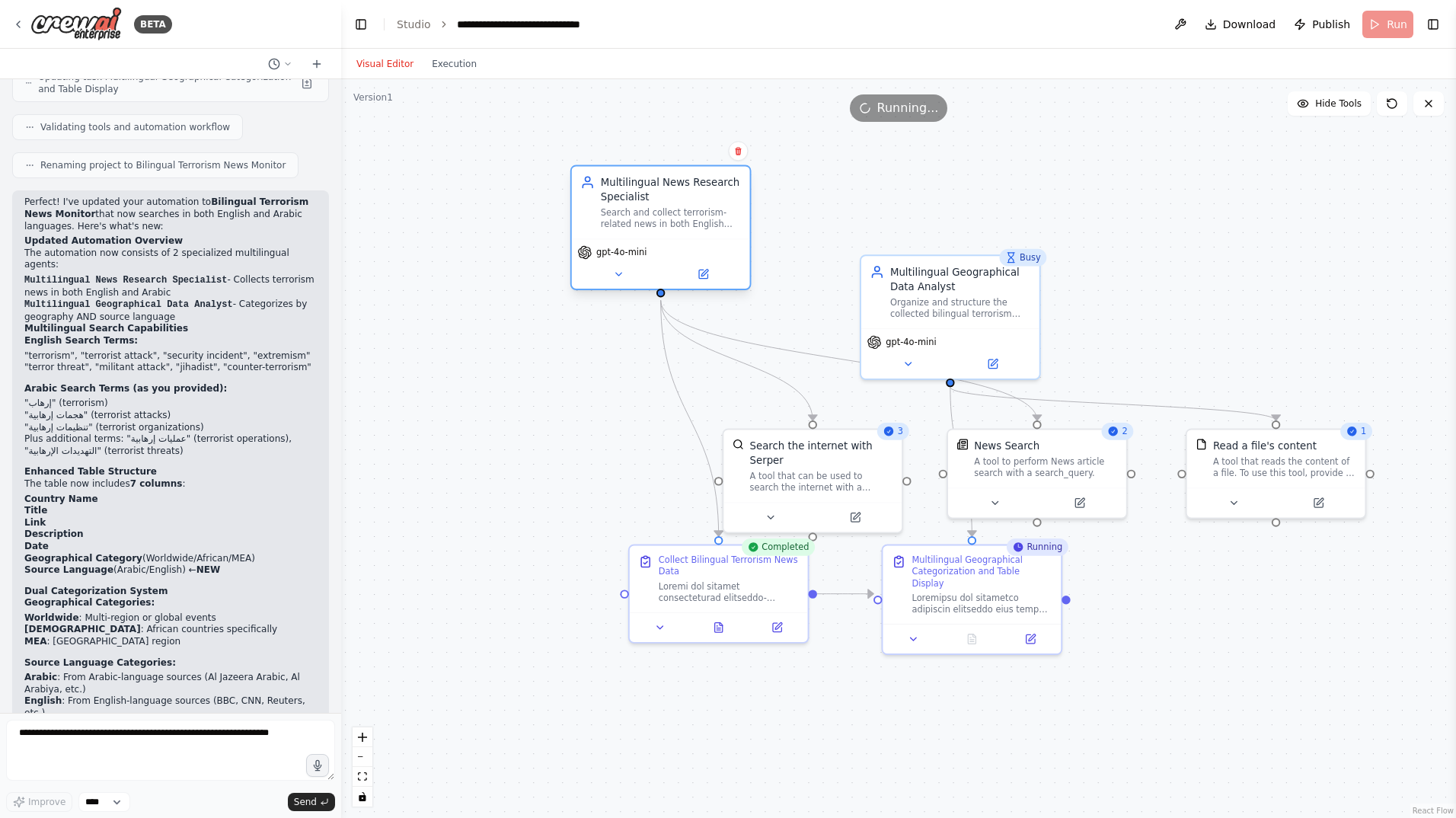
drag, startPoint x: 707, startPoint y: 276, endPoint x: 664, endPoint y: 209, distance: 79.6
click at [650, 194] on div "Multilingual News Research Specialist" at bounding box center [670, 189] width 140 height 29
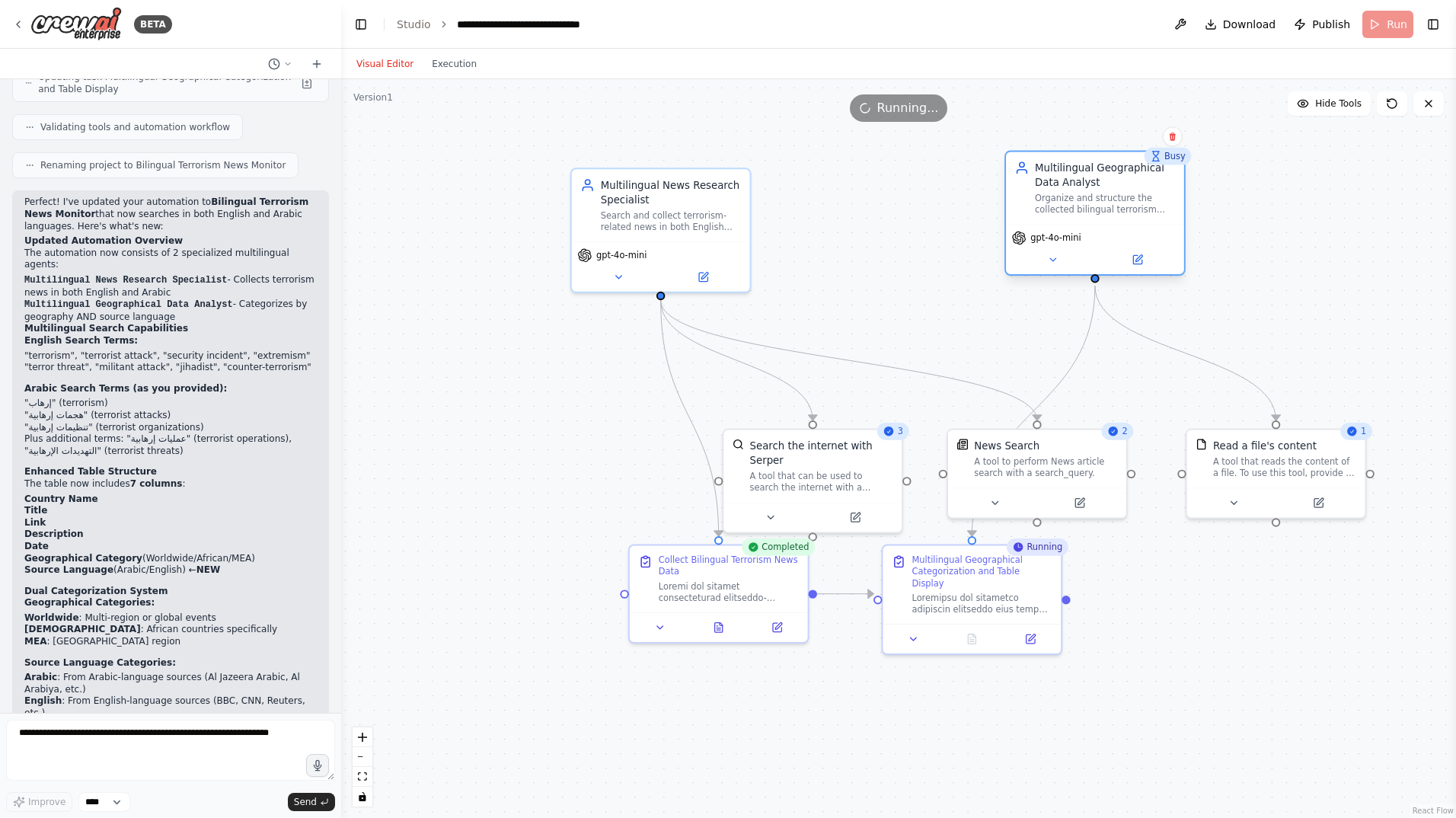
drag, startPoint x: 973, startPoint y: 294, endPoint x: 1114, endPoint y: 188, distance: 176.4
click at [1114, 188] on div "Multilingual Geographical Data Analyst Organize and structure the collected bil…" at bounding box center [1104, 188] width 140 height 55
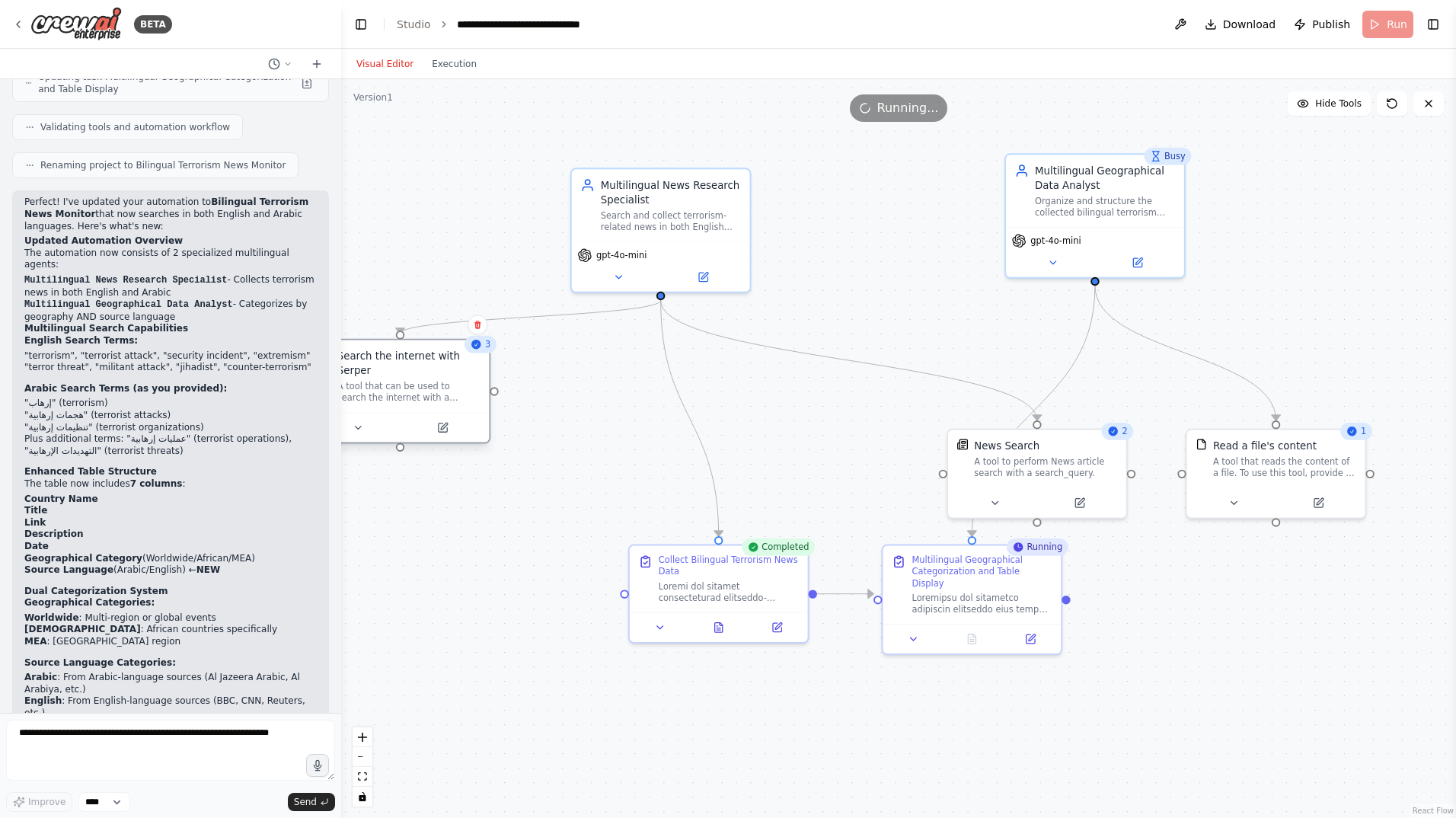
drag, startPoint x: 806, startPoint y: 477, endPoint x: 399, endPoint y: 391, distance: 416.0
click at [398, 391] on div "Search the internet with Serper A tool that can be used to search the internet …" at bounding box center [400, 377] width 178 height 72
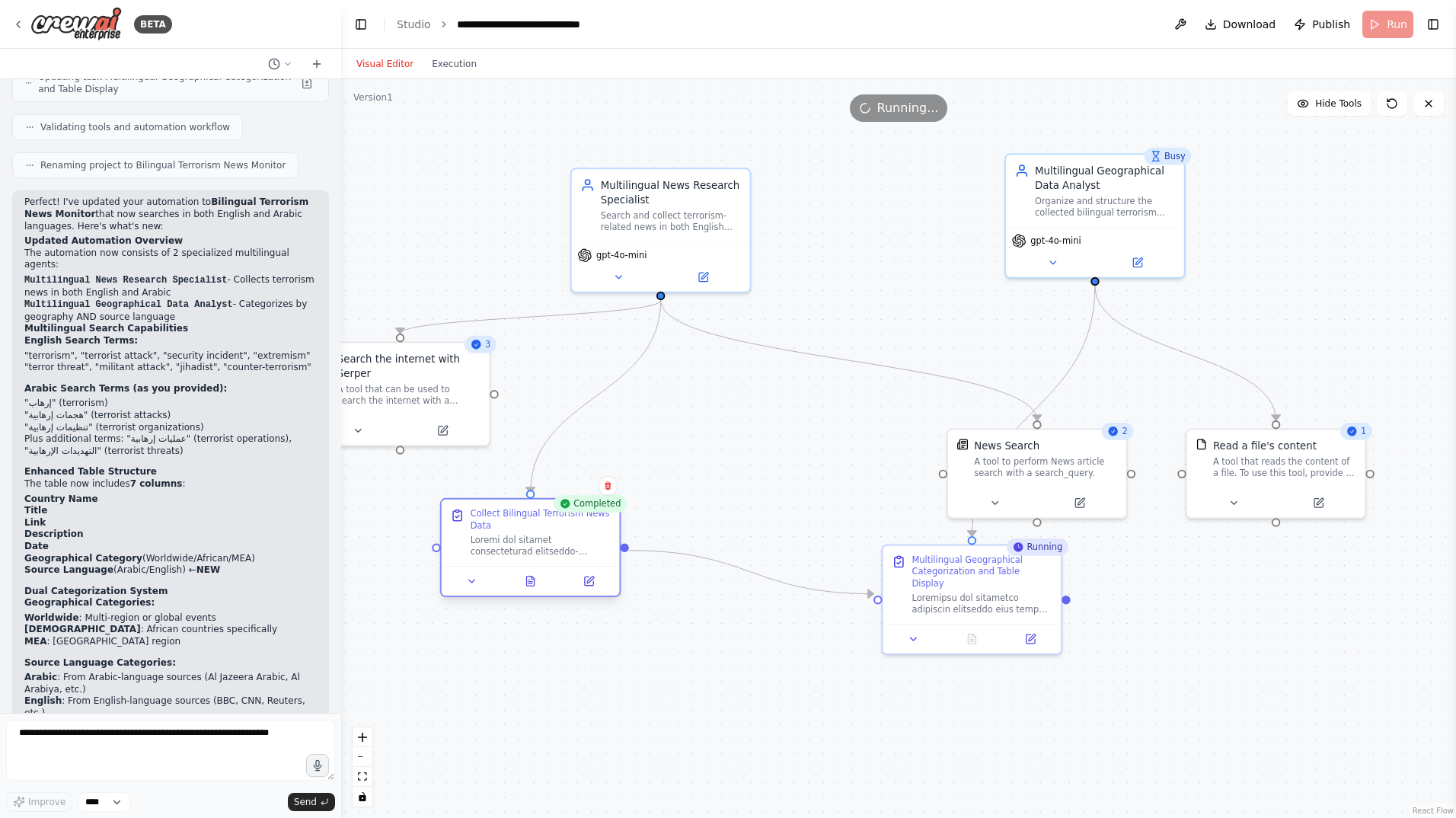
drag, startPoint x: 703, startPoint y: 594, endPoint x: 651, endPoint y: 549, distance: 68.8
click at [517, 548] on div at bounding box center [540, 548] width 140 height 23
drag, startPoint x: 1017, startPoint y: 489, endPoint x: 825, endPoint y: 418, distance: 204.7
click at [826, 404] on div at bounding box center [849, 413] width 178 height 30
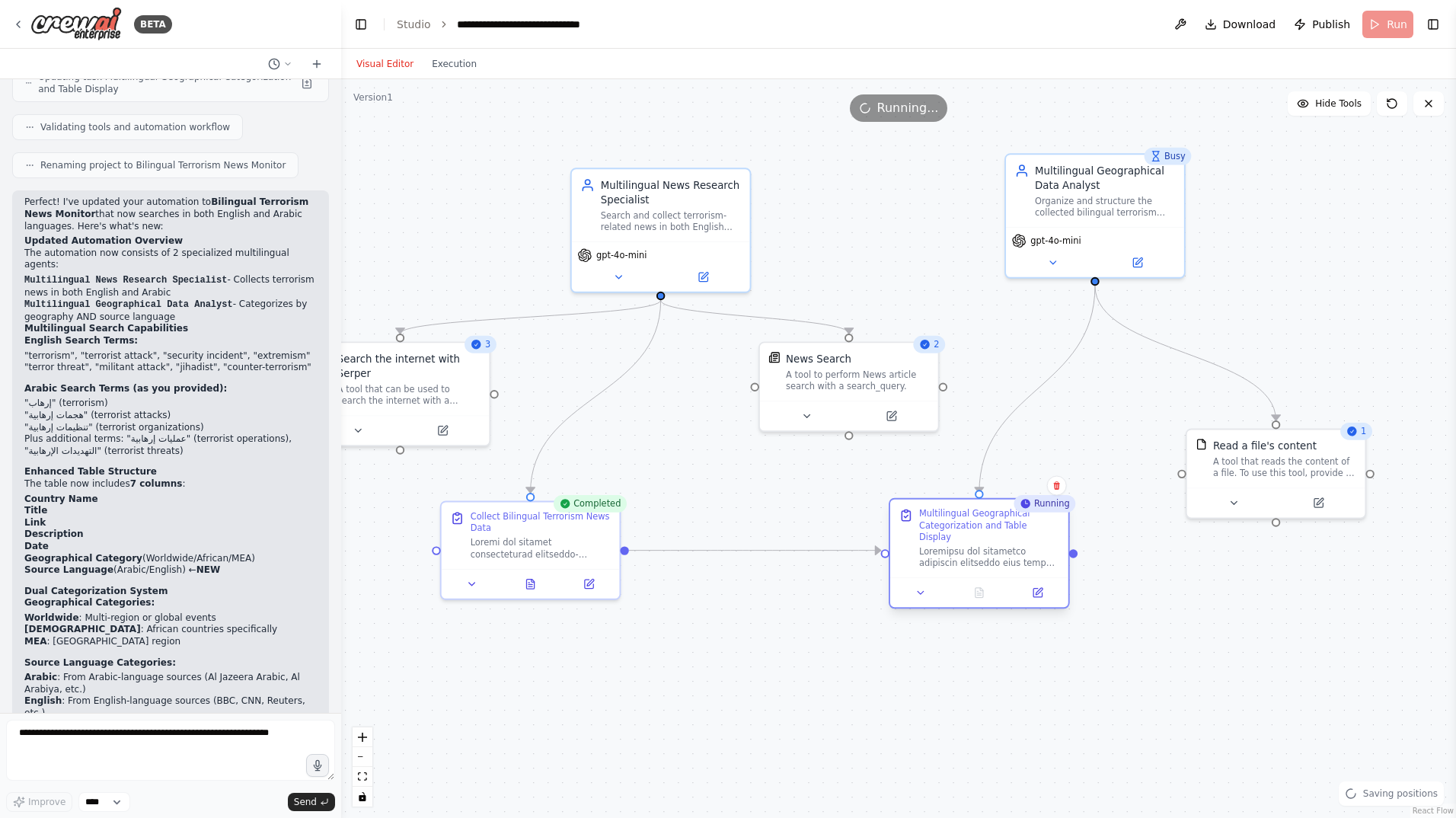
drag, startPoint x: 941, startPoint y: 610, endPoint x: 946, endPoint y: 570, distance: 40.3
click at [946, 578] on div at bounding box center [980, 592] width 178 height 30
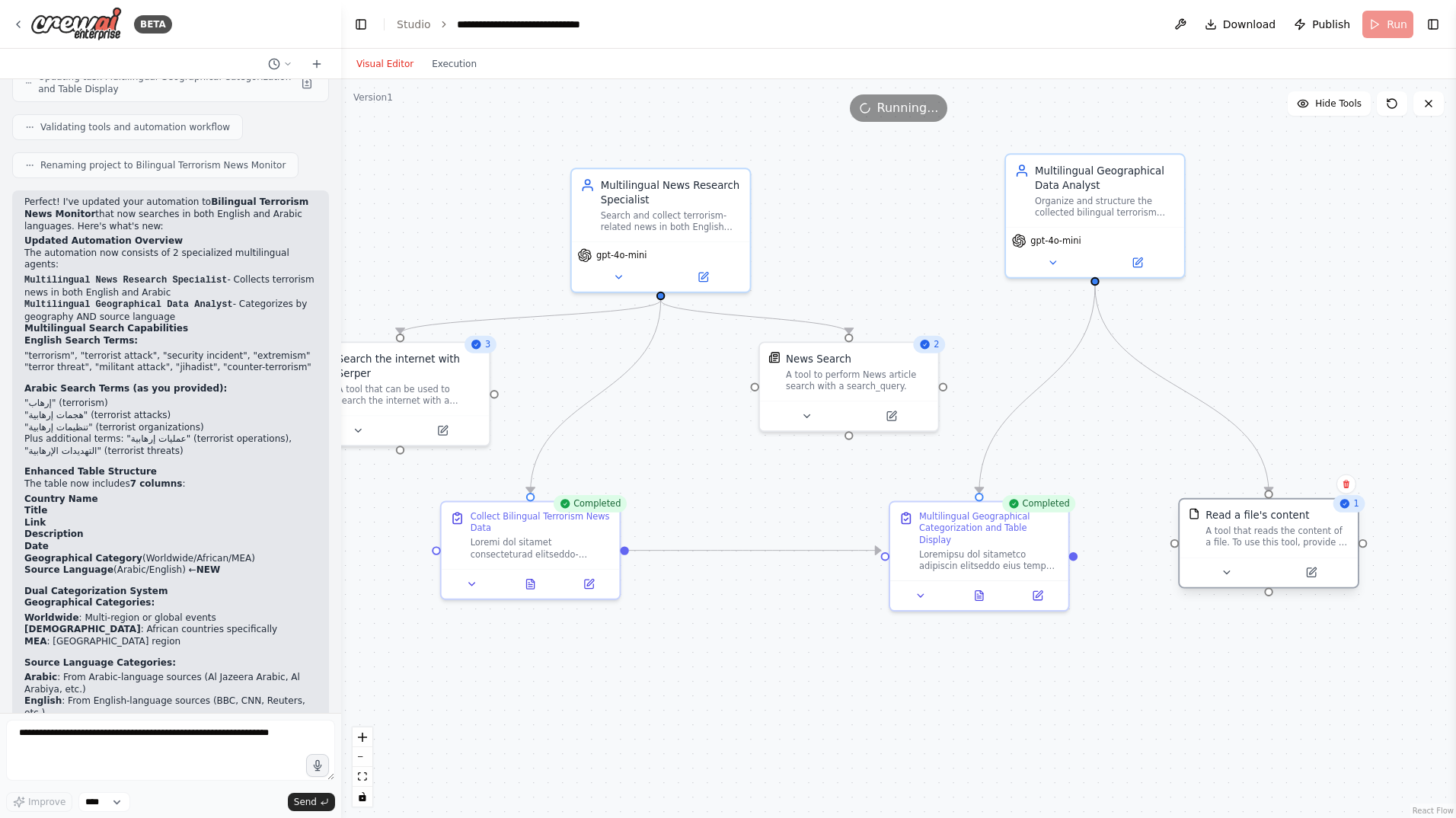
drag, startPoint x: 1239, startPoint y: 483, endPoint x: 1226, endPoint y: 556, distance: 74.1
click at [1226, 556] on div "Read a file's content A tool that reads the content of a file. To use this tool…" at bounding box center [1268, 528] width 178 height 58
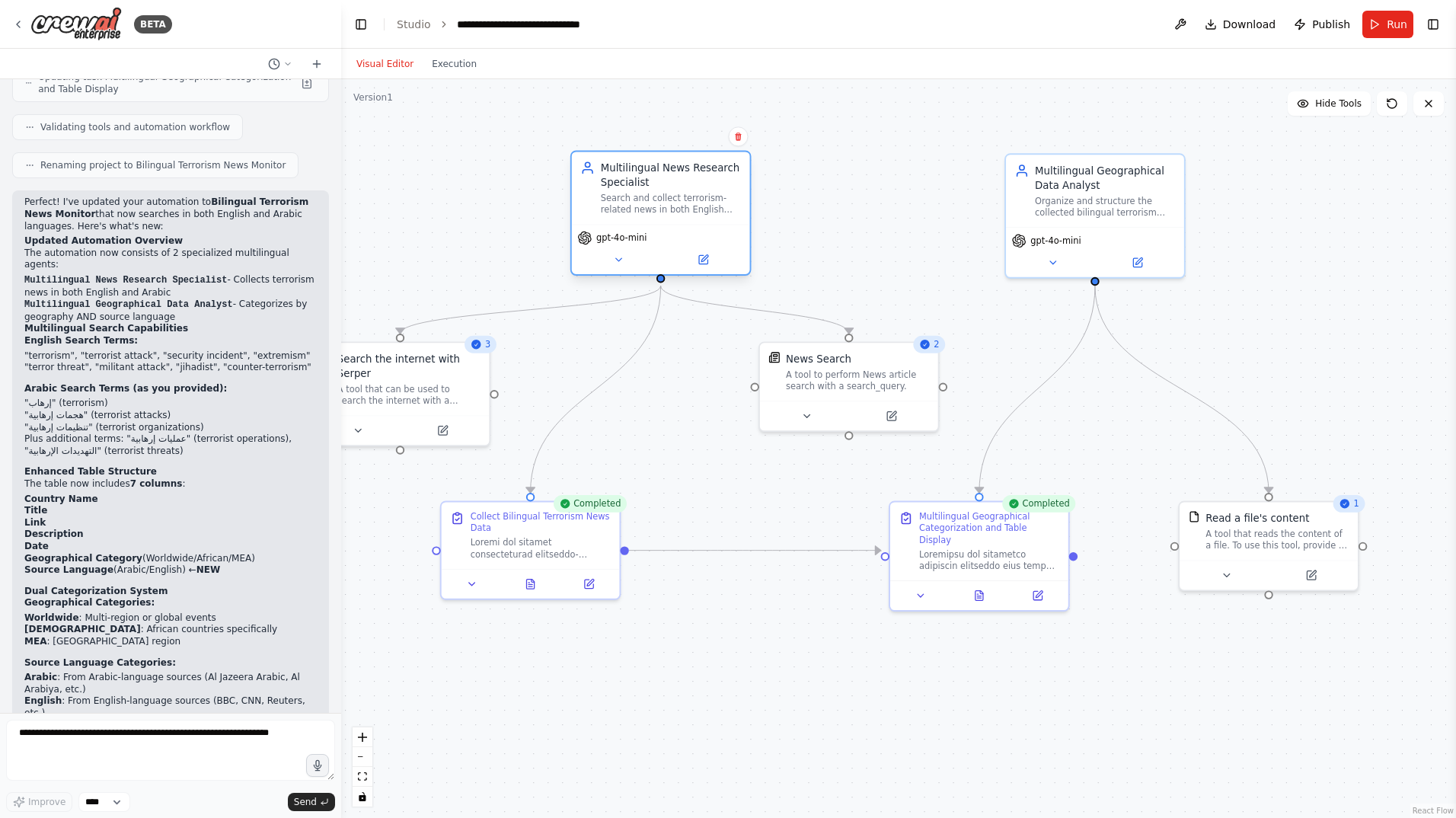
drag, startPoint x: 721, startPoint y: 236, endPoint x: 715, endPoint y: 215, distance: 21.8
click at [715, 215] on div "Multilingual News Research Specialist Search and collect terrorism-related news…" at bounding box center [661, 188] width 178 height 72
click at [1351, 508] on icon at bounding box center [1345, 503] width 11 height 11
click at [1219, 573] on button at bounding box center [1227, 572] width 82 height 18
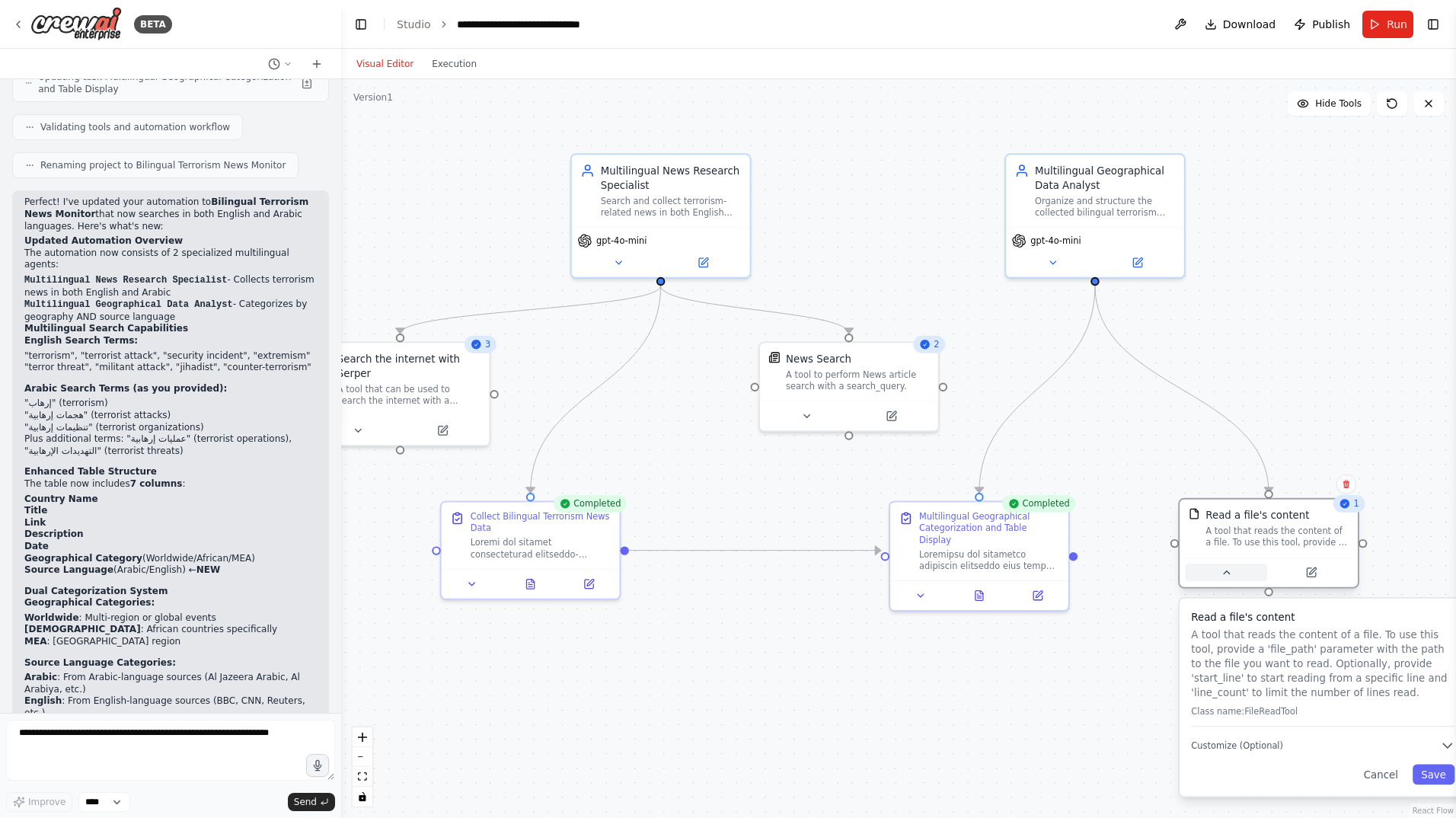
click at [1219, 573] on button at bounding box center [1227, 572] width 82 height 18
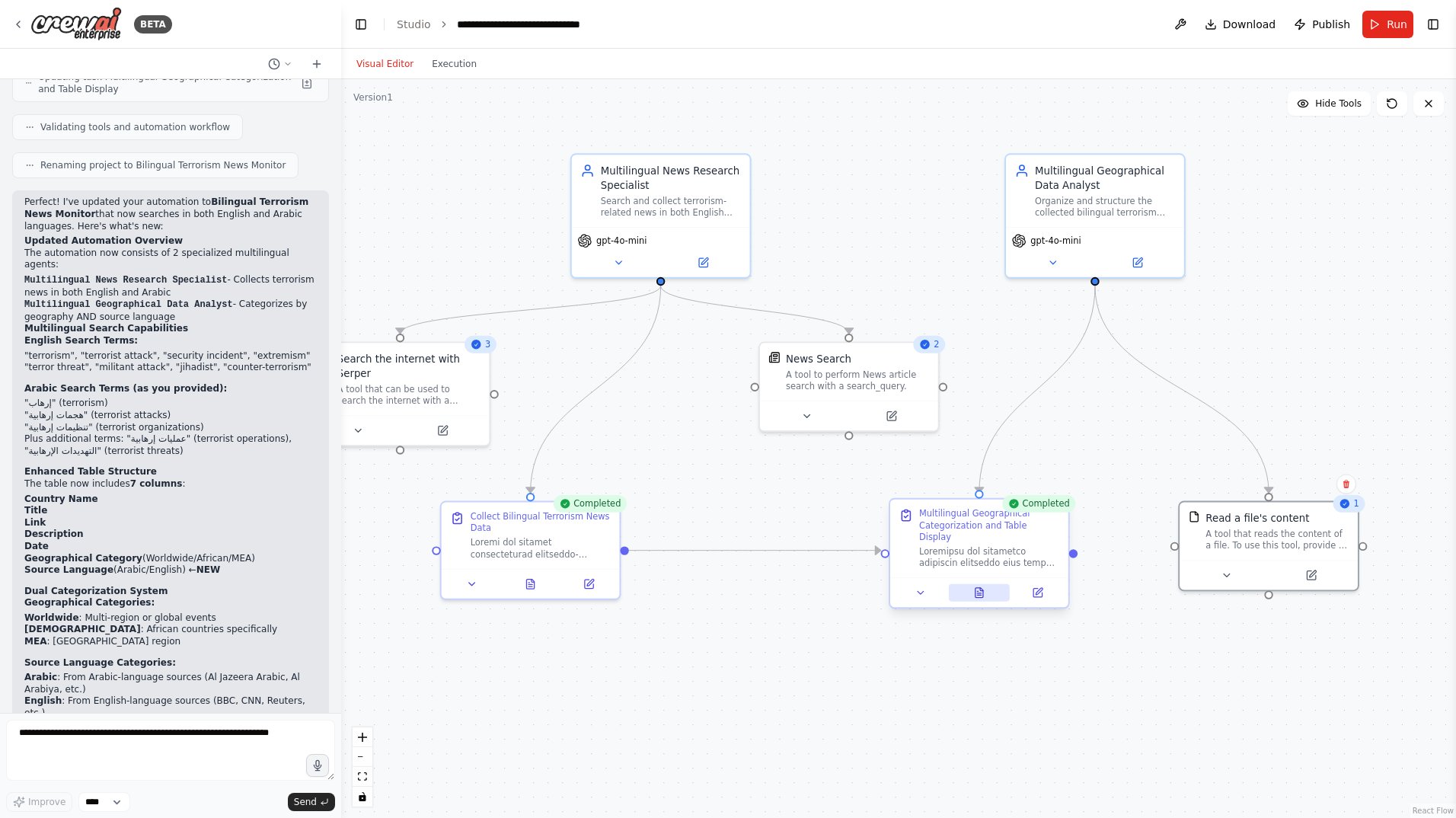
click at [982, 588] on icon at bounding box center [979, 592] width 7 height 10
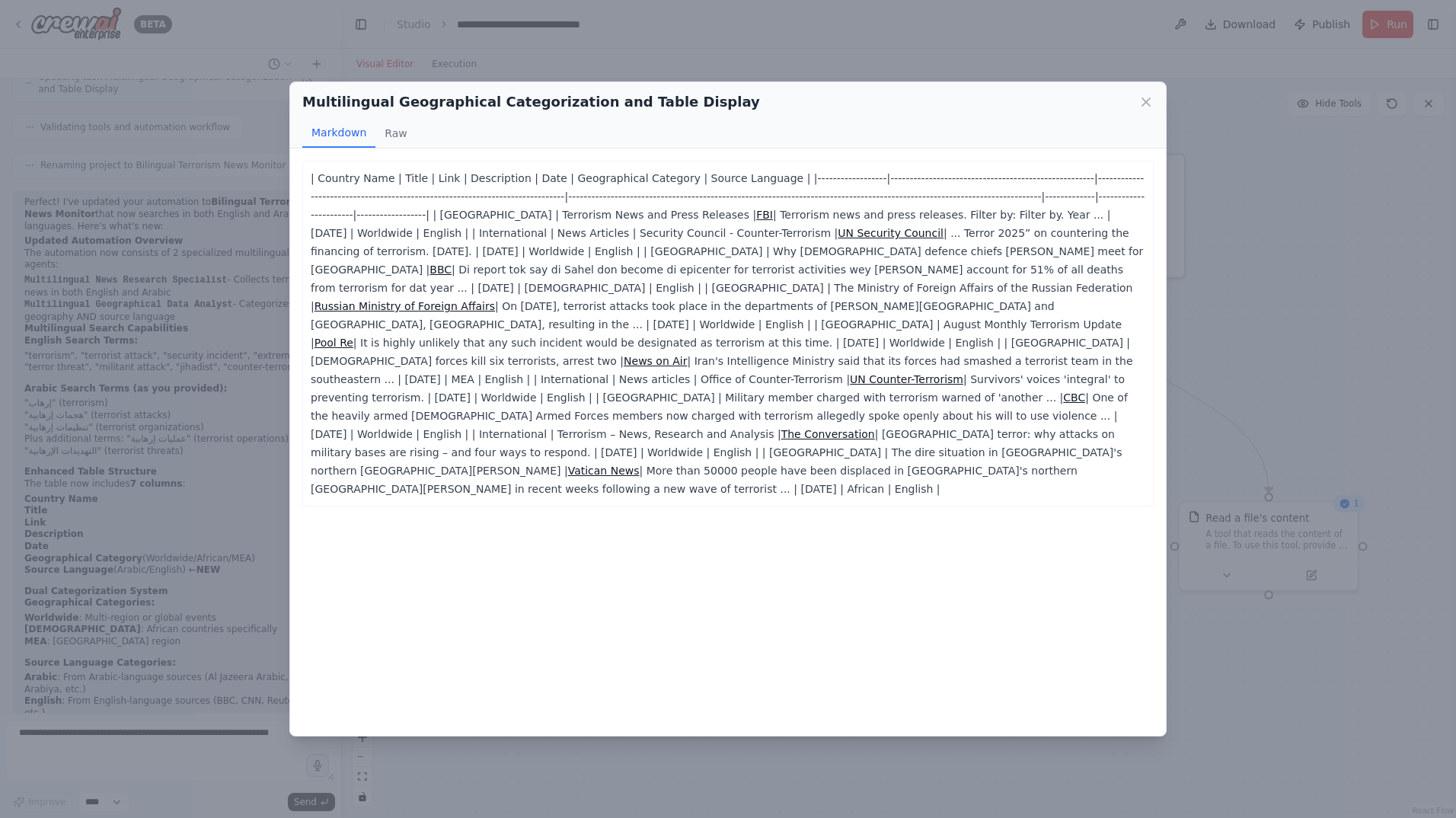
click at [1148, 100] on icon at bounding box center [1146, 102] width 7 height 7
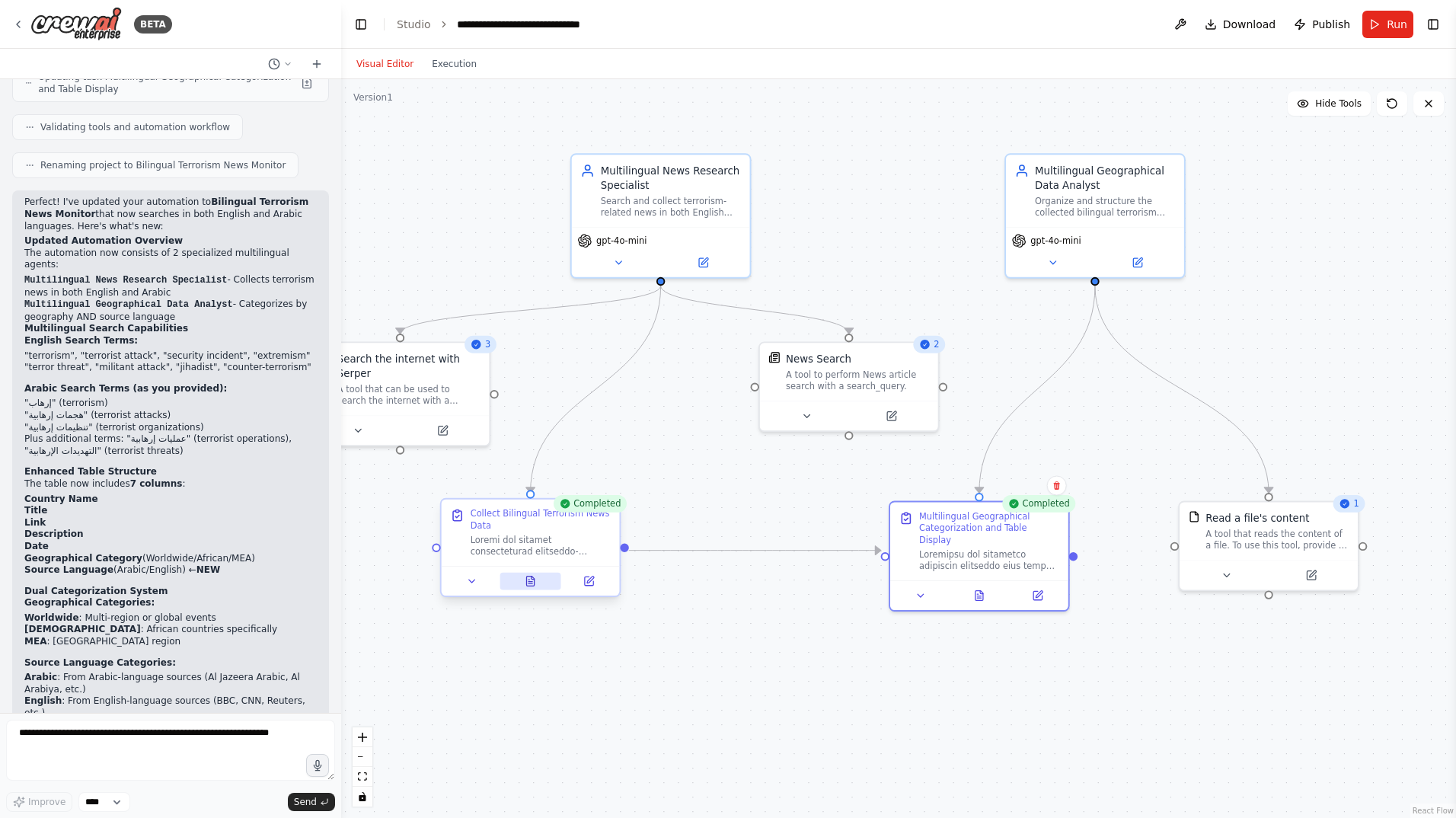
click at [535, 590] on div at bounding box center [531, 580] width 178 height 30
click at [534, 586] on button at bounding box center [530, 581] width 61 height 18
click at [534, 581] on icon at bounding box center [530, 581] width 7 height 10
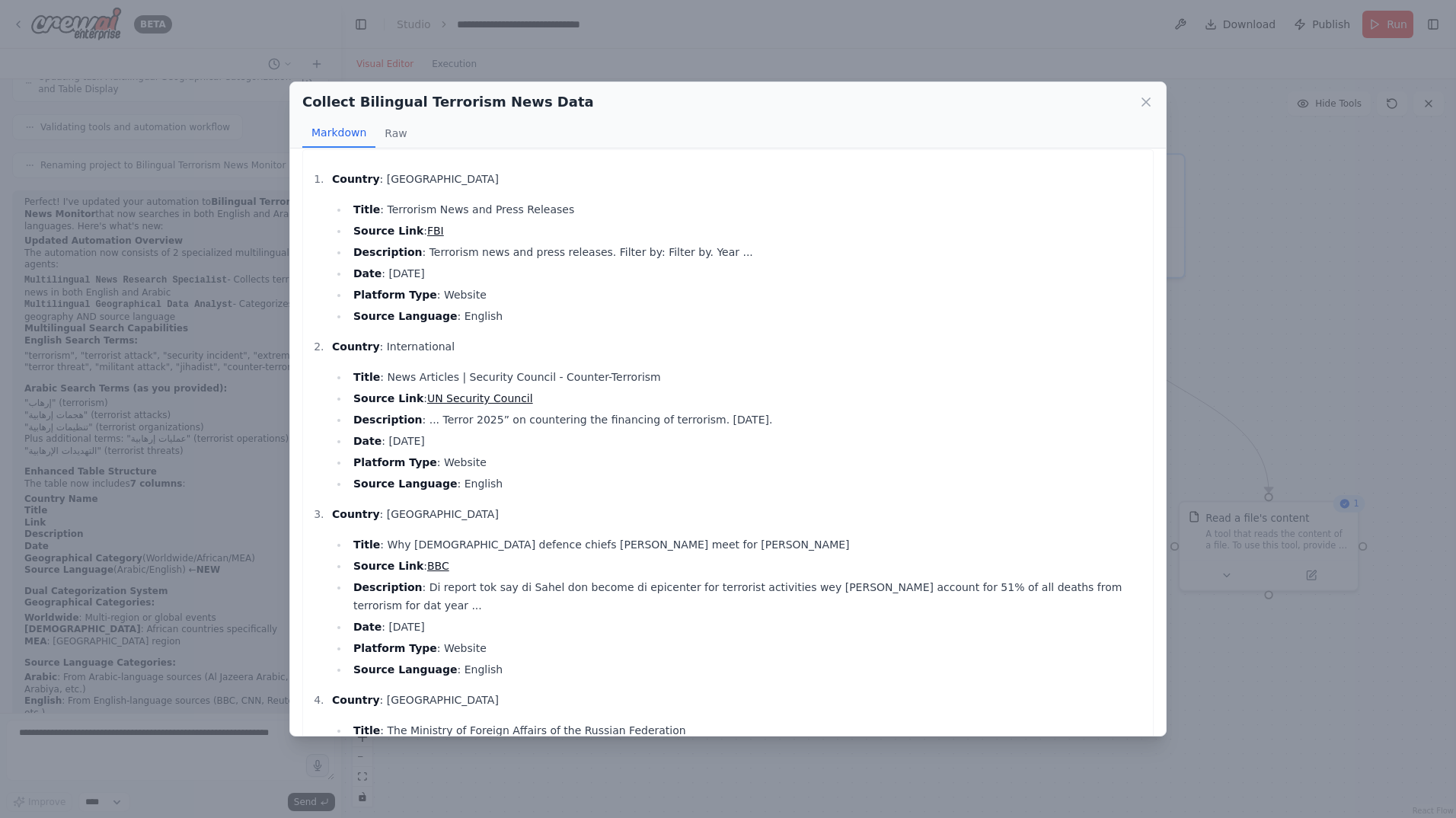
scroll to position [0, 0]
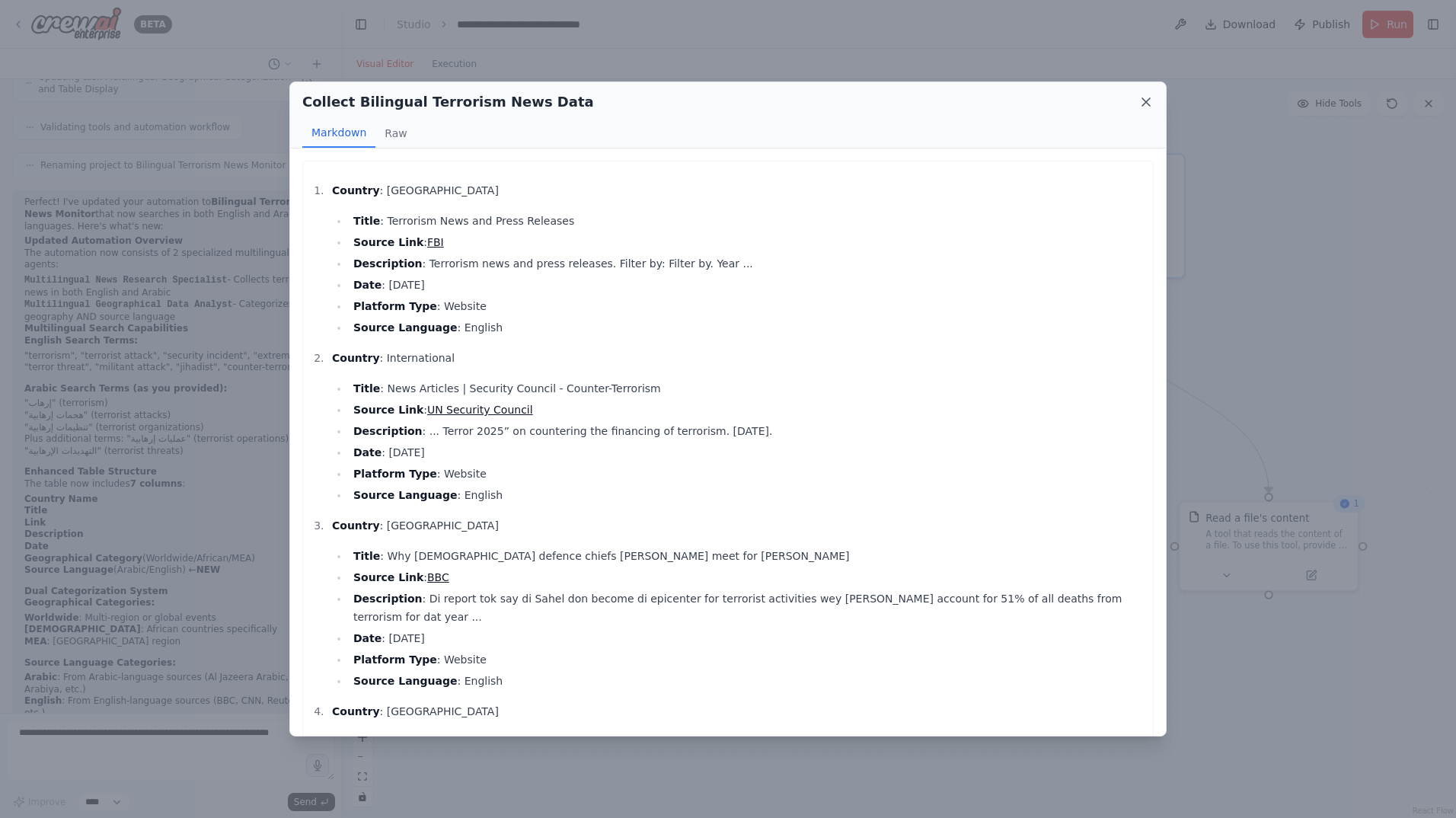
click at [1145, 105] on icon at bounding box center [1146, 102] width 15 height 15
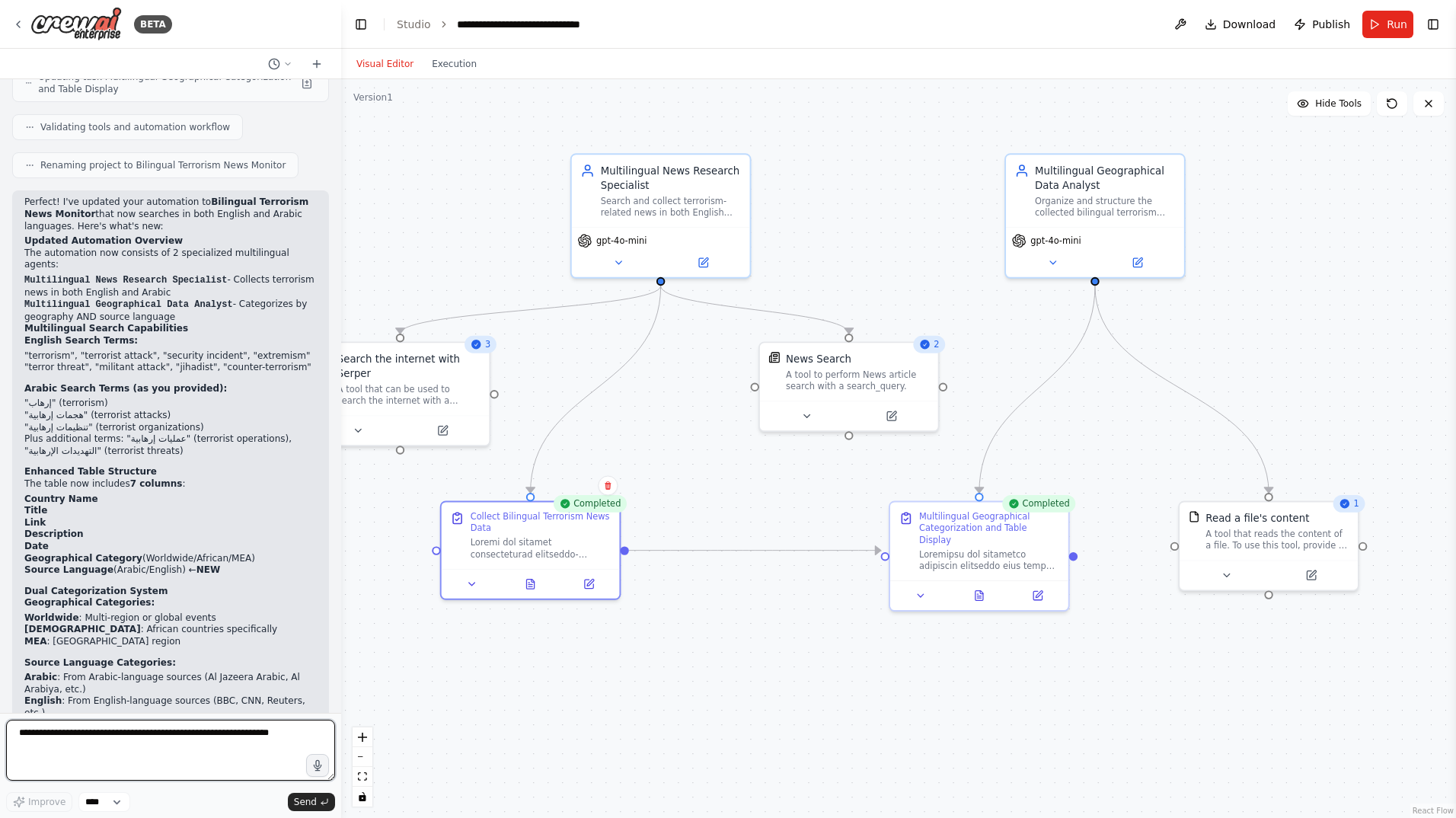
click at [192, 754] on textarea at bounding box center [171, 750] width 329 height 61
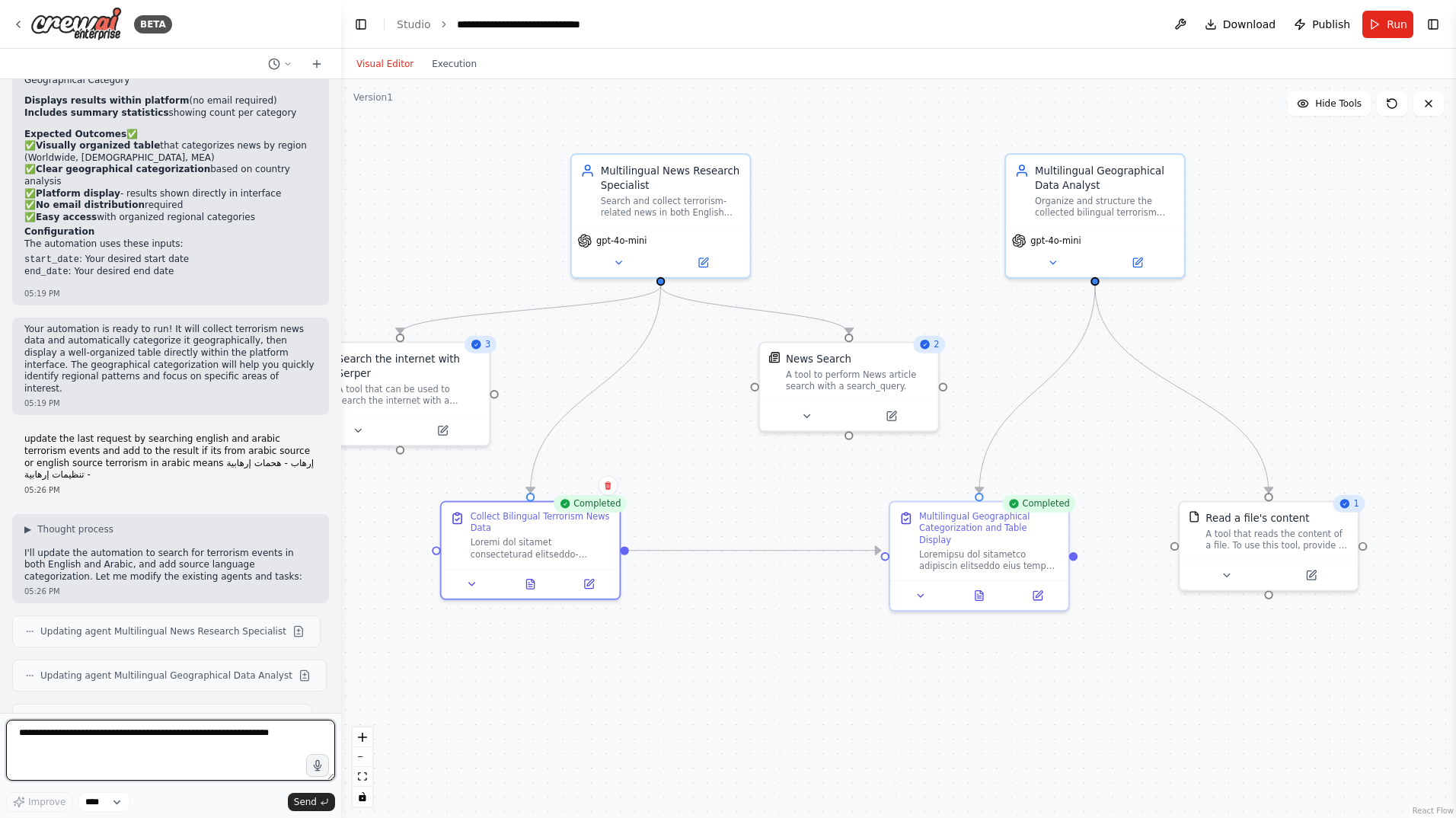
scroll to position [2992, 0]
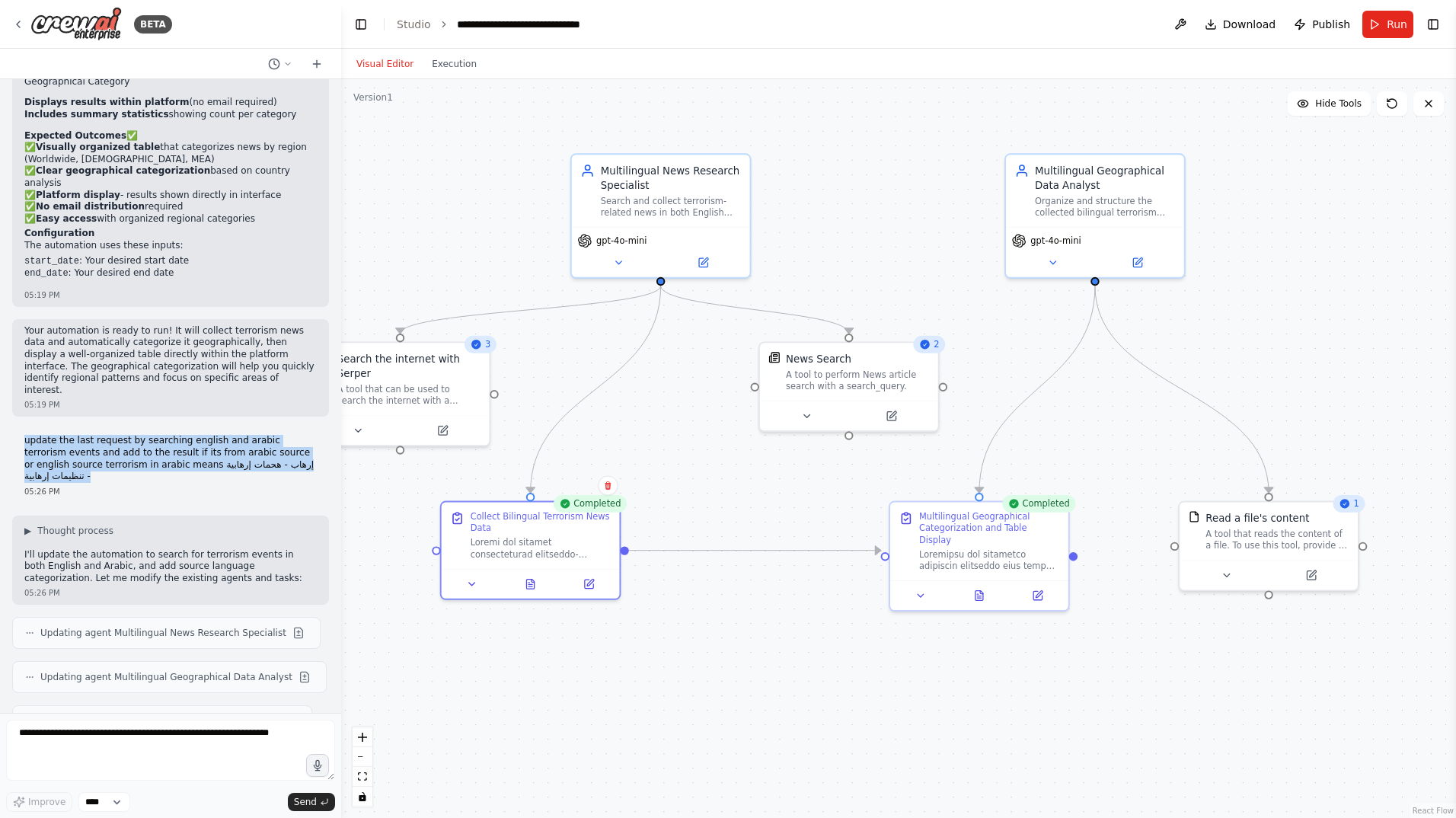
drag, startPoint x: 57, startPoint y: 291, endPoint x: 21, endPoint y: 249, distance: 55.3
click at [21, 429] on div "update the last request by searching english and arabic terrorism events and ad…" at bounding box center [170, 466] width 317 height 74
copy p "update the last request by searching english and arabic terrorism events and ad…"
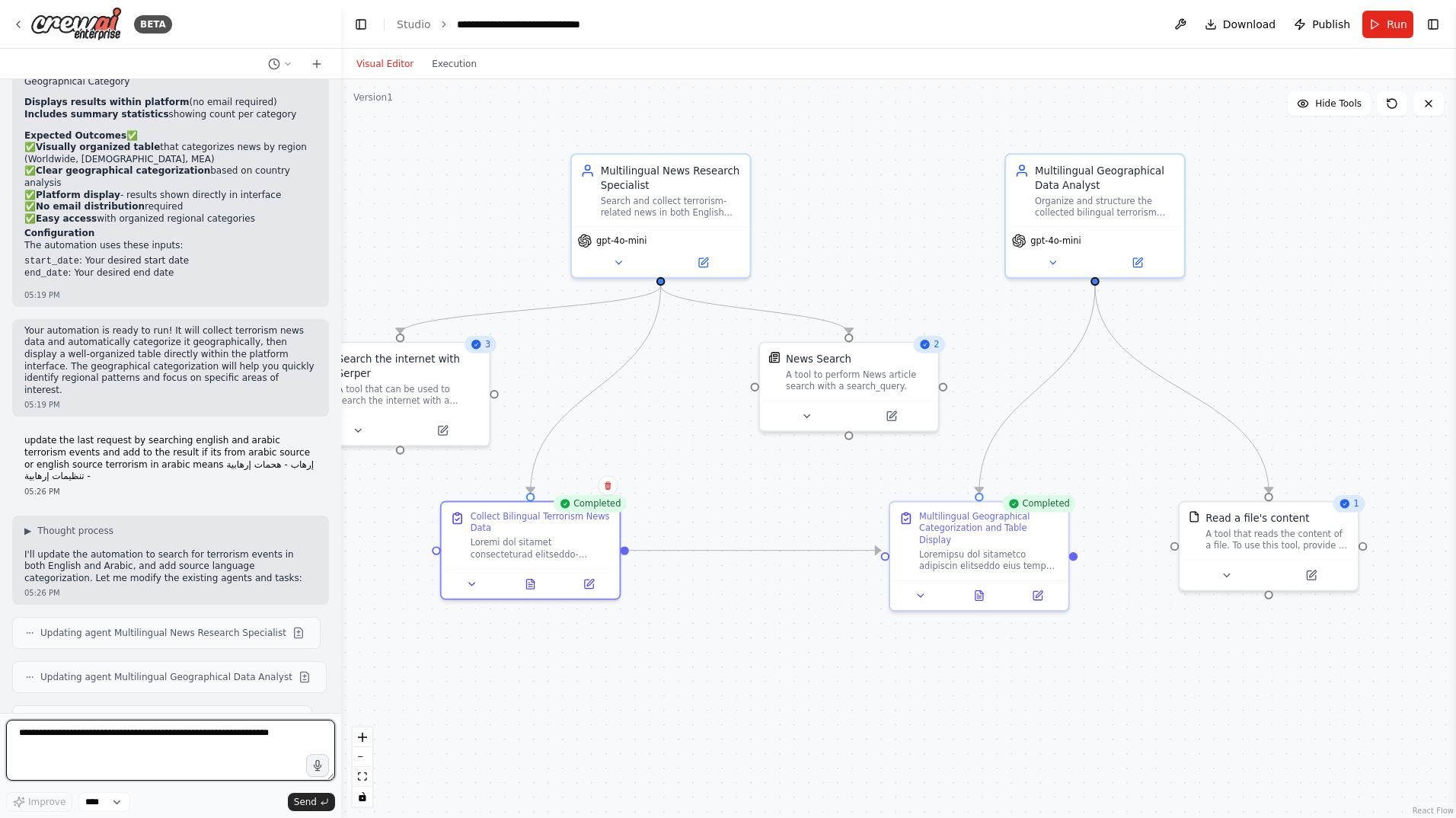
click at [152, 749] on textarea at bounding box center [171, 750] width 329 height 61
paste textarea "**********"
click at [278, 746] on textarea "**********" at bounding box center [171, 750] width 329 height 61
click at [183, 737] on textarea "**********" at bounding box center [171, 750] width 329 height 61
click at [183, 734] on textarea "**********" at bounding box center [171, 750] width 329 height 61
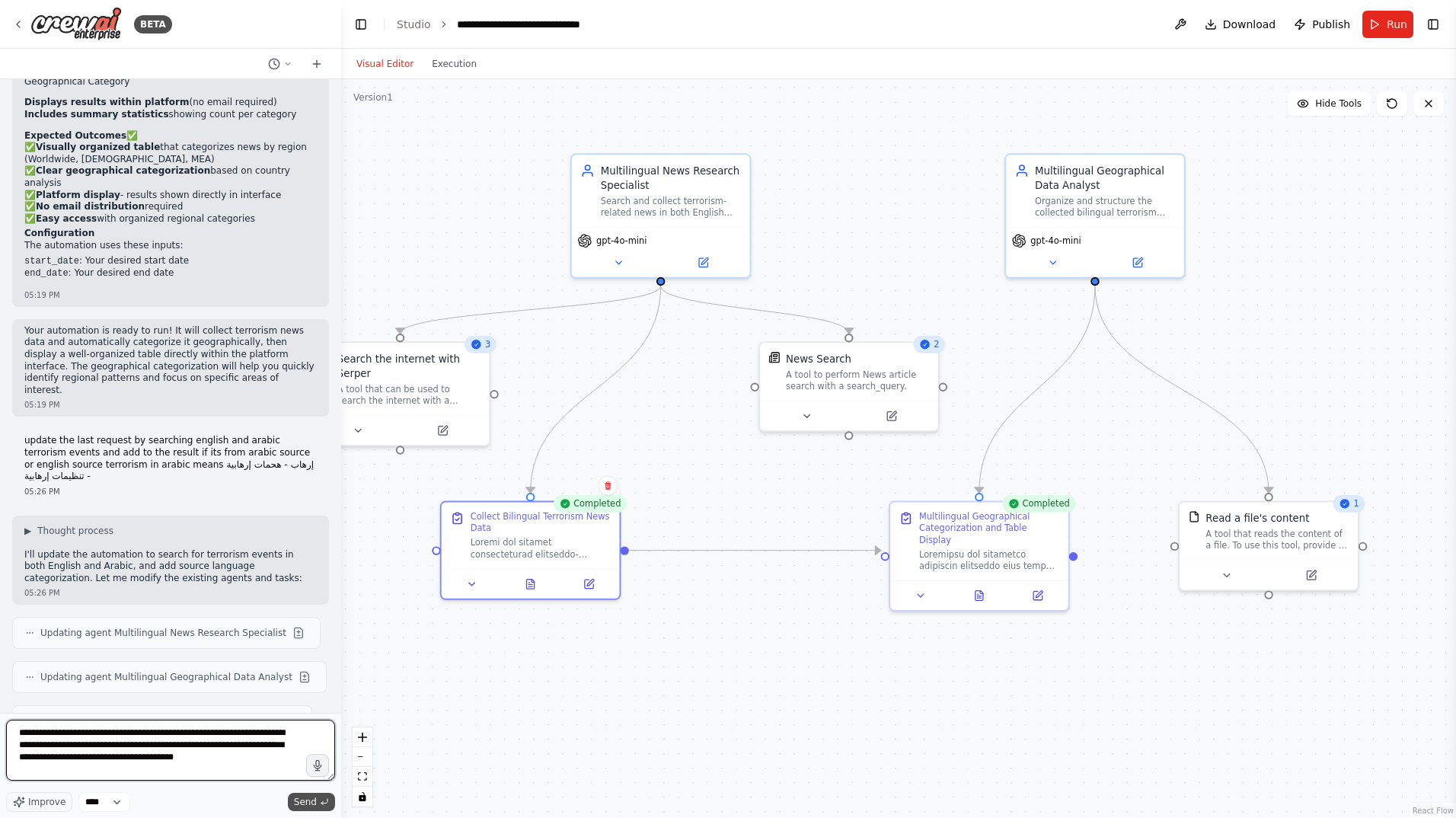
type textarea "**********"
click at [313, 798] on span "Send" at bounding box center [306, 801] width 23 height 12
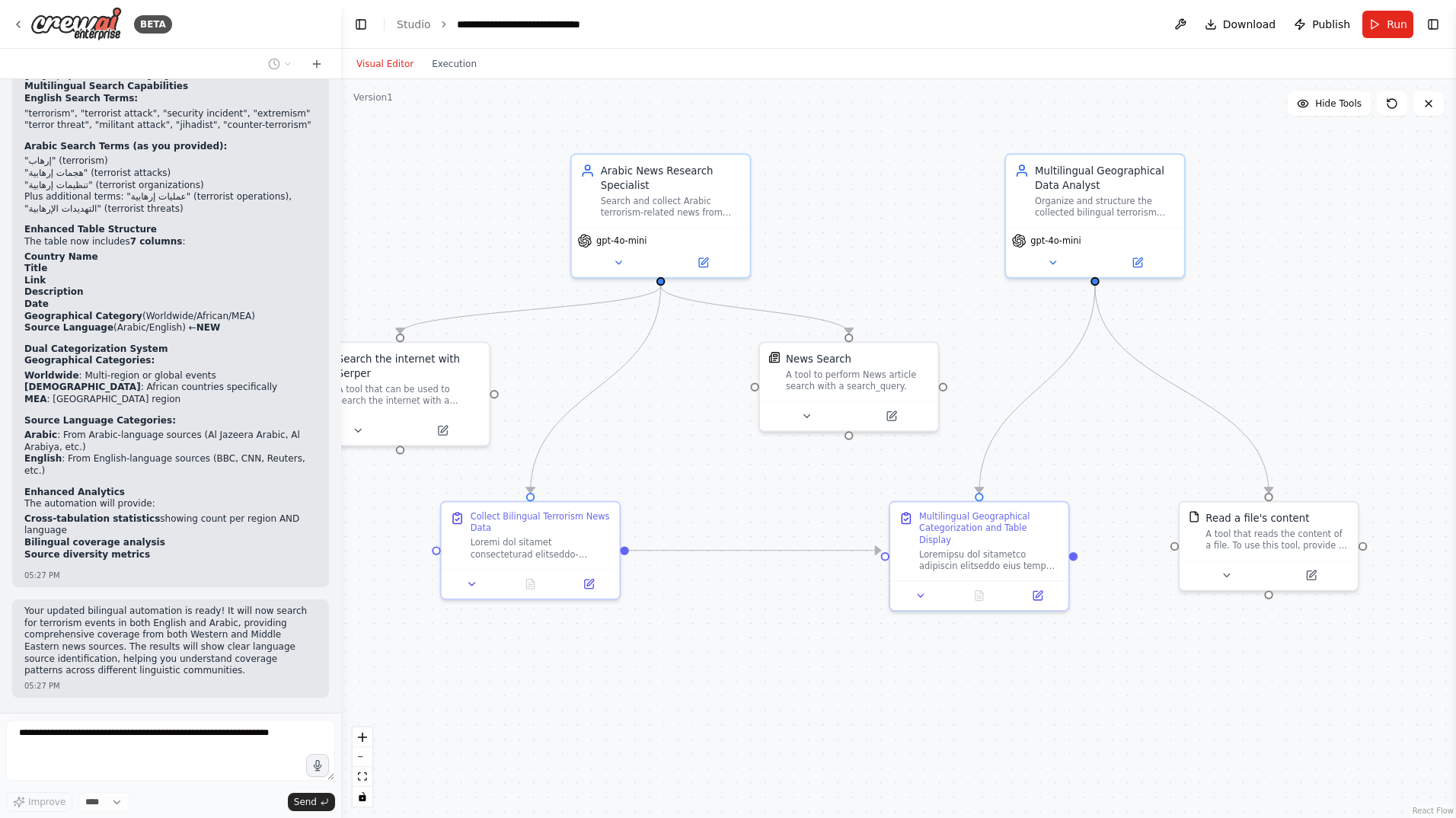
scroll to position [3964, 0]
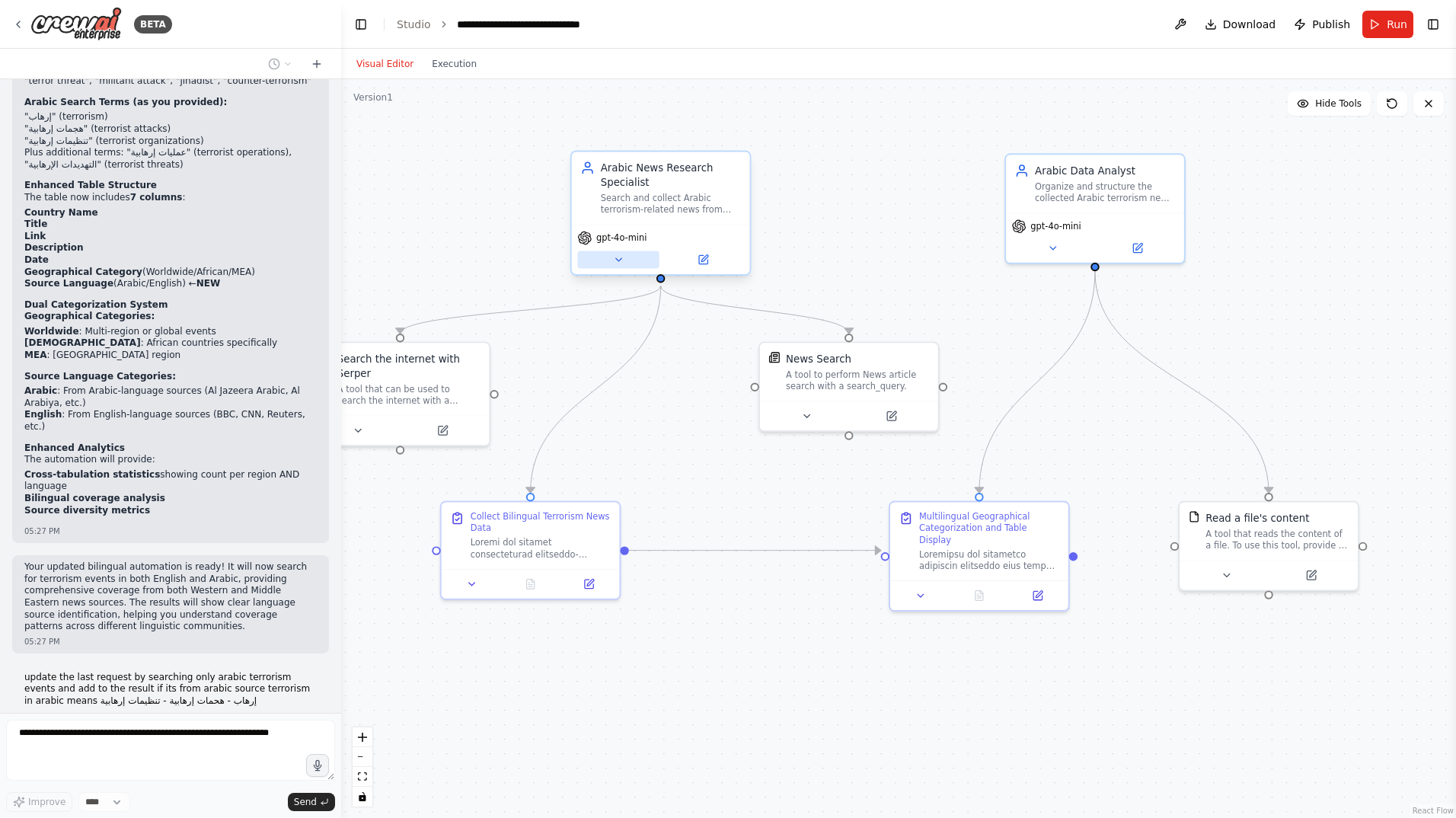
click at [618, 263] on icon at bounding box center [618, 259] width 11 height 11
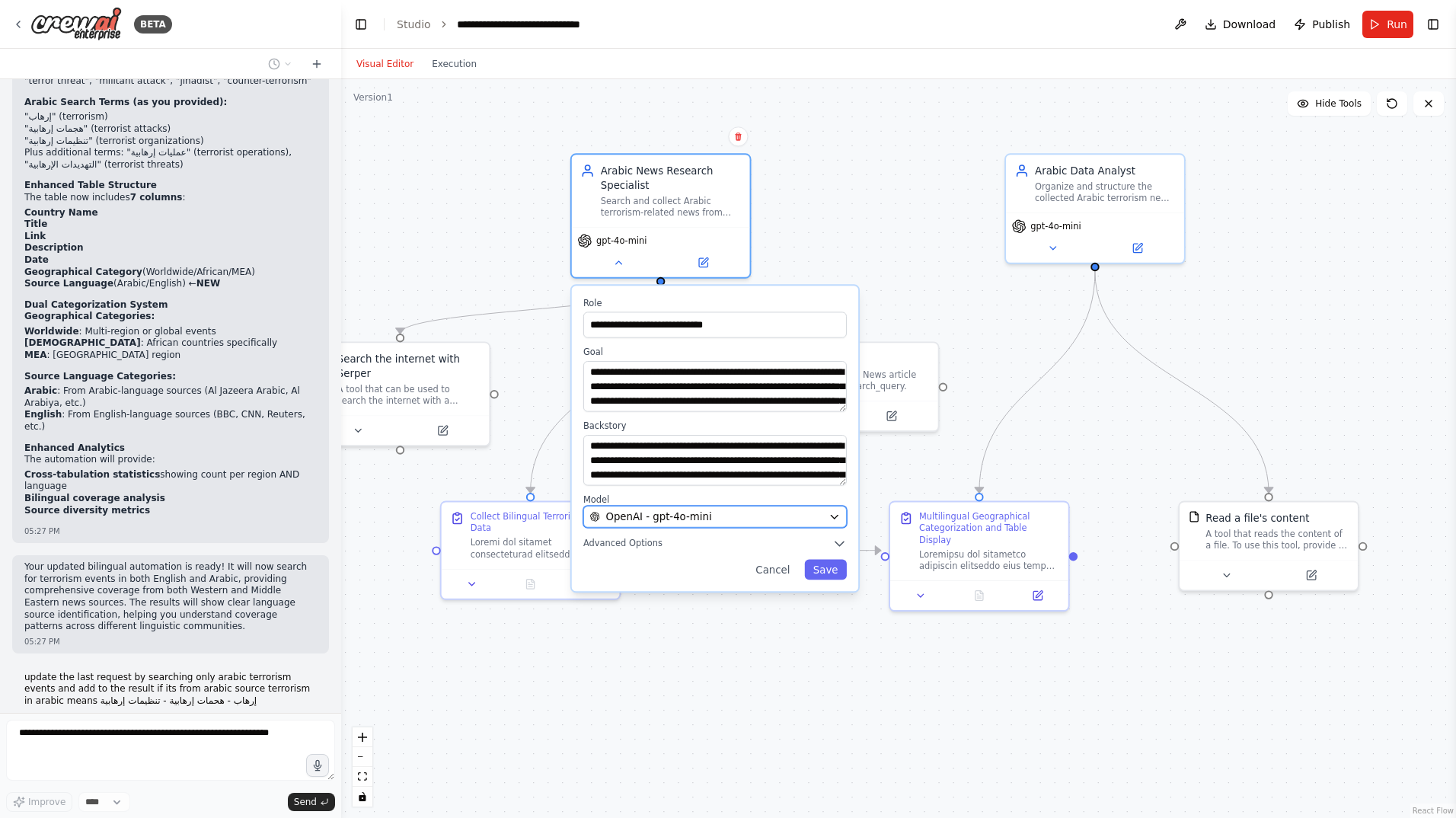
click at [725, 512] on div "OpenAI - gpt-4o-mini" at bounding box center [706, 517] width 233 height 15
click at [832, 518] on icon "button" at bounding box center [834, 516] width 11 height 11
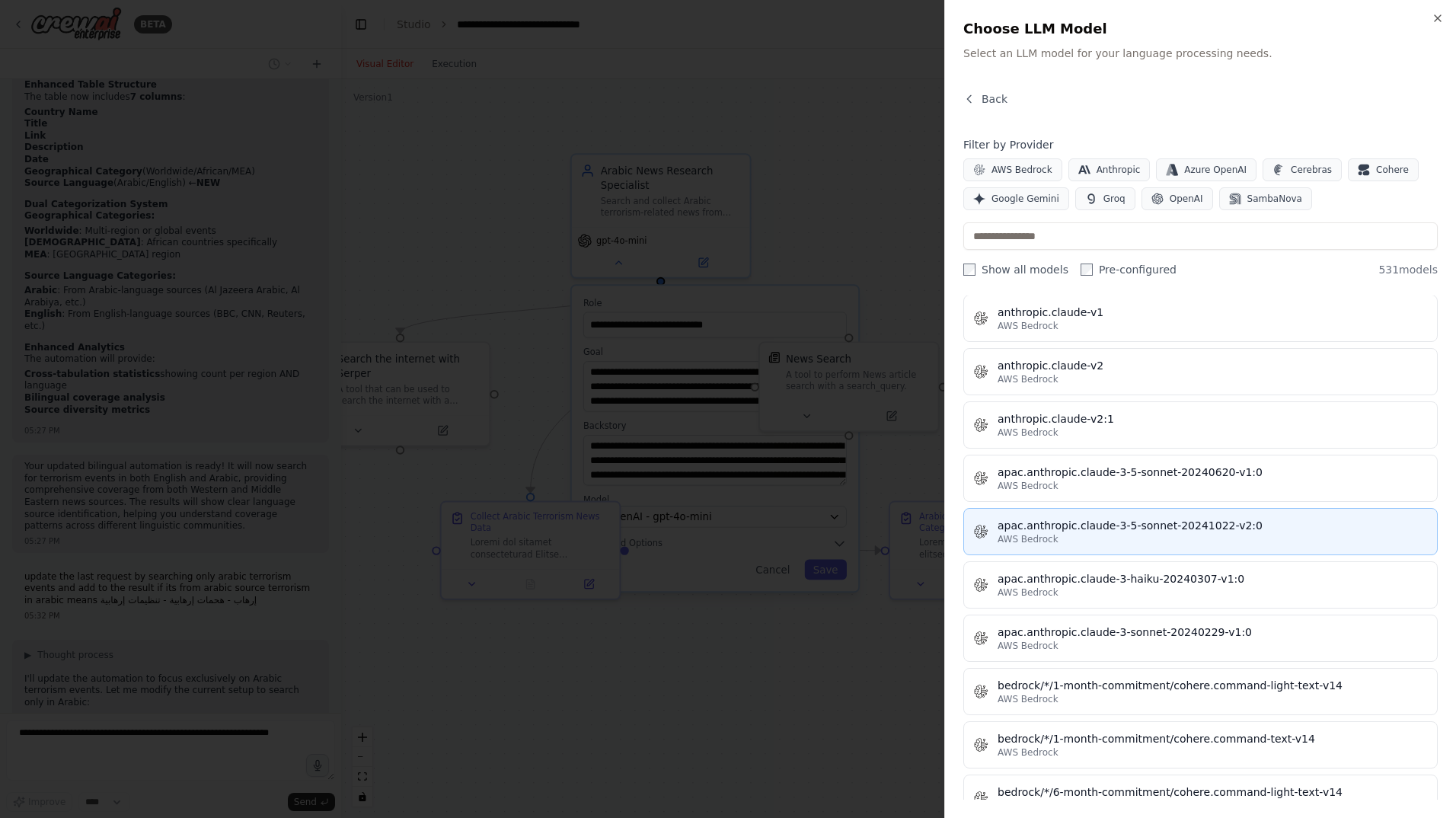
scroll to position [1599, 0]
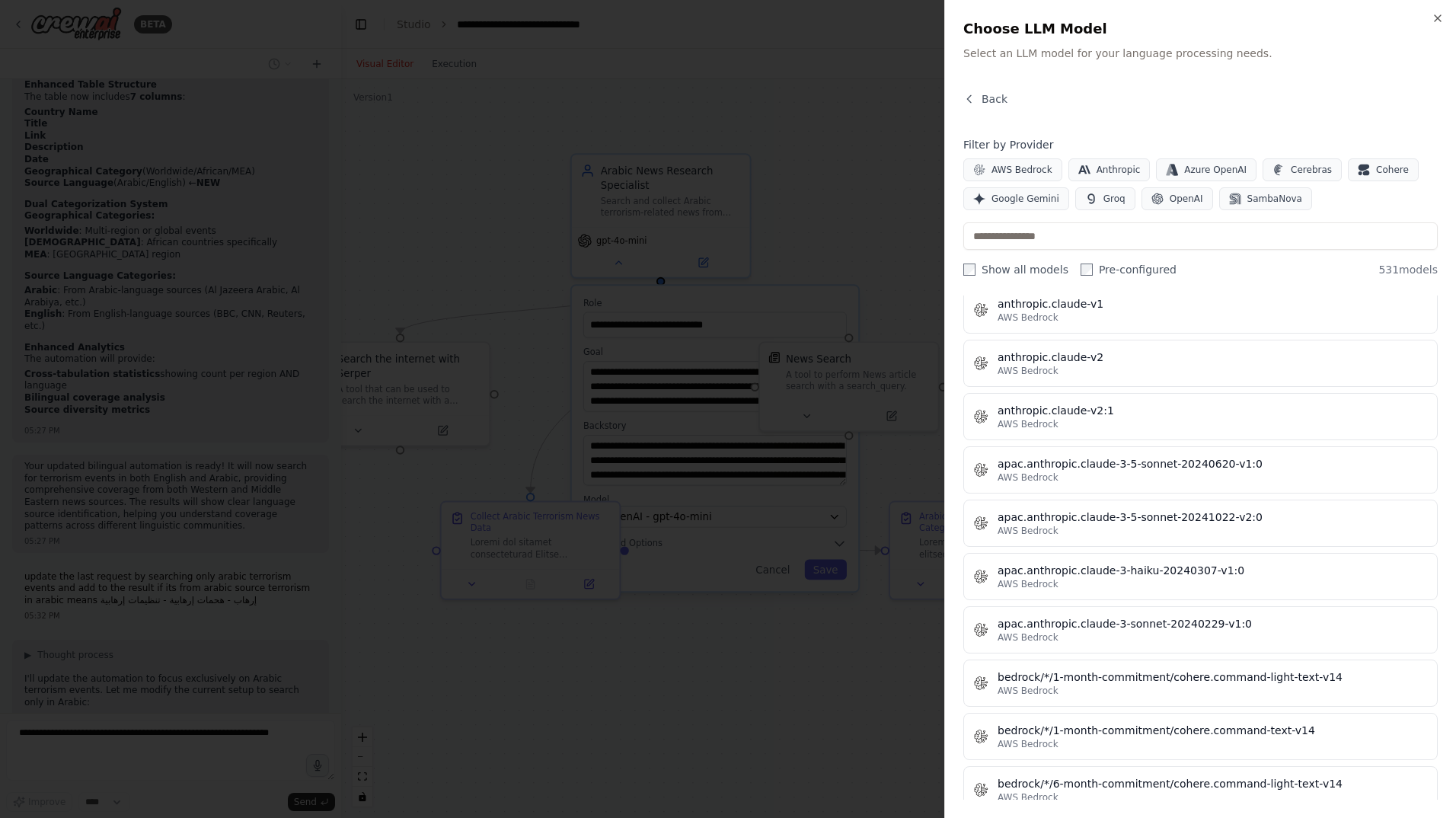
click at [850, 721] on div at bounding box center [728, 409] width 1456 height 818
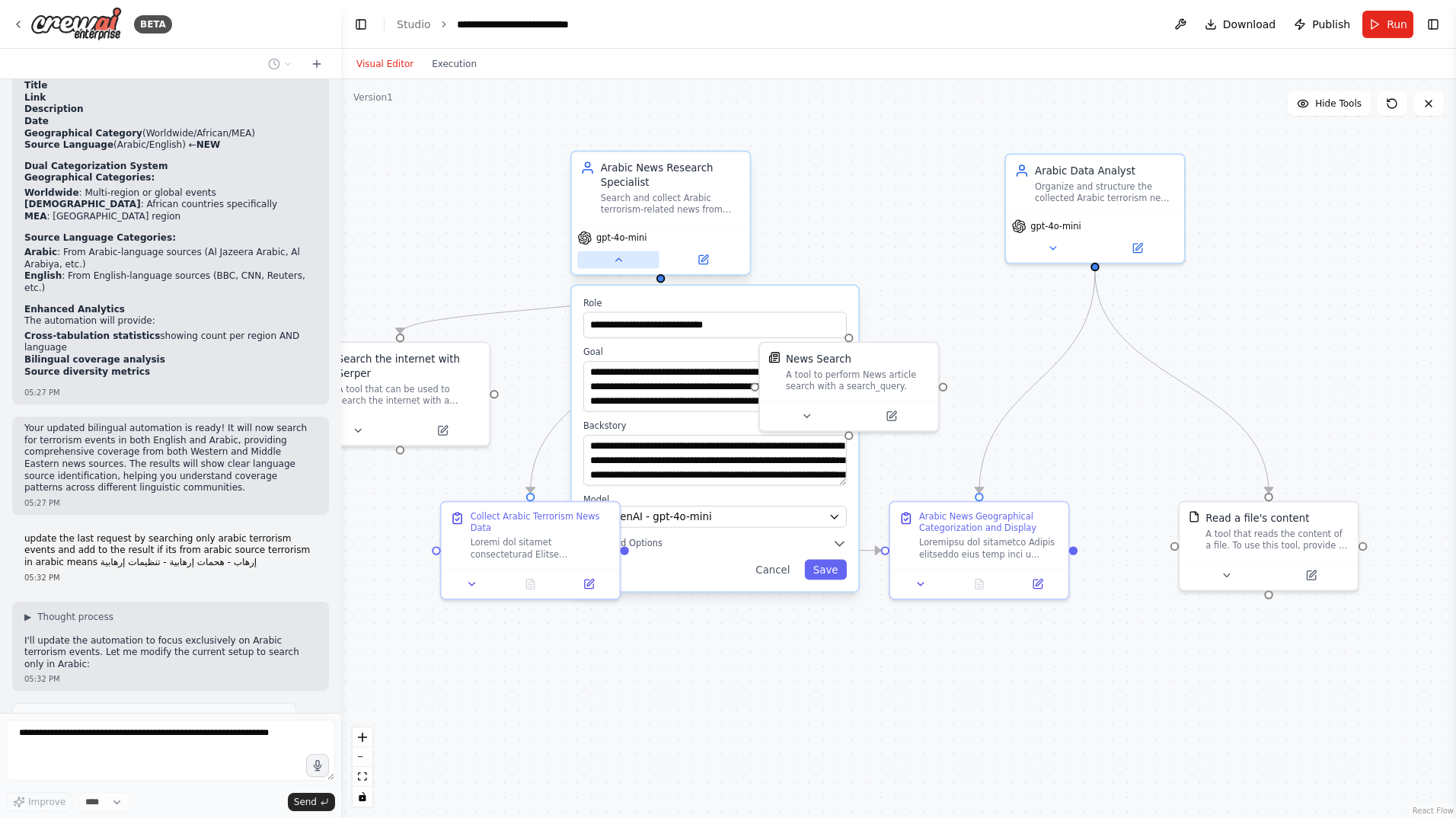
scroll to position [4140, 0]
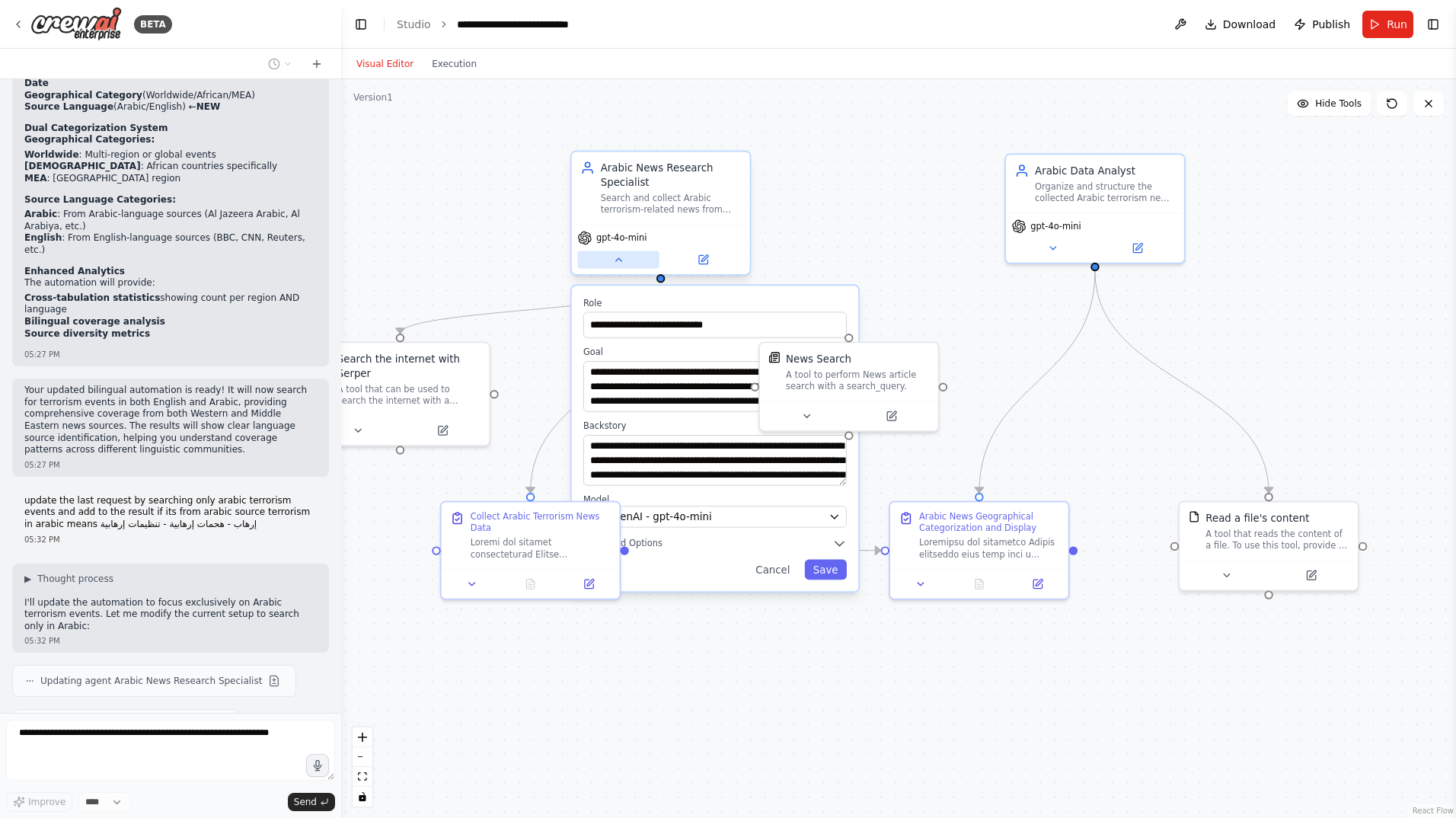
click at [624, 267] on button at bounding box center [618, 260] width 82 height 18
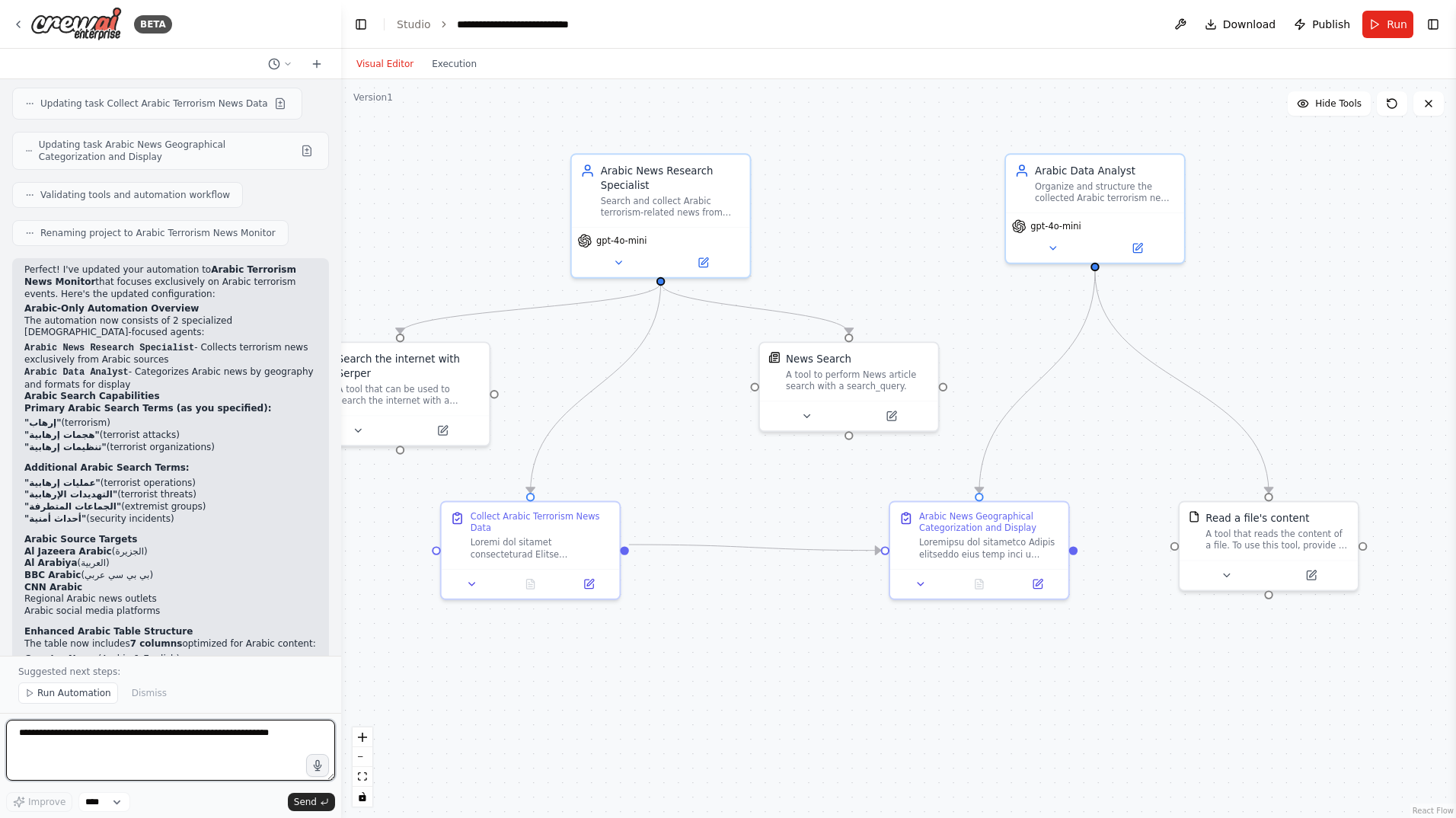
scroll to position [4832, 0]
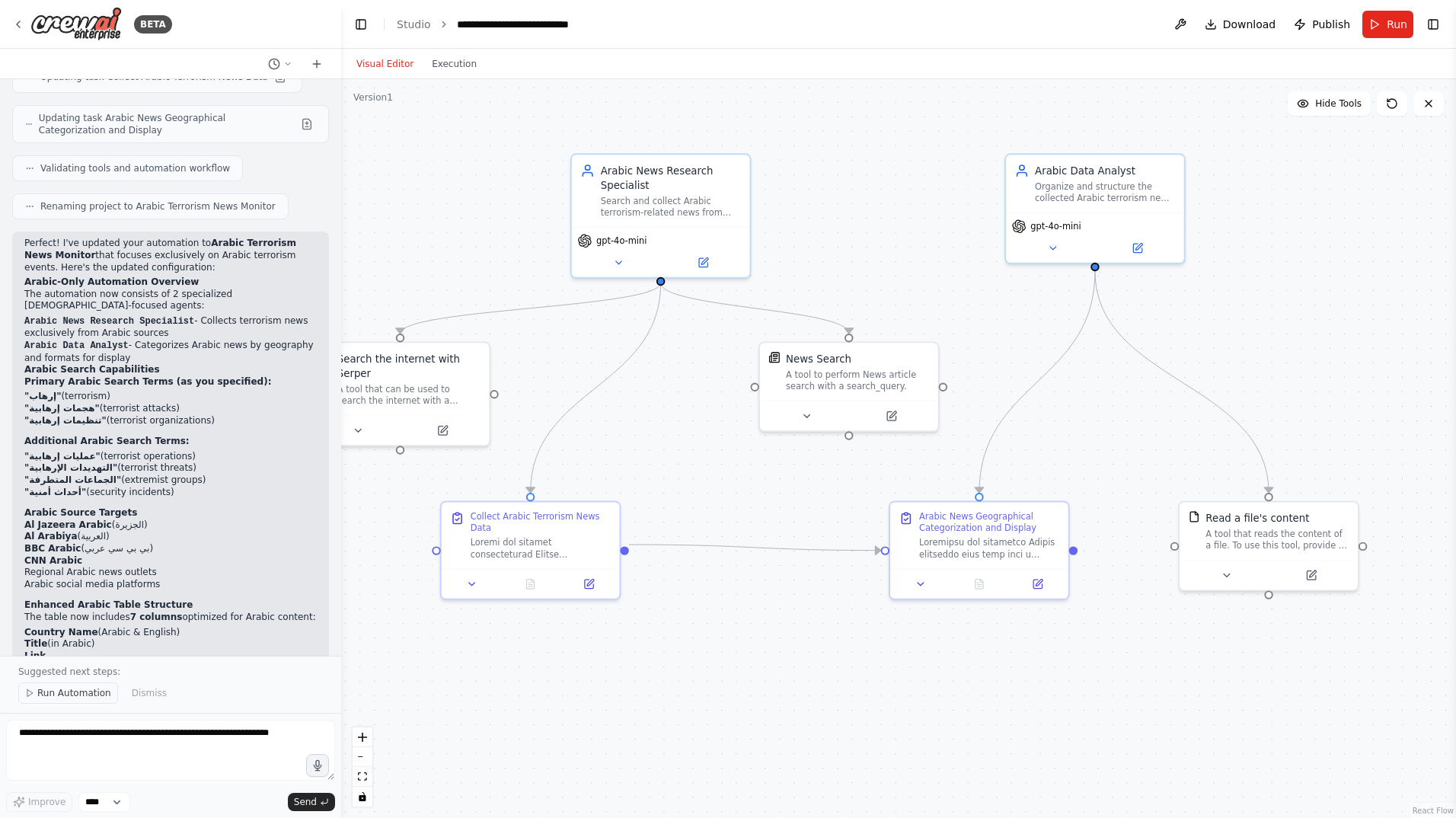
click at [84, 695] on span "Run Automation" at bounding box center [74, 693] width 74 height 12
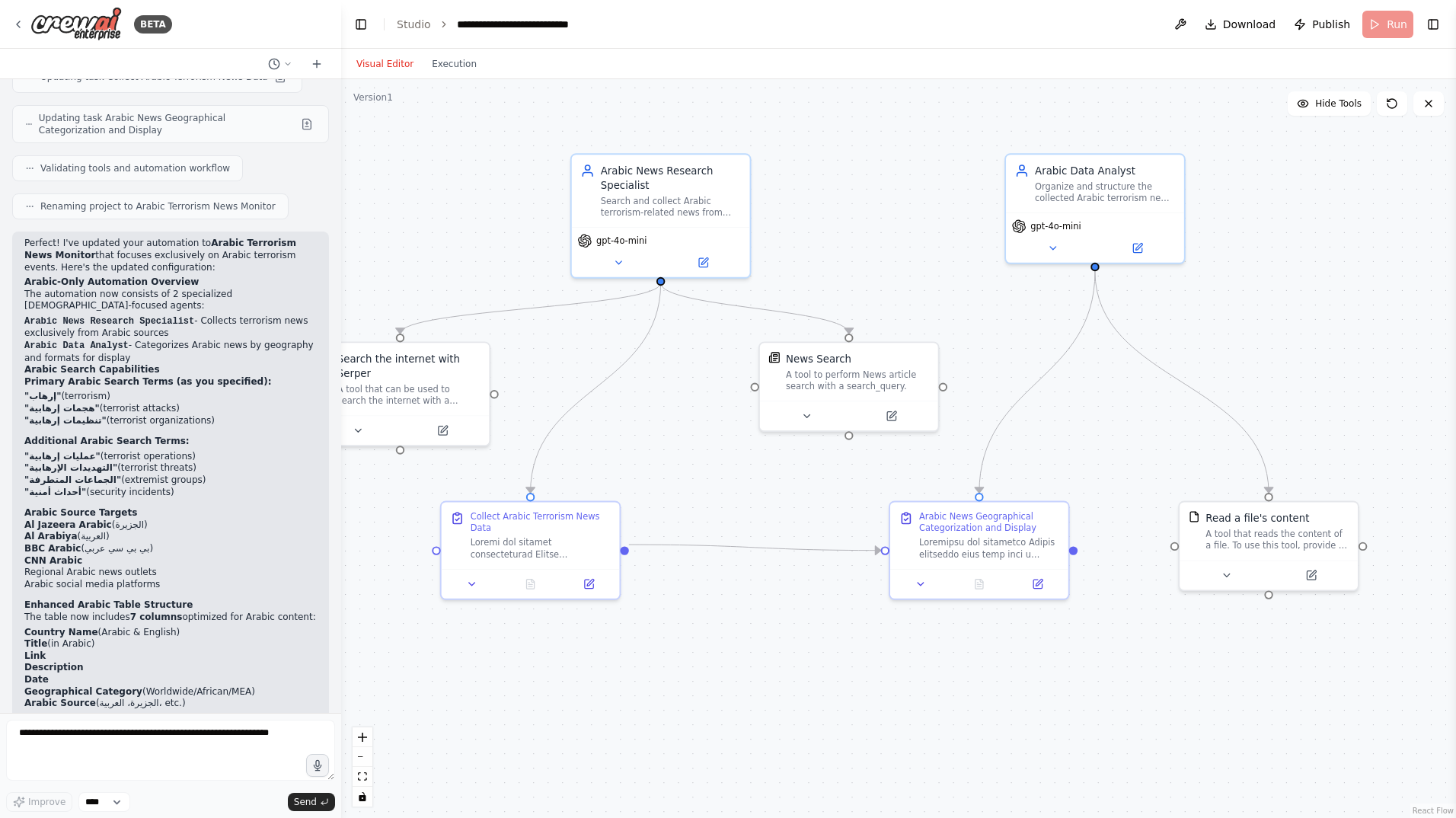
scroll to position [4775, 0]
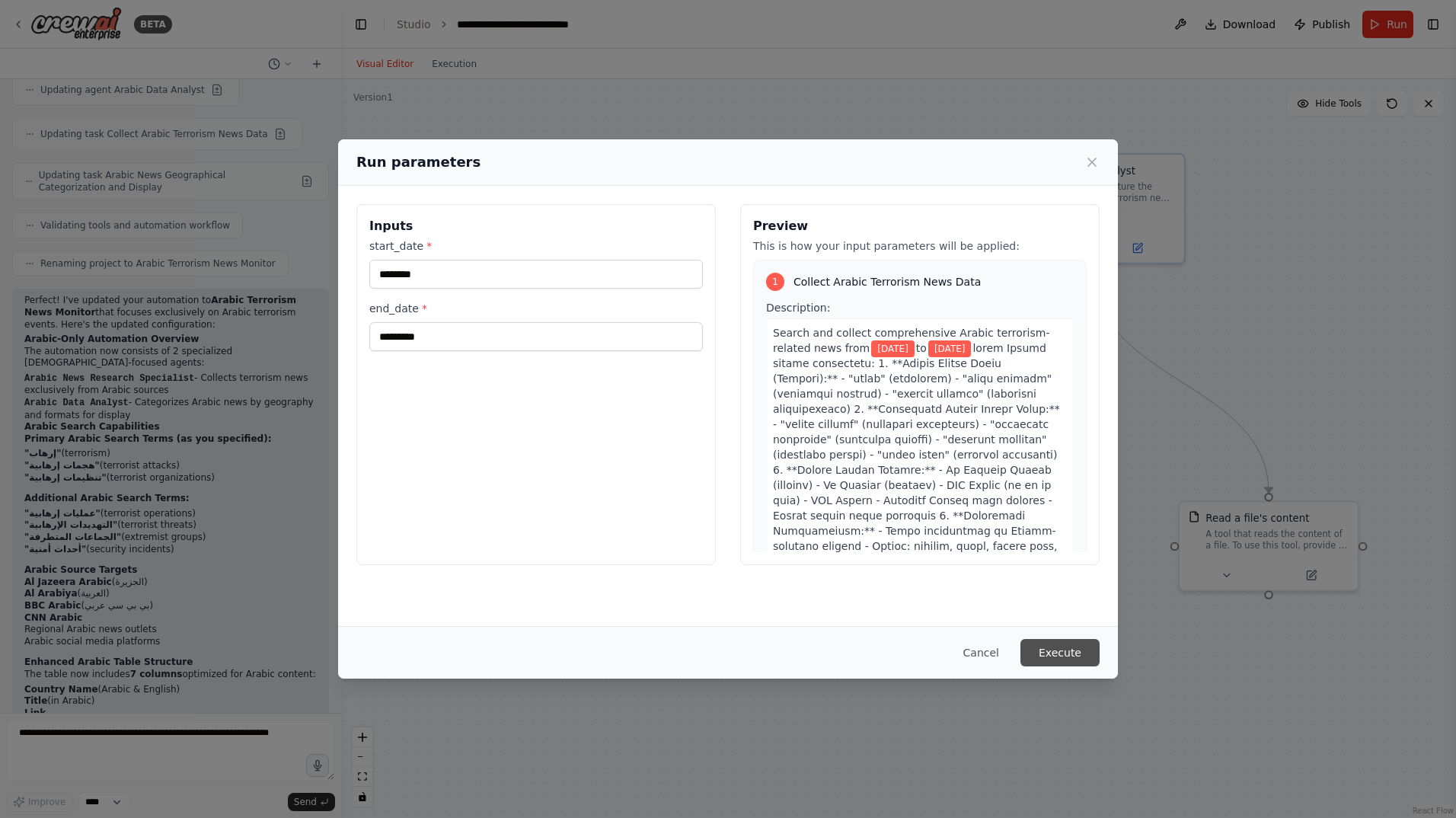
click at [1063, 649] on button "Execute" at bounding box center [1060, 653] width 79 height 28
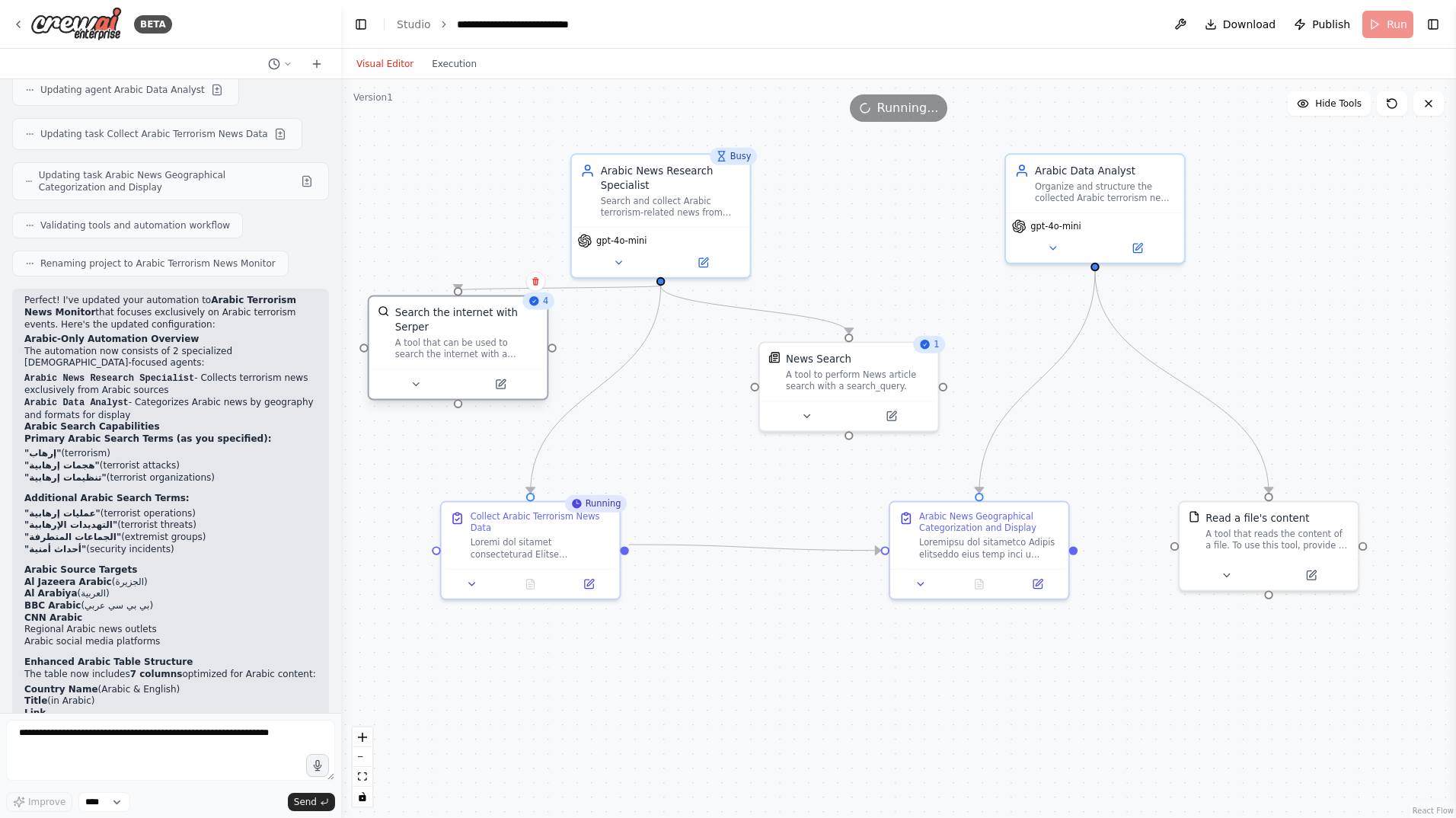
drag, startPoint x: 383, startPoint y: 351, endPoint x: 481, endPoint y: 303, distance: 109.1
click at [446, 305] on div "Search the internet with Serper" at bounding box center [467, 319] width 143 height 29
drag, startPoint x: 827, startPoint y: 366, endPoint x: 760, endPoint y: 356, distance: 67.7
click at [768, 357] on div "News Search A tool to perform News article search with a search_query." at bounding box center [800, 369] width 143 height 40
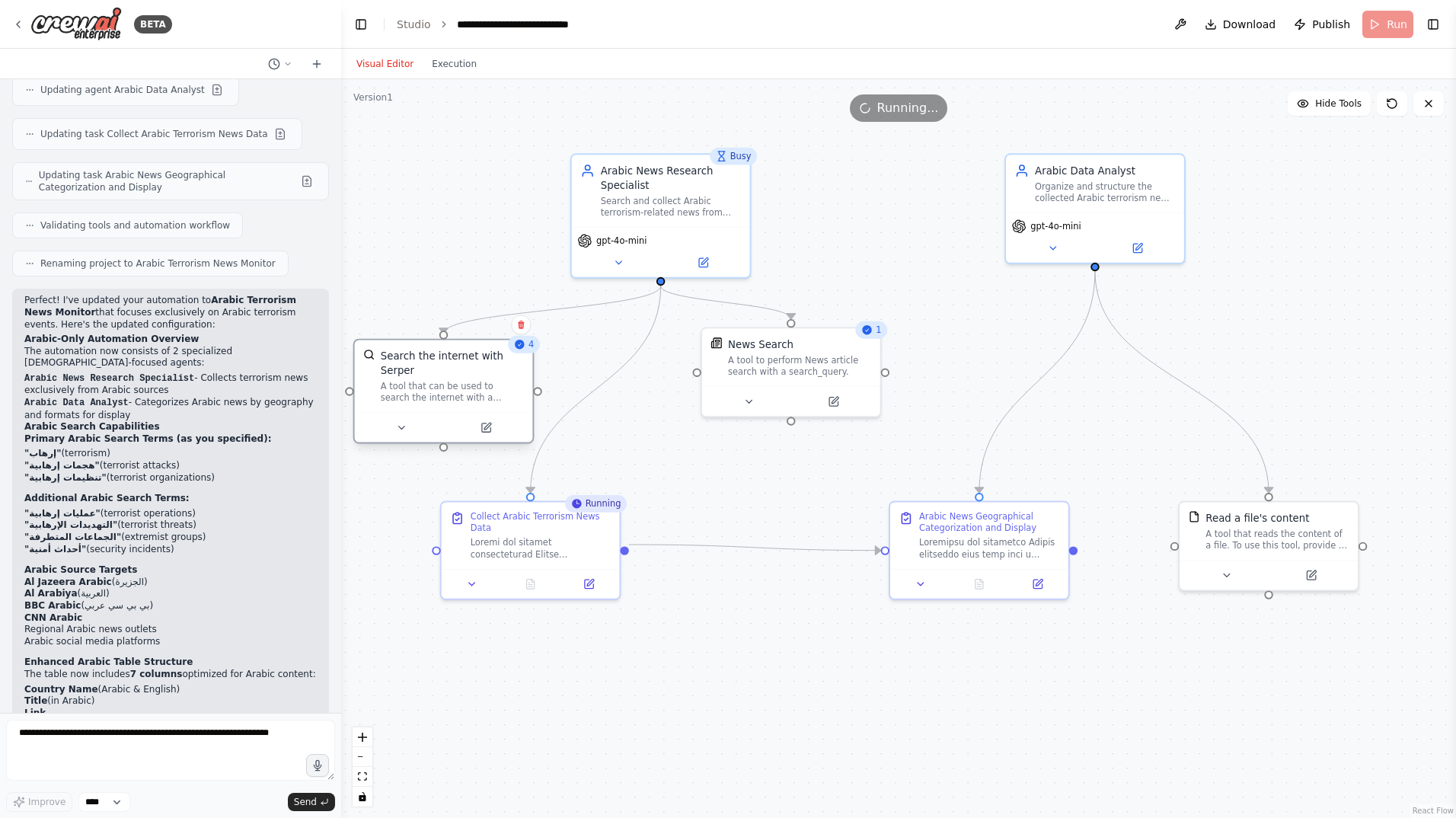
drag, startPoint x: 475, startPoint y: 341, endPoint x: 466, endPoint y: 382, distance: 42.0
click at [467, 383] on div "A tool that can be used to search the internet with a search_query. Supports di…" at bounding box center [452, 392] width 143 height 23
click at [518, 573] on button at bounding box center [530, 581] width 61 height 18
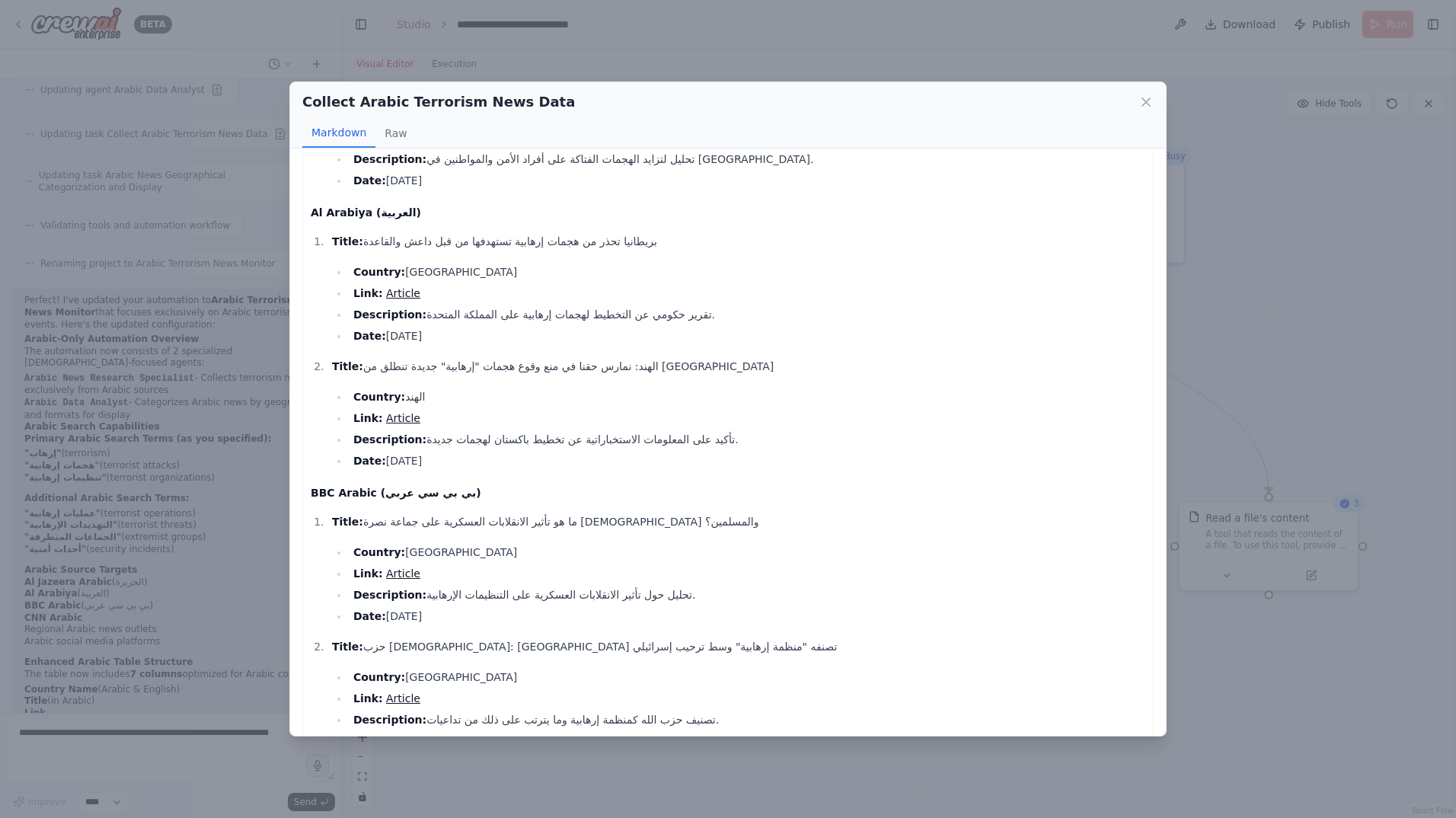
scroll to position [0, 0]
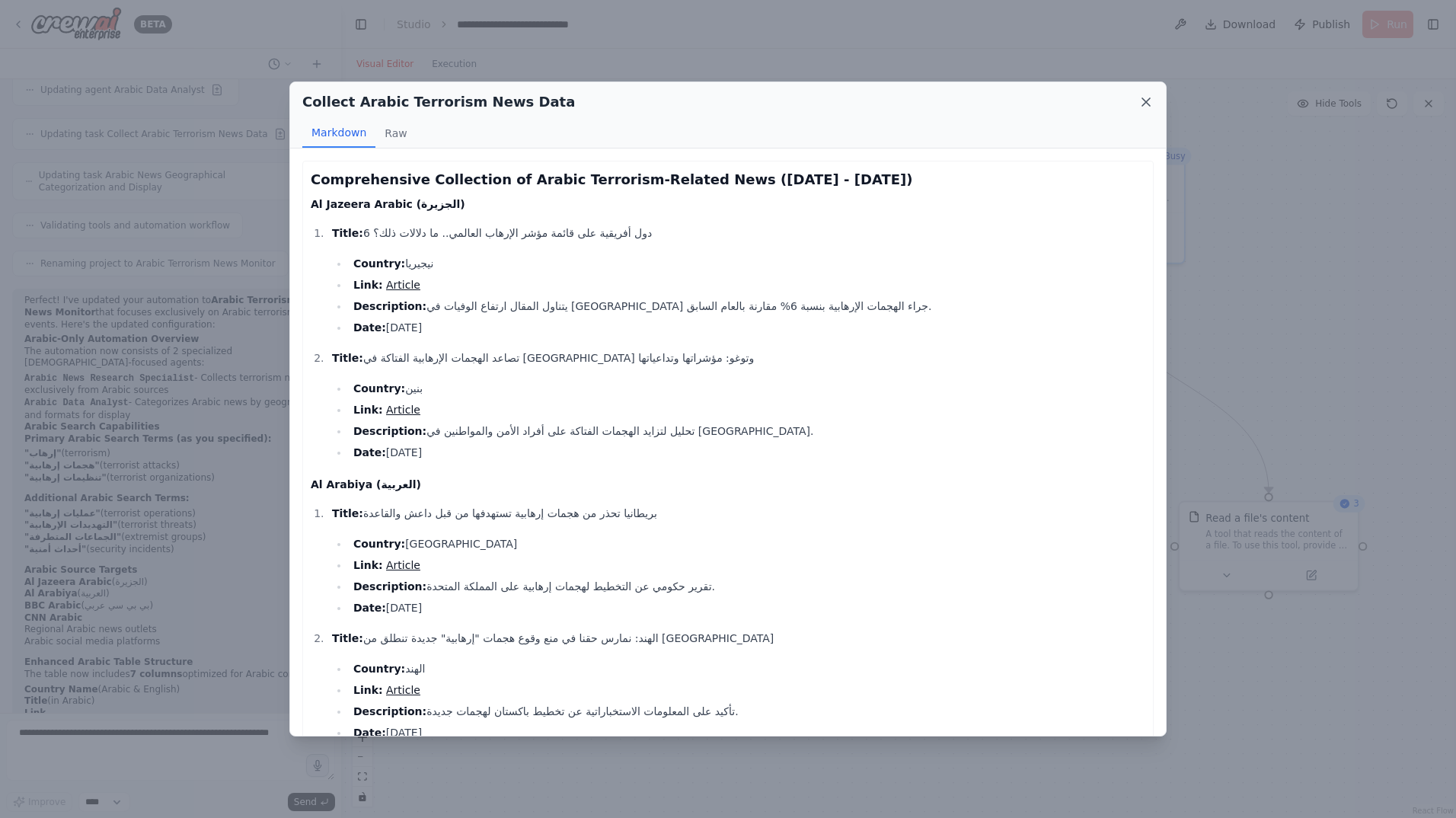
click at [1150, 100] on icon at bounding box center [1146, 102] width 15 height 15
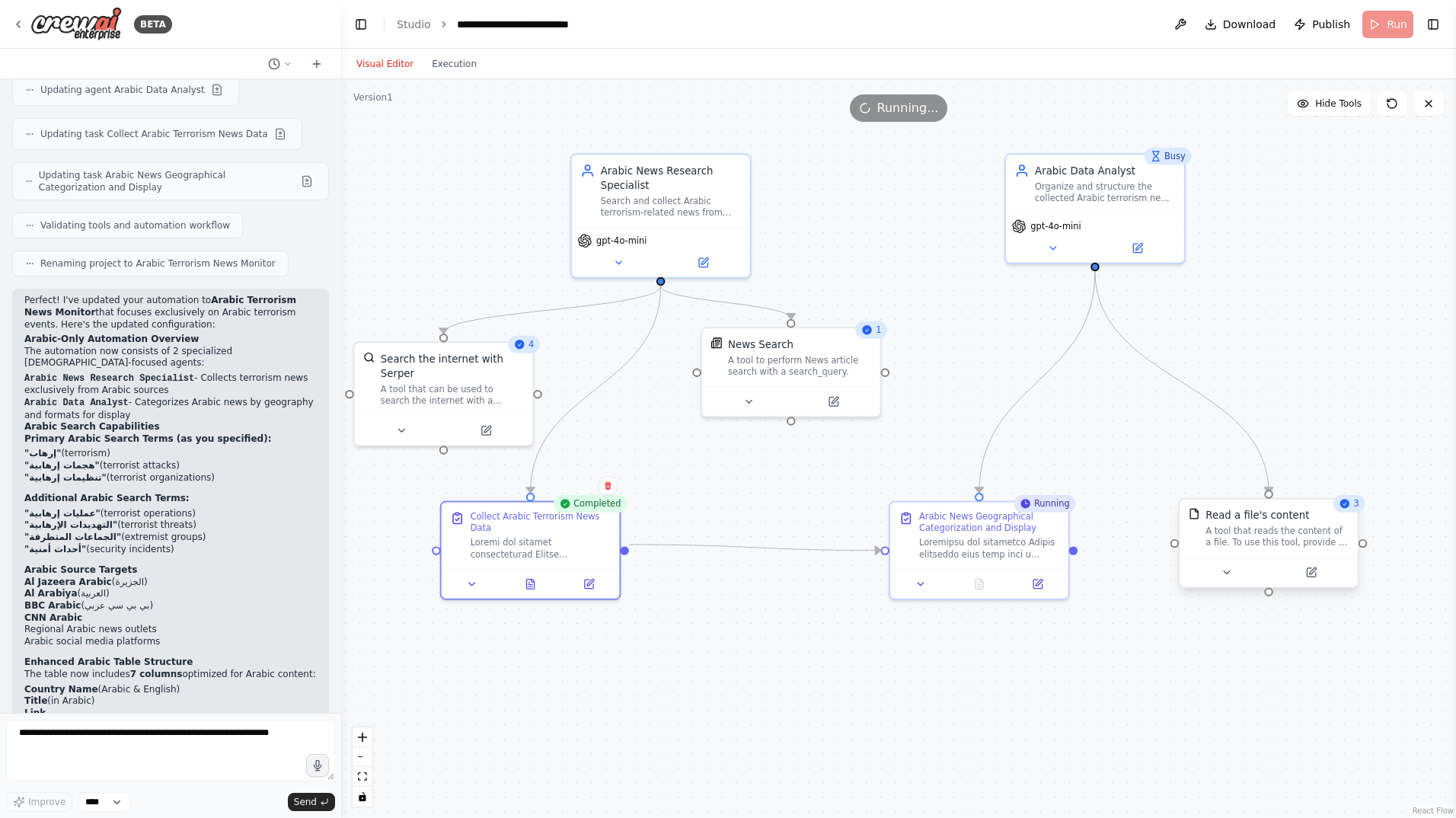
click at [1264, 530] on div "A tool that reads the content of a file. To use this tool, provide a 'file_path…" at bounding box center [1277, 537] width 143 height 23
click at [1218, 565] on button at bounding box center [1227, 572] width 82 height 18
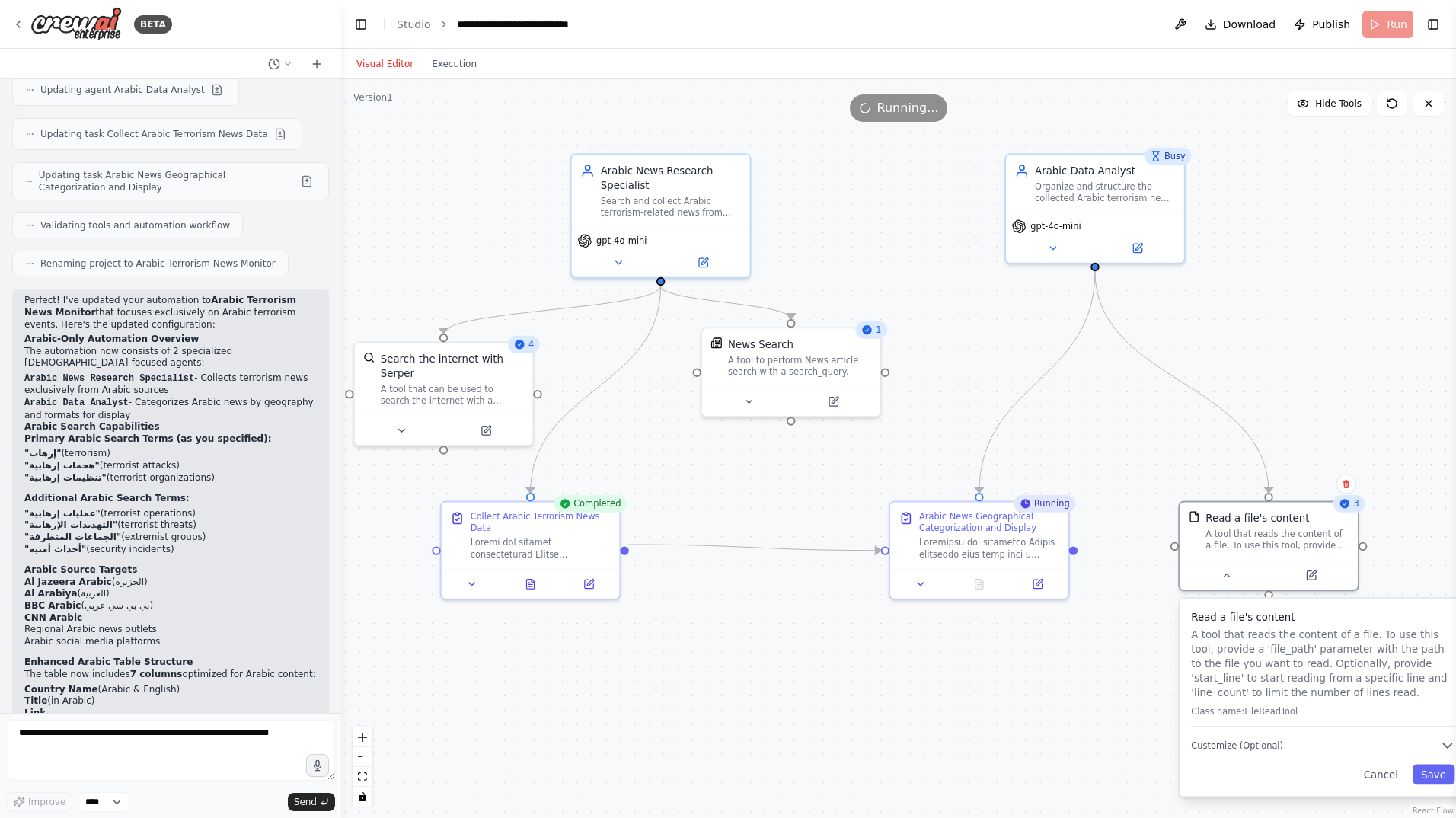
click at [1347, 510] on div "3" at bounding box center [1349, 503] width 32 height 18
click at [1403, 507] on div ".deletable-edge-delete-btn { width: 20px; height: 20px; border: 0px solid #ffff…" at bounding box center [898, 448] width 1114 height 738
click at [1315, 574] on icon at bounding box center [1310, 572] width 8 height 8
click at [1315, 573] on icon at bounding box center [1310, 572] width 8 height 8
click at [1228, 570] on icon at bounding box center [1226, 572] width 11 height 11
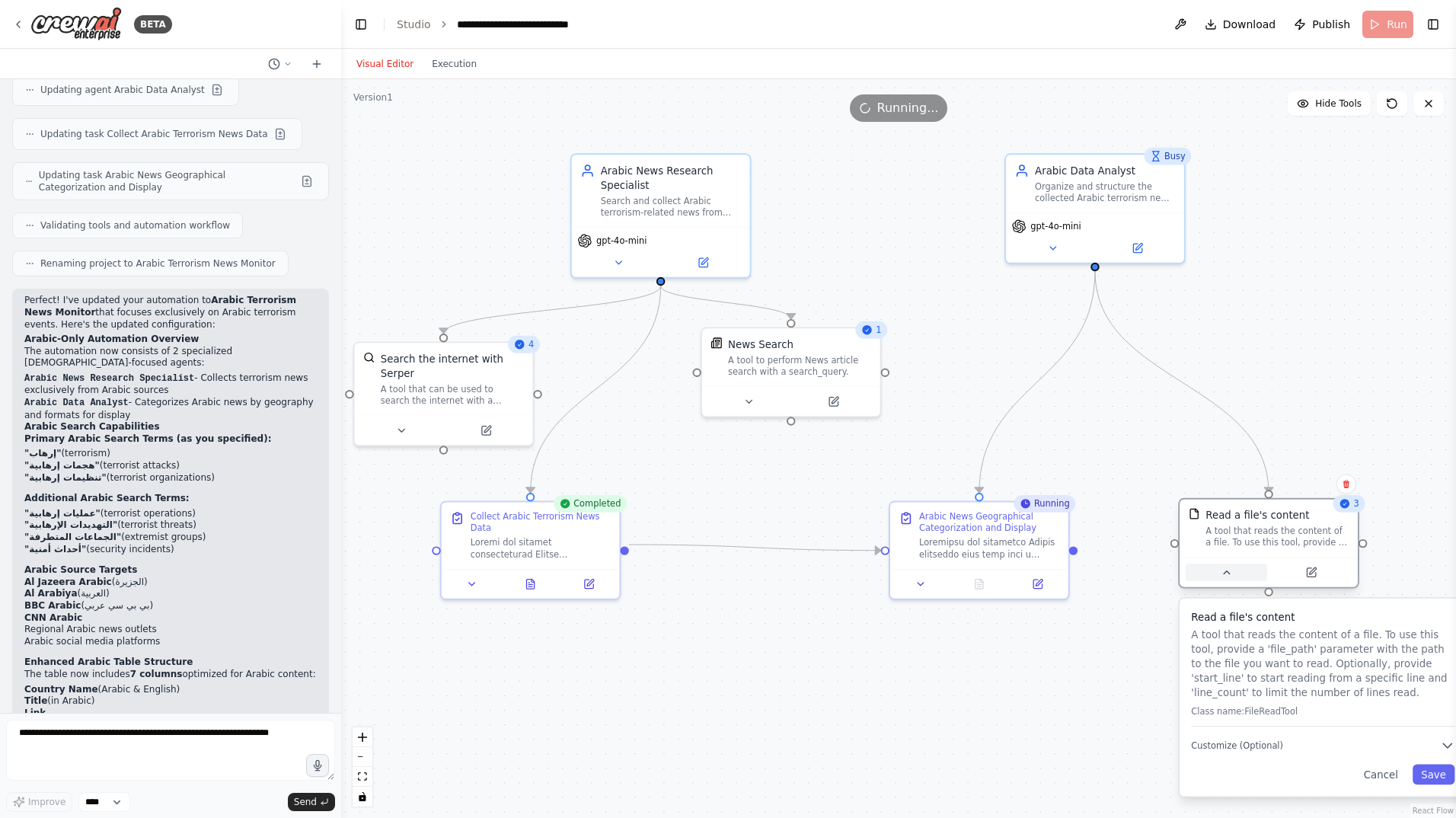
click at [1227, 570] on icon at bounding box center [1226, 572] width 11 height 11
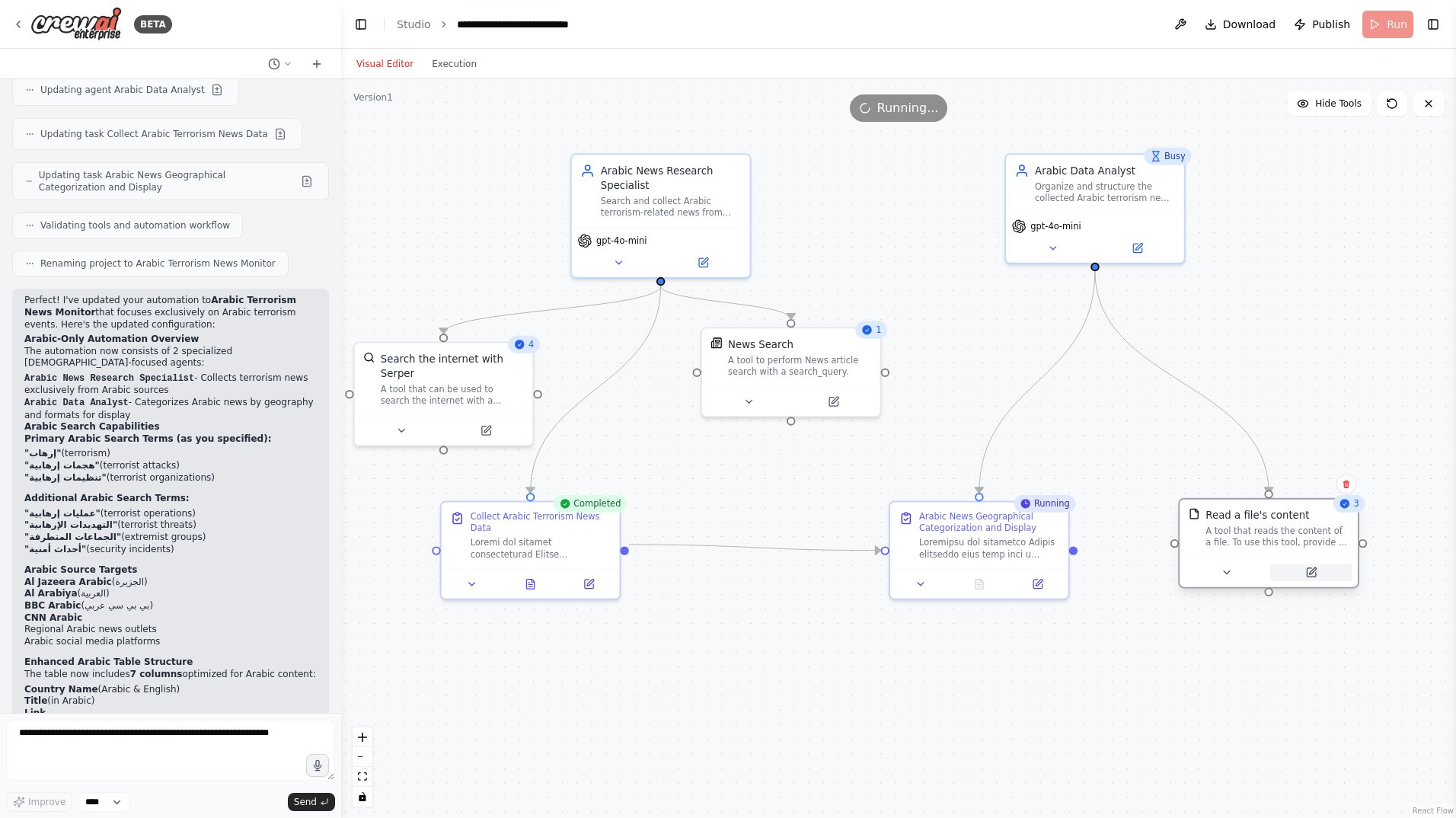
click at [1320, 576] on button at bounding box center [1311, 572] width 82 height 18
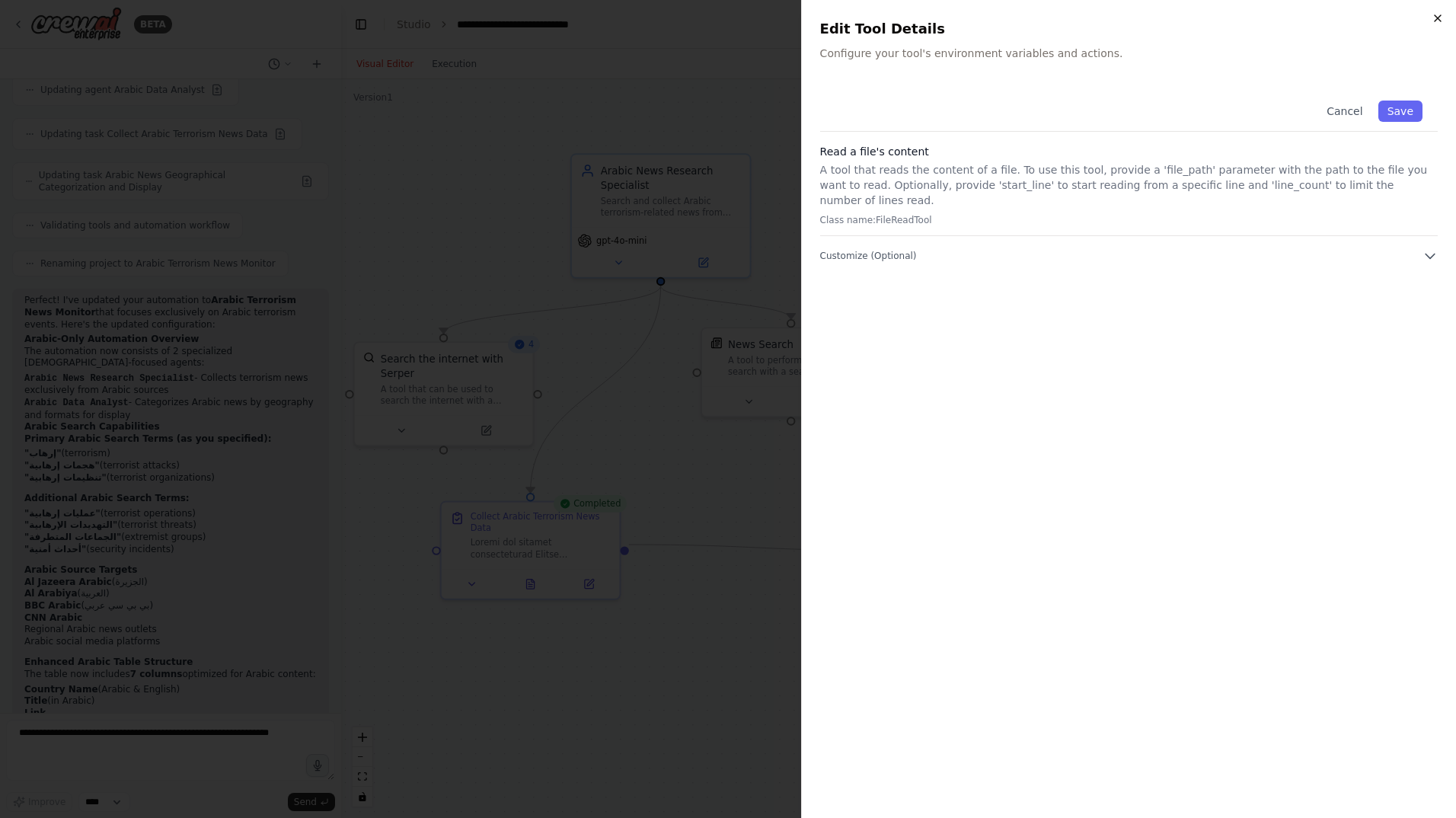
click at [1438, 17] on icon "button" at bounding box center [1437, 18] width 12 height 12
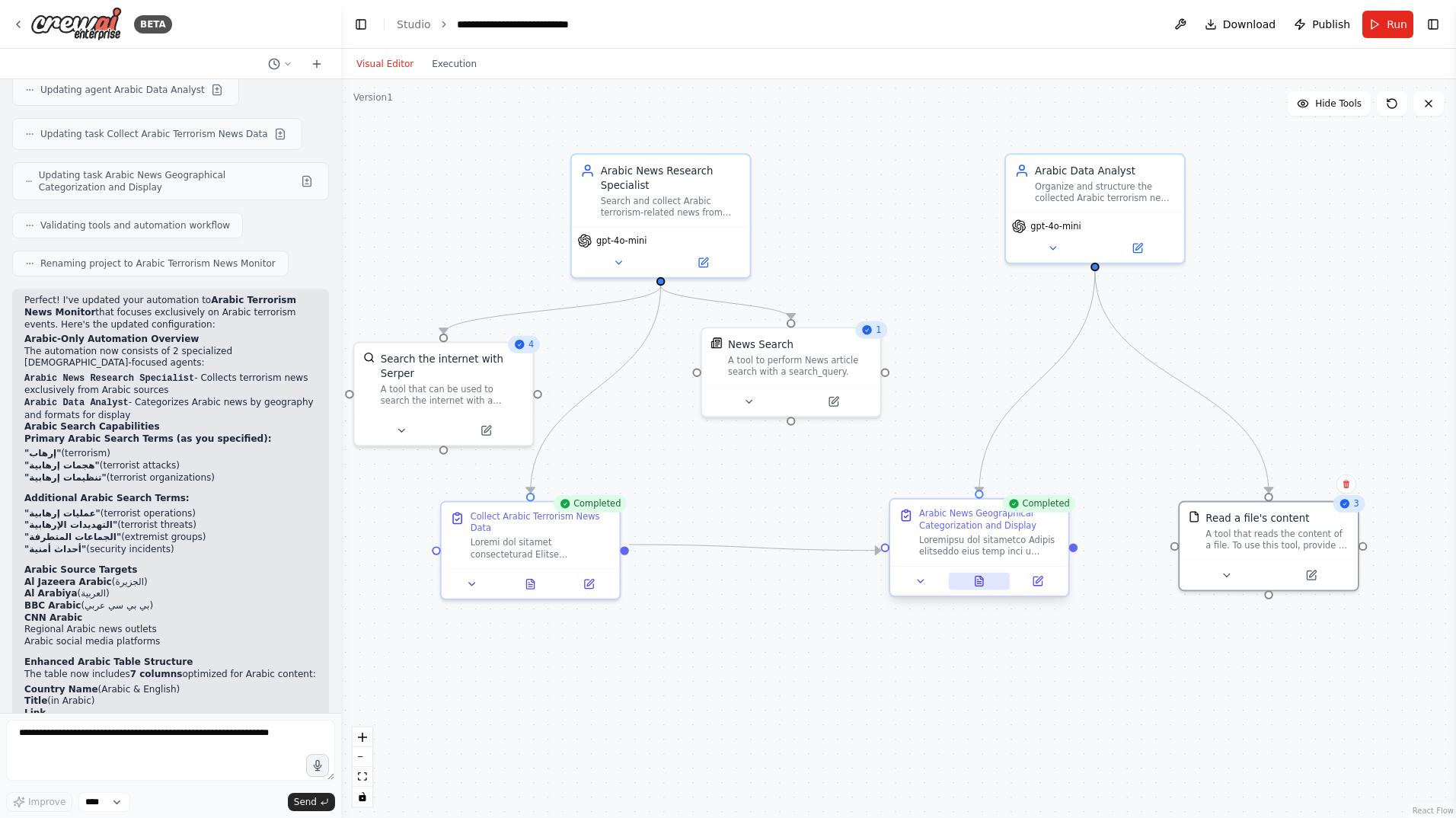
click at [970, 575] on button at bounding box center [980, 581] width 61 height 18
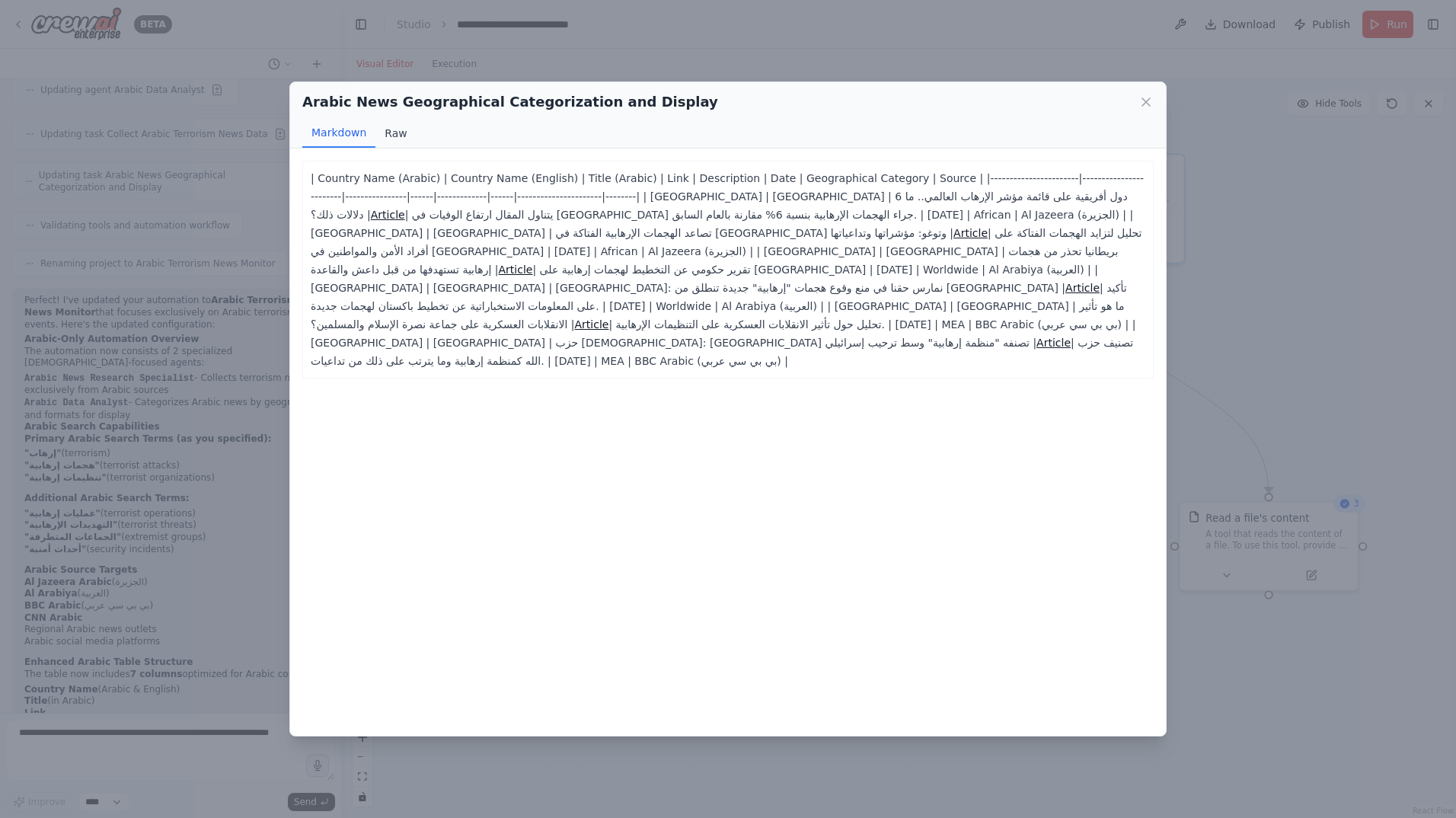
click at [395, 135] on button "Raw" at bounding box center [395, 133] width 40 height 29
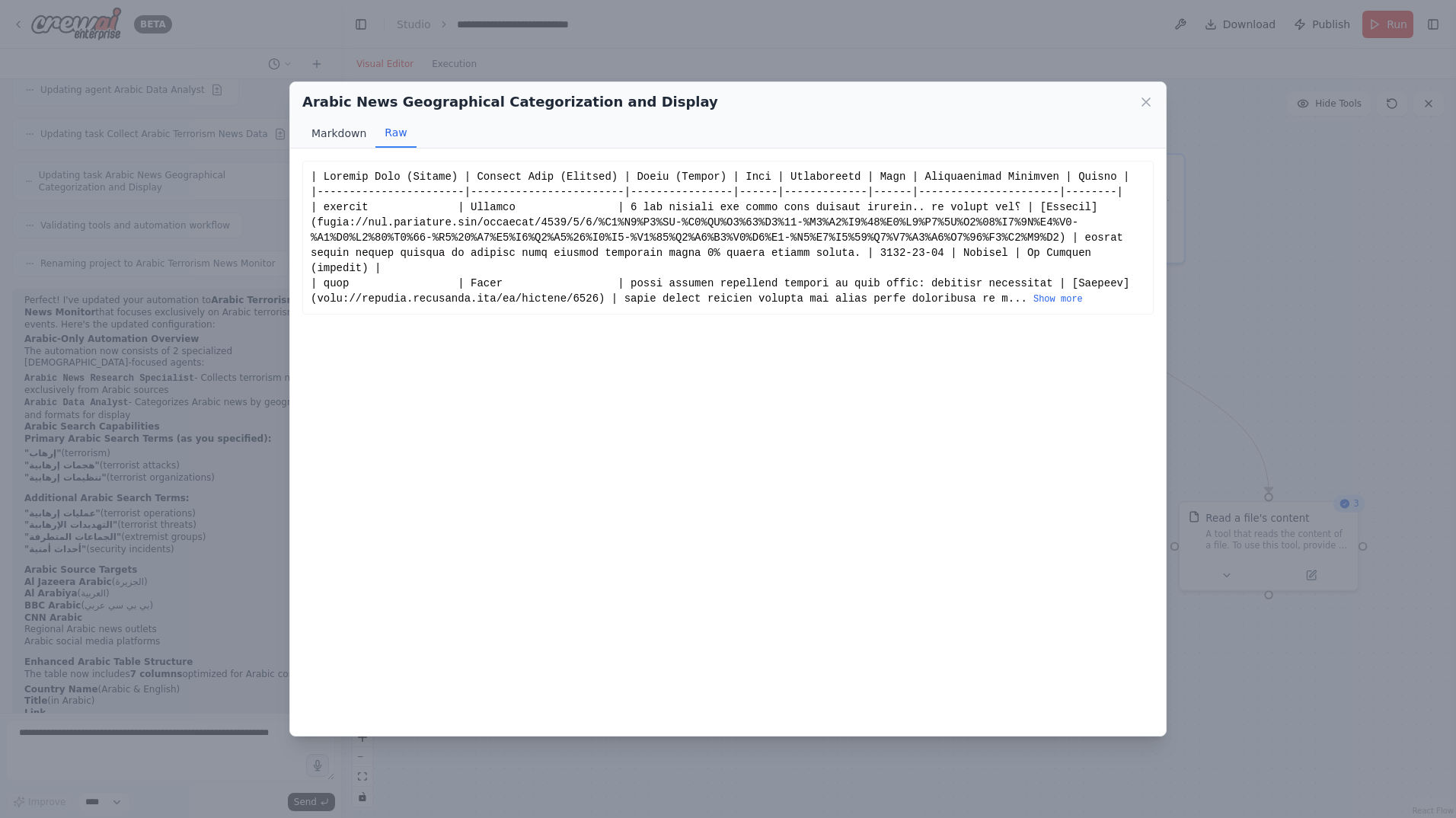
click at [349, 136] on button "Markdown" at bounding box center [339, 133] width 73 height 29
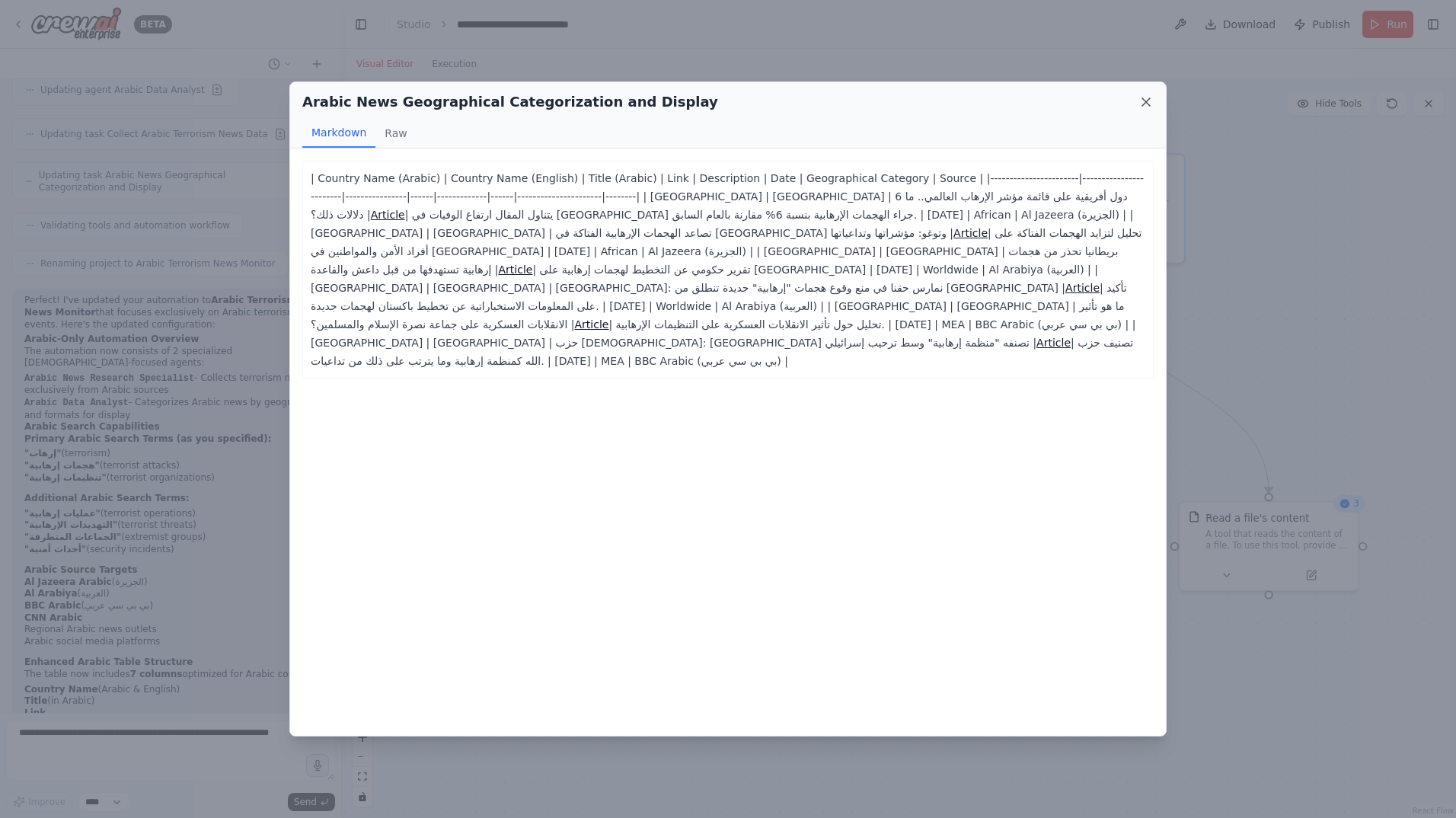
click at [1146, 103] on icon at bounding box center [1146, 102] width 7 height 7
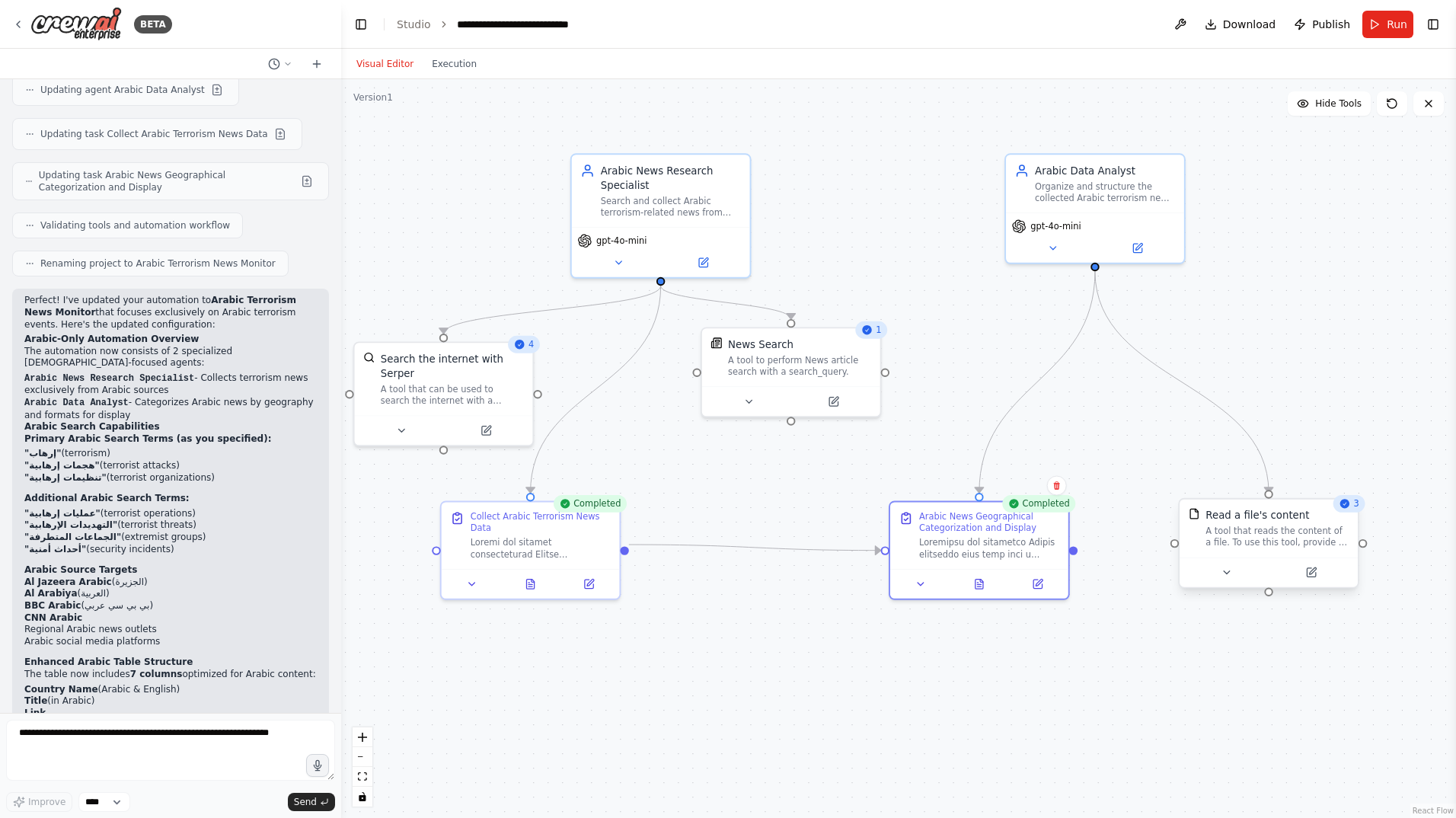
click at [1318, 517] on div "Read a file's content" at bounding box center [1277, 515] width 143 height 15
click at [1346, 484] on icon at bounding box center [1346, 485] width 9 height 9
click at [1308, 482] on button "Confirm" at bounding box center [1303, 485] width 54 height 19
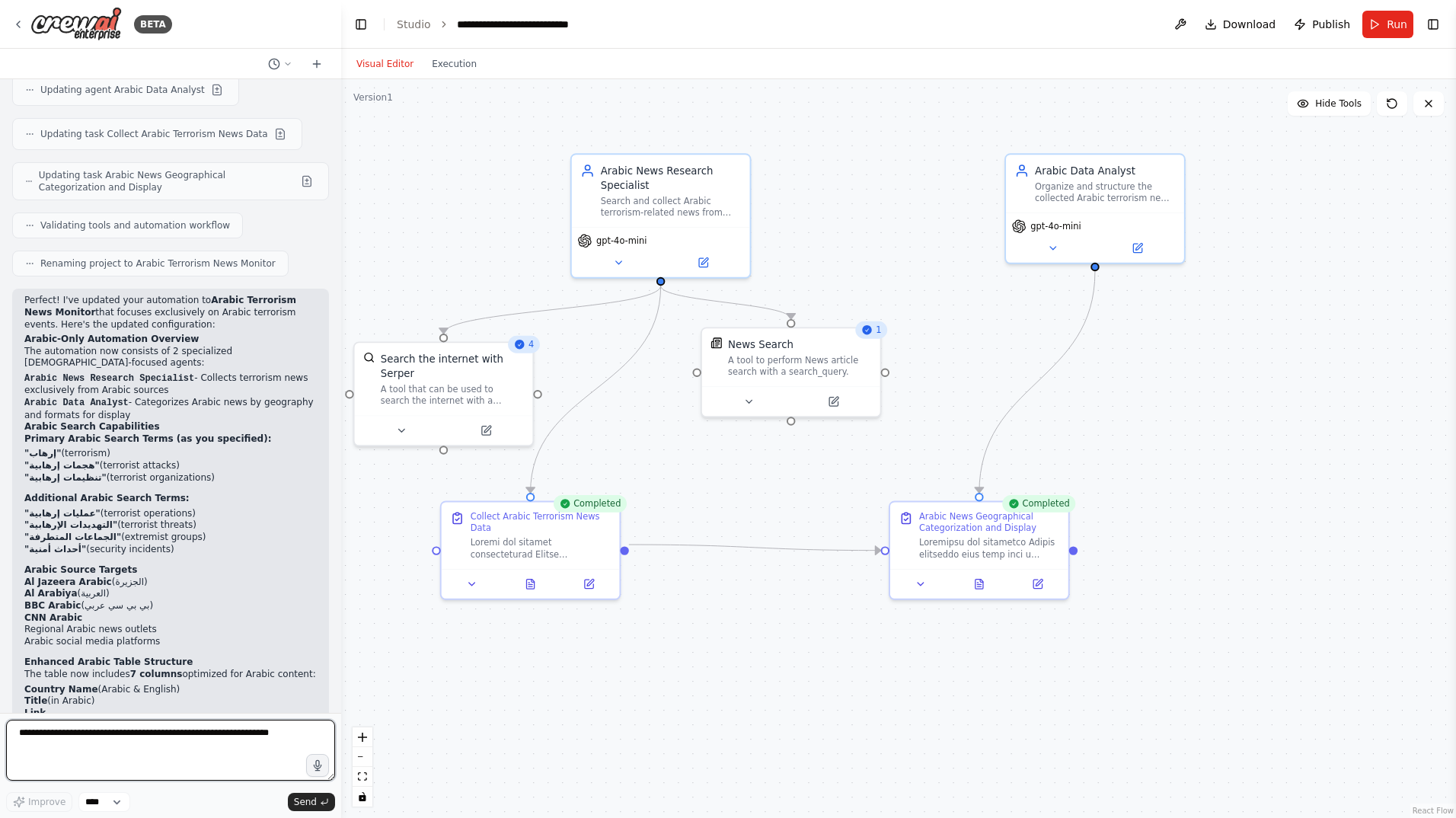
click at [164, 746] on textarea at bounding box center [171, 750] width 329 height 61
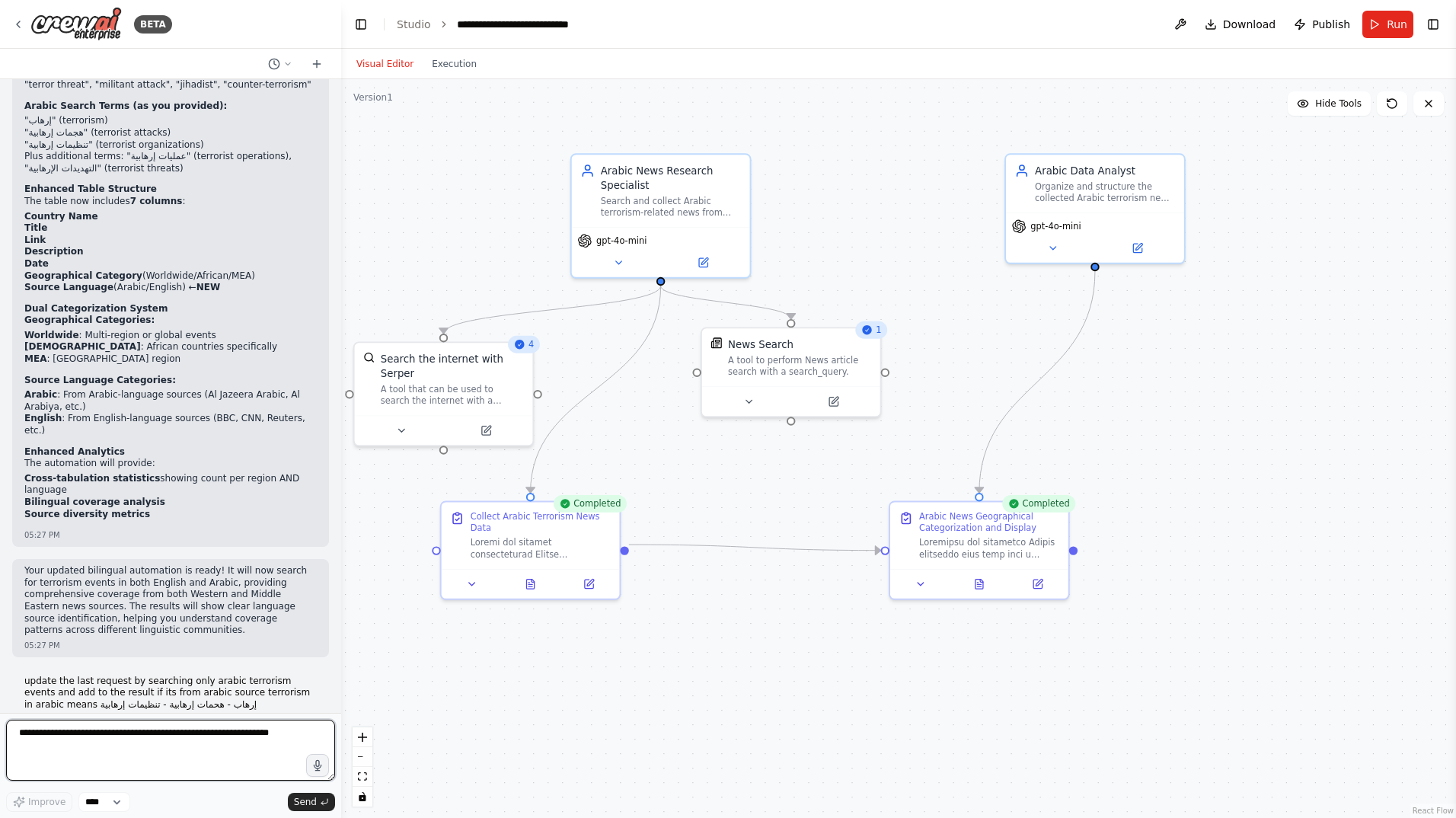
scroll to position [3938, 0]
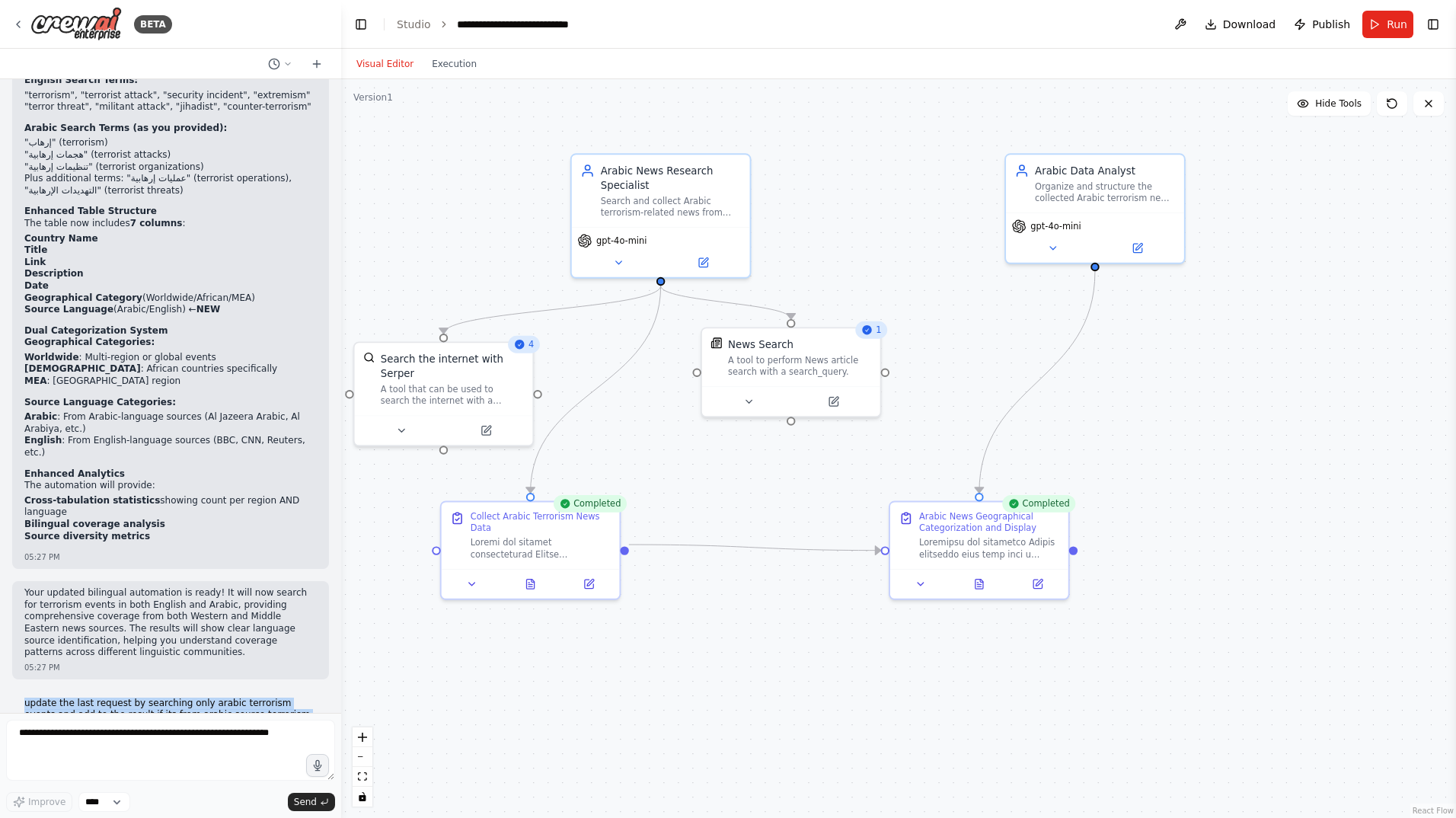
drag, startPoint x: 86, startPoint y: 487, endPoint x: 23, endPoint y: 470, distance: 65.3
click at [23, 692] on div "update the last request by searching only arabic terrorism events and add to th…" at bounding box center [170, 722] width 317 height 62
copy p "update the last request by searching only arabic terrorism events and add to th…"
click at [117, 744] on textarea at bounding box center [171, 750] width 329 height 61
paste textarea "**********"
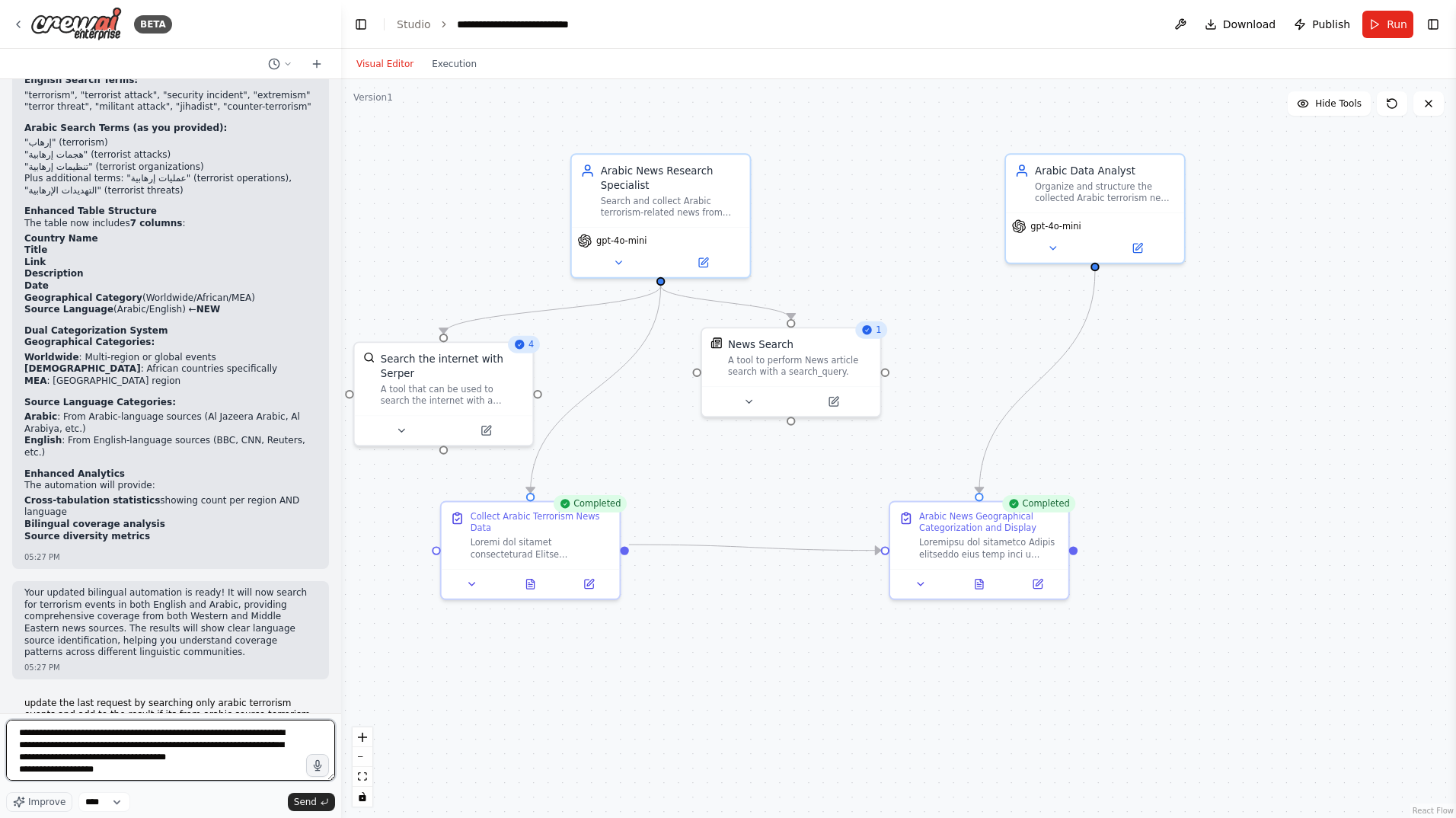
click at [53, 767] on textarea "**********" at bounding box center [171, 750] width 329 height 61
type textarea "**********"
click at [311, 801] on span "Send" at bounding box center [306, 801] width 23 height 12
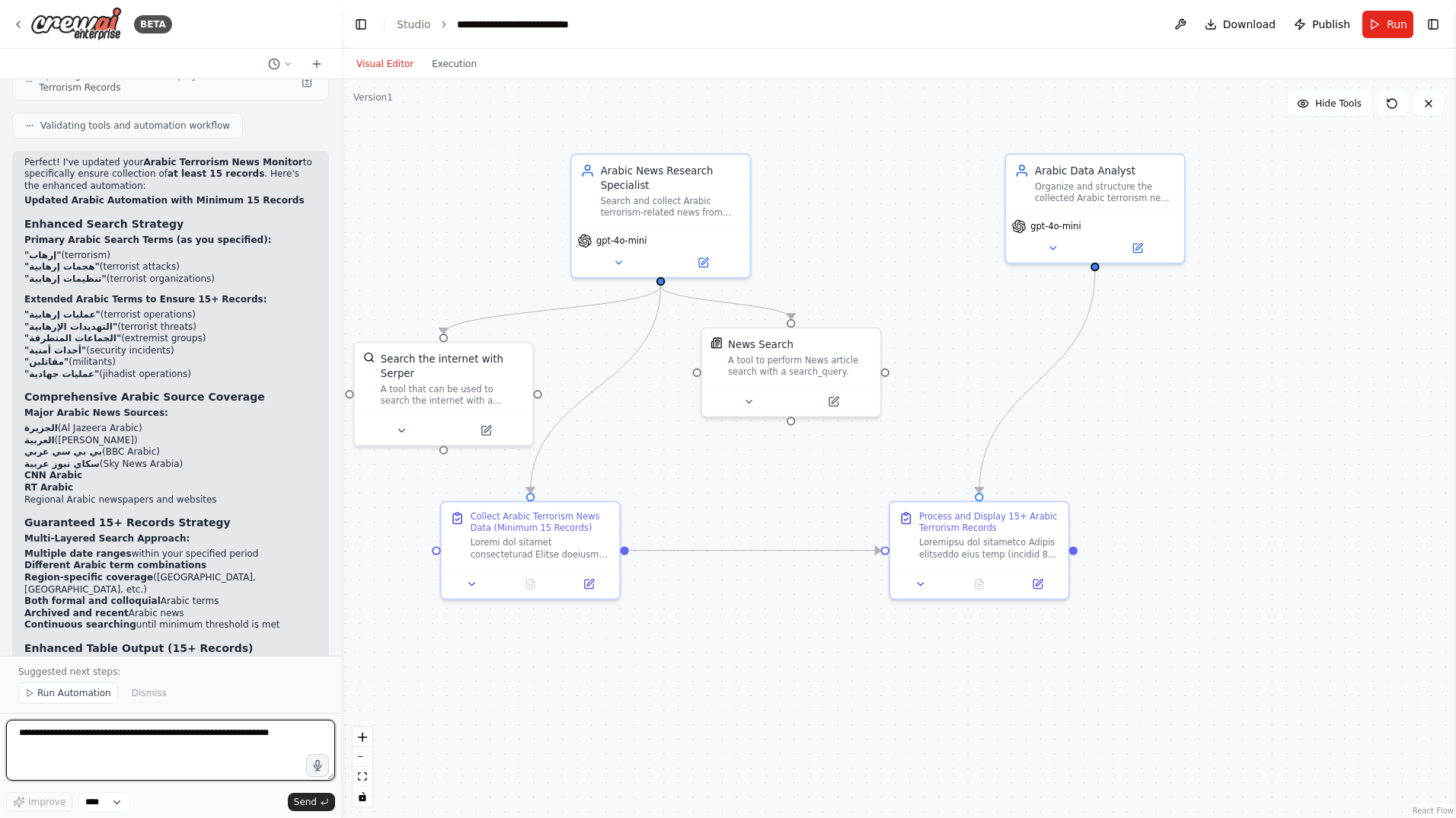
scroll to position [5973, 0]
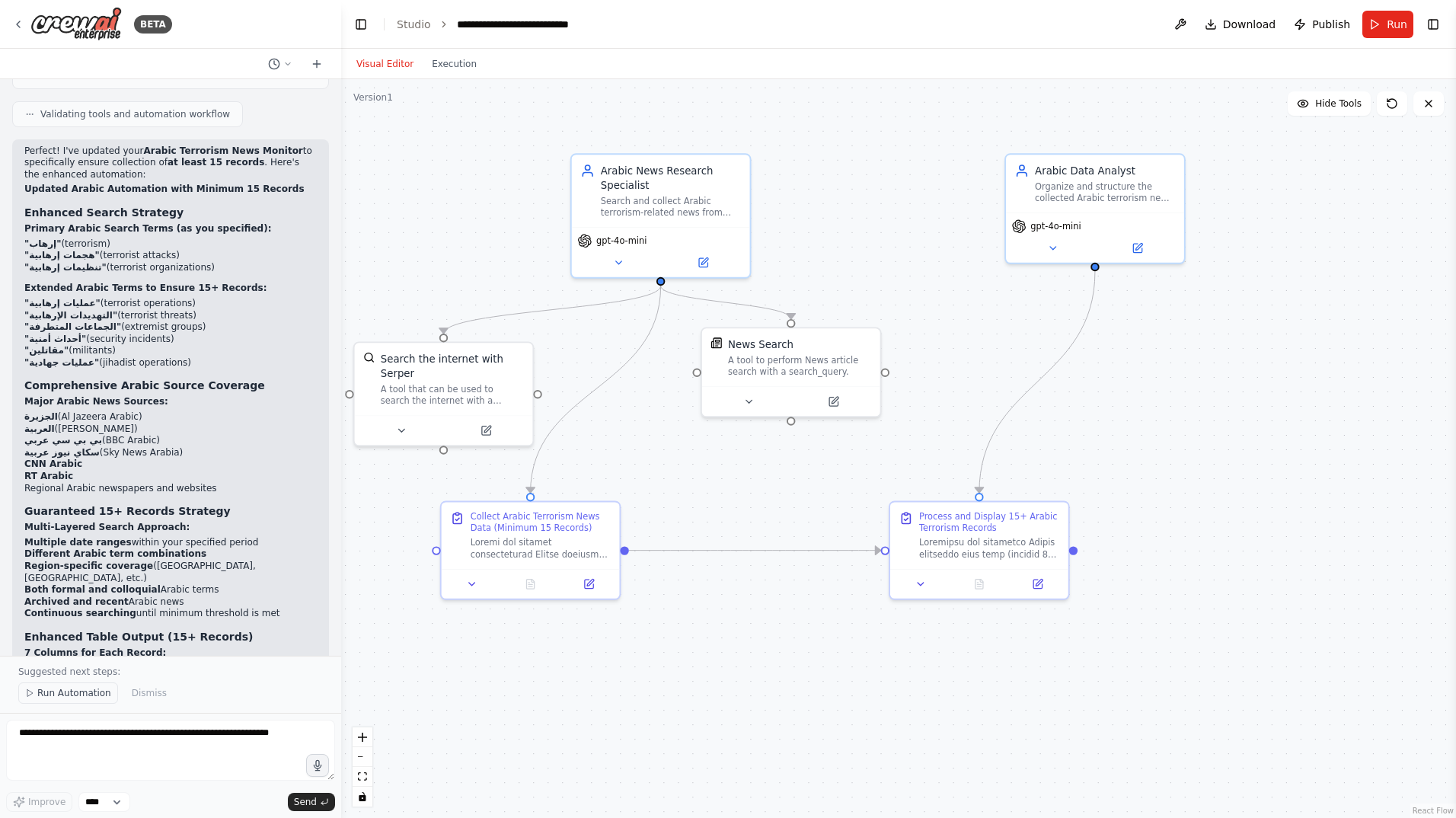
click at [81, 685] on button "Run Automation" at bounding box center [68, 693] width 99 height 21
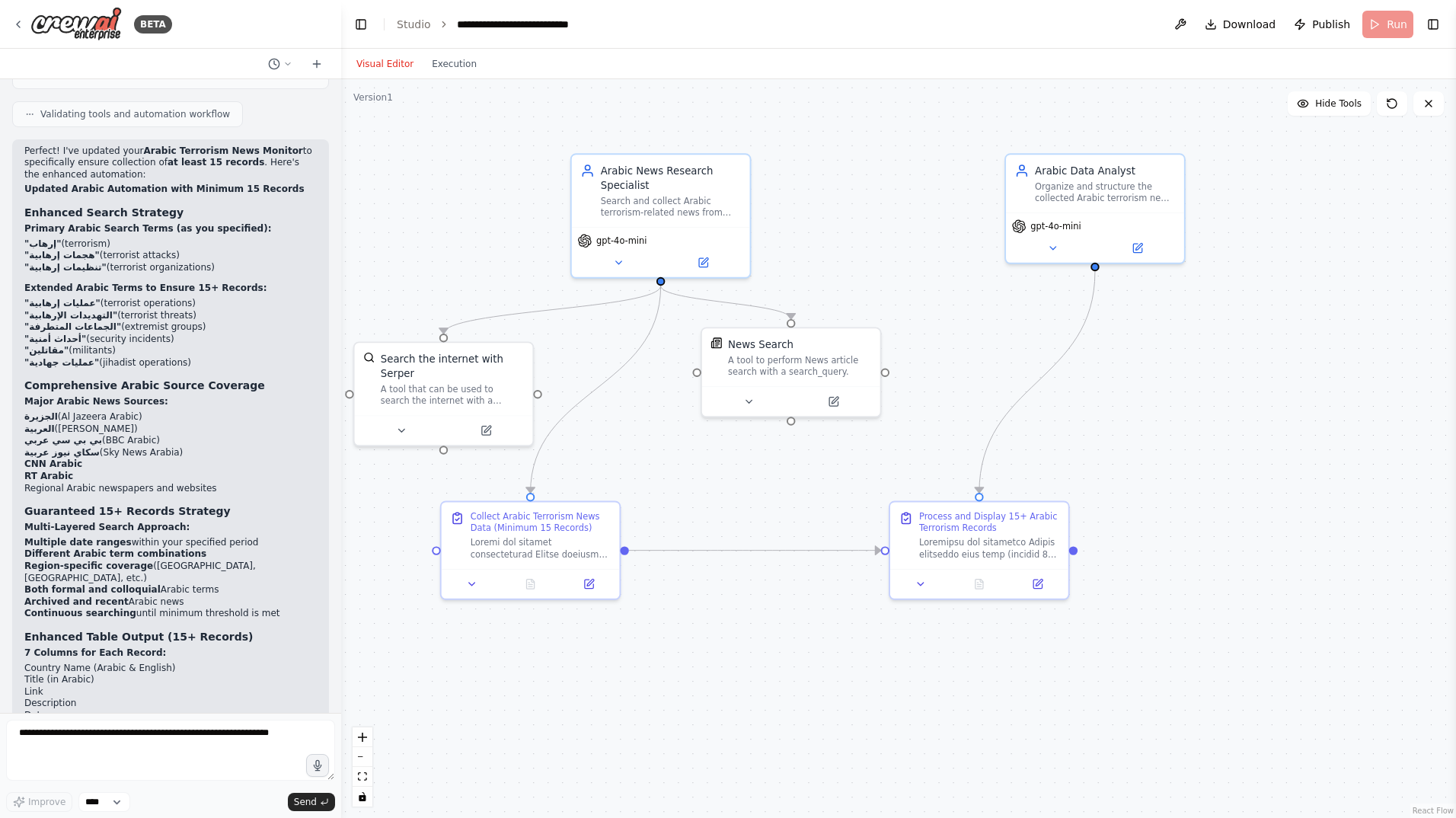
scroll to position [5916, 0]
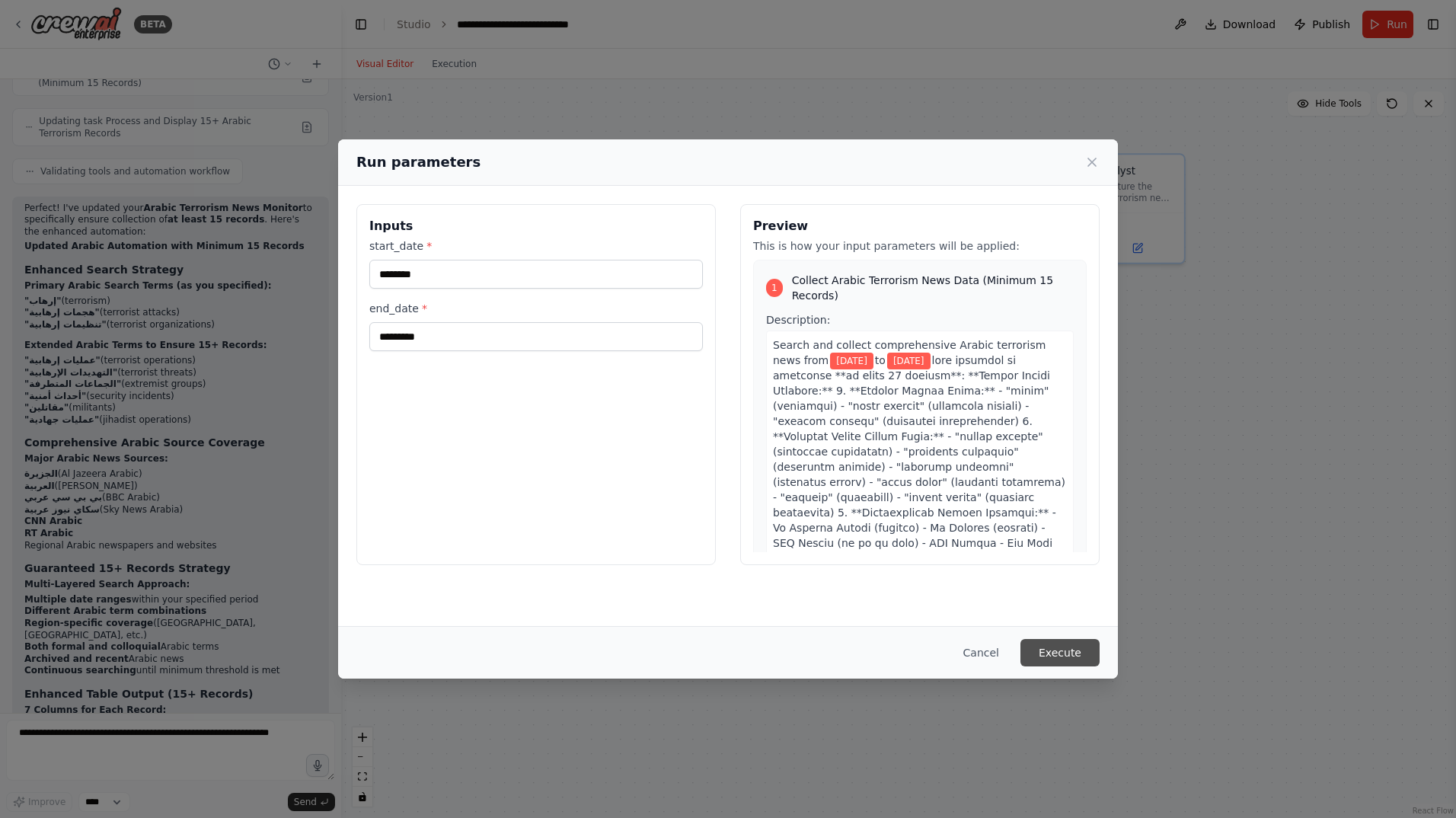
click at [1075, 655] on button "Execute" at bounding box center [1060, 653] width 79 height 28
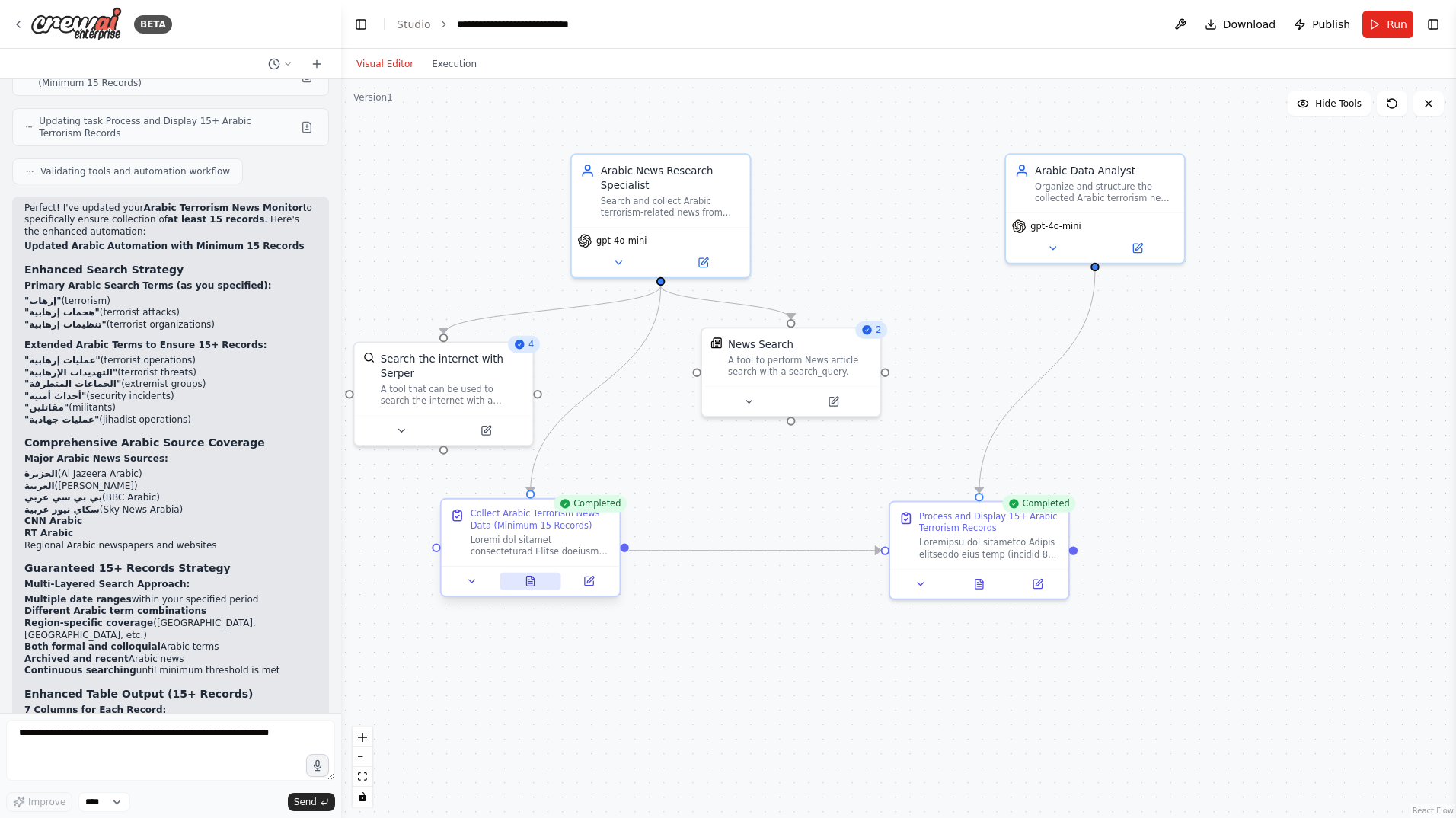
click at [522, 578] on button at bounding box center [530, 581] width 61 height 18
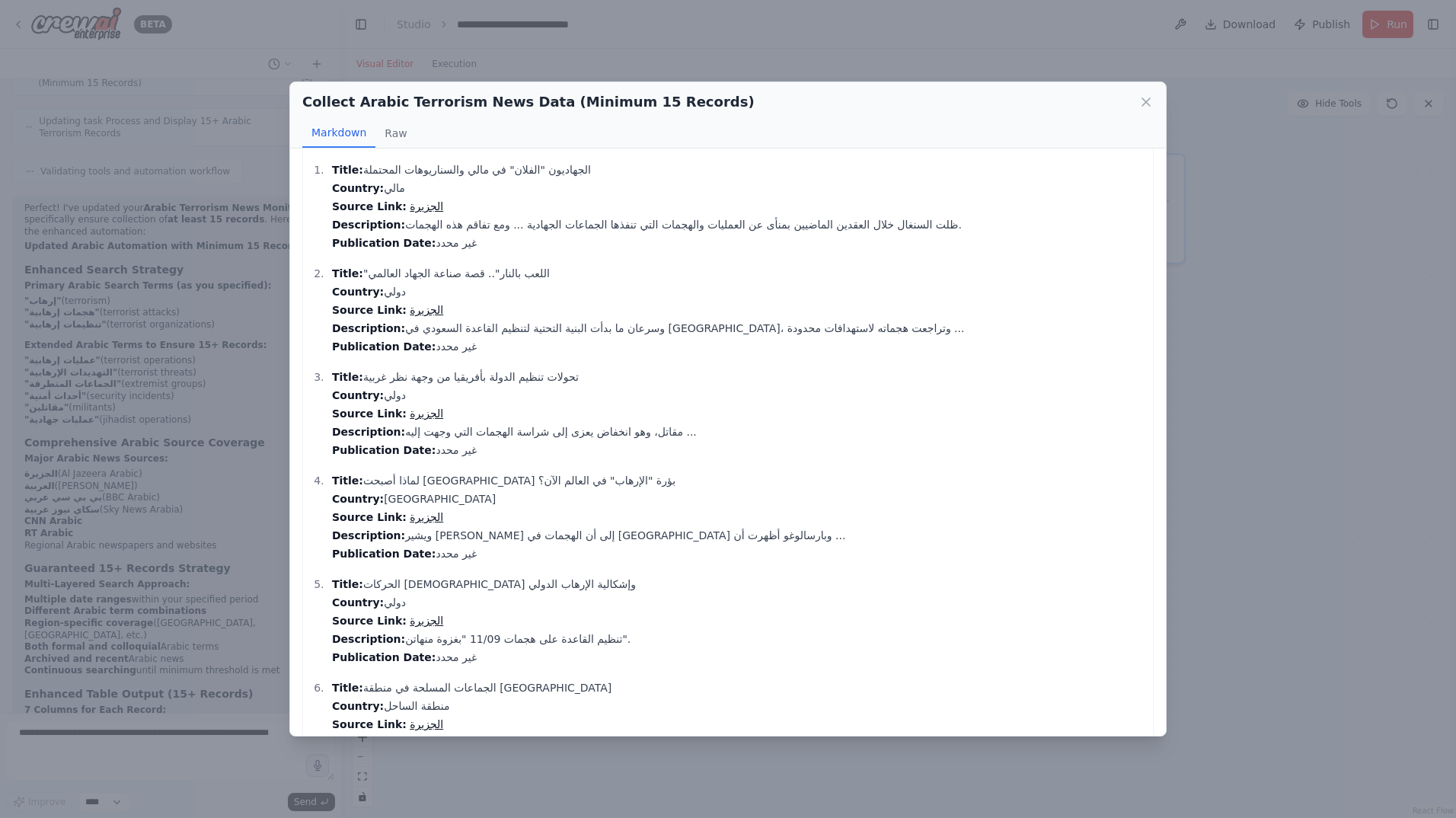
scroll to position [0, 0]
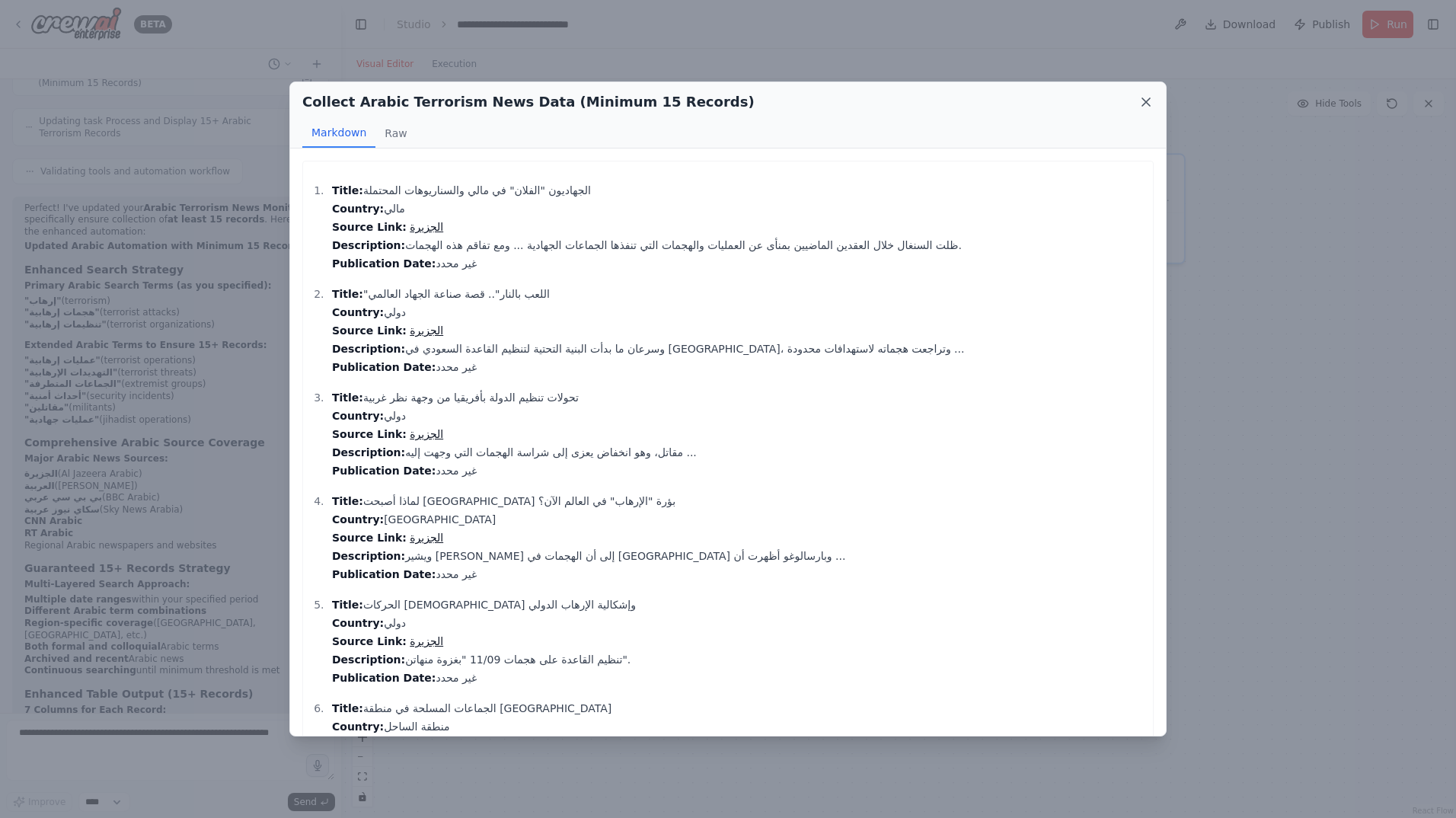
click at [1147, 104] on icon at bounding box center [1146, 102] width 7 height 7
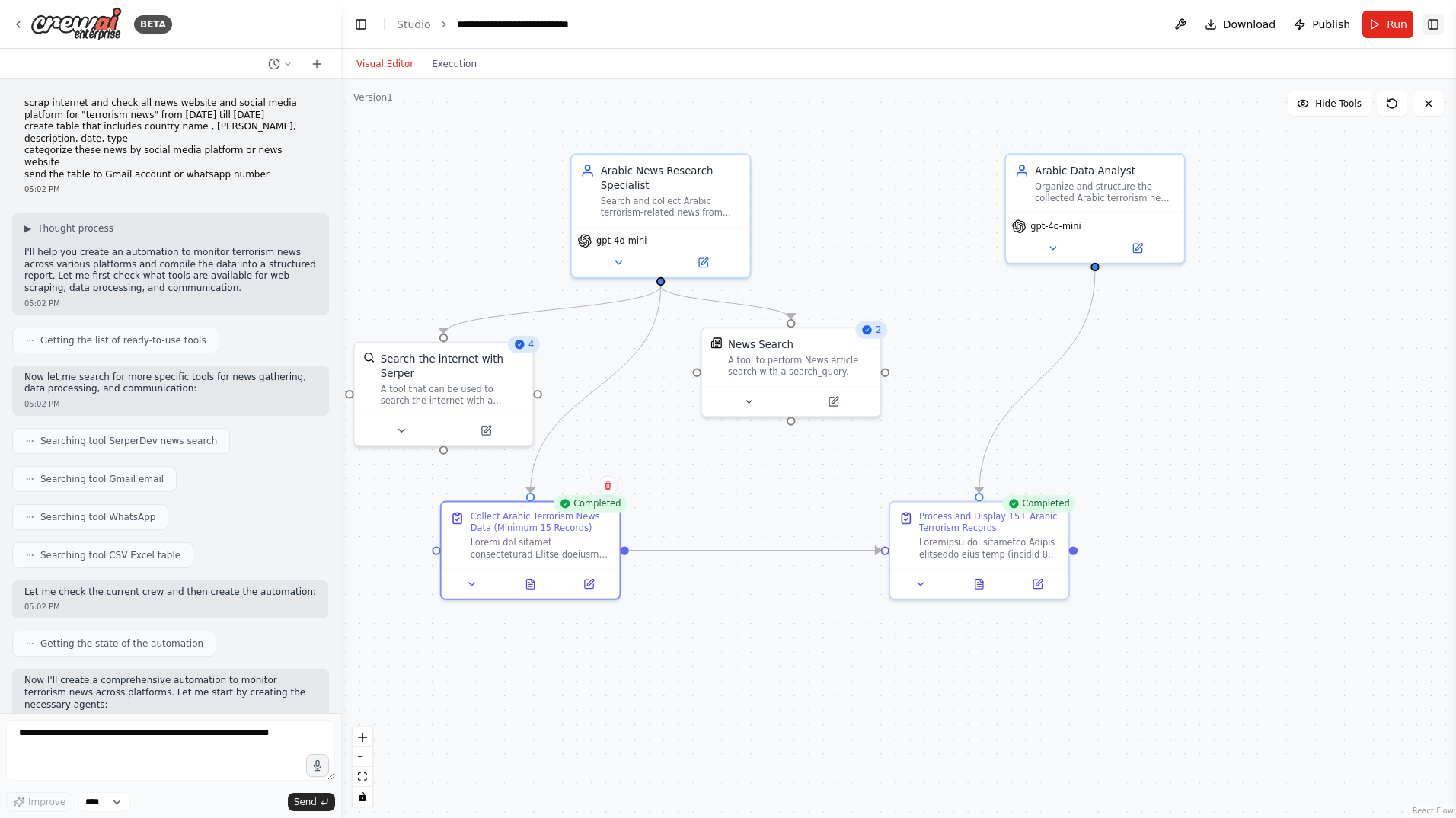
click at [1426, 21] on button "Toggle Right Sidebar" at bounding box center [1433, 24] width 21 height 21
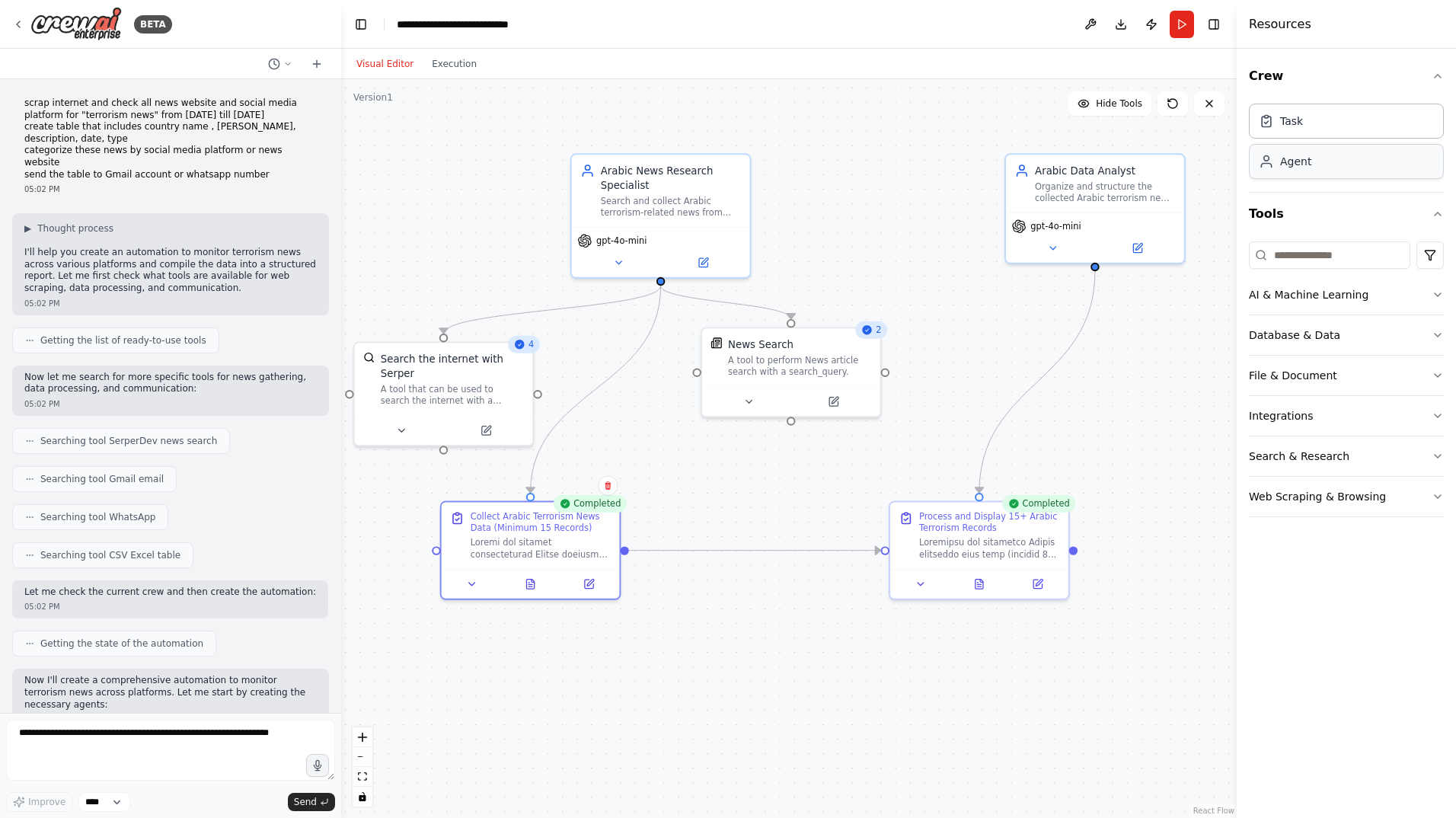
click at [1357, 166] on div "Agent" at bounding box center [1346, 162] width 195 height 35
click at [1344, 156] on div "Agent" at bounding box center [1346, 162] width 195 height 35
click at [1364, 121] on div "Task" at bounding box center [1346, 121] width 195 height 35
click at [1444, 77] on div "Crew Task Agent Tools AI & Machine Learning Database & Data File & Document Int…" at bounding box center [1346, 433] width 219 height 769
click at [1439, 75] on icon "button" at bounding box center [1437, 75] width 12 height 12
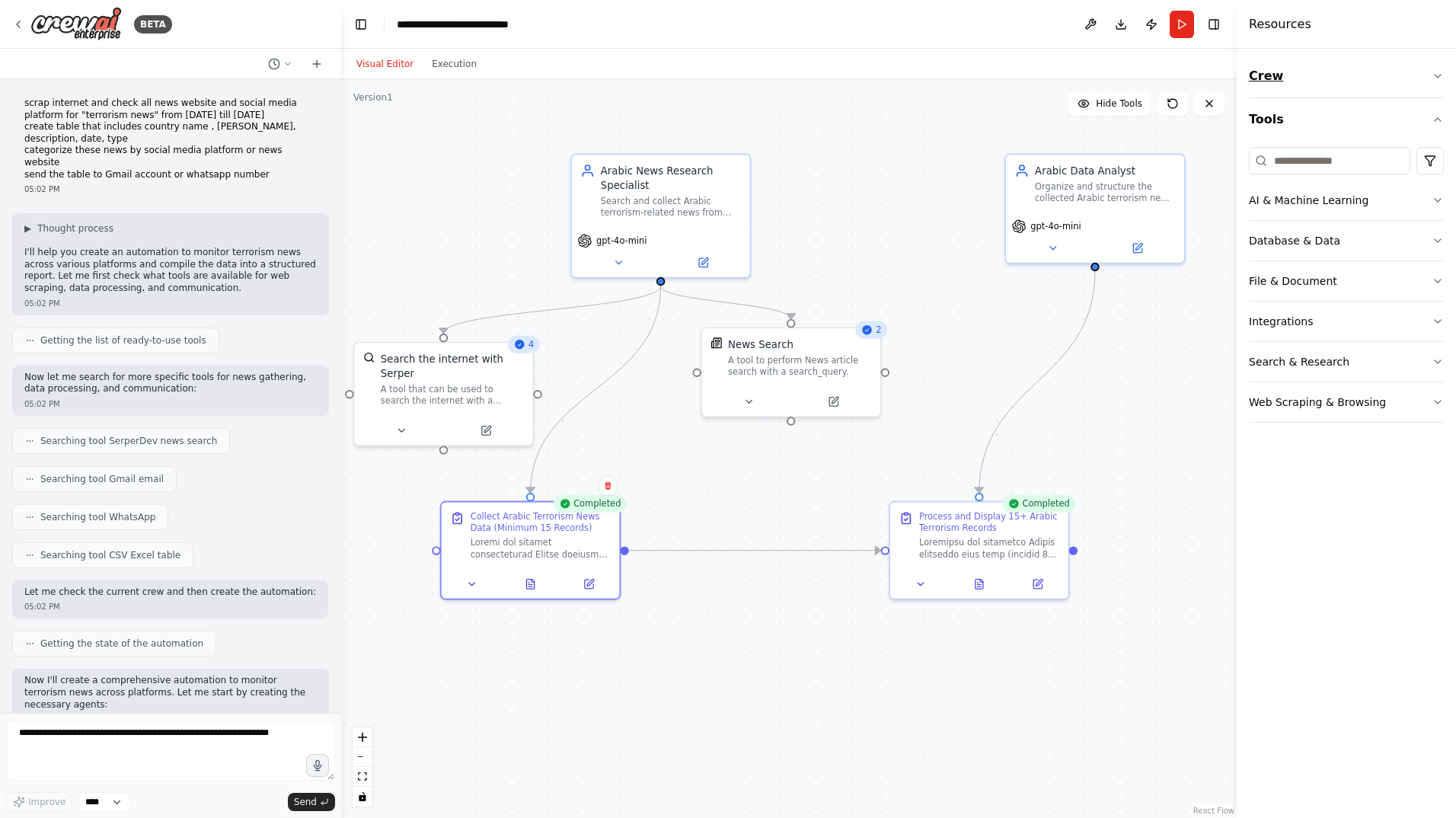
click at [1439, 75] on icon "button" at bounding box center [1437, 75] width 12 height 12
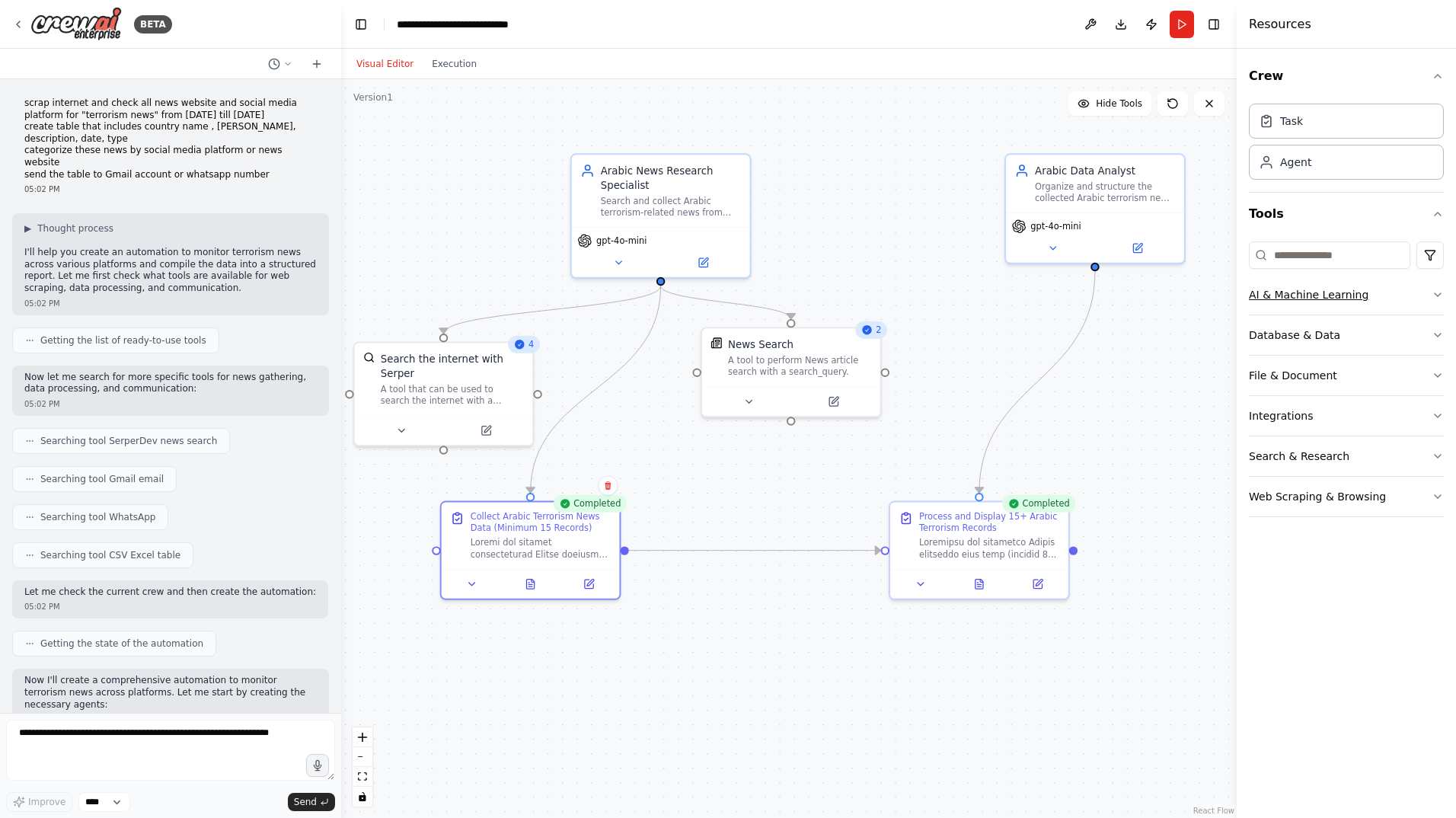
click at [1437, 295] on icon "button" at bounding box center [1437, 294] width 12 height 12
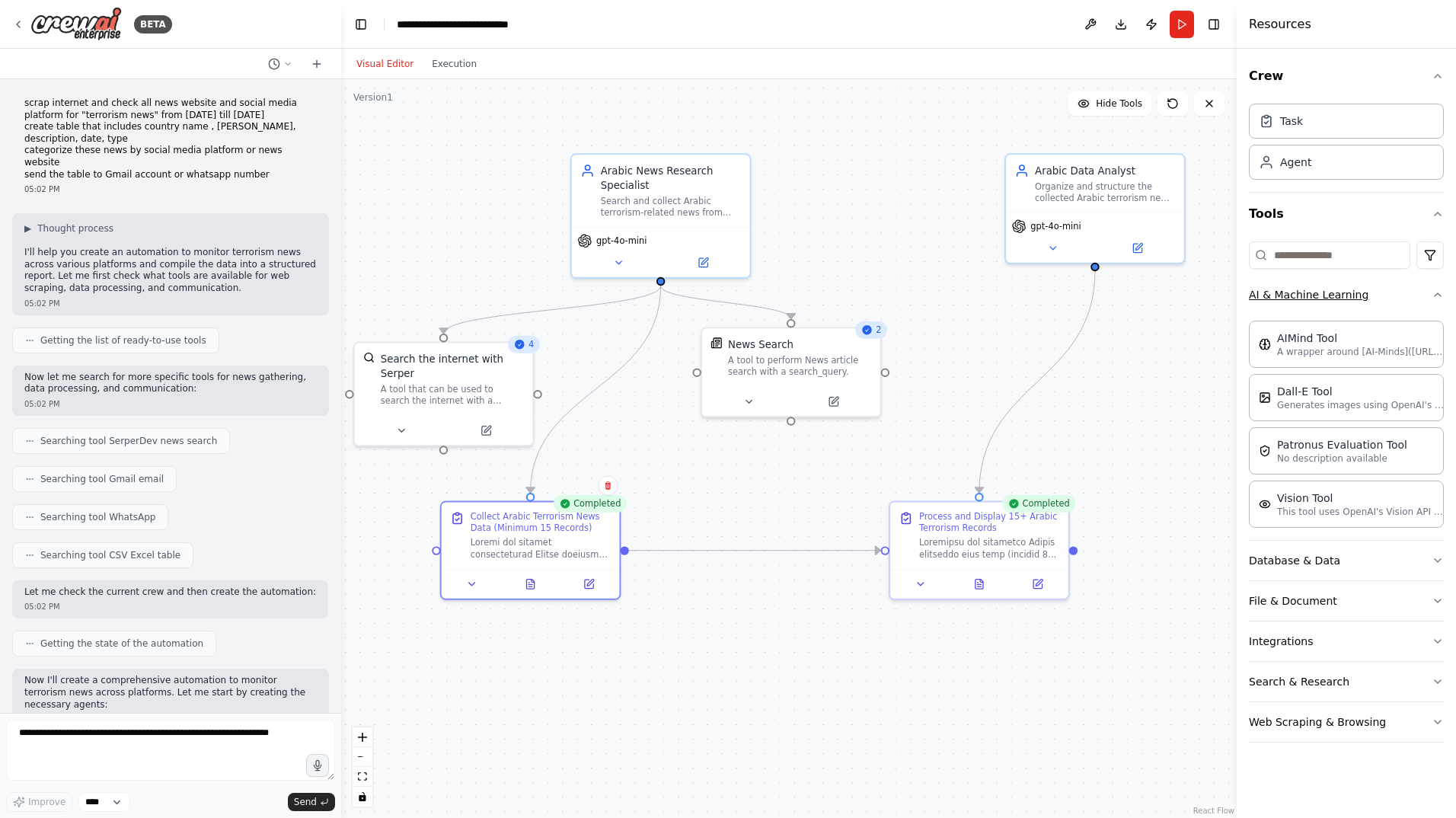
click at [1436, 294] on icon "button" at bounding box center [1437, 294] width 6 height 3
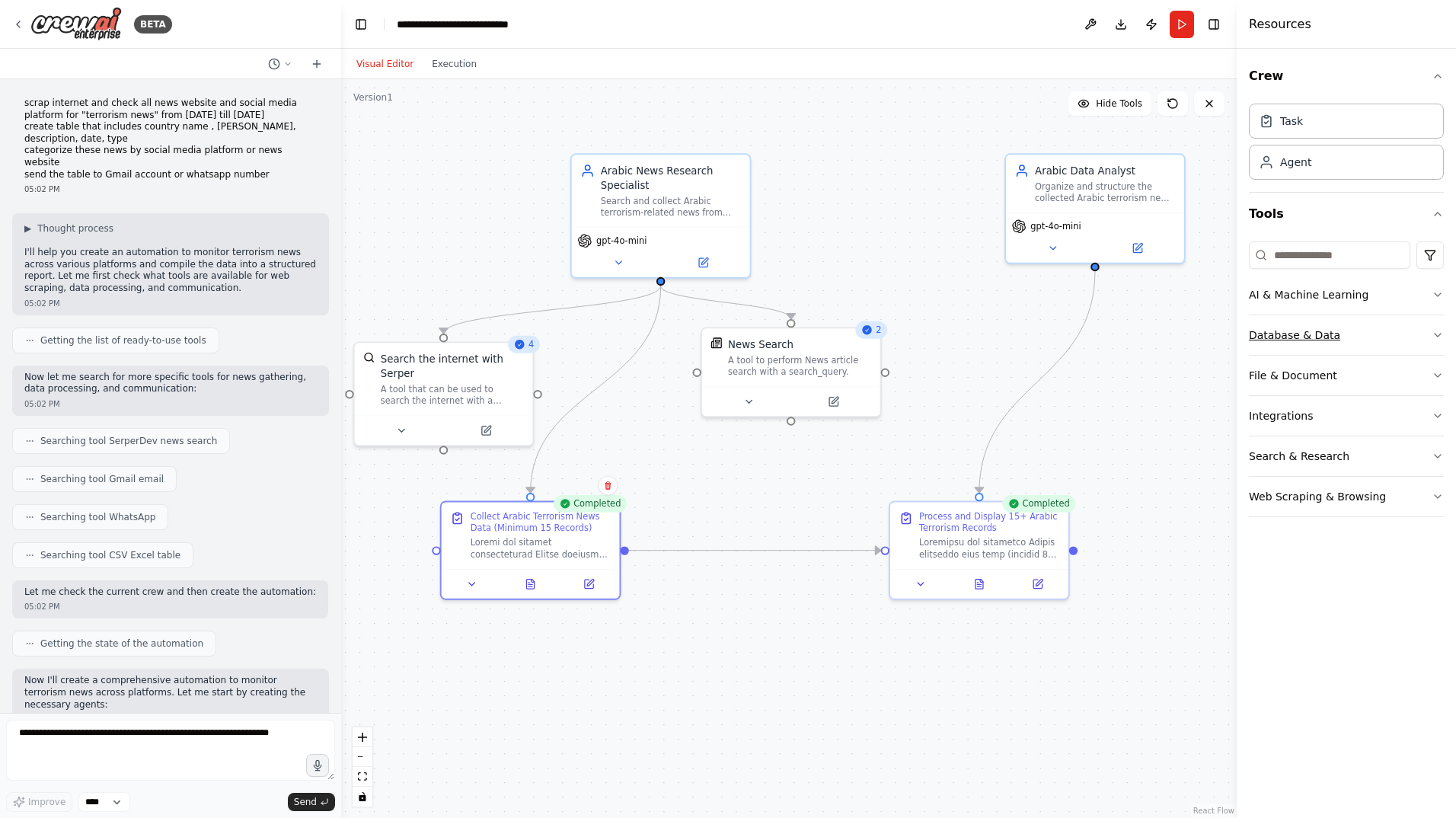
click at [1440, 326] on button "Database & Data" at bounding box center [1346, 334] width 195 height 40
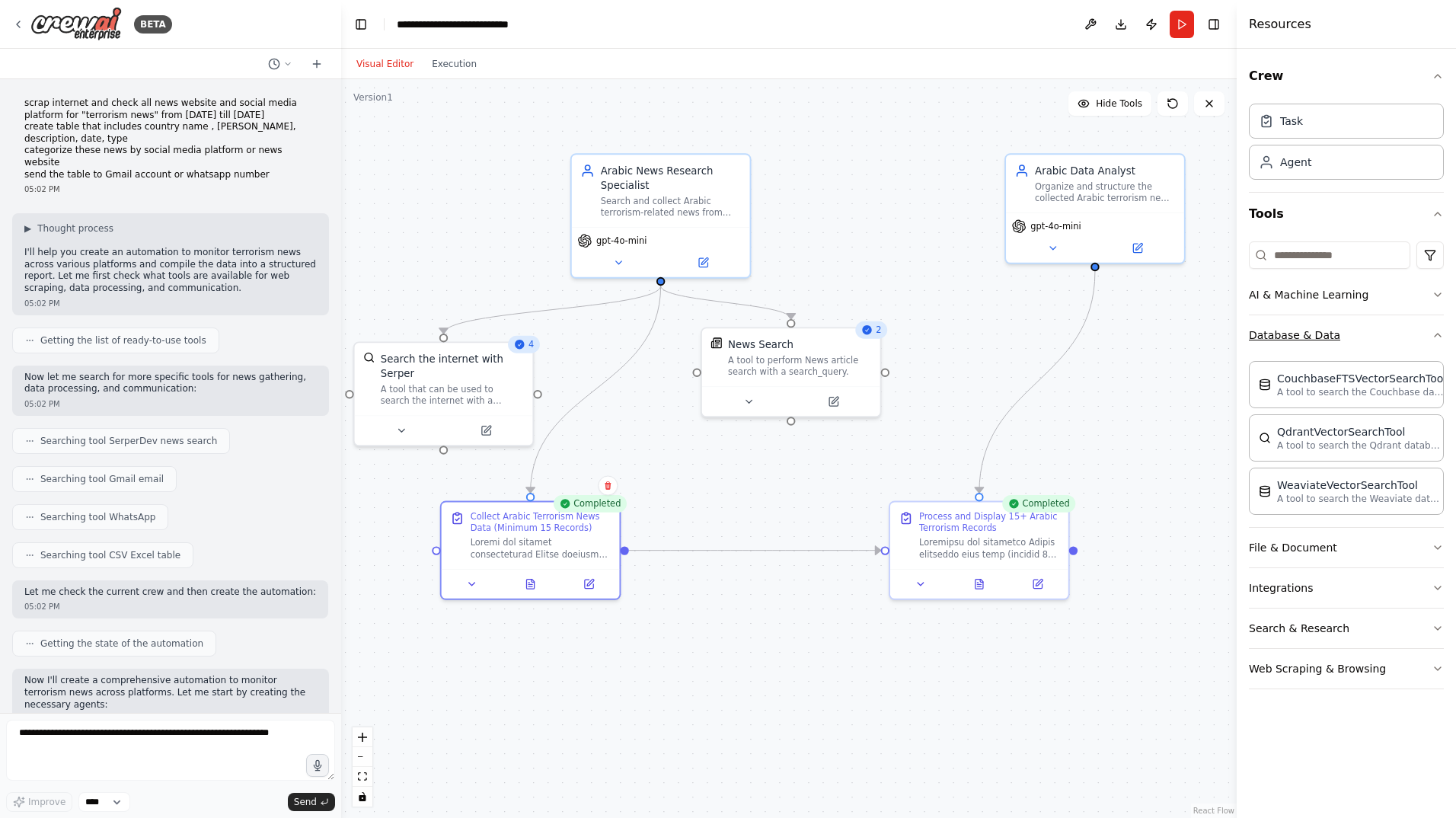
click at [1440, 326] on button "Database & Data" at bounding box center [1346, 334] width 195 height 40
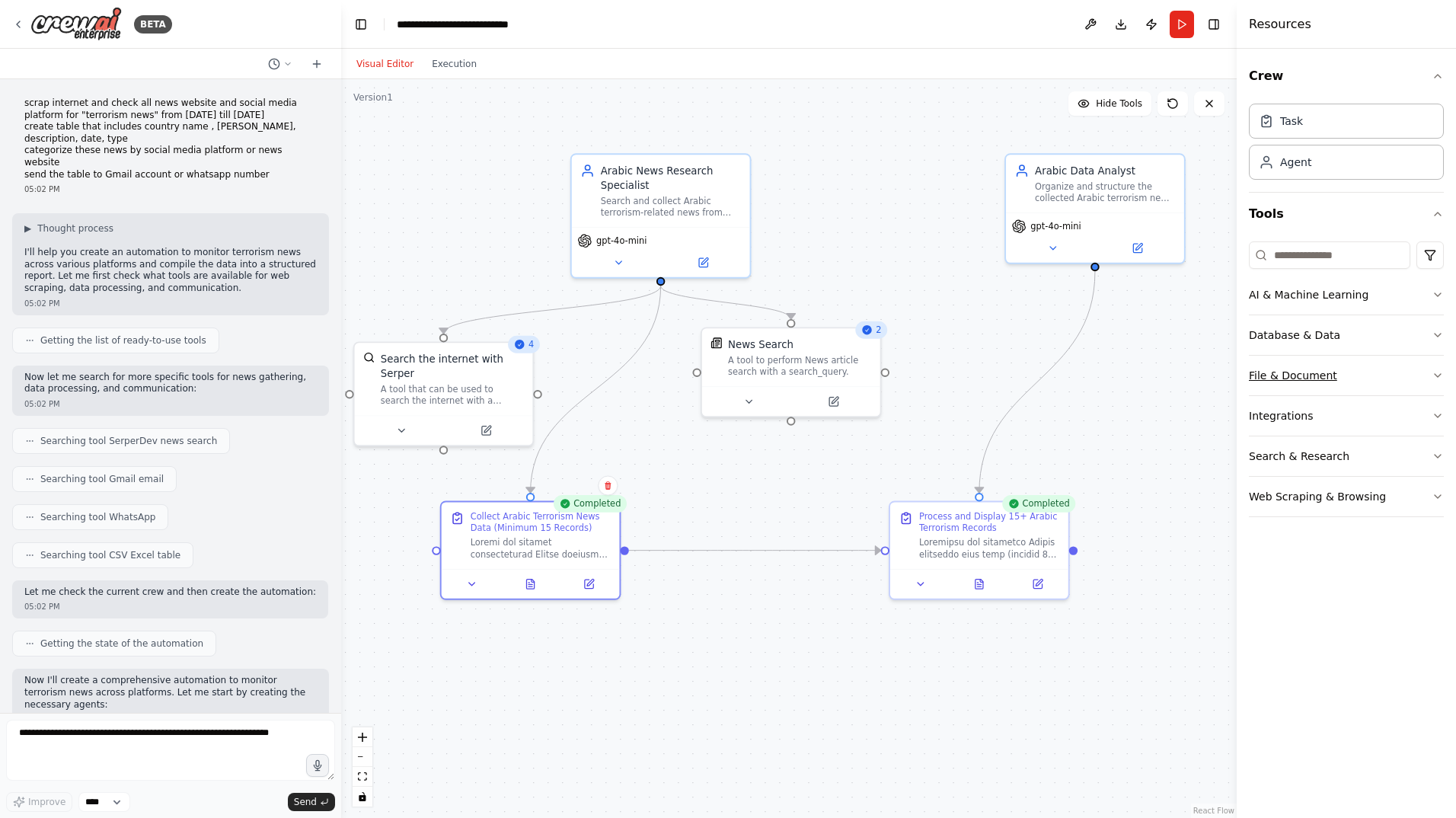
click at [1441, 370] on icon "button" at bounding box center [1437, 375] width 12 height 12
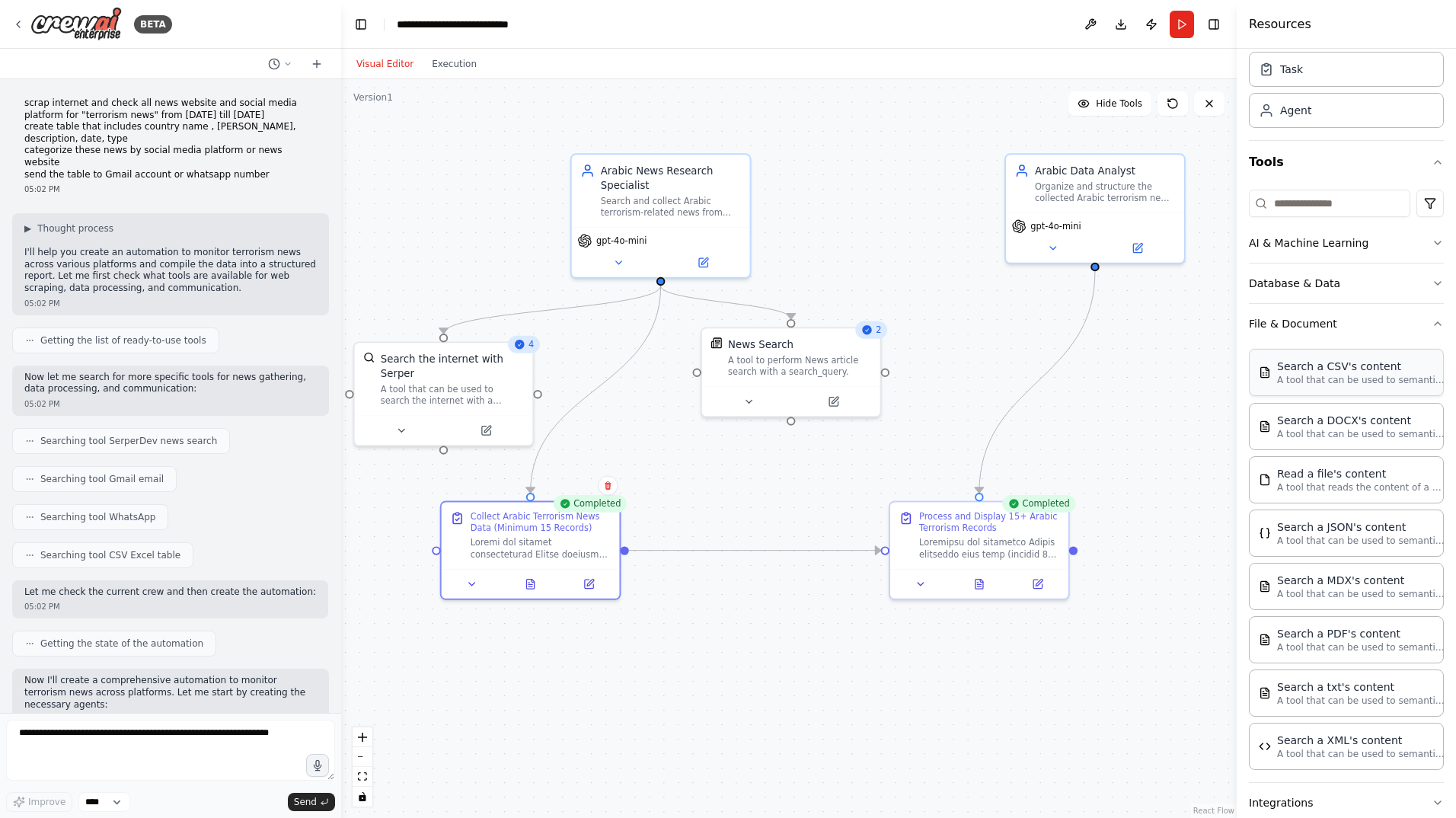
scroll to position [76, 0]
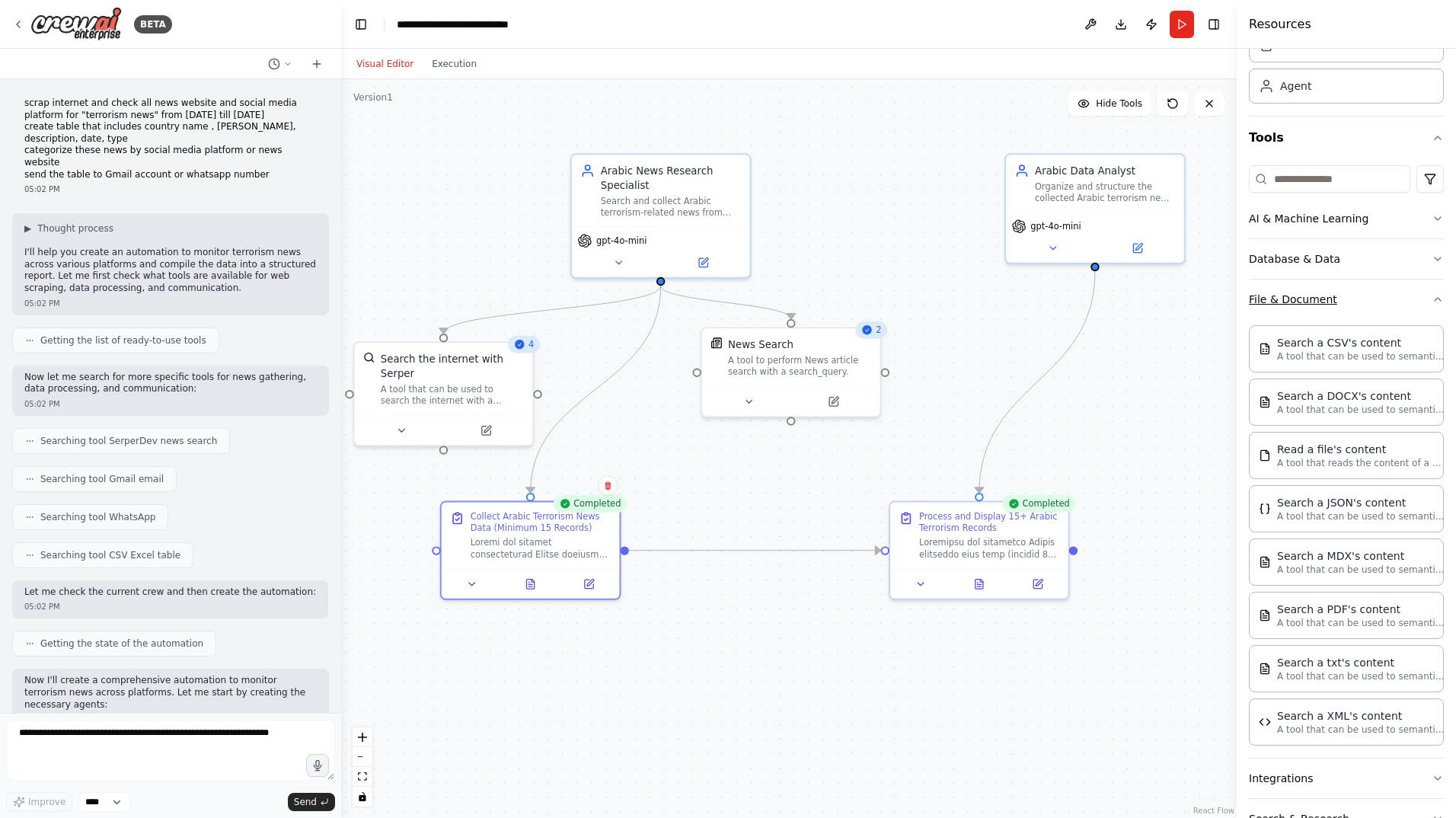
click at [1432, 297] on icon "button" at bounding box center [1437, 299] width 12 height 12
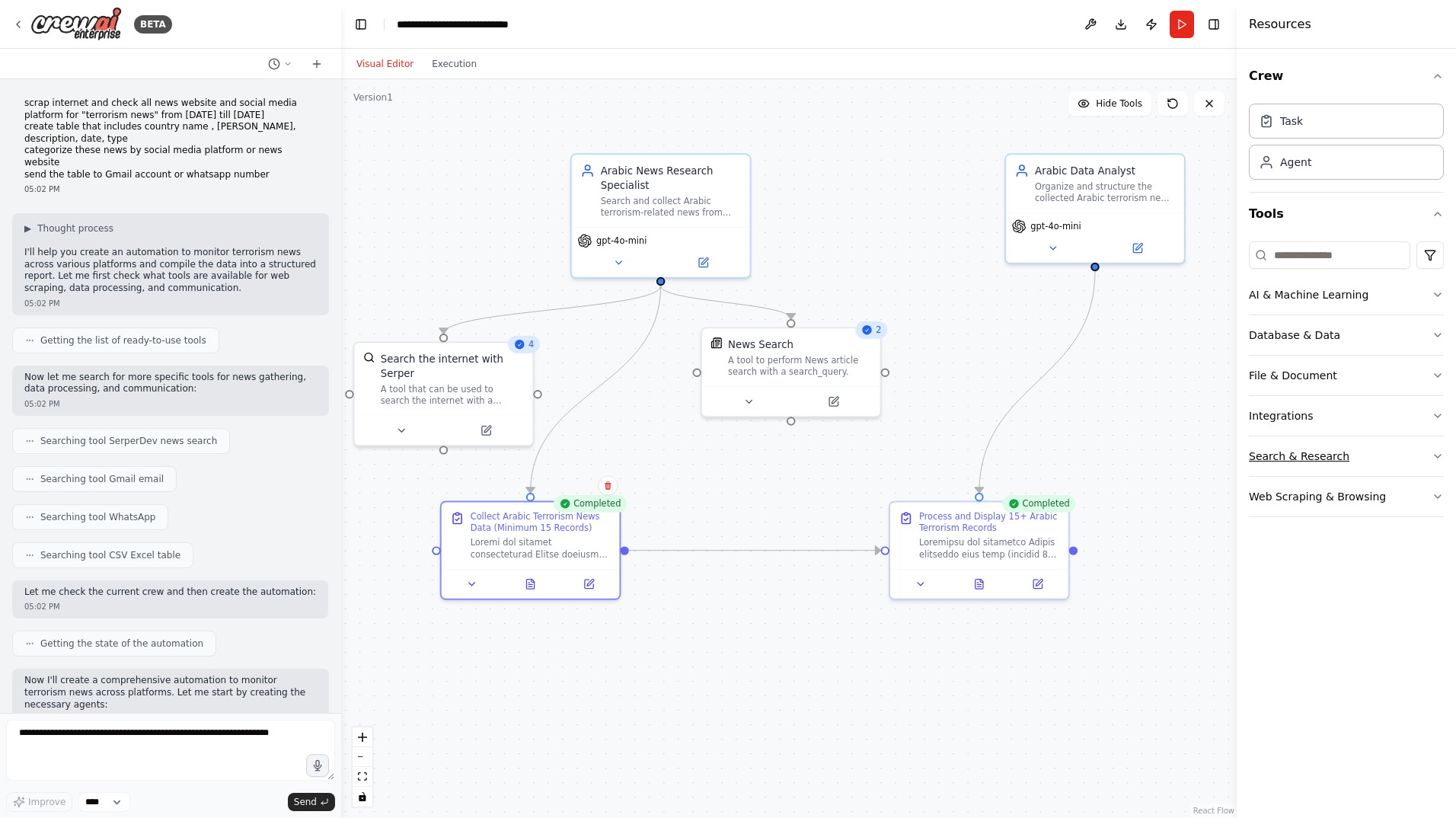
click at [1432, 453] on icon "button" at bounding box center [1437, 456] width 12 height 12
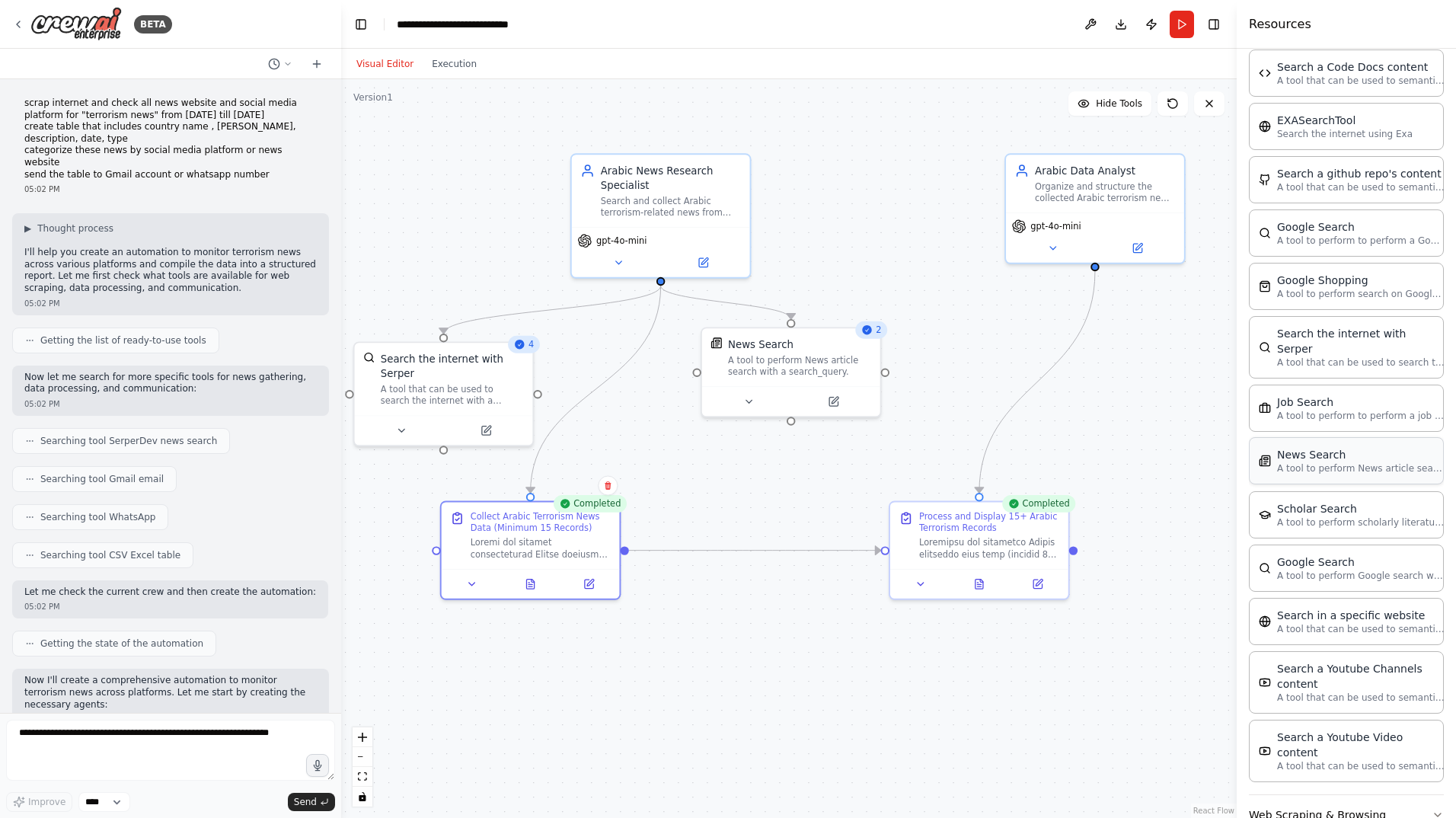
scroll to position [497, 0]
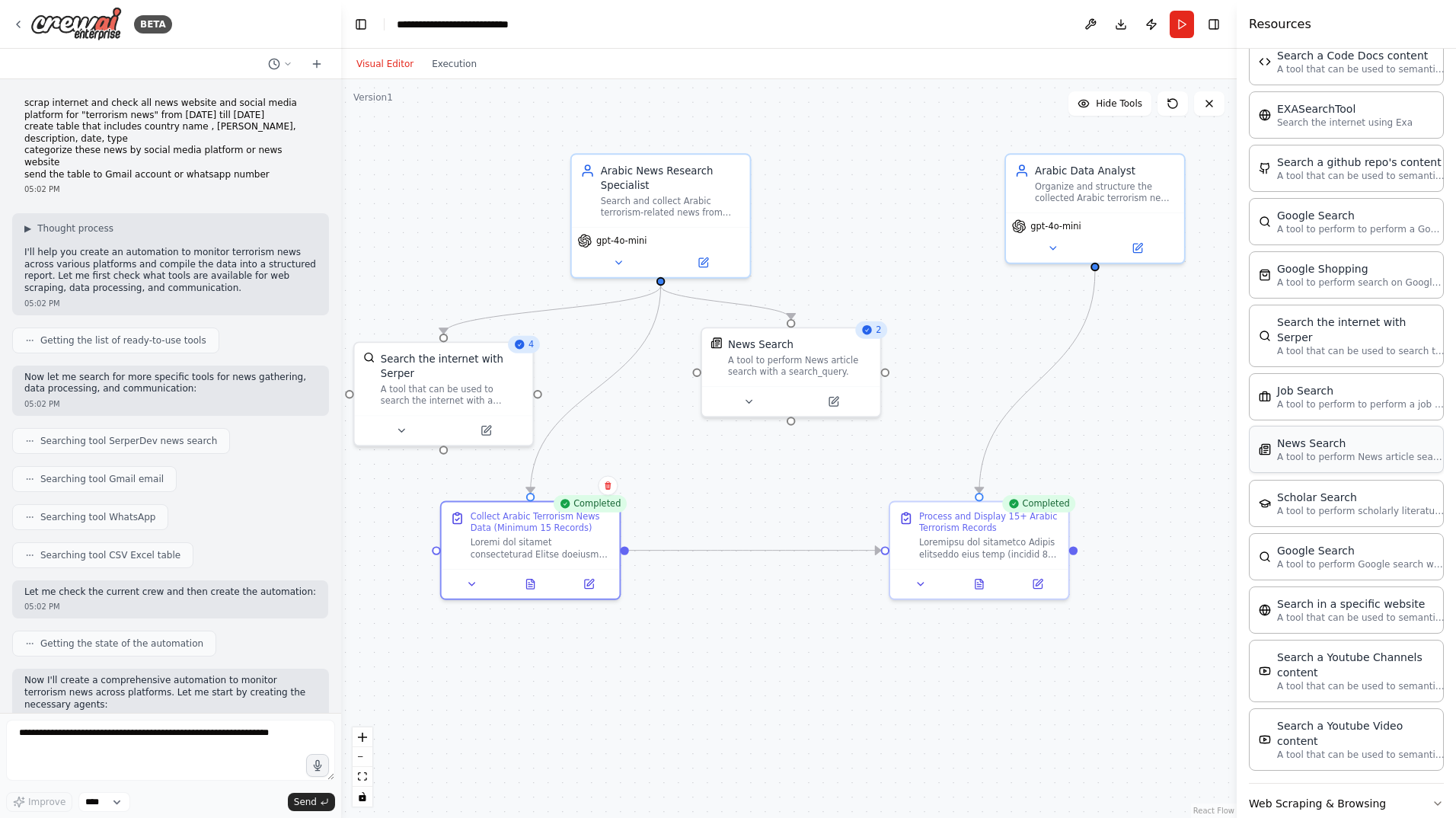
click at [1296, 450] on p "A tool to perform News article search with a search_query." at bounding box center [1360, 456] width 167 height 12
click at [1292, 448] on div "News Search A tool to perform News article search with a search_query." at bounding box center [1346, 448] width 195 height 47
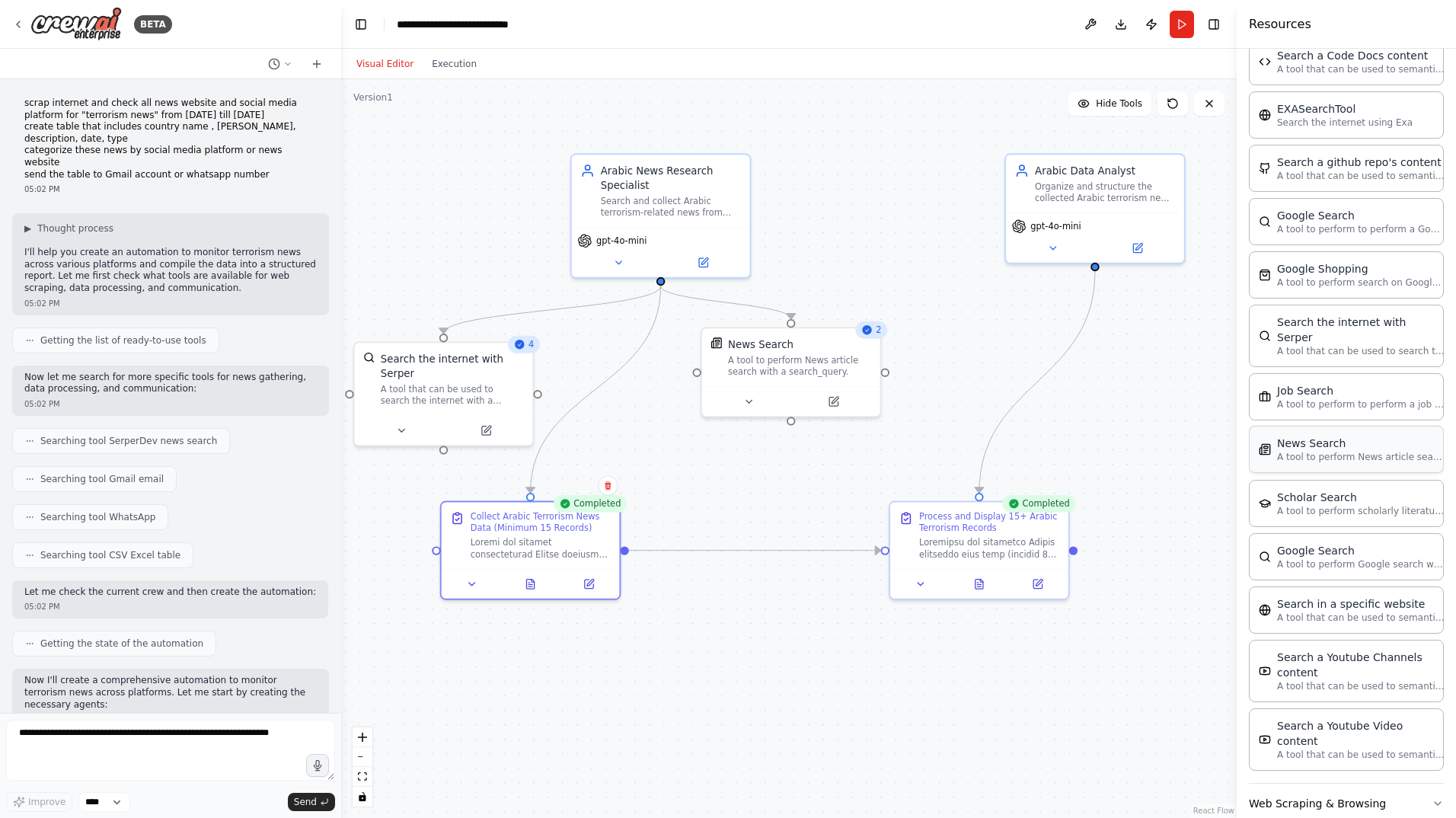
click at [1292, 448] on div "News Search A tool to perform News article search with a search_query." at bounding box center [1346, 448] width 195 height 47
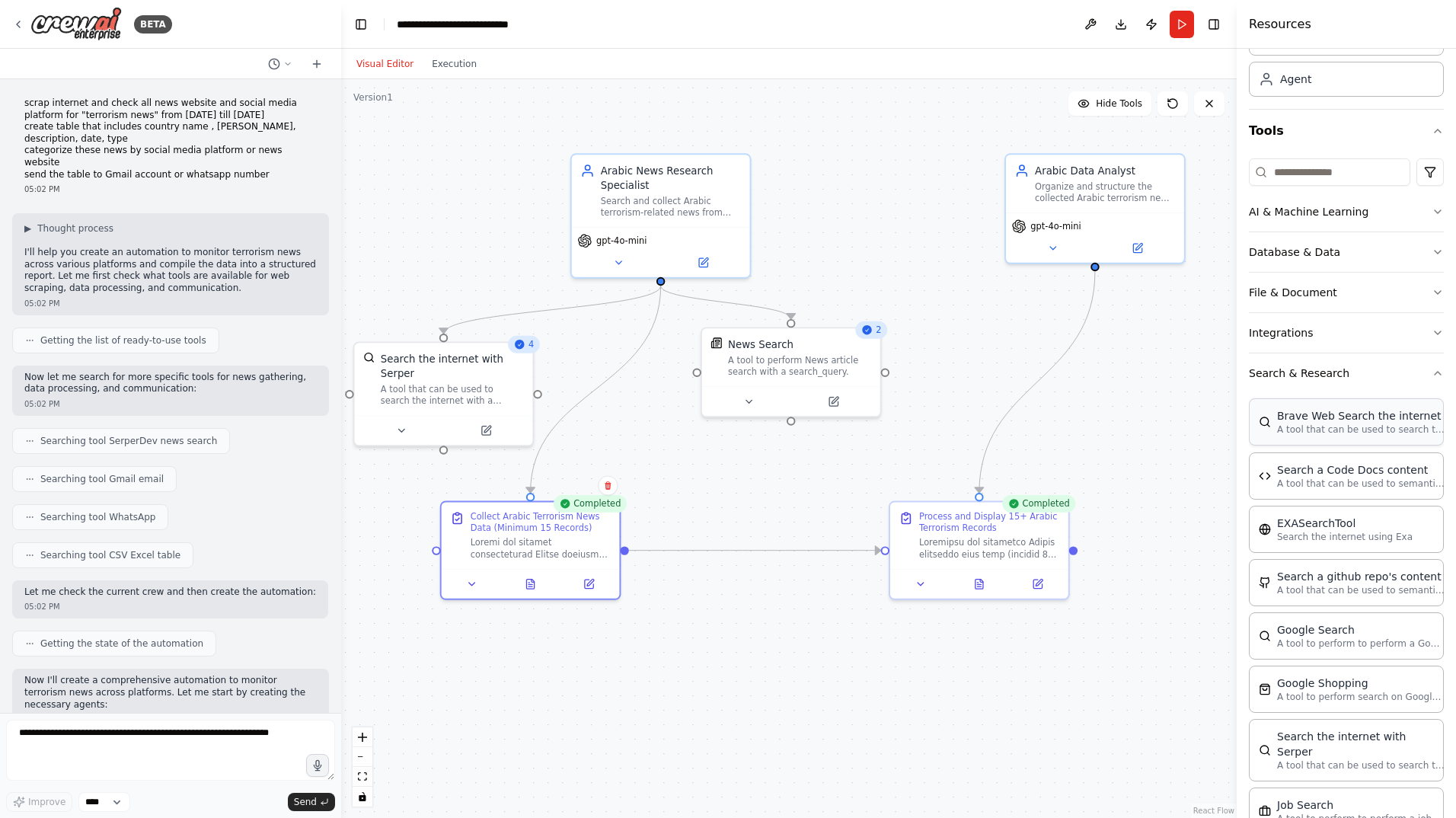
scroll to position [40, 0]
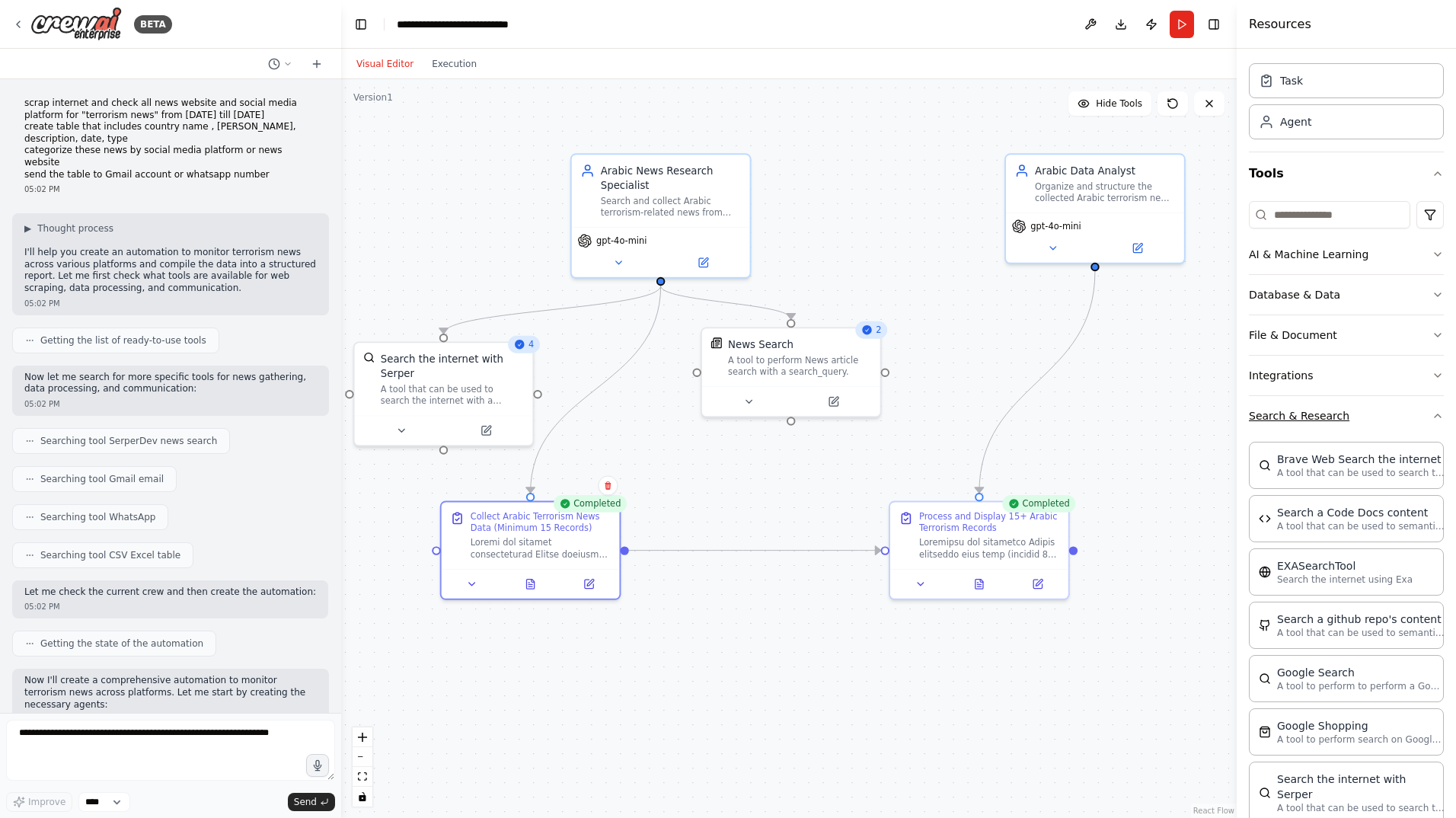
click at [1432, 418] on icon "button" at bounding box center [1437, 415] width 12 height 12
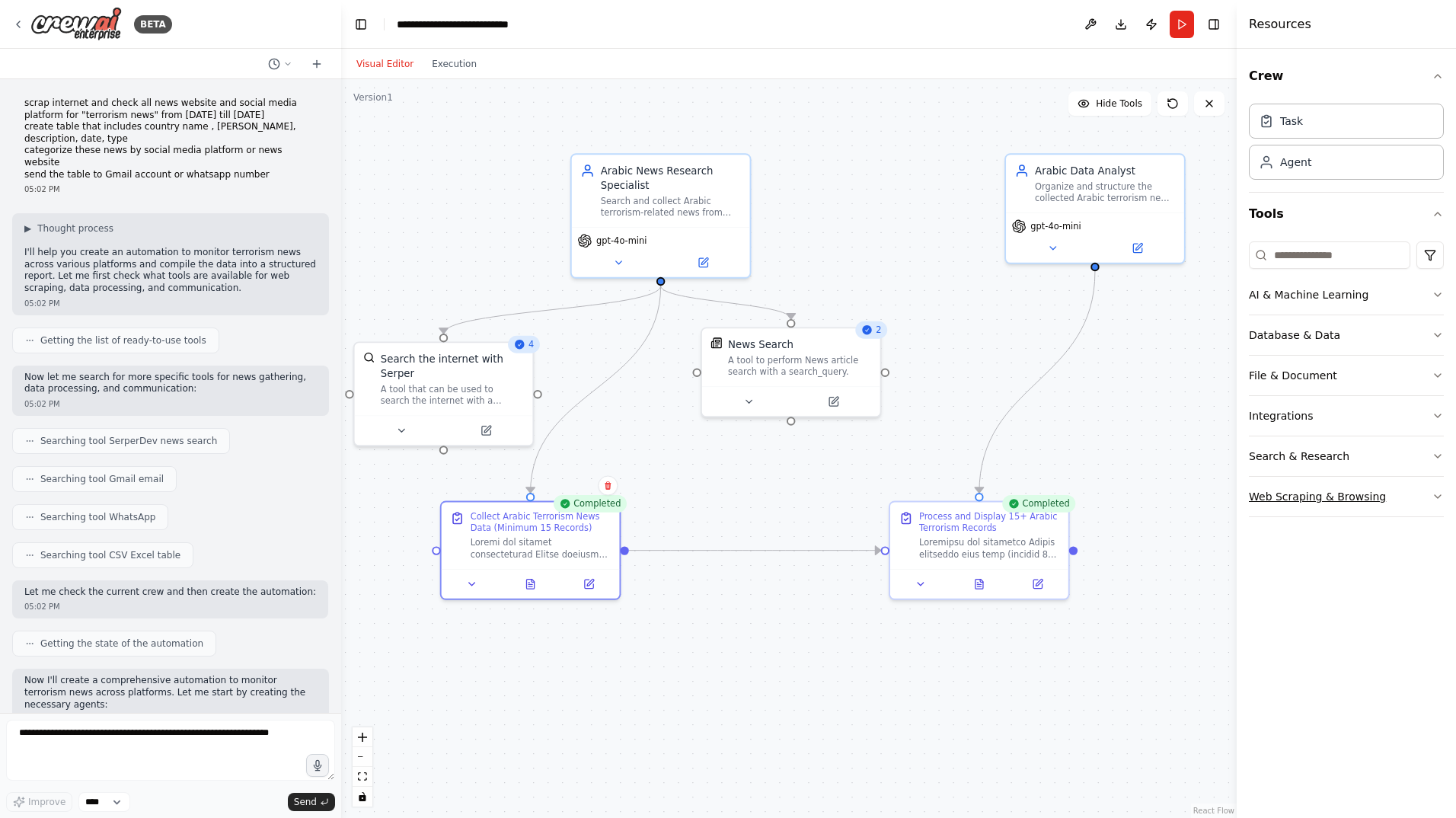
click at [1430, 490] on button "Web Scraping & Browsing" at bounding box center [1346, 496] width 195 height 40
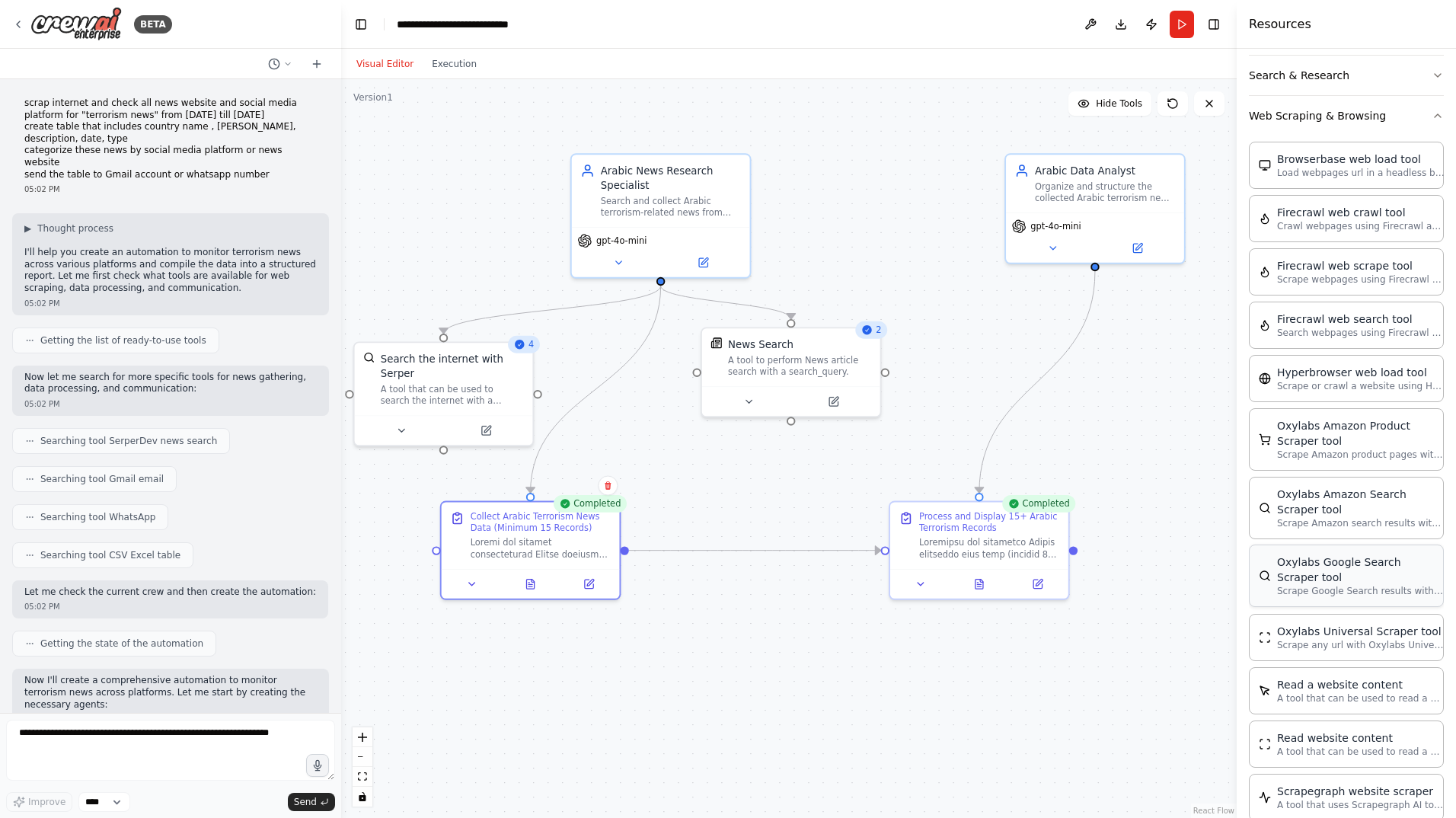
scroll to position [581, 0]
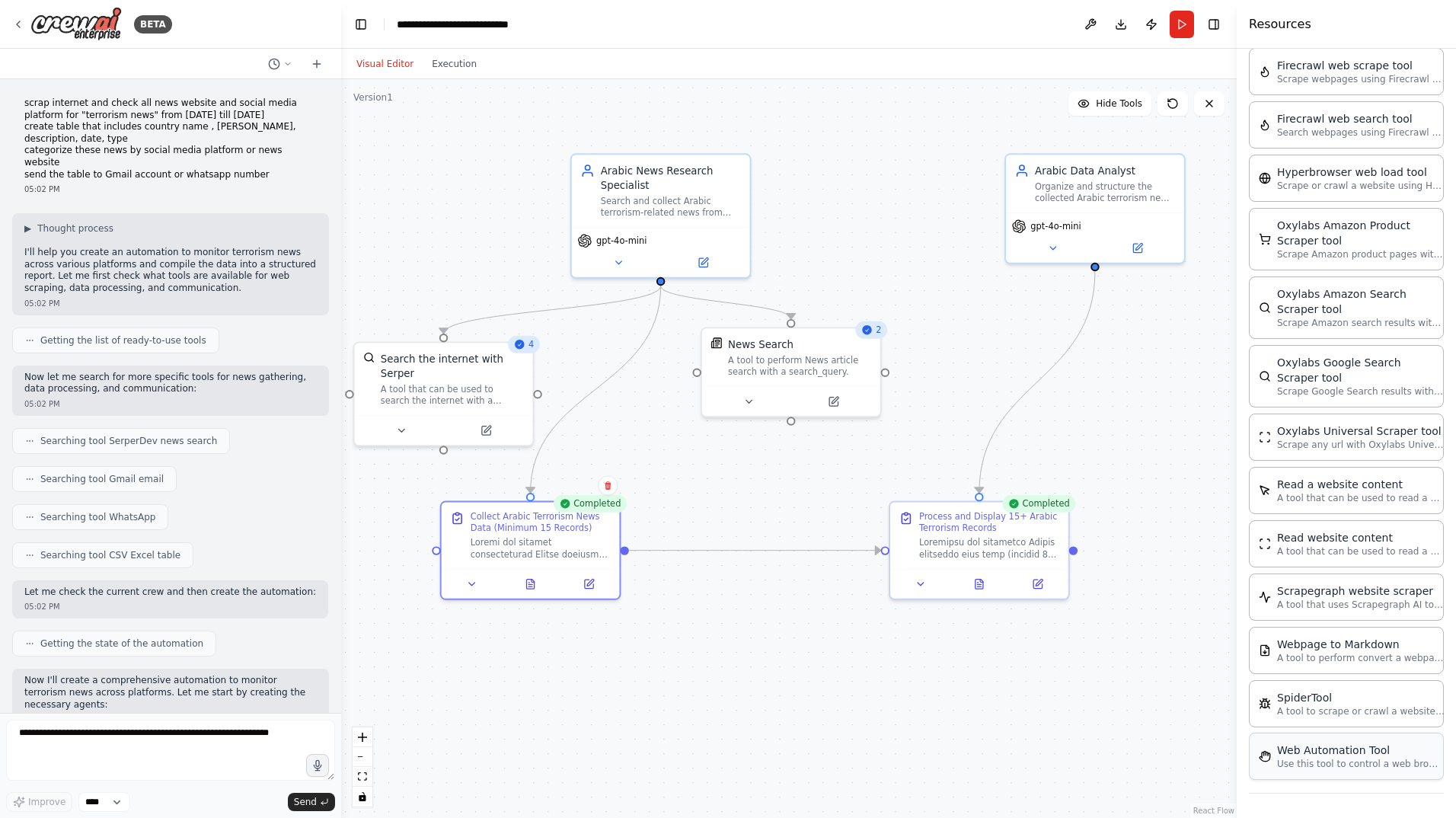
click at [1329, 759] on p "Use this tool to control a web browser and interact with websites using natural…" at bounding box center [1360, 763] width 167 height 12
click at [1329, 760] on p "Use this tool to control a web browser and interact with websites using natural…" at bounding box center [1360, 763] width 167 height 12
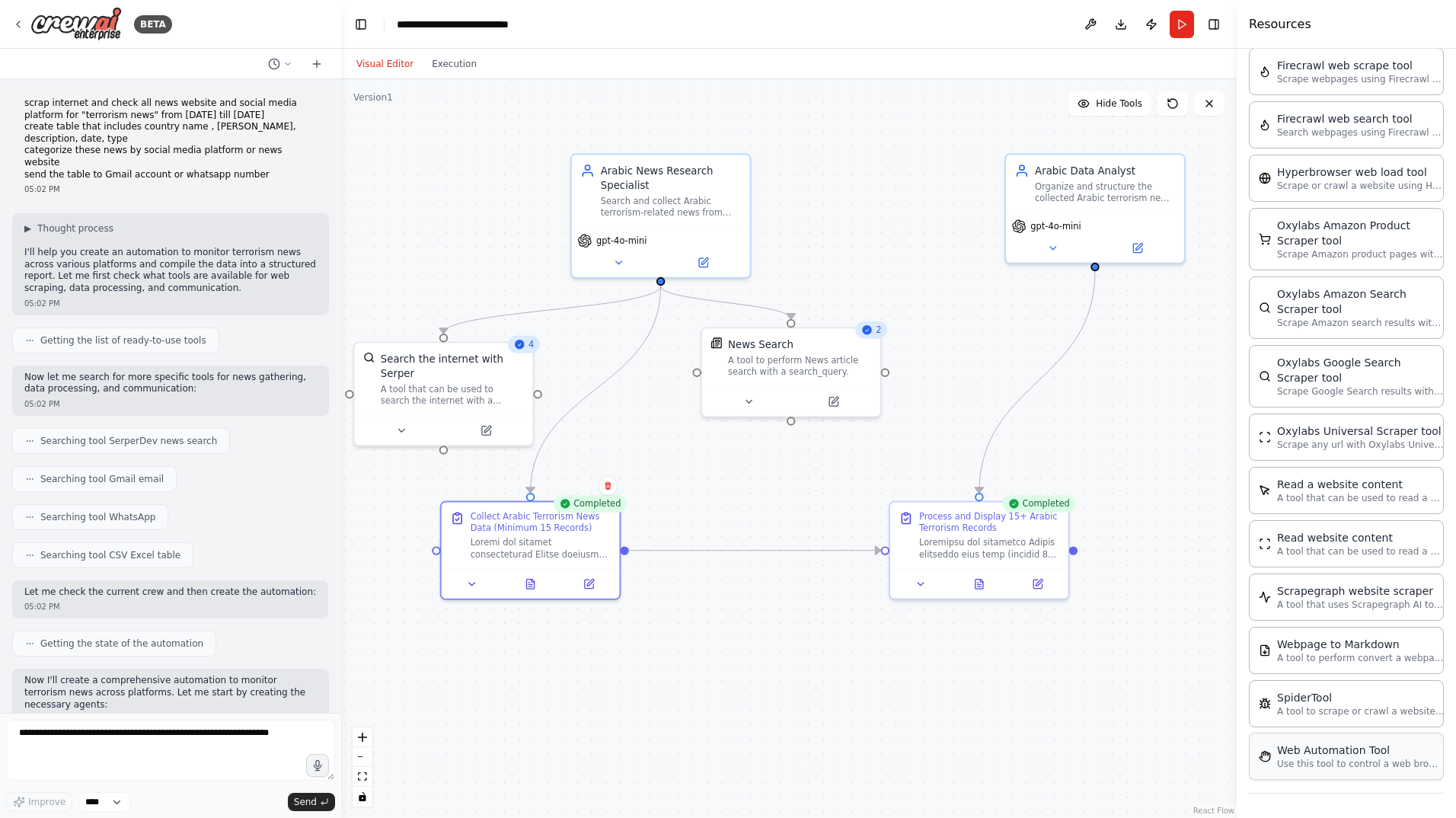
click at [1329, 760] on p "Use this tool to control a web browser and interact with websites using natural…" at bounding box center [1360, 763] width 167 height 12
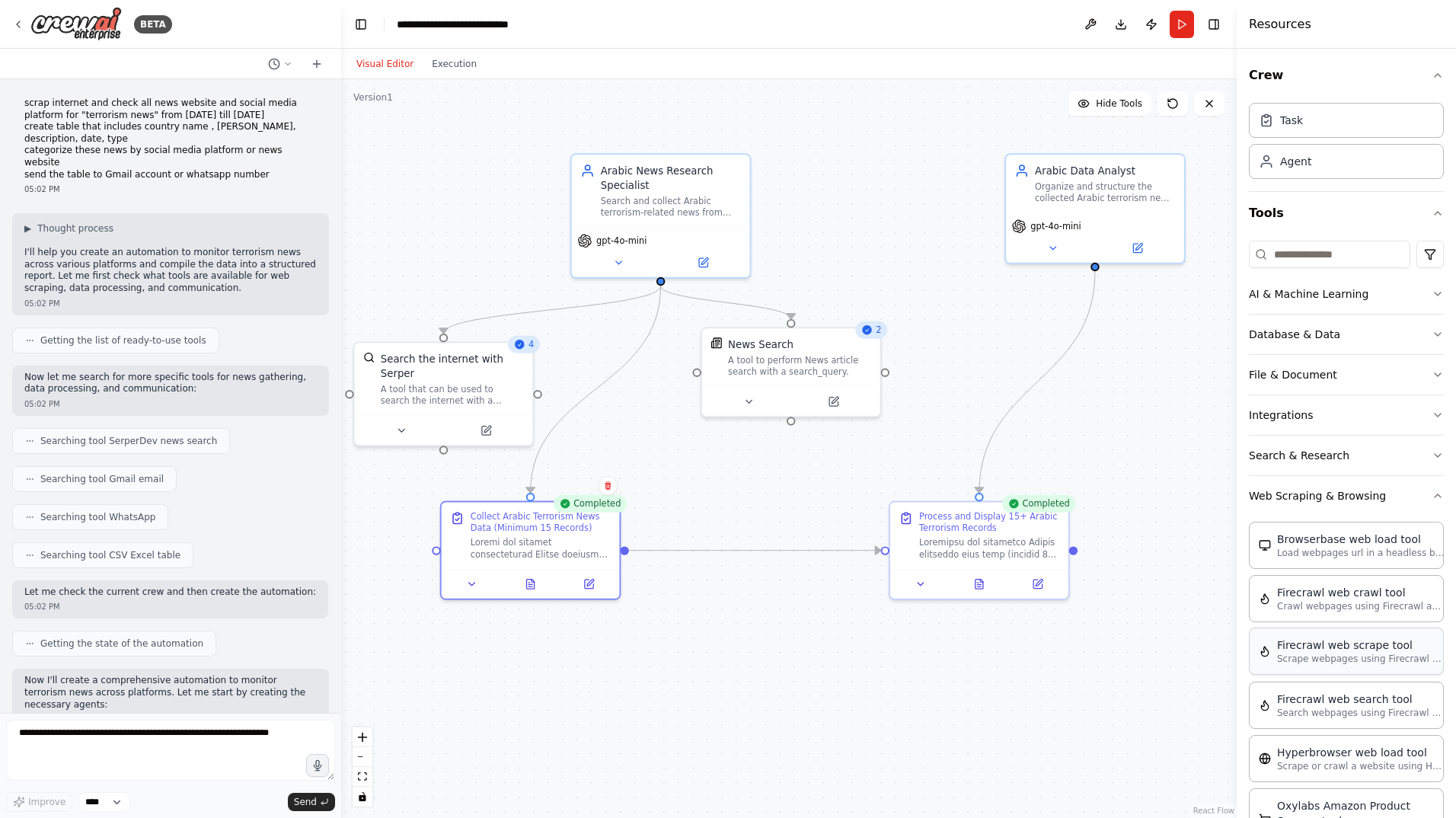
scroll to position [0, 0]
click at [1349, 603] on p "Crawl webpages using Firecrawl and return the contents" at bounding box center [1360, 605] width 167 height 12
click at [1348, 603] on p "Crawl webpages using Firecrawl and return the contents" at bounding box center [1360, 605] width 167 height 12
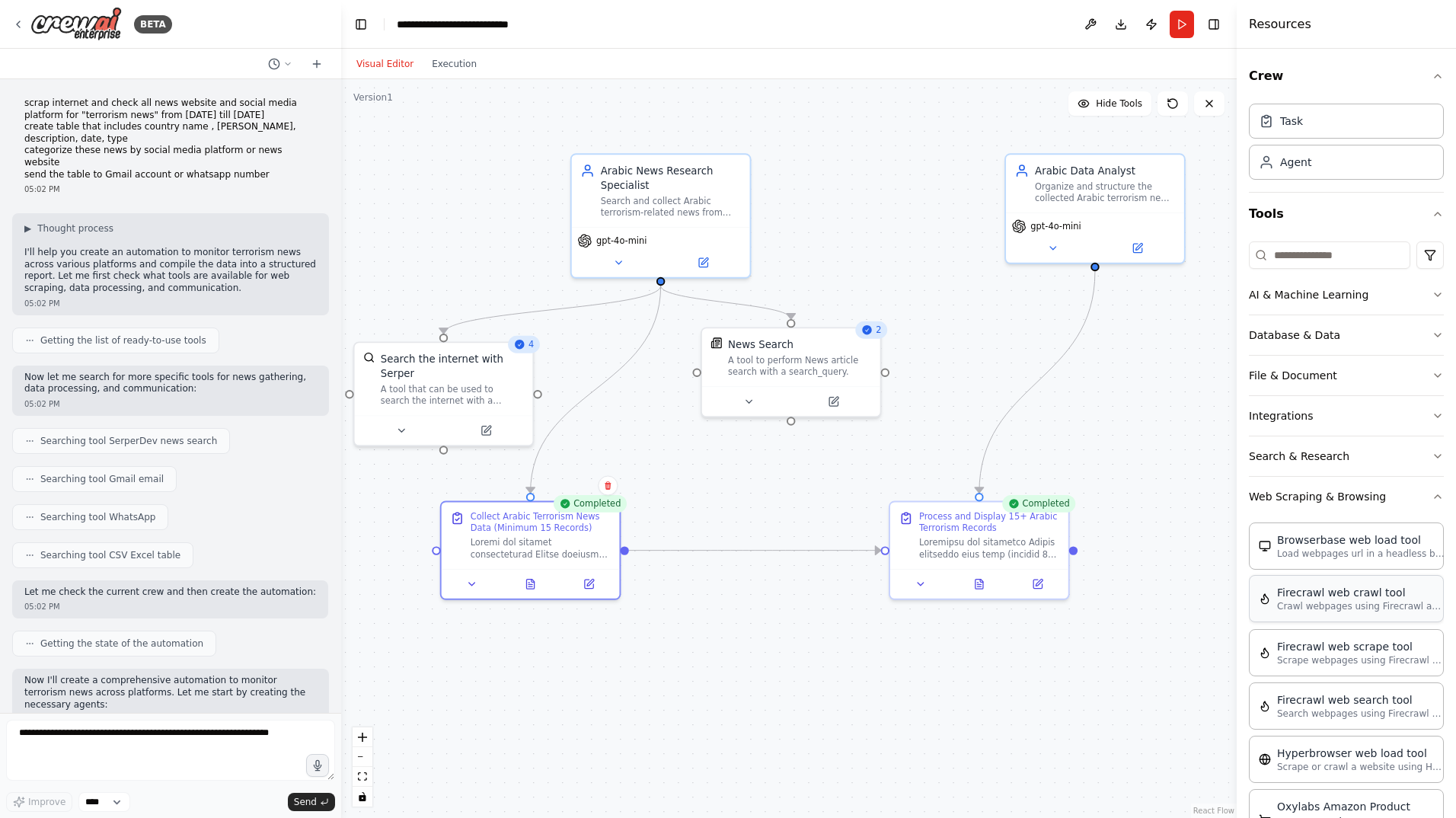
drag, startPoint x: 1329, startPoint y: 599, endPoint x: 1313, endPoint y: 614, distance: 21.9
click at [1313, 614] on div "Firecrawl web crawl tool Crawl webpages using Firecrawl and return the contents" at bounding box center [1346, 598] width 195 height 47
drag, startPoint x: 1313, startPoint y: 614, endPoint x: 1321, endPoint y: 576, distance: 38.8
click at [1317, 602] on div "Firecrawl web crawl tool Crawl webpages using Firecrawl and return the contents" at bounding box center [1346, 598] width 195 height 47
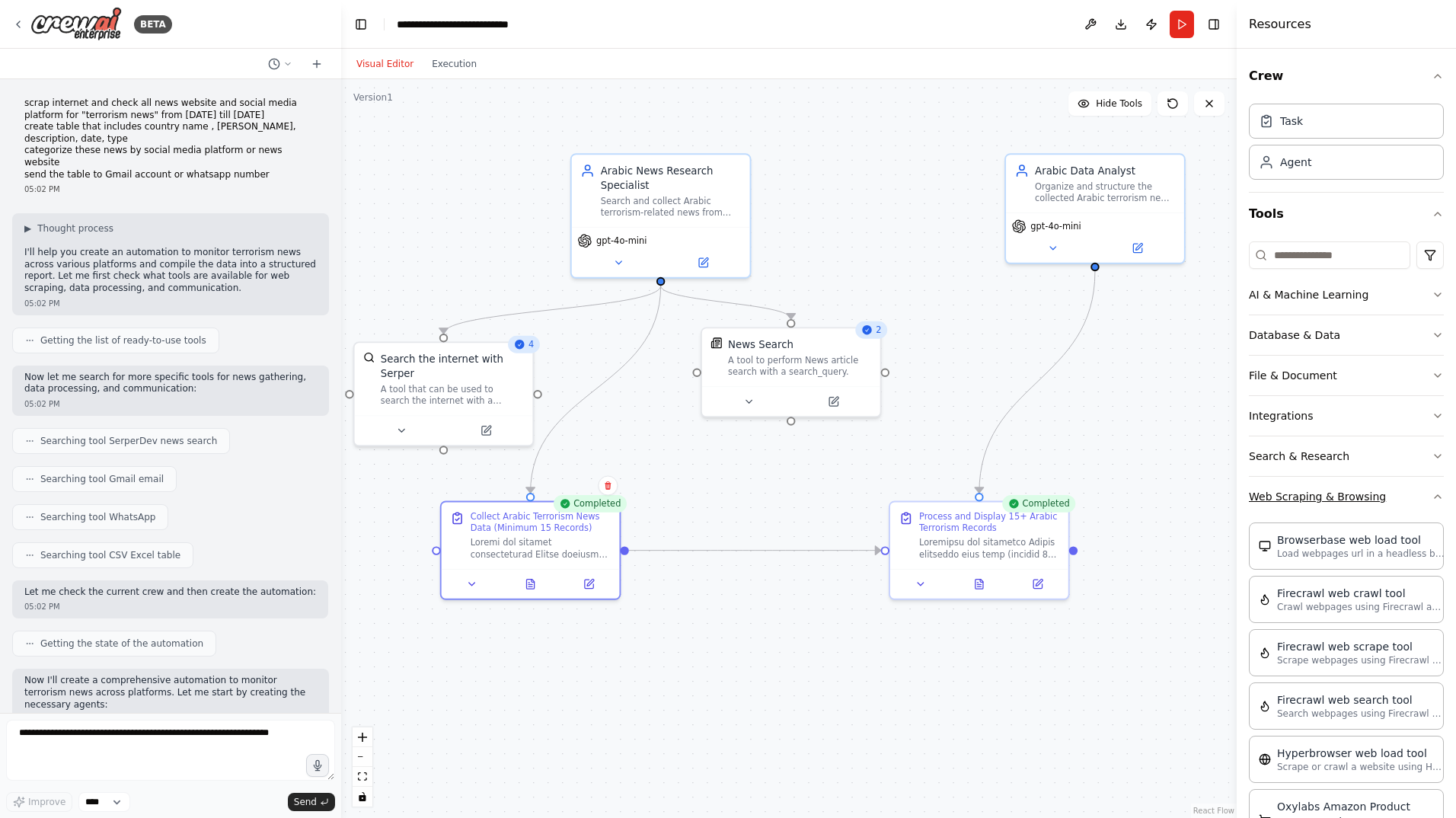
click at [1432, 493] on icon "button" at bounding box center [1437, 496] width 12 height 12
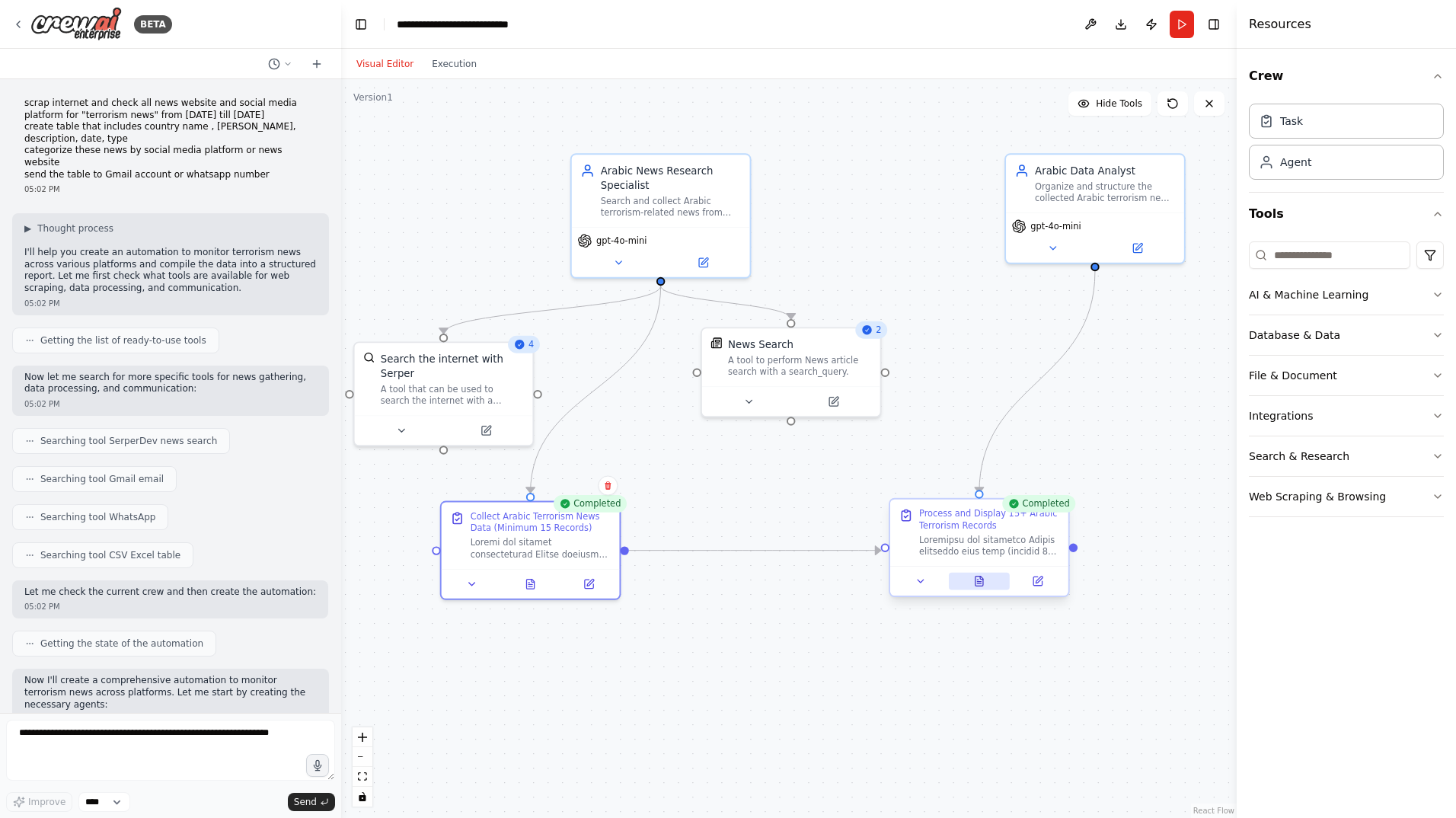
click at [986, 591] on div at bounding box center [980, 580] width 178 height 30
click at [982, 586] on icon at bounding box center [979, 580] width 11 height 11
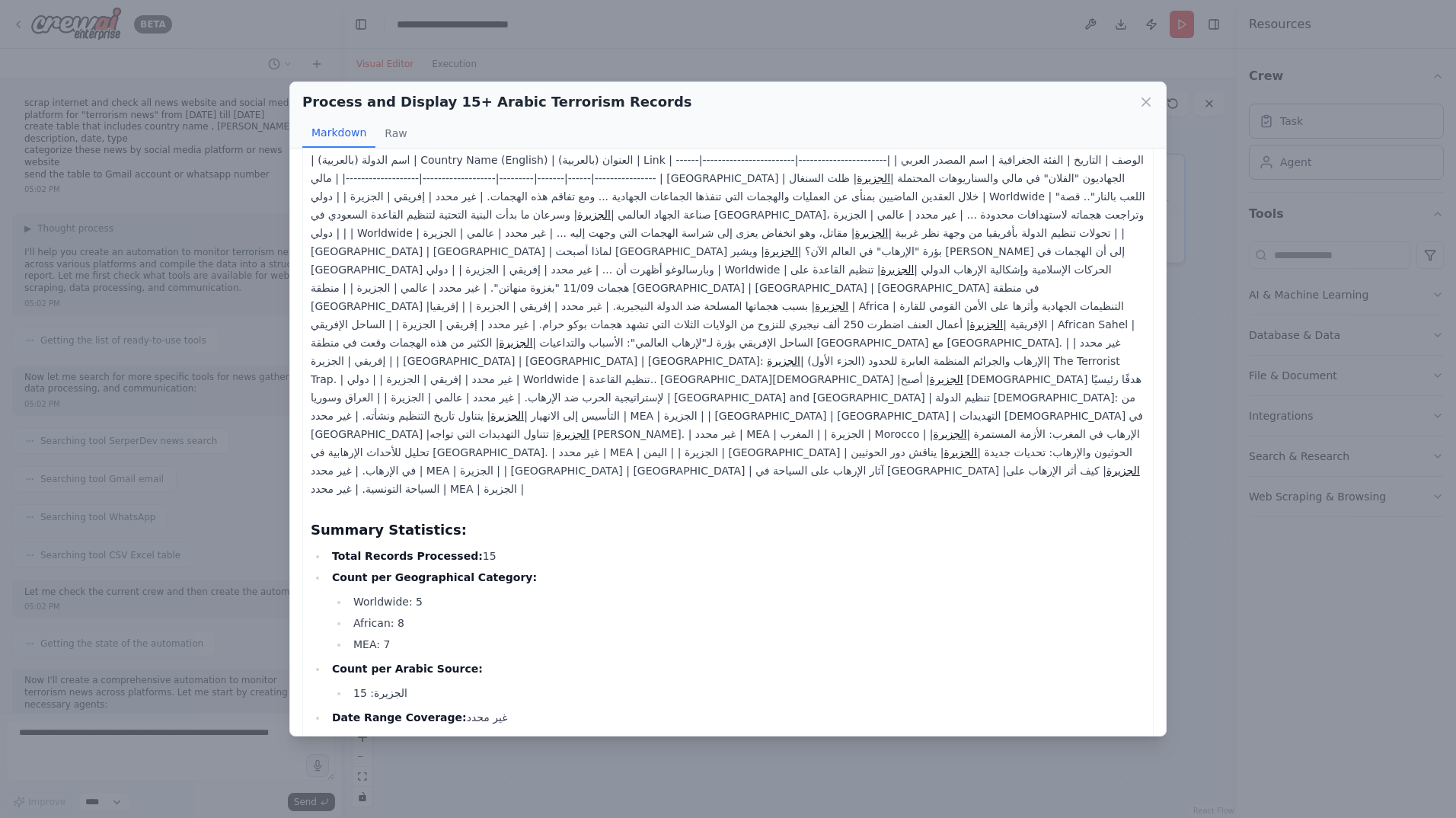
scroll to position [23, 0]
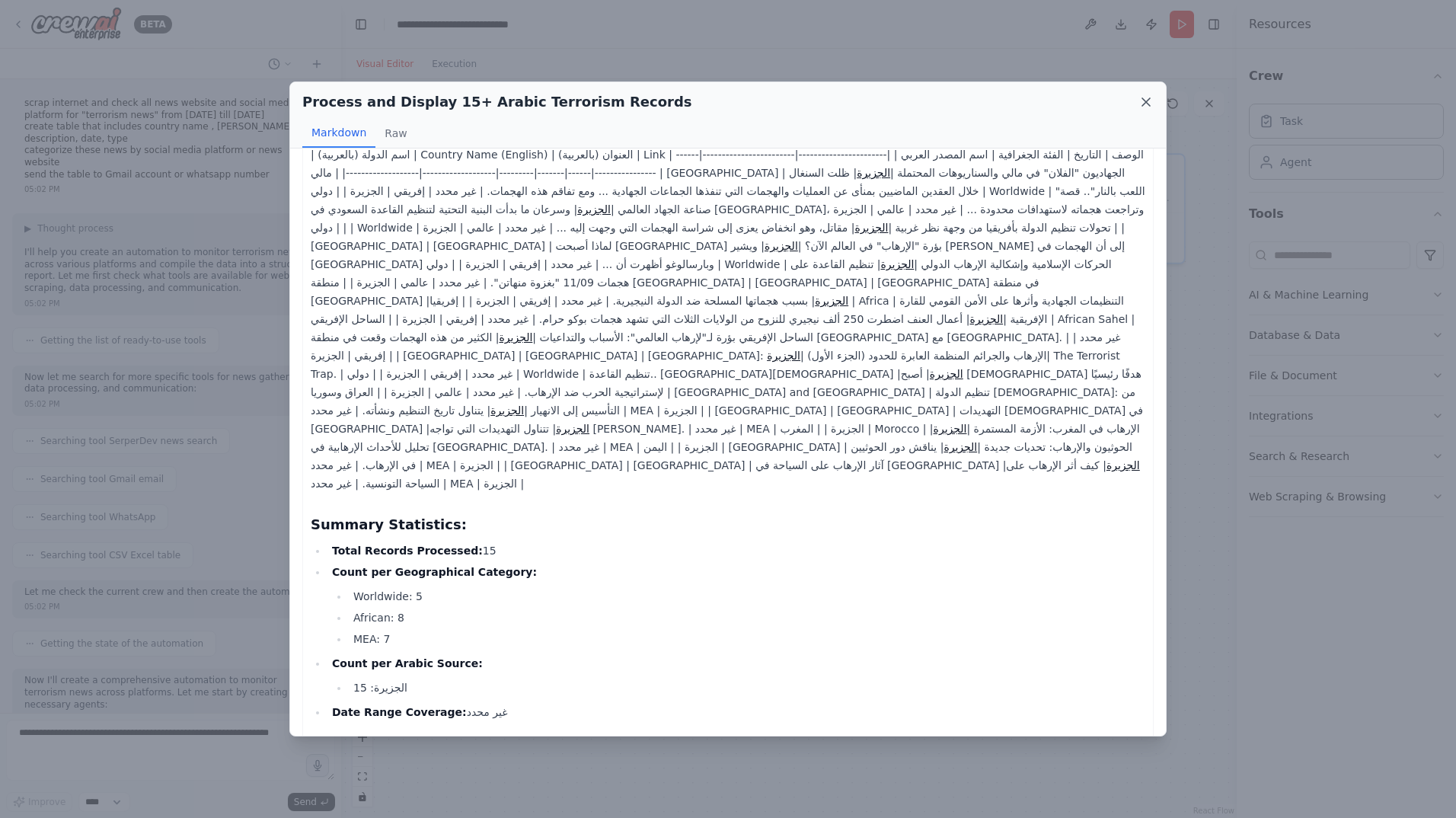
click at [1152, 104] on icon at bounding box center [1146, 102] width 15 height 15
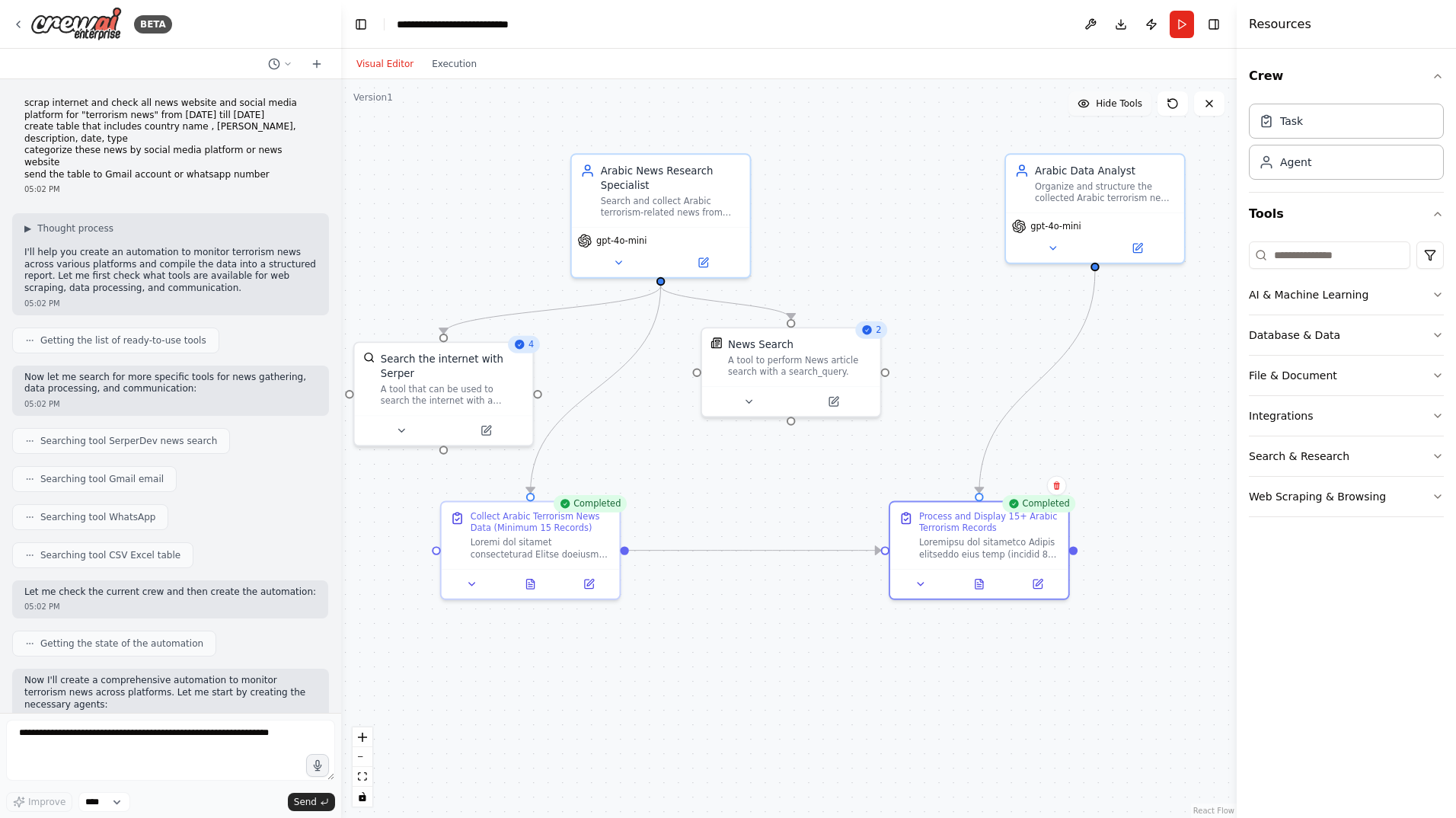
click at [1128, 112] on button "Hide Tools" at bounding box center [1109, 103] width 83 height 24
click at [1119, 107] on span "Show Tools" at bounding box center [1117, 103] width 50 height 12
click at [1119, 107] on span "Hide Tools" at bounding box center [1119, 103] width 46 height 12
click at [1119, 107] on span "Show Tools" at bounding box center [1117, 103] width 50 height 12
click at [1119, 107] on span "Hide Tools" at bounding box center [1119, 103] width 46 height 12
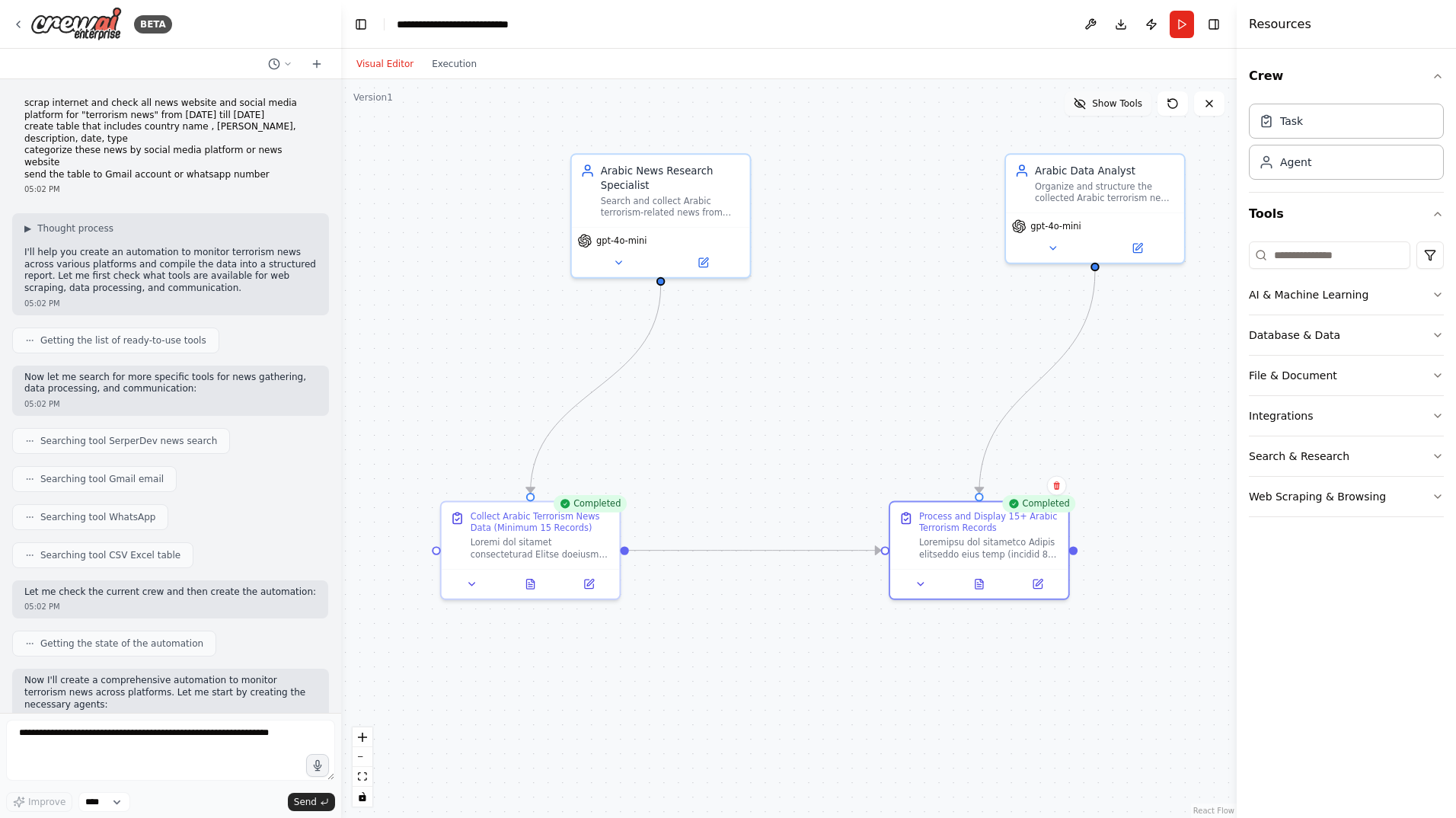
click at [1119, 107] on span "Show Tools" at bounding box center [1117, 103] width 50 height 12
click at [1215, 102] on icon at bounding box center [1209, 103] width 12 height 12
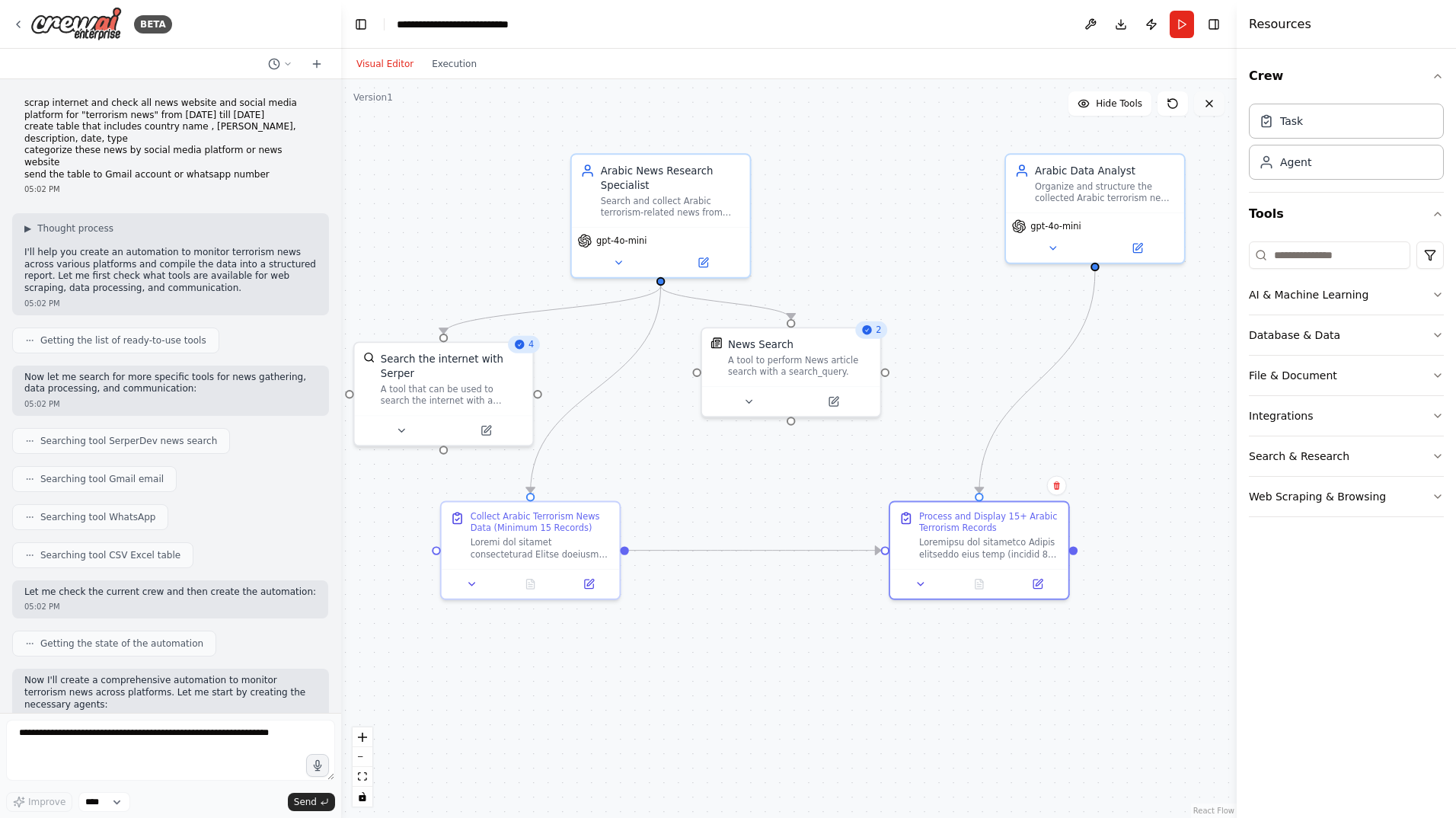
click at [1215, 102] on icon at bounding box center [1209, 103] width 12 height 12
click at [1183, 107] on button at bounding box center [1172, 103] width 31 height 24
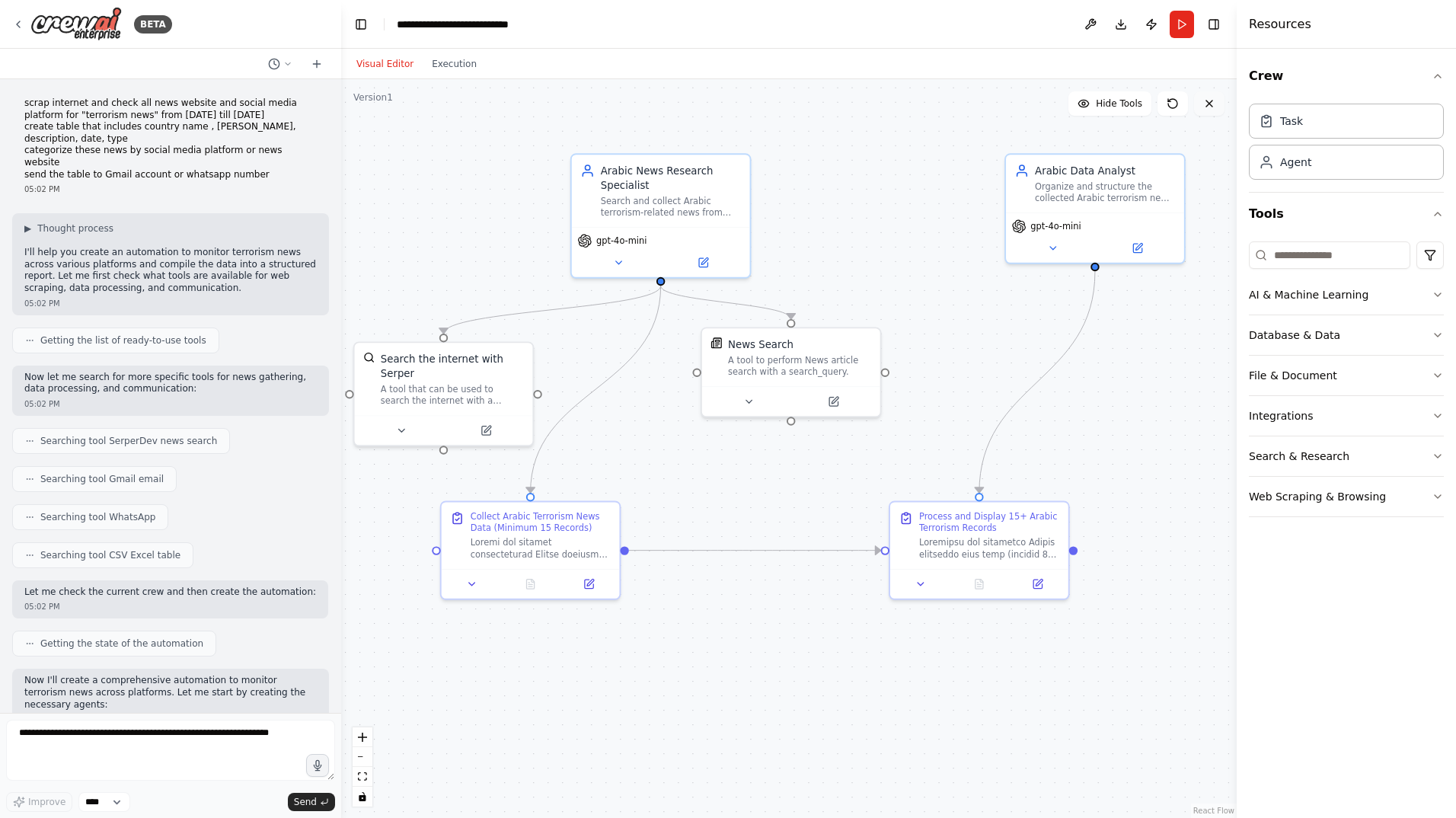
click at [1211, 103] on icon at bounding box center [1209, 103] width 12 height 12
click at [286, 61] on icon at bounding box center [288, 64] width 9 height 9
click at [290, 64] on div at bounding box center [170, 409] width 341 height 818
click at [291, 64] on icon at bounding box center [288, 64] width 9 height 9
click at [291, 64] on div at bounding box center [170, 409] width 341 height 818
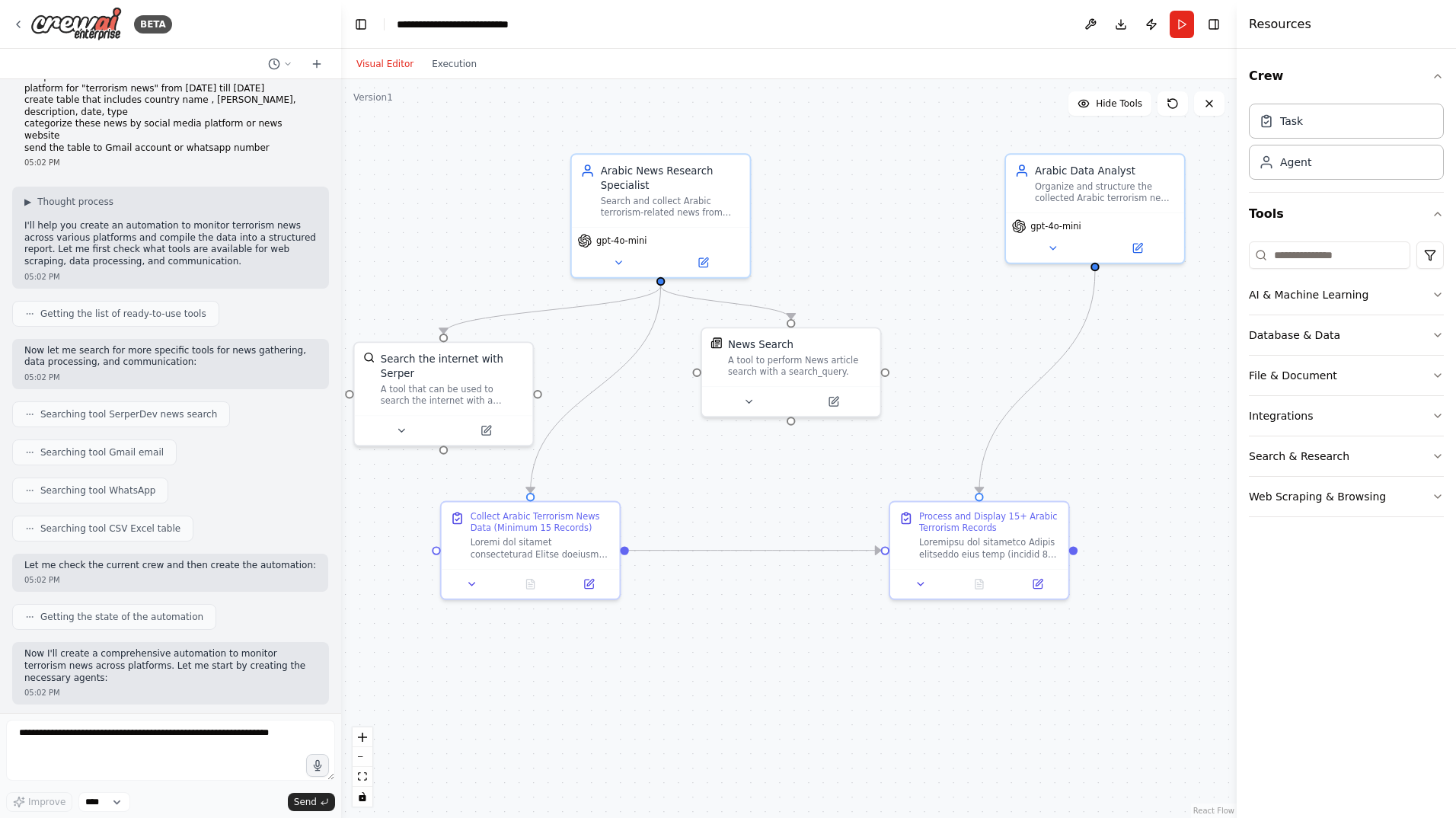
scroll to position [0, 0]
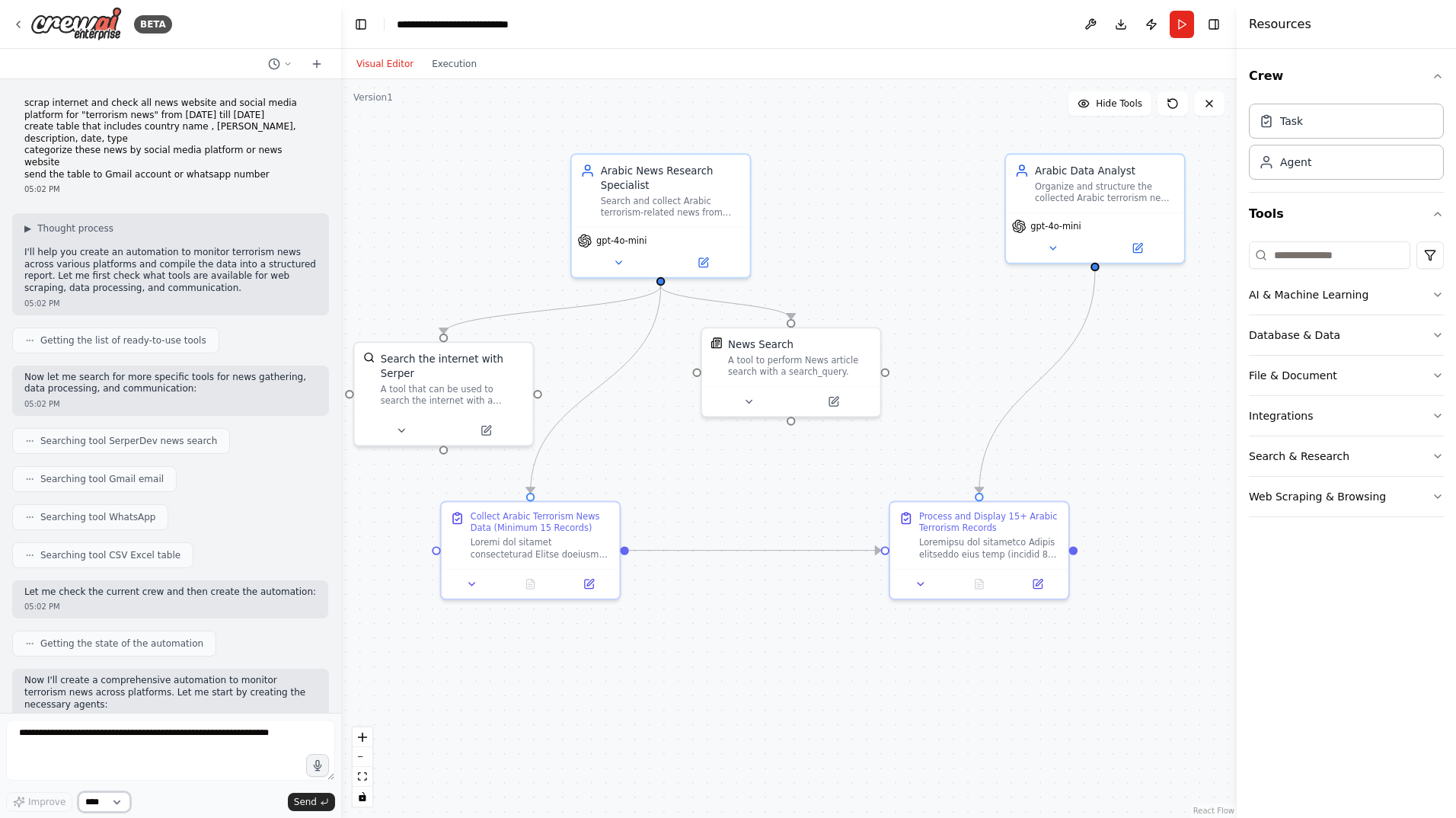
click at [125, 801] on select "****" at bounding box center [104, 801] width 52 height 19
click at [315, 68] on icon at bounding box center [317, 63] width 12 height 12
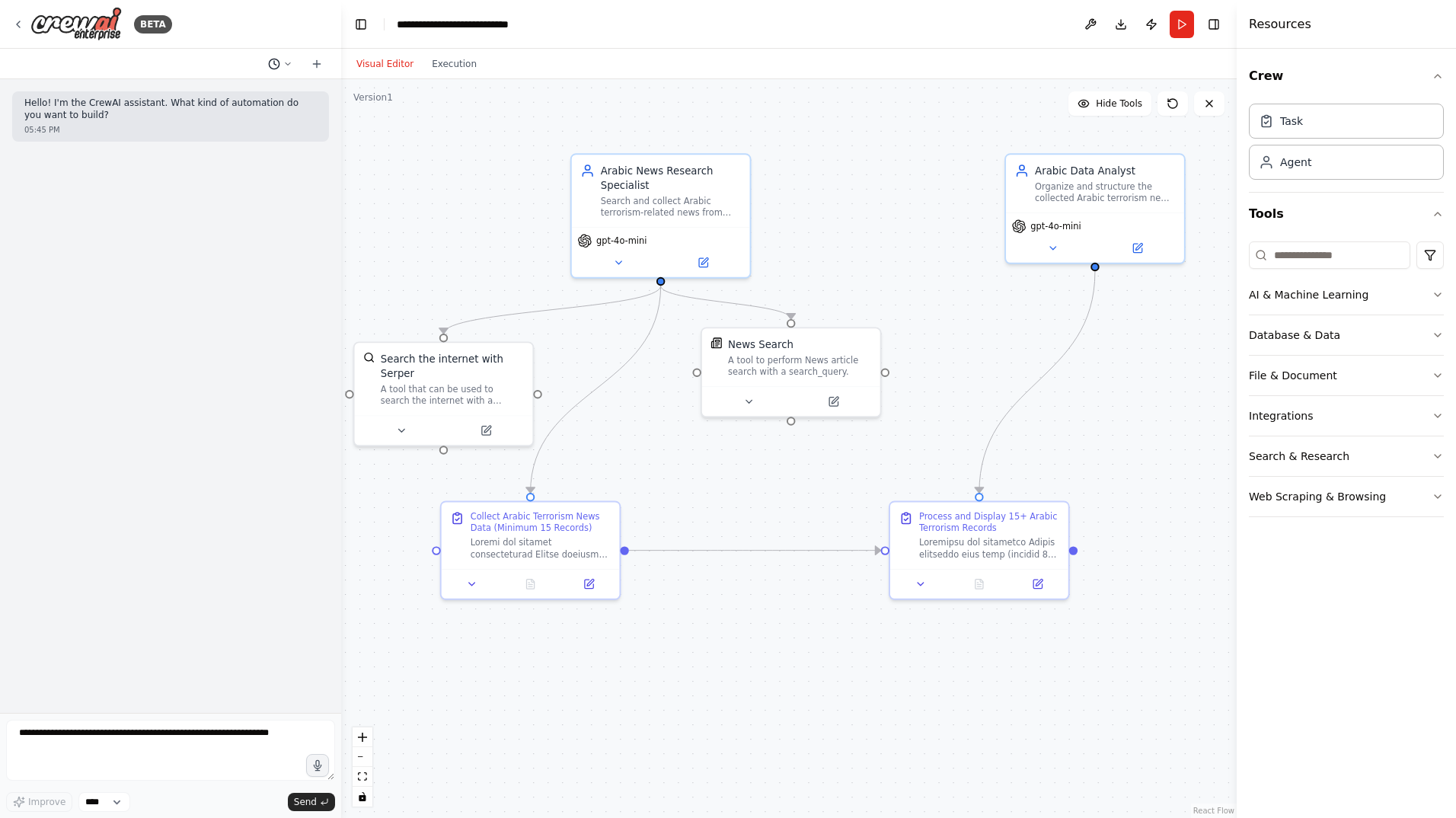
click at [287, 65] on icon at bounding box center [288, 64] width 9 height 9
click at [247, 127] on button "update the last request by searching only arabic terrorism events and add to th…" at bounding box center [249, 120] width 181 height 24
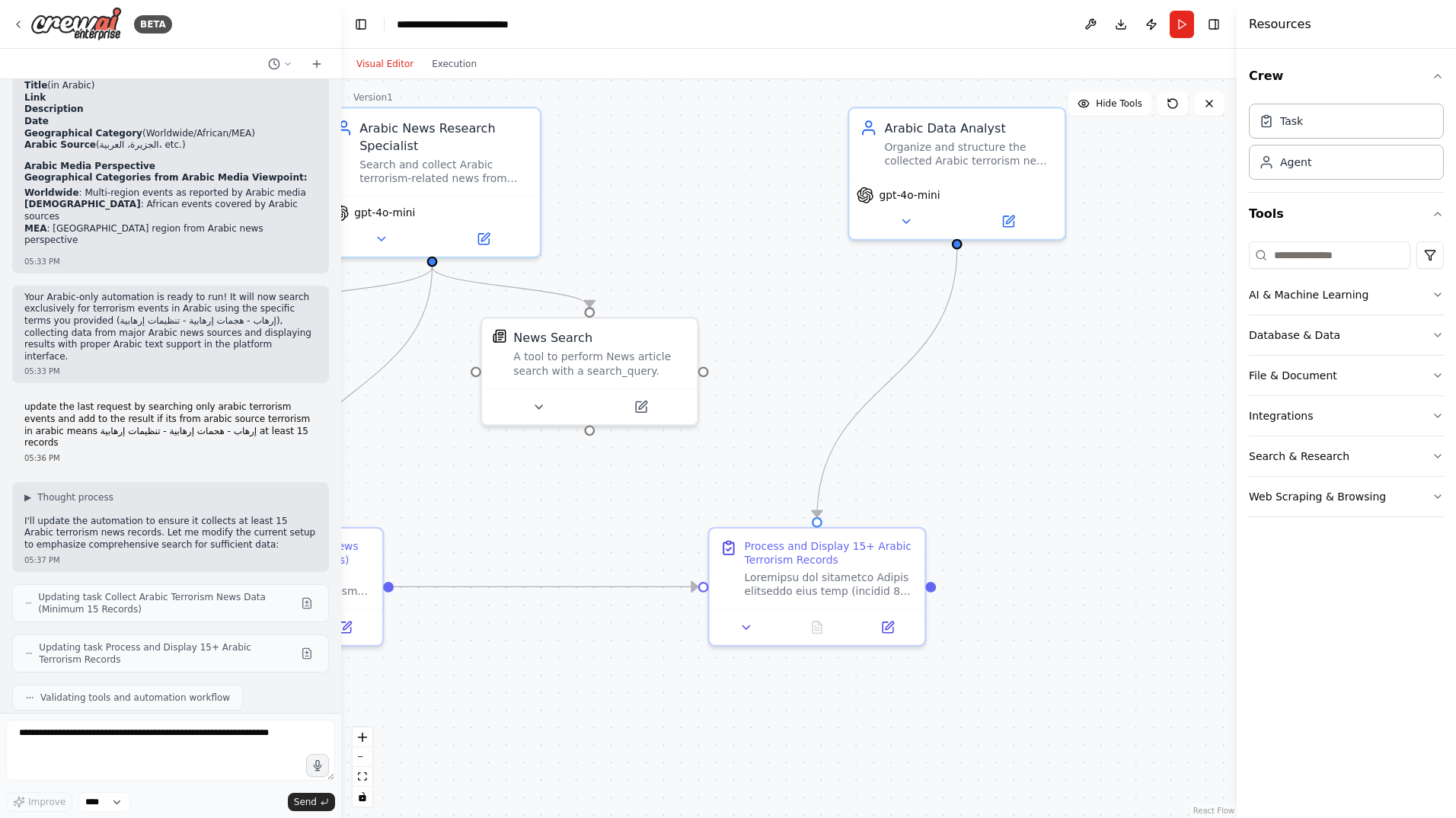
scroll to position [5383, 0]
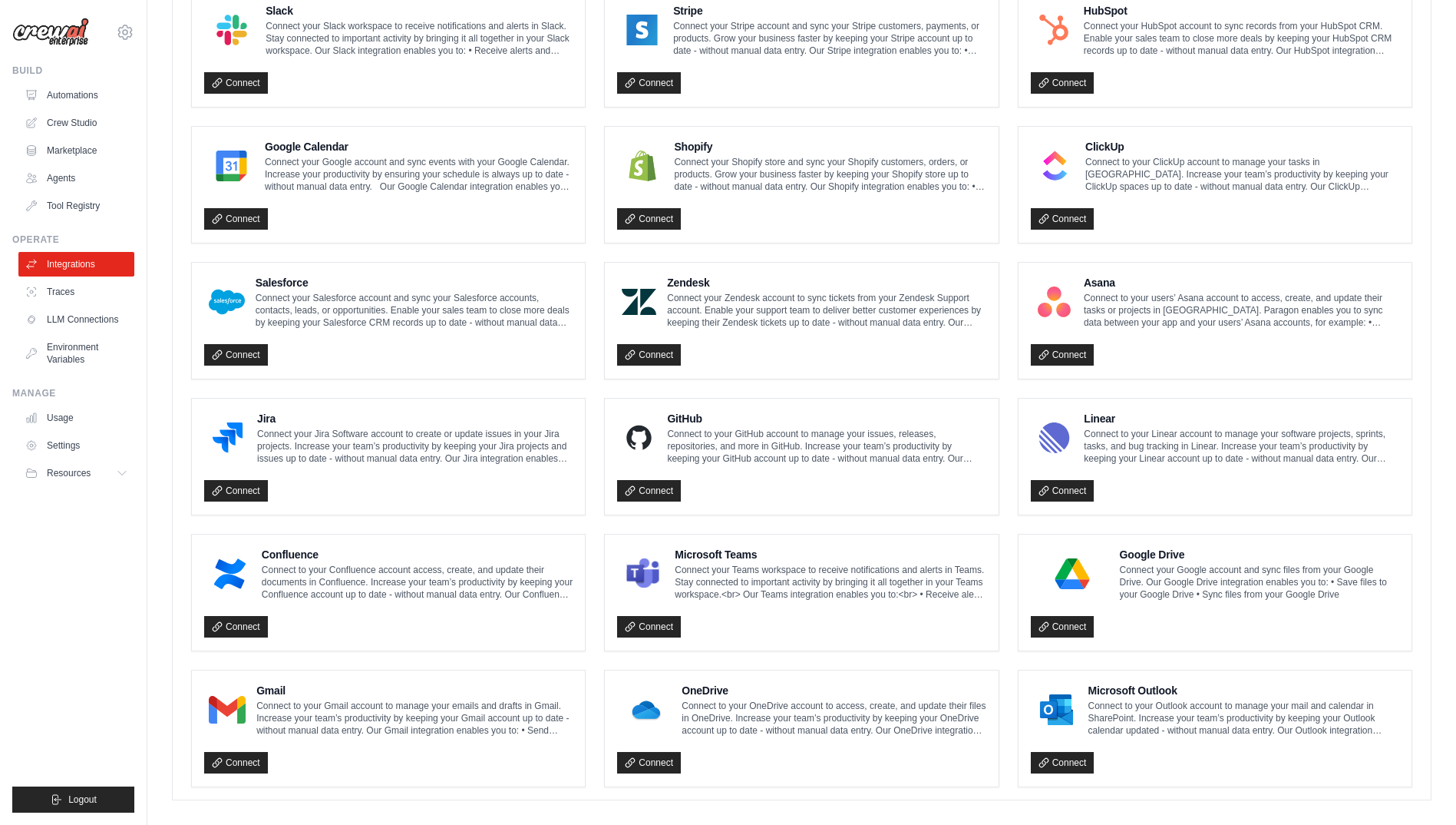
scroll to position [620, 0]
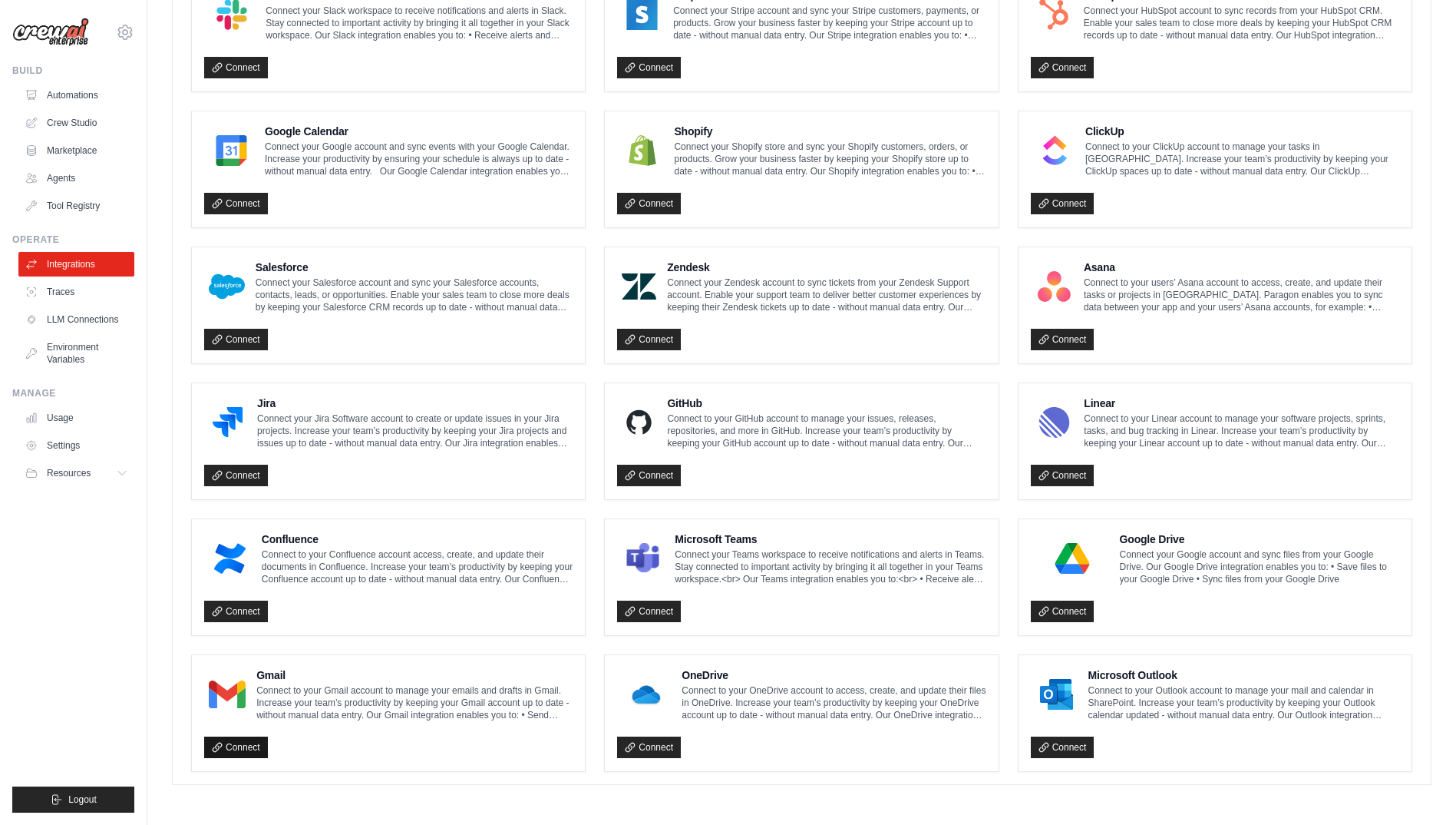
click at [239, 744] on link "Connect" at bounding box center [236, 746] width 64 height 22
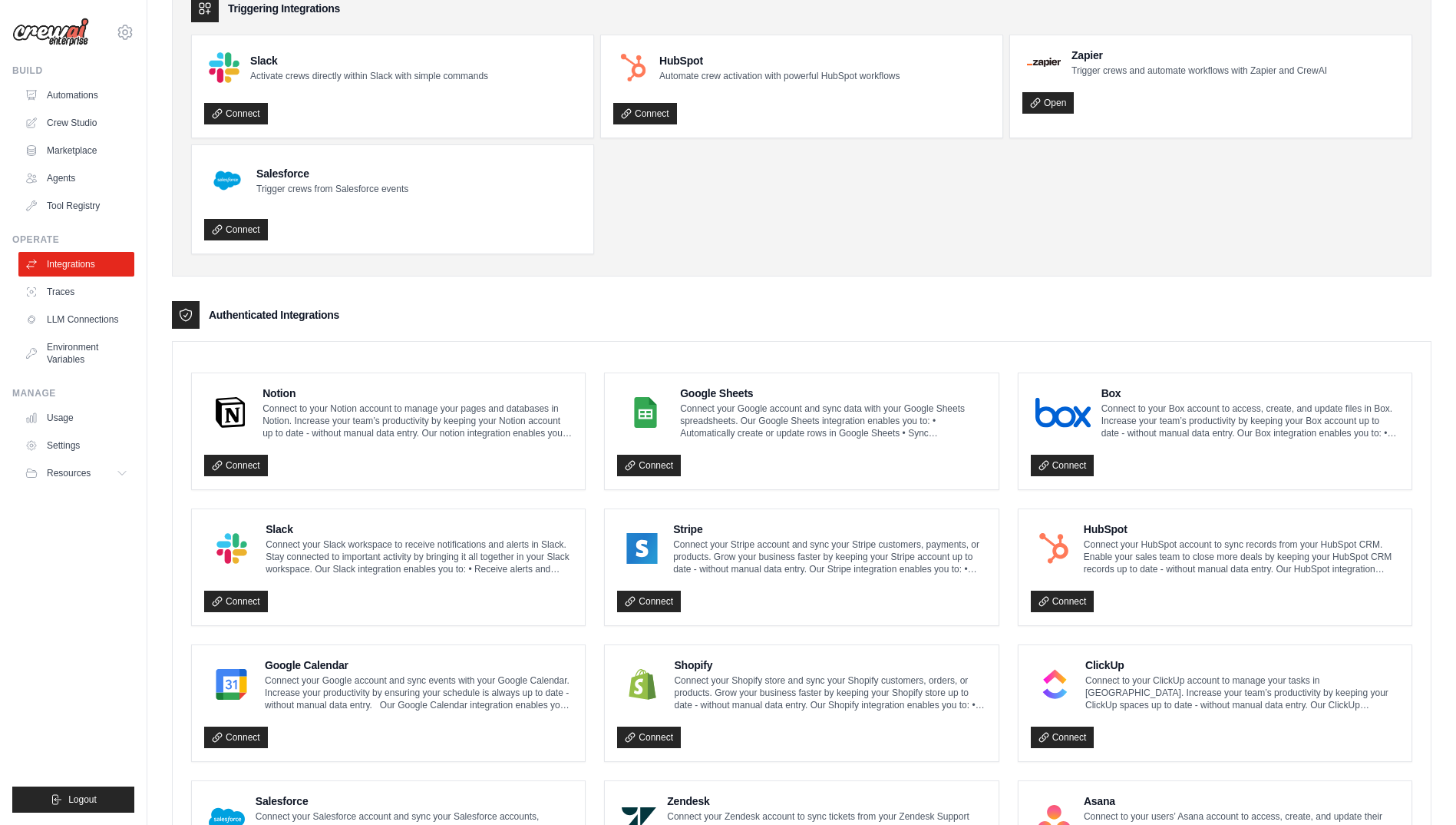
scroll to position [0, 0]
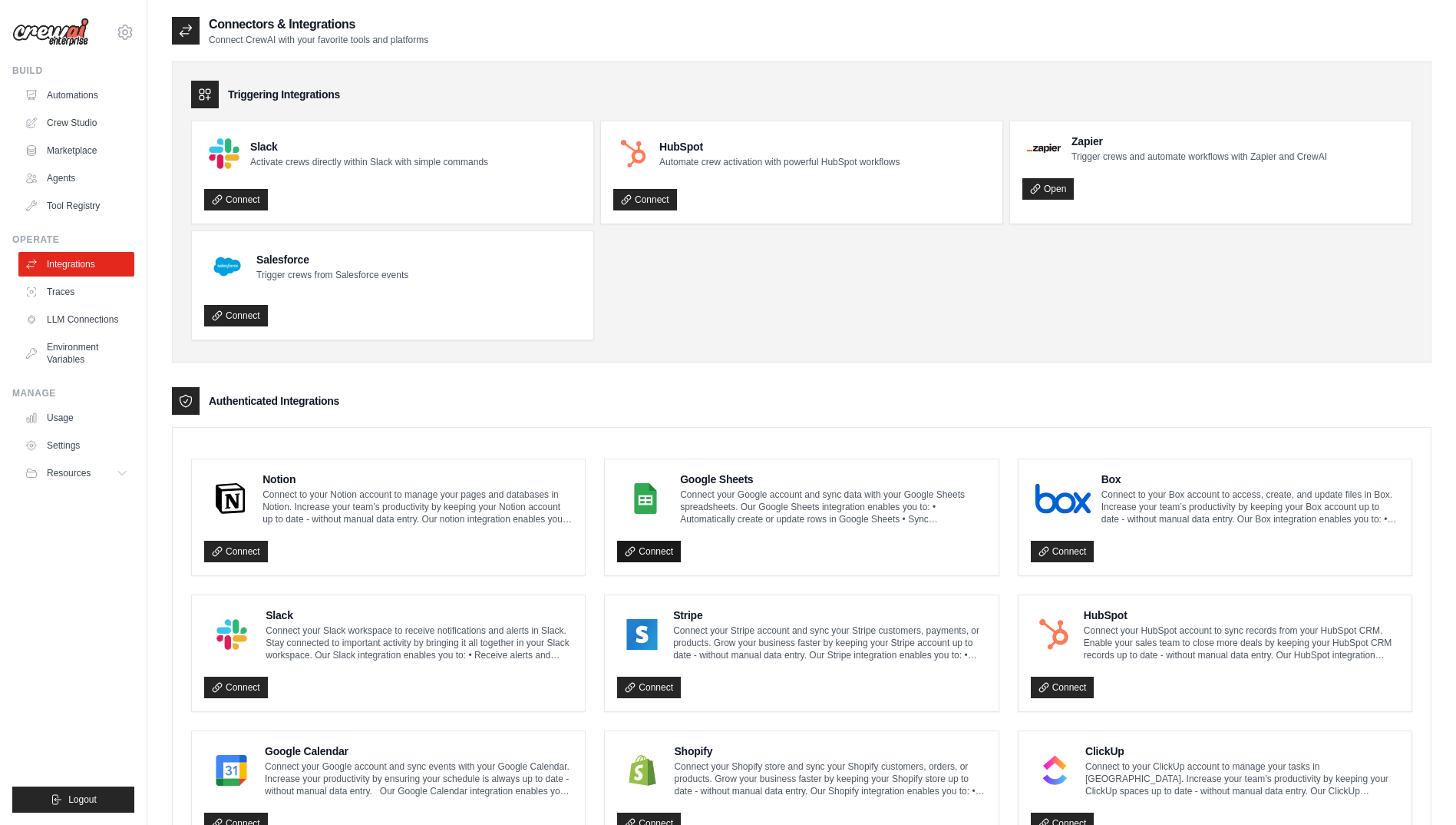
click at [655, 552] on link "Connect" at bounding box center [649, 551] width 64 height 22
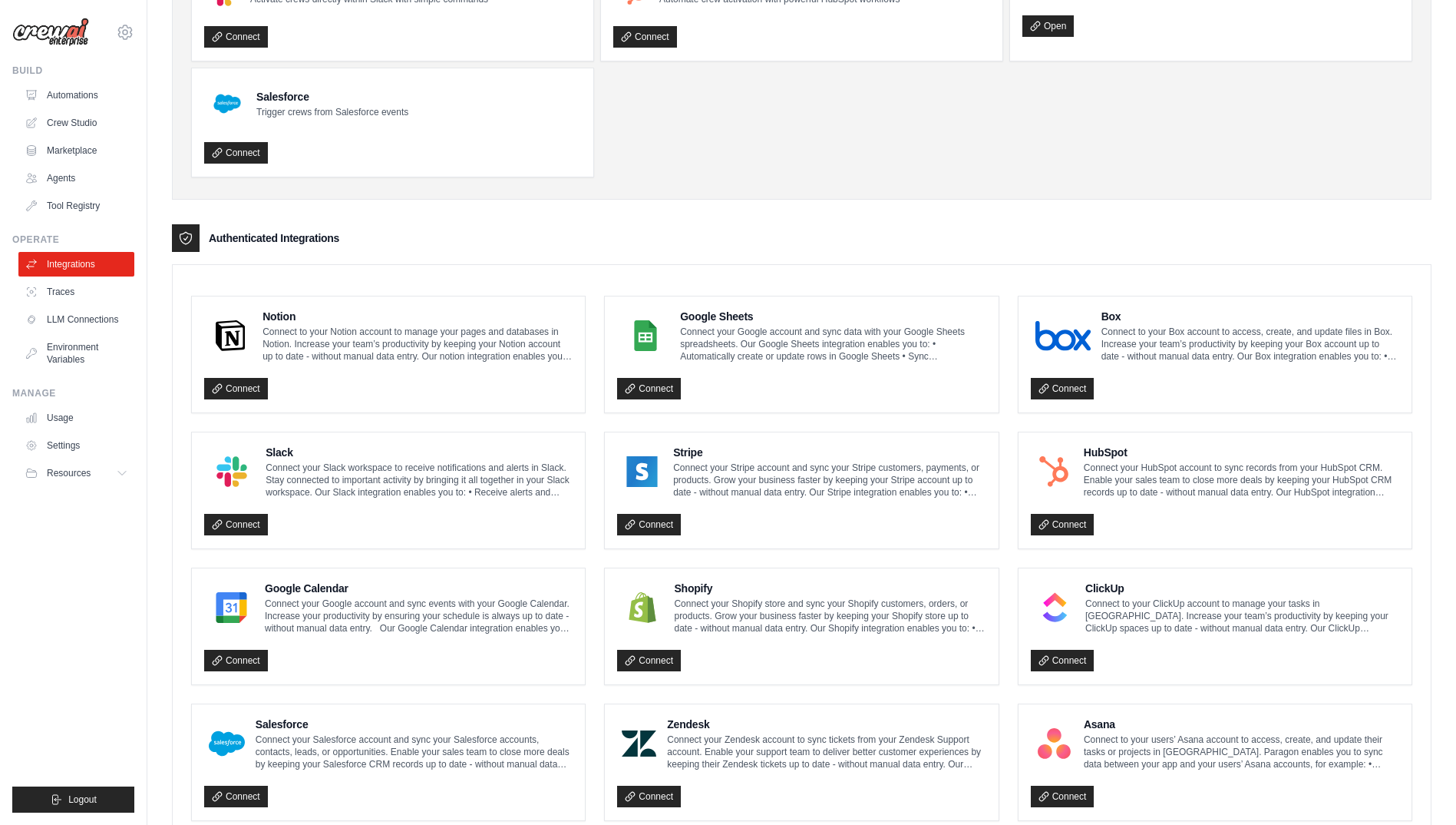
scroll to position [307, 0]
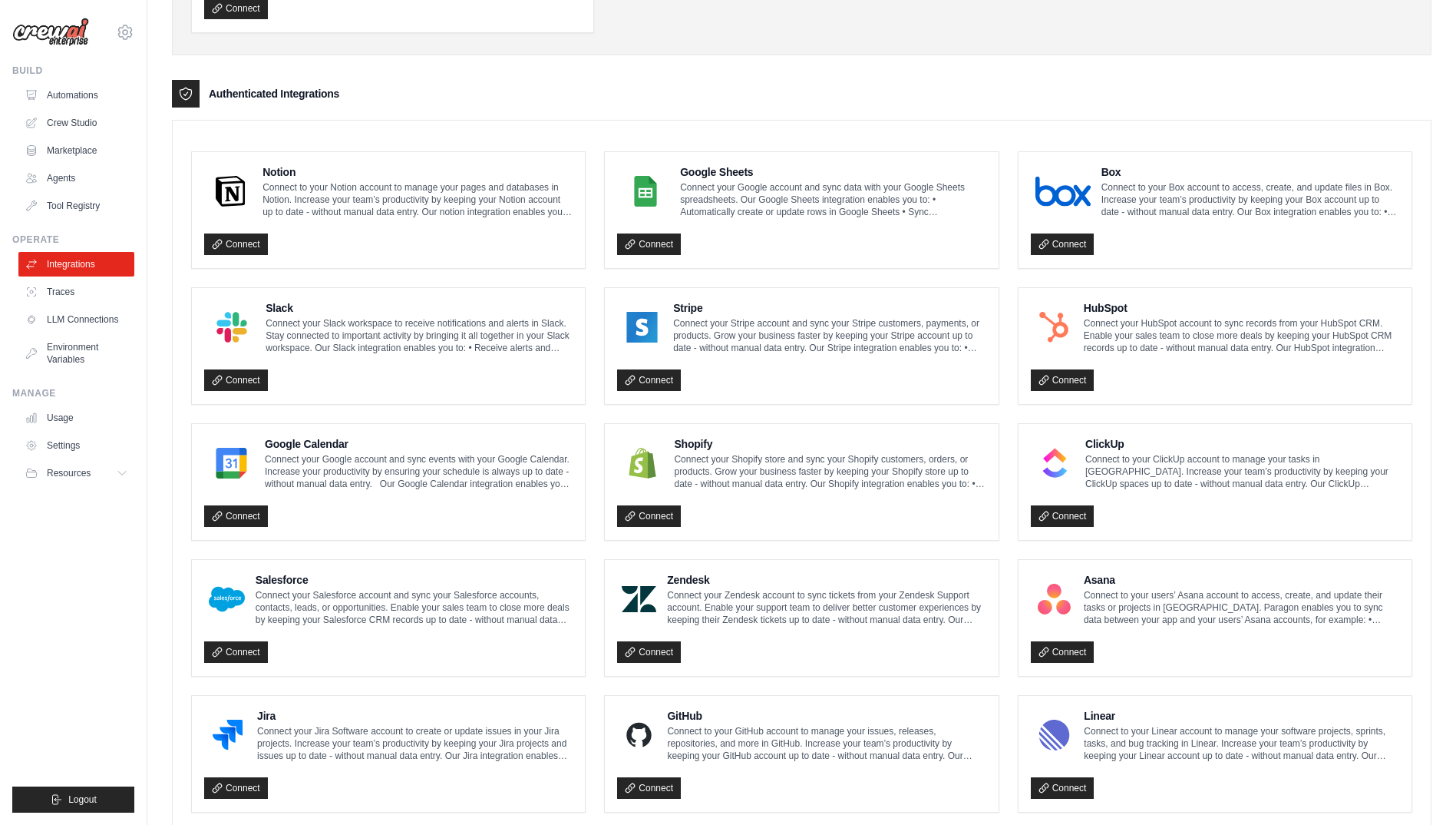
click at [1146, 470] on p "Connect to your ClickUp account to manage your tasks in ClickUp. Increase your …" at bounding box center [1242, 471] width 314 height 37
click at [1043, 521] on icon at bounding box center [1043, 515] width 10 height 10
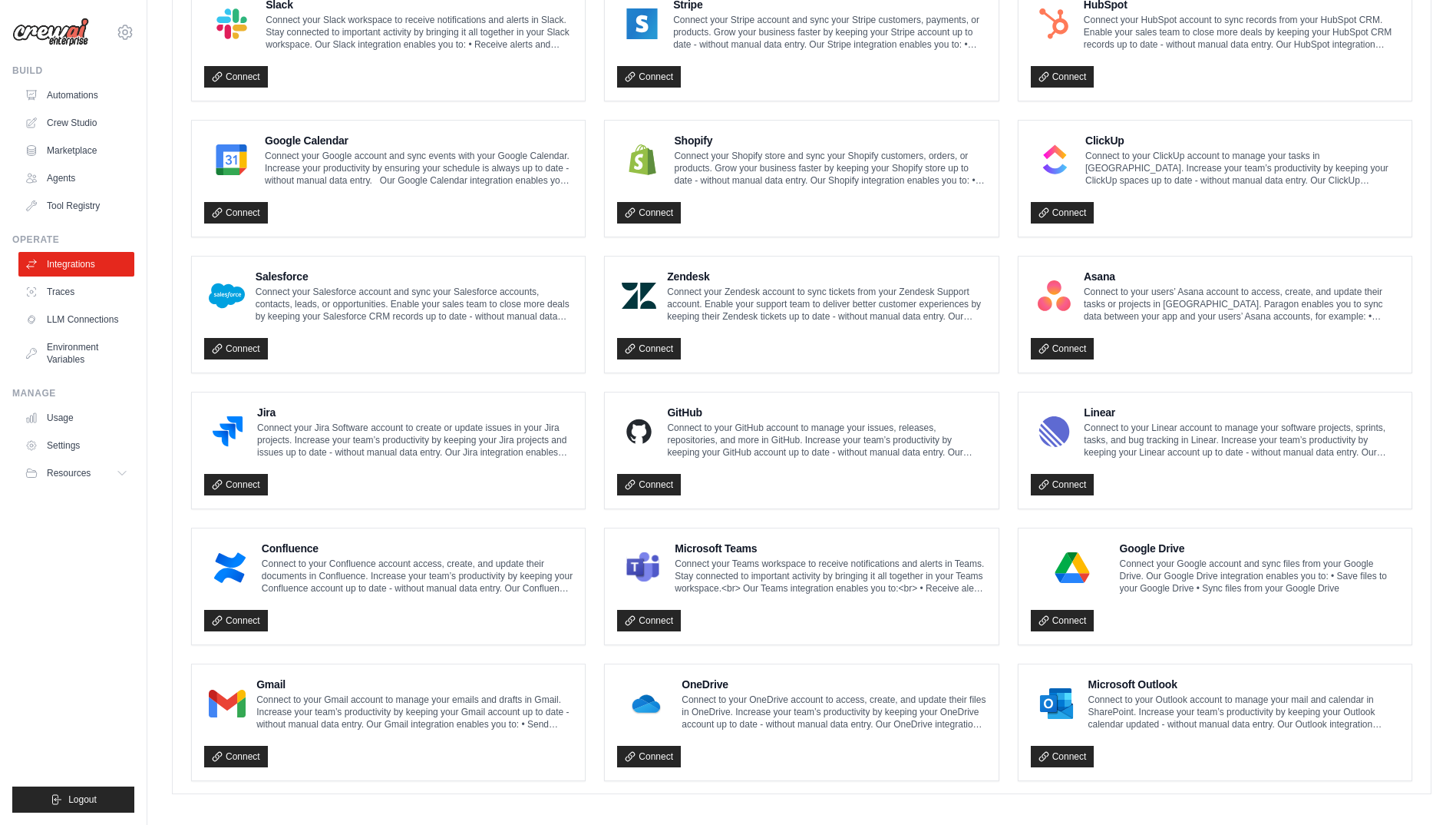
scroll to position [620, 0]
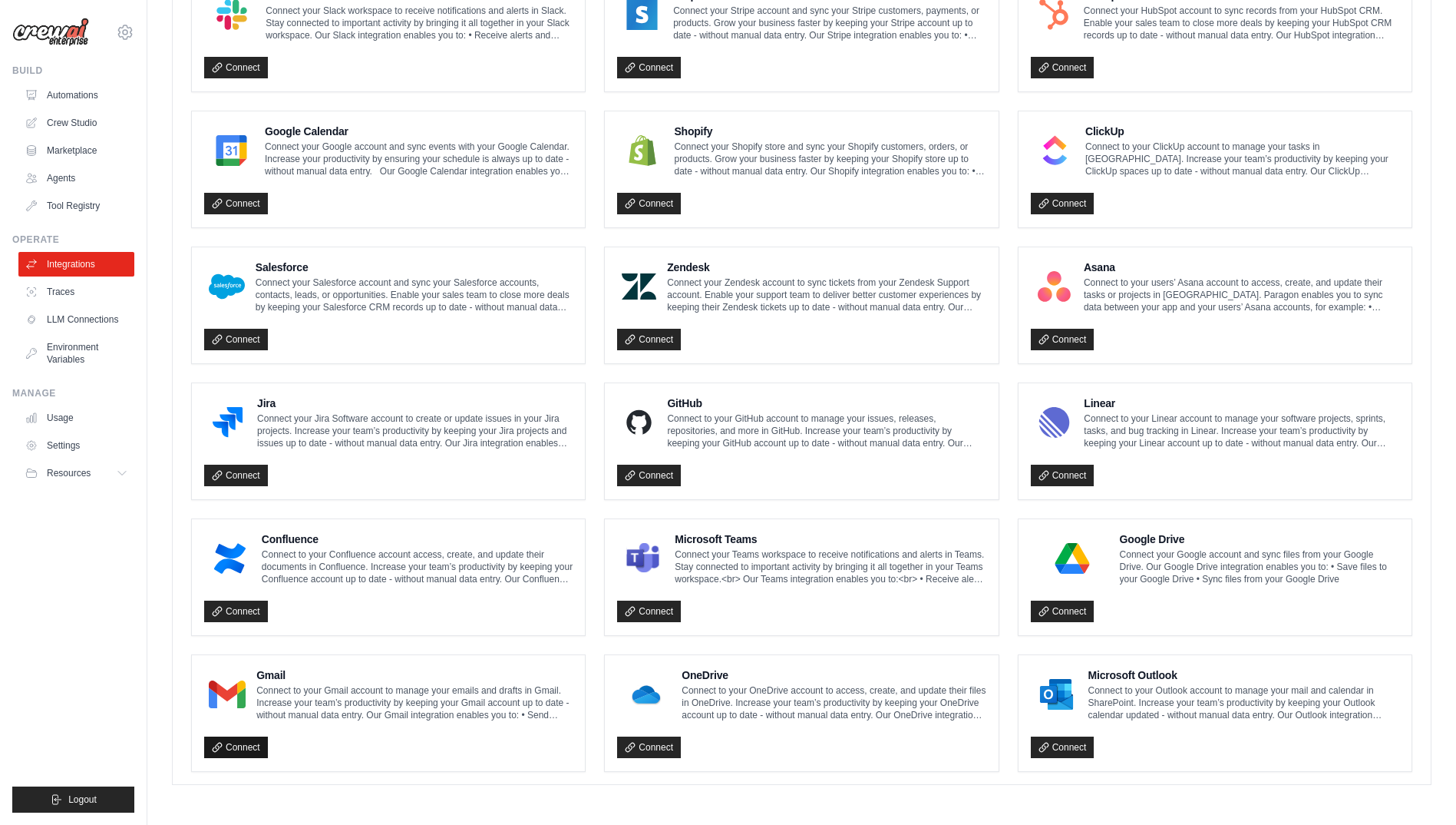
click at [236, 748] on link "Connect" at bounding box center [236, 746] width 64 height 22
click at [1072, 609] on link "Connect" at bounding box center [1063, 611] width 64 height 22
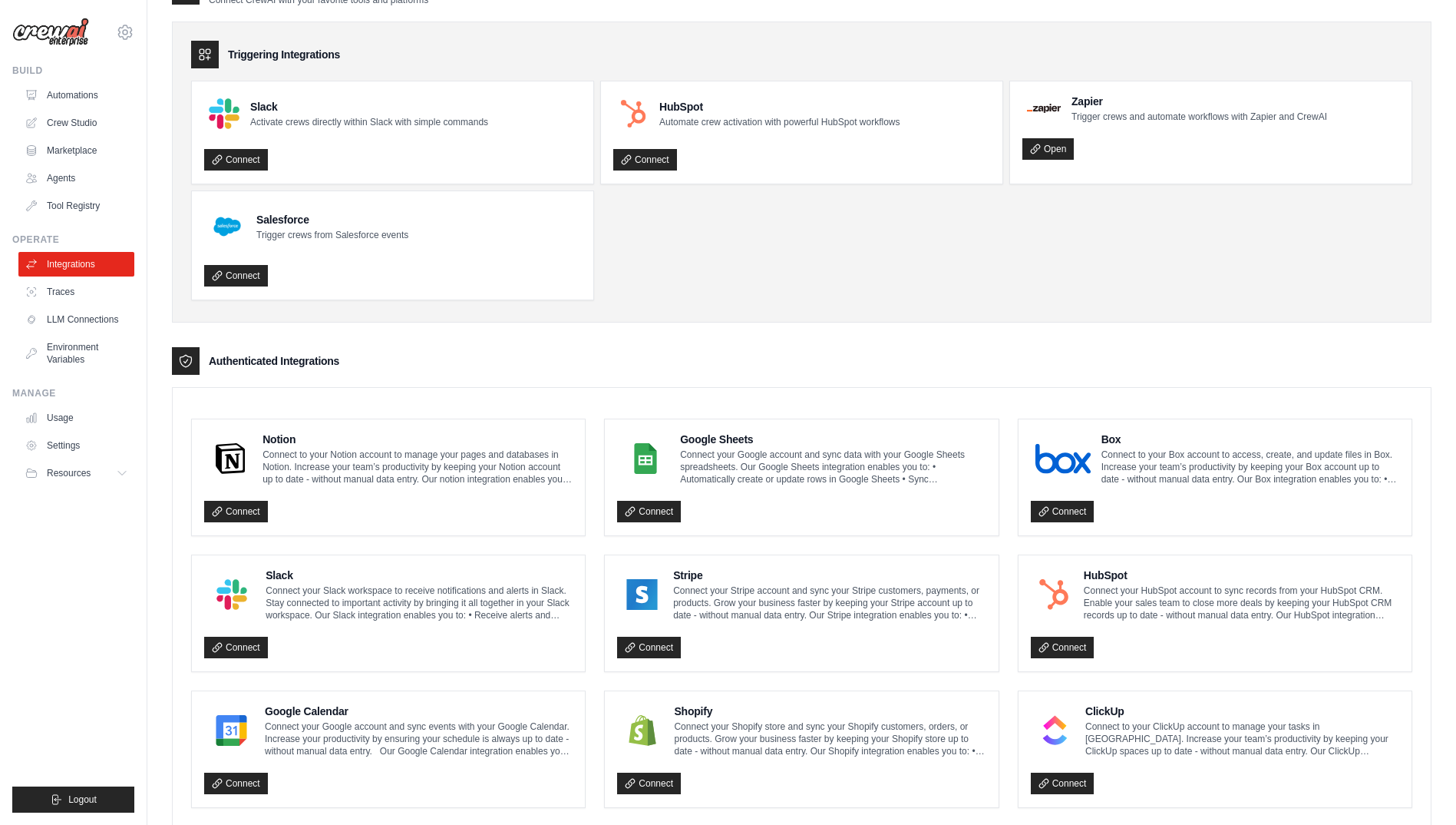
scroll to position [0, 0]
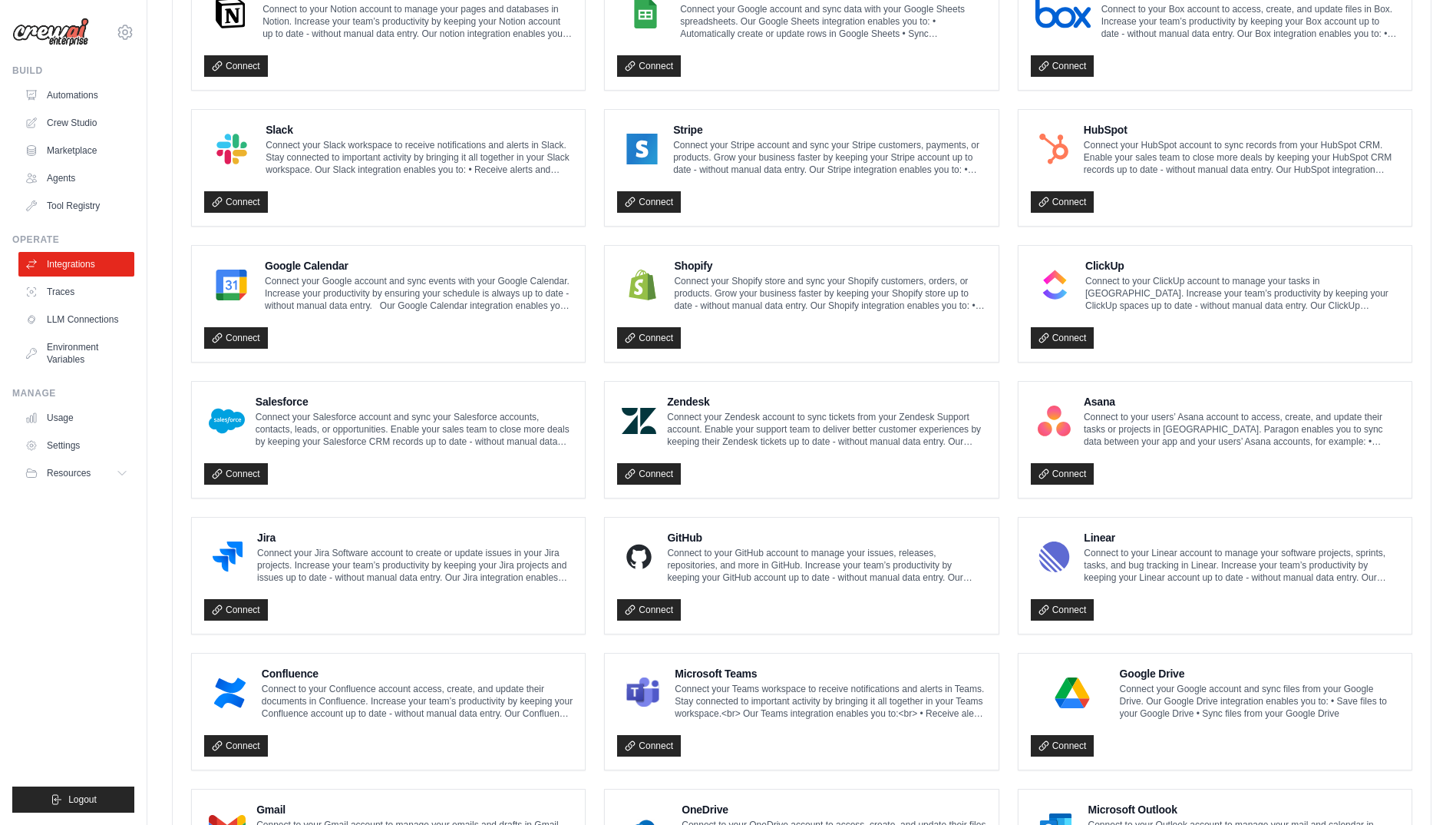
scroll to position [620, 0]
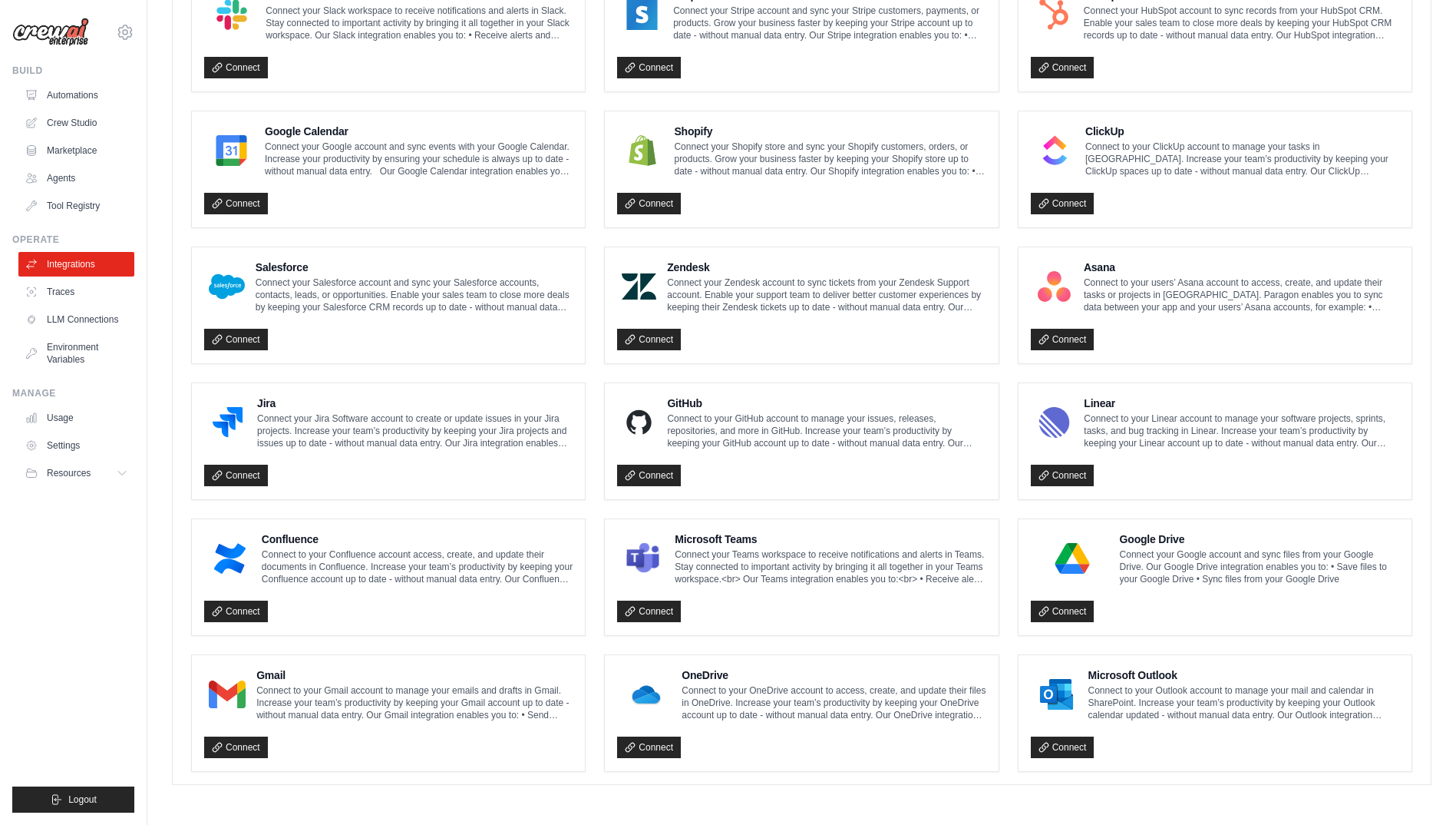
click at [236, 735] on div "Connect" at bounding box center [389, 743] width 369 height 32
click at [234, 746] on link "Connect" at bounding box center [236, 746] width 64 height 22
